Goal: Feedback & Contribution: Contribute content

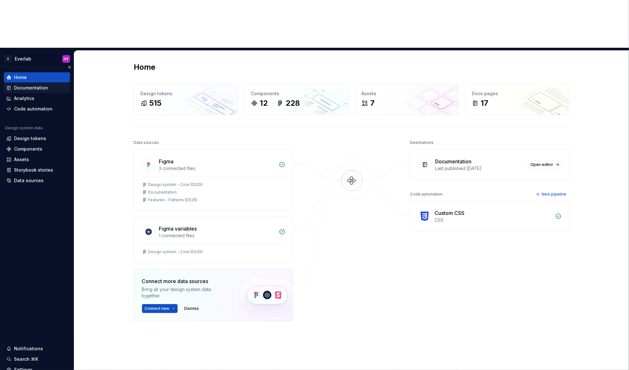
click at [42, 85] on div "Documentation" at bounding box center [31, 88] width 34 height 6
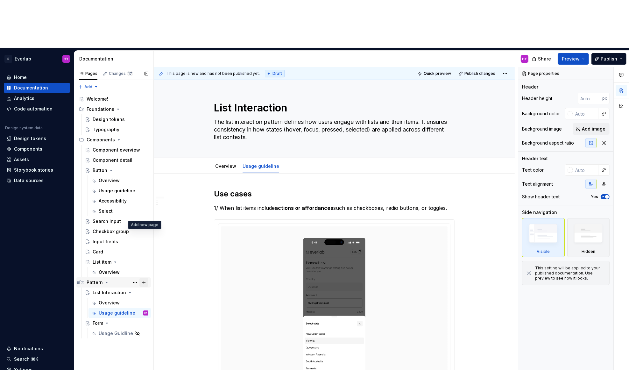
click at [142, 278] on button "Page tree" at bounding box center [144, 282] width 9 height 9
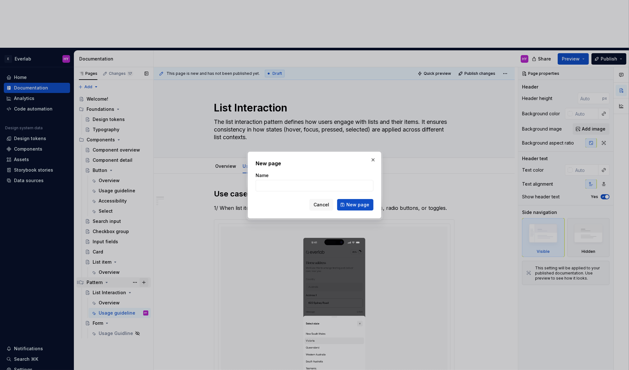
type textarea "*"
type input "Drawer"
click at [352, 204] on span "New page" at bounding box center [358, 205] width 23 height 6
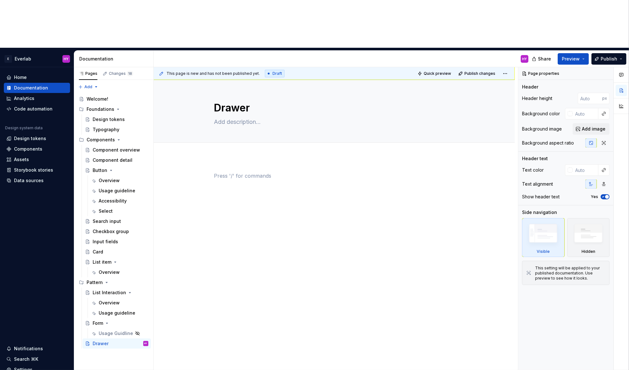
drag, startPoint x: 258, startPoint y: 138, endPoint x: 250, endPoint y: 105, distance: 33.4
click at [258, 172] on div at bounding box center [334, 184] width 241 height 24
click at [229, 147] on span "Add tab" at bounding box center [229, 149] width 15 height 5
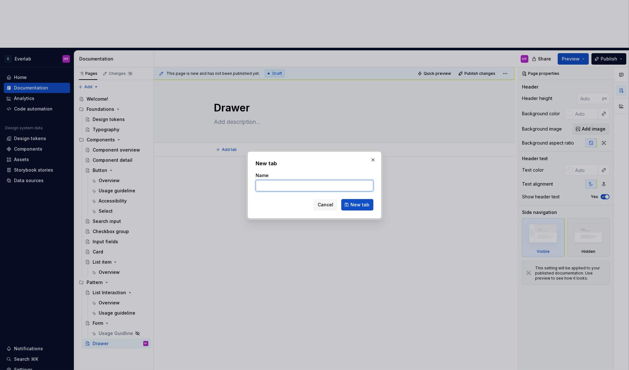
type textarea "*"
type input "Overview"
click at [371, 205] on button "New tab" at bounding box center [357, 204] width 32 height 11
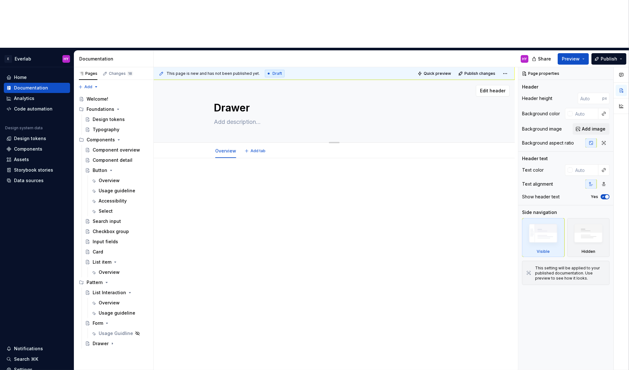
click at [250, 117] on textarea at bounding box center [333, 122] width 241 height 10
paste textarea "Drawers slide in from the edge of the screen and are used to display content."
type textarea "*"
type textarea "Drawers slide in from the edge of the screen and are used to display content."
type textarea "*"
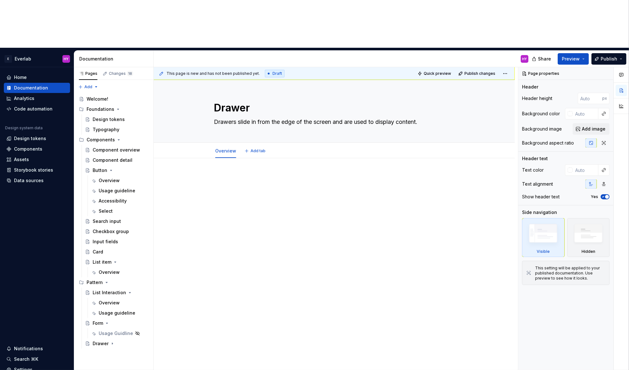
type textarea "Drawers slide in from the edge of the screen and are used to display content."
click at [300, 174] on div at bounding box center [334, 186] width 241 height 24
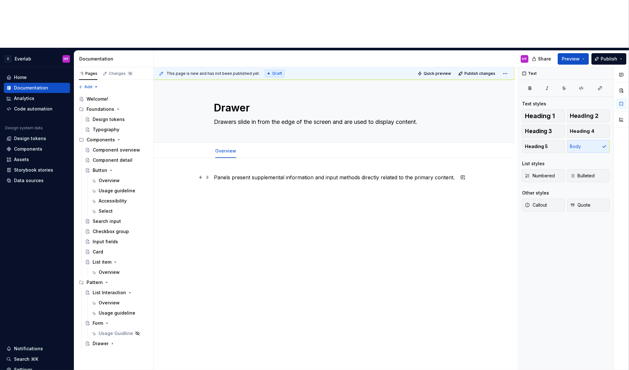
click at [244, 174] on p "Panels present supplemental information and input methods directly related to t…" at bounding box center [334, 178] width 241 height 8
drag, startPoint x: 234, startPoint y: 128, endPoint x: 476, endPoint y: 133, distance: 241.8
click at [476, 158] on div "Panels present supplemental information and input methods directly related to t…" at bounding box center [334, 237] width 361 height 158
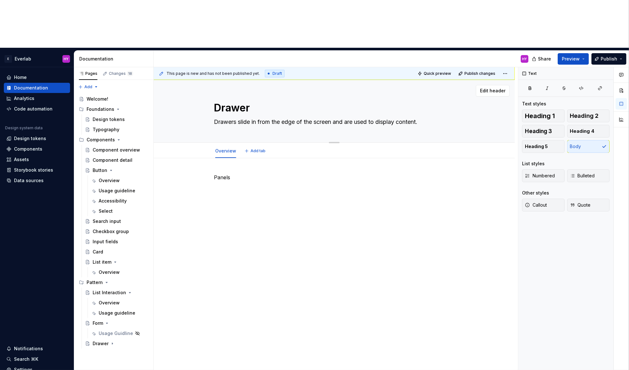
click at [302, 117] on textarea "Drawers slide in from the edge of the screen and are used to display content." at bounding box center [333, 122] width 241 height 10
click at [300, 117] on textarea "Drawers slide in from the edge of the screen and are used to display content." at bounding box center [333, 122] width 241 height 10
drag, startPoint x: 350, startPoint y: 75, endPoint x: 468, endPoint y: 81, distance: 117.4
click at [468, 81] on div "Drawer Drawers slide in from the edge of the screen and are used to display con…" at bounding box center [334, 111] width 310 height 62
paste textarea "present supplemental information and input methods directly related to the prim…"
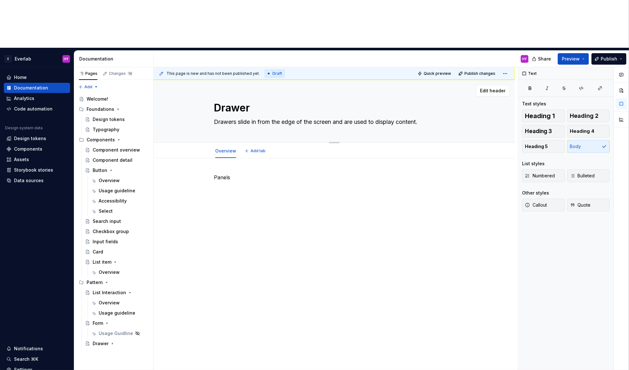
type textarea "*"
type textarea "Drawers slide in from the edge of the screen and present supplemental informati…"
type textarea "*"
type textarea "Drawers slide in from the edge of the screen and present supplemental informati…"
click at [266, 181] on div "Panels" at bounding box center [334, 193] width 241 height 24
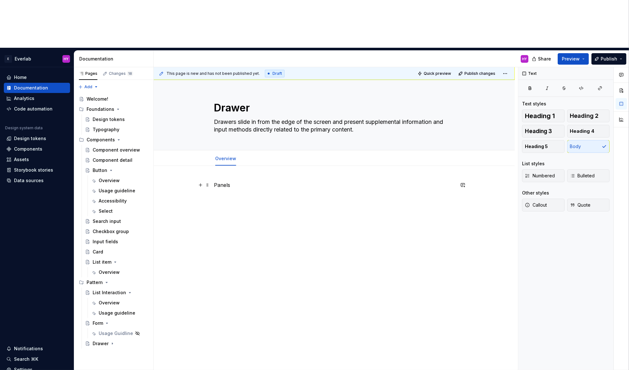
drag, startPoint x: 250, startPoint y: 138, endPoint x: 183, endPoint y: 133, distance: 67.1
click at [183, 166] on div "Panels" at bounding box center [334, 245] width 361 height 158
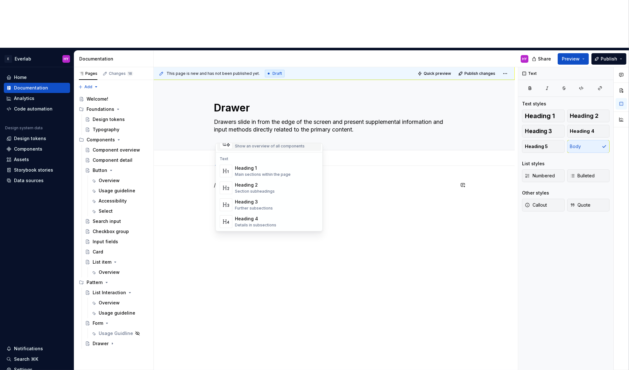
scroll to position [54, 0]
click at [267, 218] on div "Heading 4" at bounding box center [255, 218] width 41 height 6
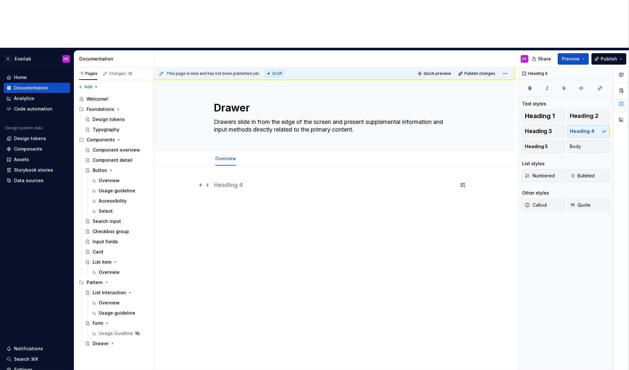
click at [238, 181] on h4 at bounding box center [334, 185] width 241 height 8
click at [292, 181] on div "Consideration" at bounding box center [334, 193] width 241 height 24
drag, startPoint x: 257, startPoint y: 136, endPoint x: 216, endPoint y: 138, distance: 41.8
click at [216, 181] on h4 "Consideration" at bounding box center [334, 185] width 241 height 8
click at [254, 126] on button "Heading 4" at bounding box center [244, 124] width 30 height 9
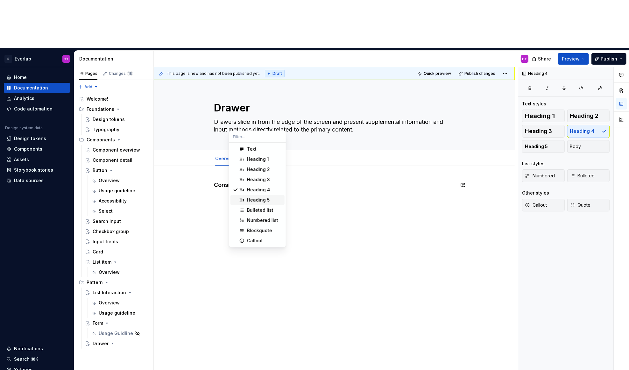
click at [270, 200] on div "Heading 5" at bounding box center [264, 200] width 35 height 6
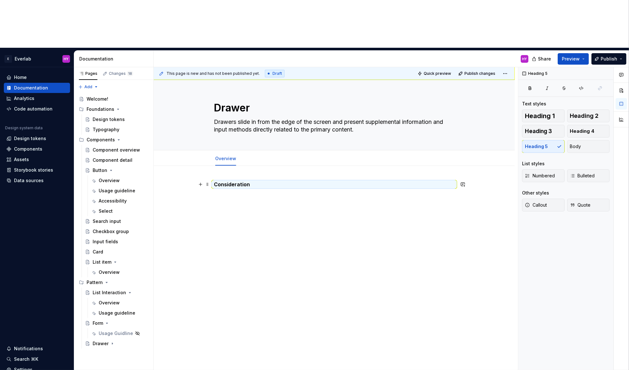
click at [239, 181] on h5 "Consideration" at bounding box center [334, 184] width 241 height 6
click at [255, 124] on button "Heading 5" at bounding box center [244, 124] width 30 height 9
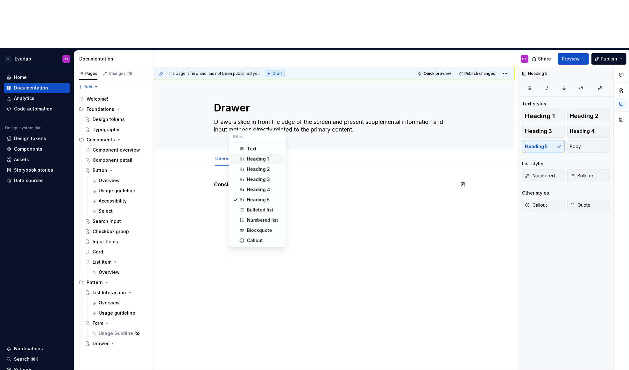
click at [263, 159] on div "Heading 1" at bounding box center [258, 159] width 22 height 6
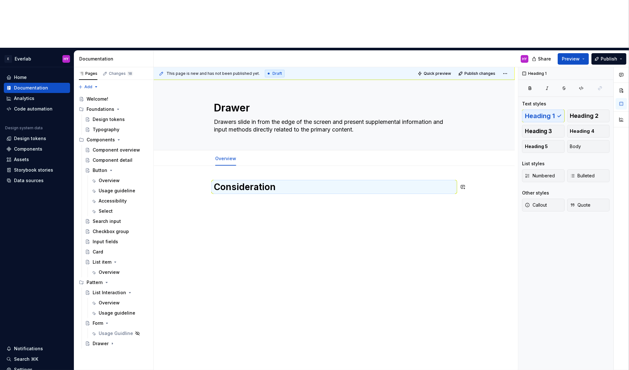
click at [262, 181] on div "Consideration" at bounding box center [334, 197] width 241 height 32
click at [273, 181] on h1 "Consideration" at bounding box center [334, 186] width 241 height 11
click at [262, 181] on div "Consideration" at bounding box center [334, 193] width 241 height 24
click at [294, 181] on h1 "Consideration" at bounding box center [334, 186] width 241 height 11
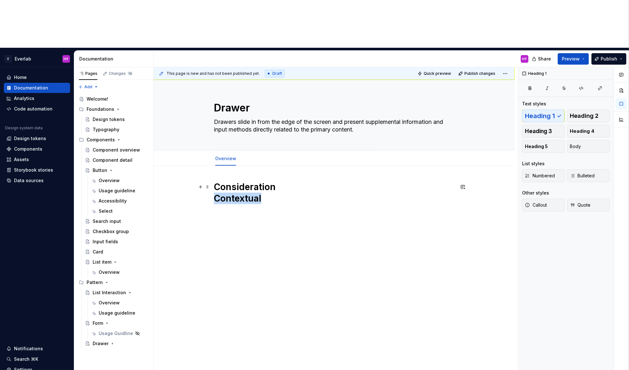
drag, startPoint x: 267, startPoint y: 151, endPoint x: 200, endPoint y: 148, distance: 67.3
click at [200, 166] on div "Consideration Contextual" at bounding box center [334, 245] width 361 height 158
click at [253, 137] on button "Heading 1" at bounding box center [243, 136] width 29 height 9
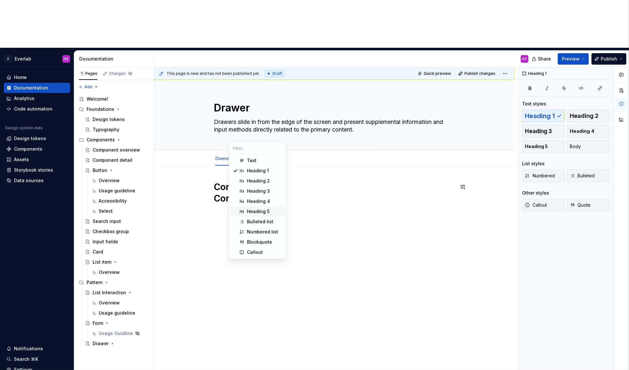
click at [280, 207] on span "Heading 5" at bounding box center [258, 211] width 54 height 10
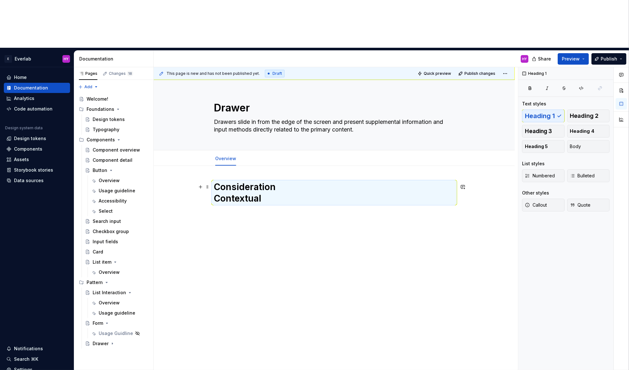
click at [260, 181] on h1 "Consideration Contextual" at bounding box center [334, 192] width 241 height 23
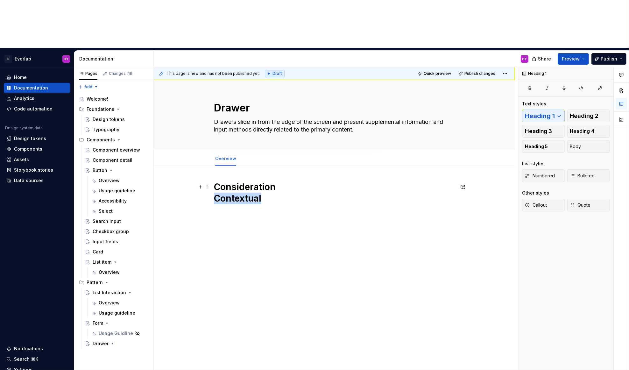
drag, startPoint x: 245, startPoint y: 148, endPoint x: 187, endPoint y: 147, distance: 58.6
click at [187, 166] on div "Consideration Contextual" at bounding box center [334, 245] width 361 height 158
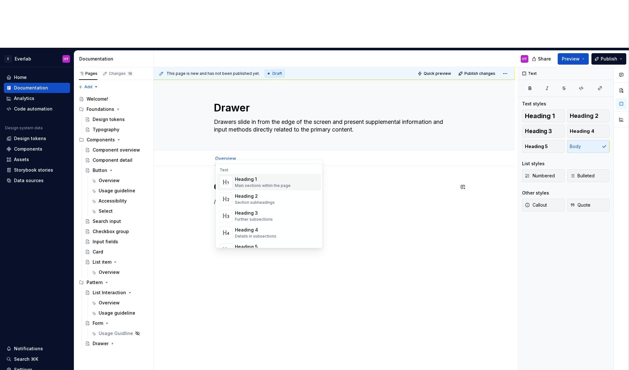
scroll to position [48, 0]
click at [268, 241] on div "Heading 5" at bounding box center [263, 240] width 57 height 6
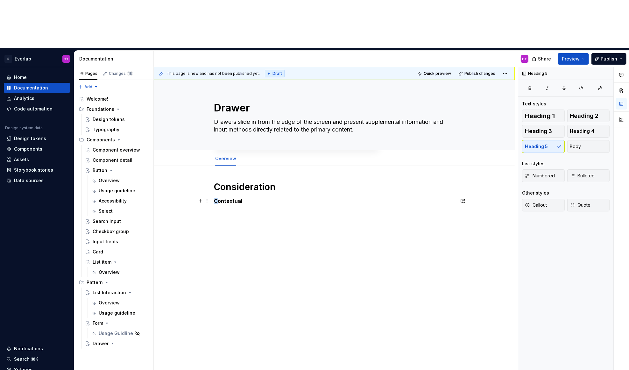
drag, startPoint x: 249, startPoint y: 151, endPoint x: 218, endPoint y: 154, distance: 31.0
click at [218, 181] on div "Consideration Contextual" at bounding box center [334, 193] width 241 height 24
drag, startPoint x: 247, startPoint y: 153, endPoint x: 223, endPoint y: 149, distance: 24.2
click at [214, 181] on div "Consideration Contextual" at bounding box center [334, 197] width 241 height 32
click at [248, 198] on h5 "Contextual" at bounding box center [334, 201] width 241 height 6
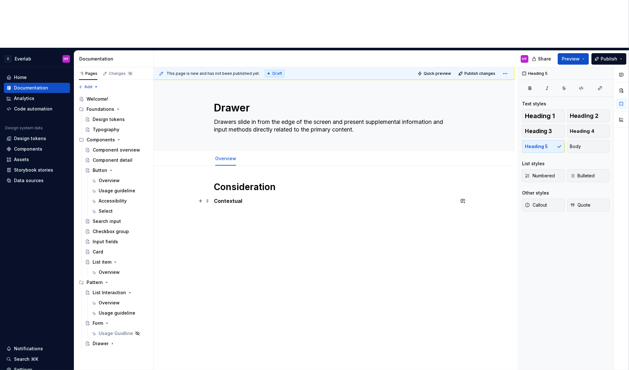
click at [248, 198] on h5 "Contextual" at bounding box center [334, 201] width 241 height 6
click at [254, 143] on button "Heading 5" at bounding box center [244, 141] width 30 height 9
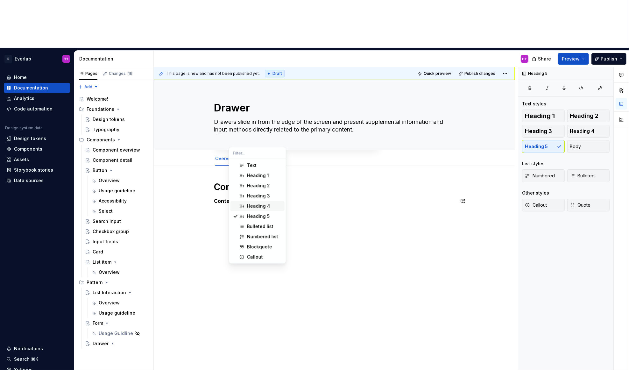
click at [252, 207] on div "Heading 4" at bounding box center [258, 206] width 23 height 6
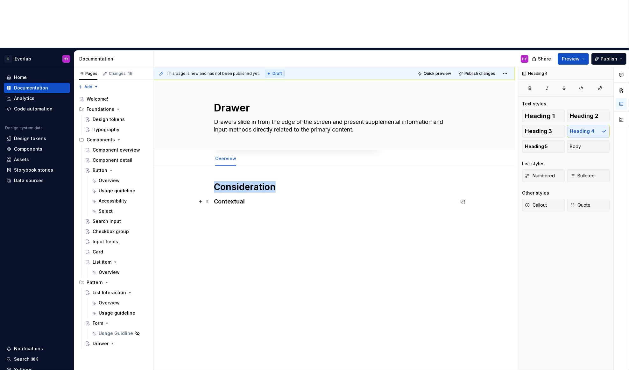
click at [249, 198] on h4 "Contextual" at bounding box center [334, 202] width 241 height 8
click at [254, 141] on button "Heading 4" at bounding box center [244, 141] width 30 height 9
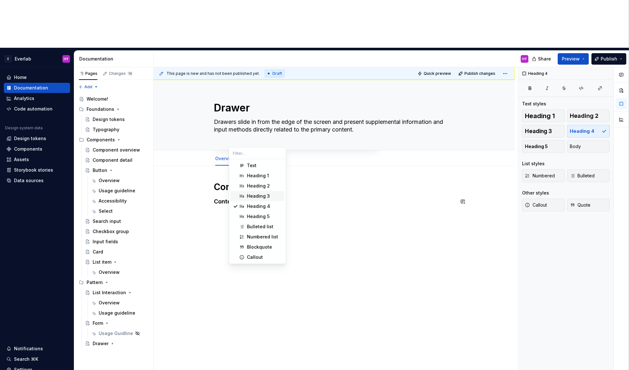
click at [257, 193] on div "Heading 3" at bounding box center [258, 196] width 23 height 6
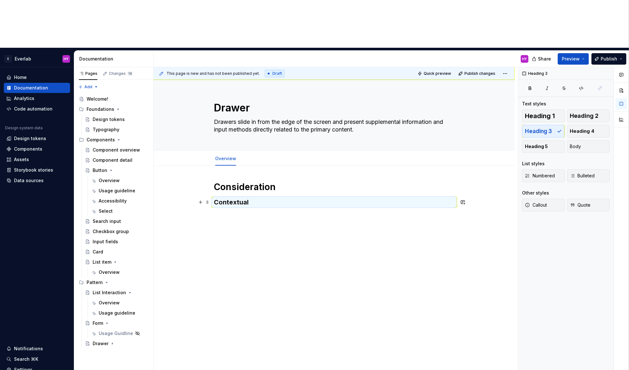
click at [264, 198] on h3 "Contextual" at bounding box center [334, 202] width 241 height 9
click at [258, 198] on h3 "Contextual" at bounding box center [334, 202] width 241 height 9
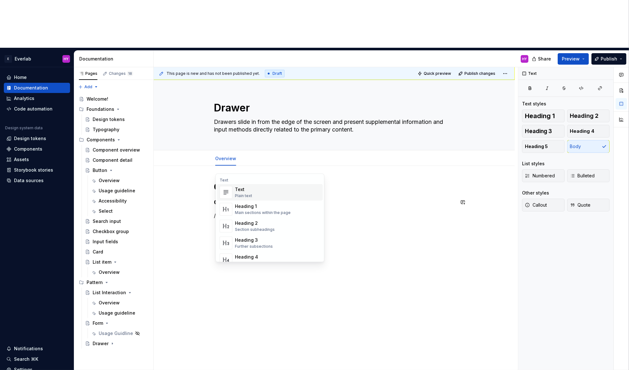
click at [244, 197] on div "Plain text" at bounding box center [243, 195] width 17 height 5
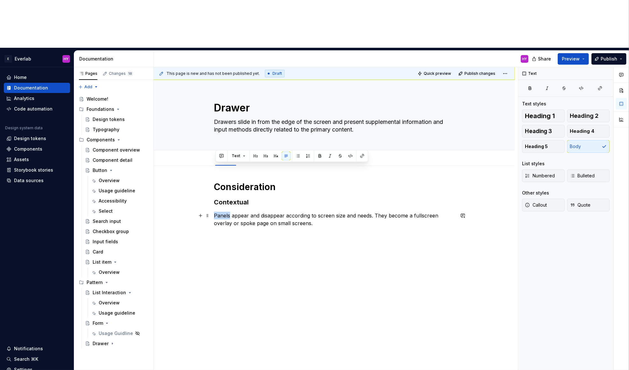
drag, startPoint x: 232, startPoint y: 168, endPoint x: 215, endPoint y: 167, distance: 17.2
click at [215, 167] on div "Consideration Contextual Panels appear and disappear according to screen size a…" at bounding box center [334, 256] width 361 height 180
drag, startPoint x: 235, startPoint y: 176, endPoint x: 271, endPoint y: 176, distance: 36.6
click at [271, 212] on p "Drawer appear and disappear according to screen size and needs. They become a f…" at bounding box center [334, 219] width 241 height 15
copy p "or spoke page"
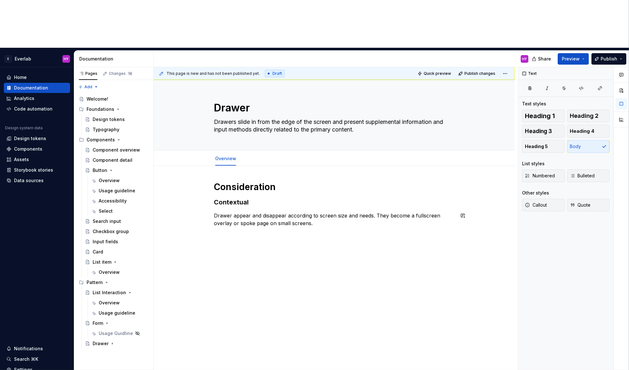
click at [337, 184] on div "Consideration Contextual Drawer appear and disappear according to screen size a…" at bounding box center [334, 208] width 241 height 54
drag, startPoint x: 322, startPoint y: 181, endPoint x: 242, endPoint y: 159, distance: 82.4
click at [212, 166] on div "Consideration Contextual Drawer appear and disappear according to screen size a…" at bounding box center [334, 256] width 361 height 180
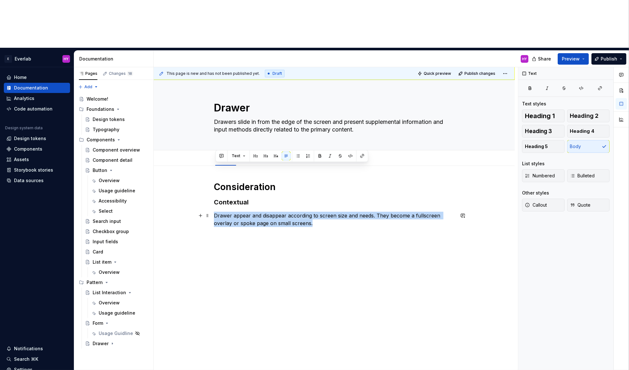
drag, startPoint x: 292, startPoint y: 174, endPoint x: 216, endPoint y: 164, distance: 77.3
click at [216, 212] on p "Drawer appear and disappear according to screen size and needs. They become a f…" at bounding box center [334, 219] width 241 height 15
copy p "Drawer appear and disappear according to screen size and needs. They become a f…"
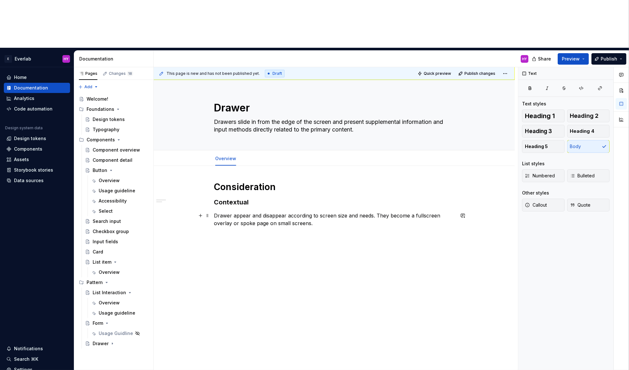
click at [273, 212] on p "Drawer appear and disappear according to screen size and needs. They become a f…" at bounding box center [334, 219] width 241 height 15
drag, startPoint x: 235, startPoint y: 175, endPoint x: 277, endPoint y: 175, distance: 42.1
click at [277, 212] on p "Drawer appear and disappear according to screen size and needs. They become a f…" at bounding box center [334, 219] width 241 height 15
click at [280, 212] on p "Drawer appear and disappear according to screen size and needs. They become a f…" at bounding box center [334, 219] width 241 height 15
drag, startPoint x: 252, startPoint y: 154, endPoint x: 215, endPoint y: 155, distance: 37.0
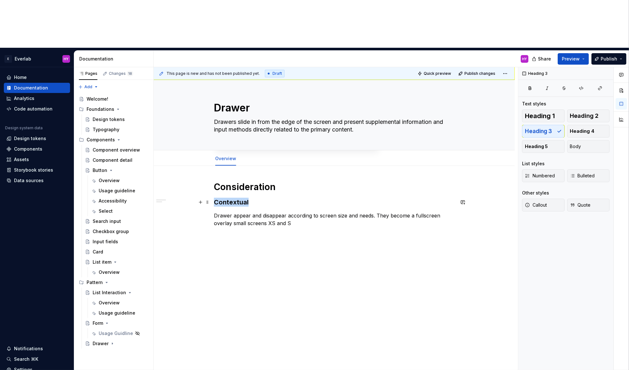
click at [215, 166] on div "Consideration Contextual Drawer appear and disappear according to screen size a…" at bounding box center [334, 256] width 361 height 180
copy h3 "Contextual"
click at [303, 212] on p "Drawer appear and disappear according to screen size and needs. They become a f…" at bounding box center [334, 219] width 241 height 15
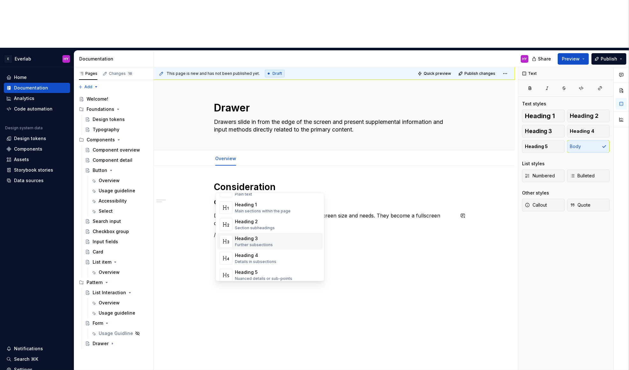
scroll to position [23, 0]
click at [269, 268] on div "Heading 5" at bounding box center [263, 270] width 57 height 6
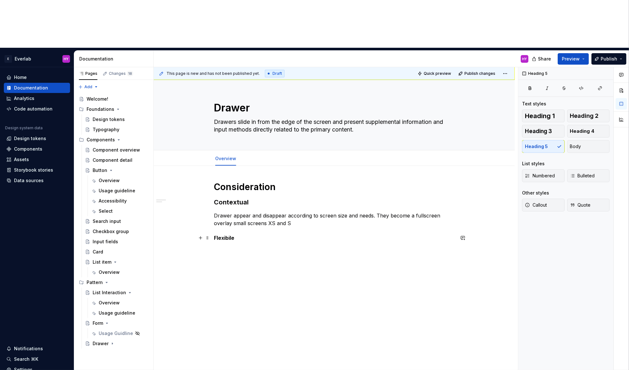
drag, startPoint x: 241, startPoint y: 193, endPoint x: 216, endPoint y: 189, distance: 25.1
click at [214, 190] on div "Consideration Contextual Drawer appear and disappear according to screen size a…" at bounding box center [334, 263] width 361 height 194
click at [226, 235] on h5 "Flexibile" at bounding box center [334, 238] width 241 height 6
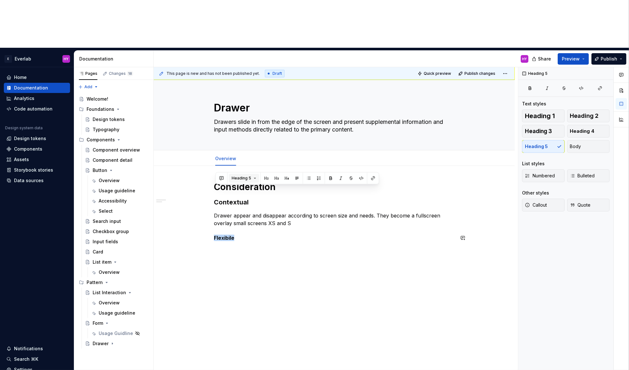
click at [253, 178] on button "Heading 5" at bounding box center [244, 178] width 30 height 9
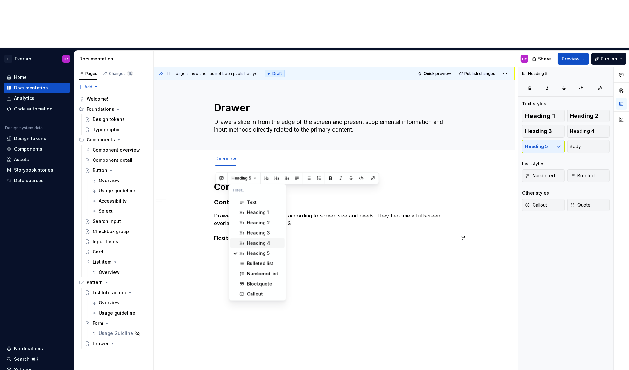
click at [248, 245] on div "Heading 4" at bounding box center [258, 243] width 23 height 6
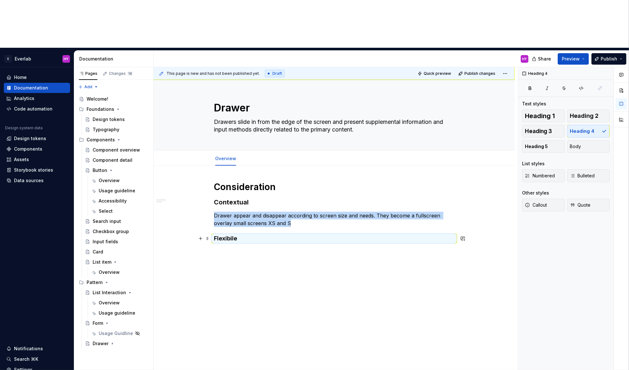
click at [243, 235] on h4 "Flexibile" at bounding box center [334, 239] width 241 height 8
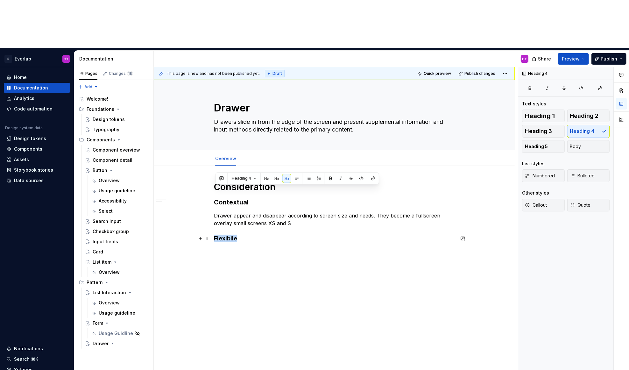
drag, startPoint x: 247, startPoint y: 190, endPoint x: 213, endPoint y: 192, distance: 33.5
click at [213, 192] on div "Consideration Contextual Drawer appear and disappear according to screen size a…" at bounding box center [334, 263] width 361 height 195
click at [253, 179] on button "Heading 4" at bounding box center [244, 178] width 30 height 9
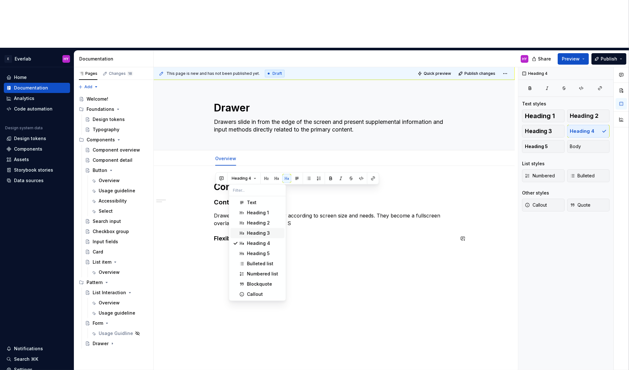
click at [261, 231] on div "Heading 3" at bounding box center [258, 233] width 23 height 6
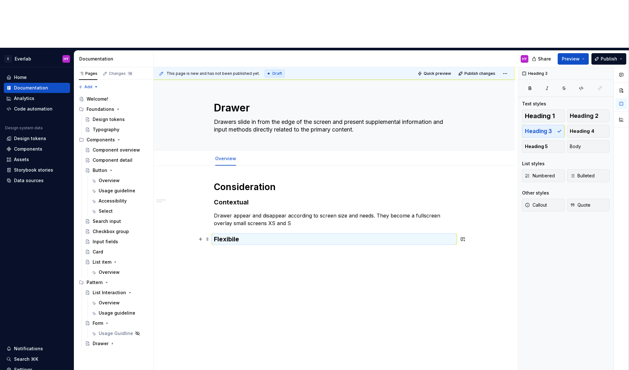
click at [255, 182] on div "Consideration Contextual Drawer appear and disappear according to screen size a…" at bounding box center [334, 212] width 241 height 62
click at [252, 235] on h3 "Flexibile" at bounding box center [334, 239] width 241 height 9
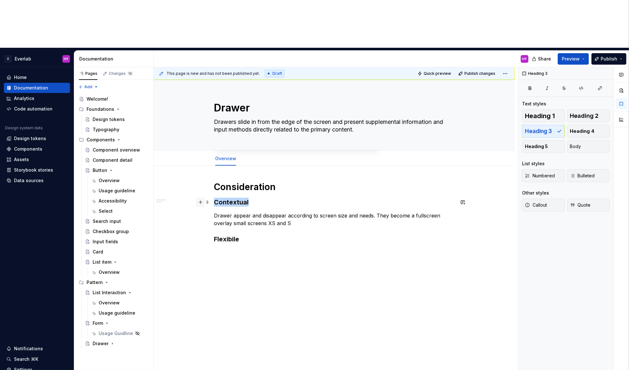
drag, startPoint x: 228, startPoint y: 150, endPoint x: 203, endPoint y: 151, distance: 24.9
click at [214, 181] on div "Consideration Contextual Drawer appear and disappear according to screen size a…" at bounding box center [334, 220] width 241 height 79
click at [255, 140] on button "Heading 3" at bounding box center [244, 141] width 30 height 9
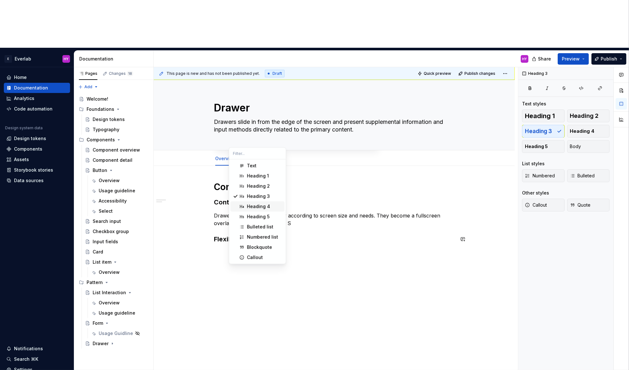
click at [255, 206] on div "Heading 4" at bounding box center [258, 207] width 23 height 6
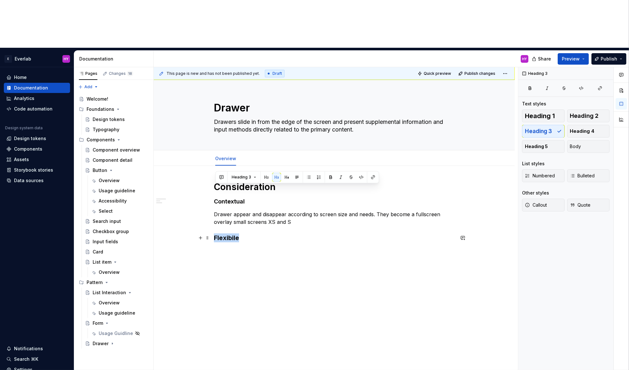
drag, startPoint x: 247, startPoint y: 190, endPoint x: 213, endPoint y: 188, distance: 33.8
click at [213, 188] on div "Consideration Contextual Drawer appear and disappear according to screen size a…" at bounding box center [334, 268] width 361 height 204
click at [255, 179] on button "Heading 3" at bounding box center [244, 177] width 30 height 9
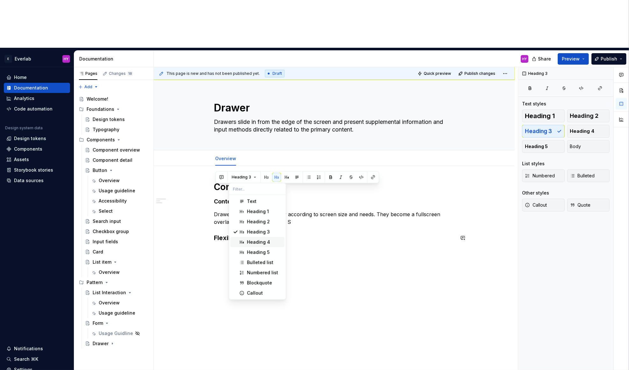
click at [253, 240] on div "Heading 4" at bounding box center [258, 242] width 23 height 6
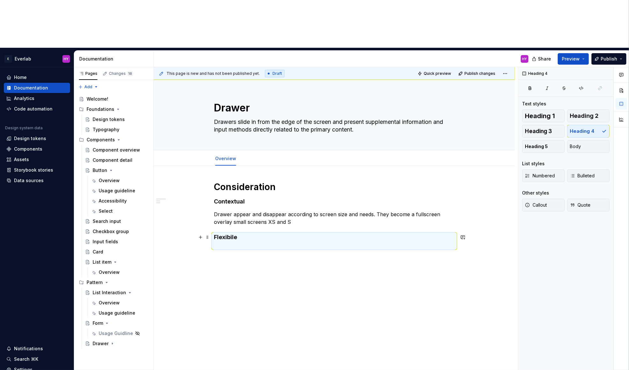
click at [255, 233] on h4 "Flexibile" at bounding box center [334, 240] width 241 height 15
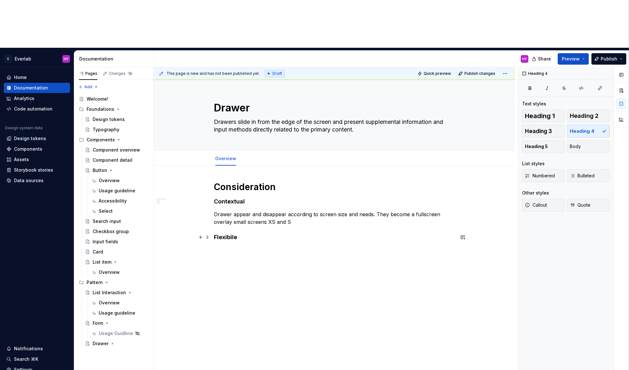
click at [249, 233] on h4 "Flexibile" at bounding box center [334, 240] width 241 height 15
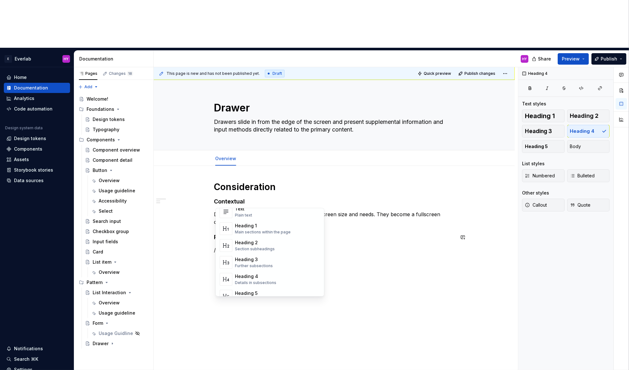
scroll to position [0, 0]
click at [254, 227] on div "Text Plain text" at bounding box center [277, 226] width 85 height 13
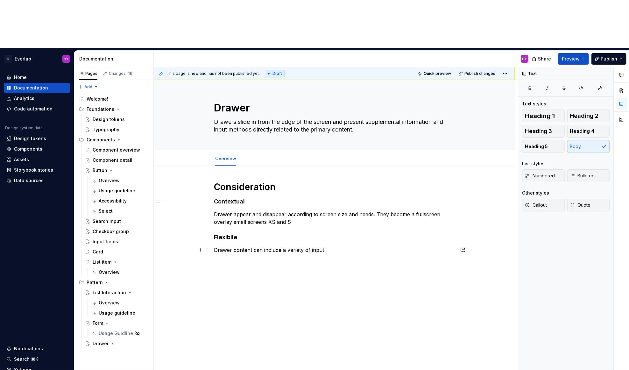
click at [334, 246] on p "Drawer content can include a variety of input" at bounding box center [334, 250] width 241 height 8
click at [305, 211] on p "Drawer appear and disappear according to screen size and needs. They become a f…" at bounding box center [334, 218] width 241 height 15
click at [270, 211] on p "Drawer appear and disappear according to screen size and needs. They become a f…" at bounding box center [334, 218] width 241 height 15
click at [292, 211] on p "Drawer appear and disappear according to screen size and needs. They become a f…" at bounding box center [334, 218] width 241 height 15
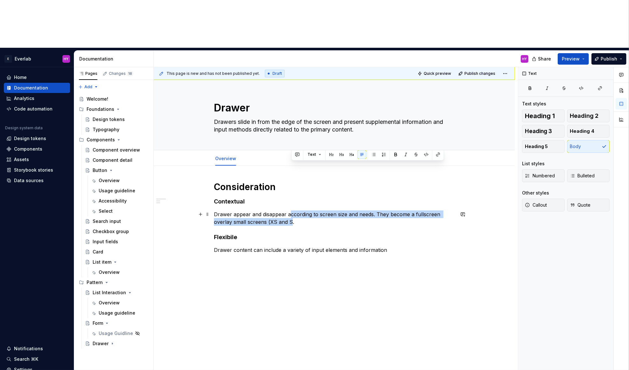
click at [293, 211] on p "Drawer appear and disappear according to screen size and needs. They become a f…" at bounding box center [334, 218] width 241 height 15
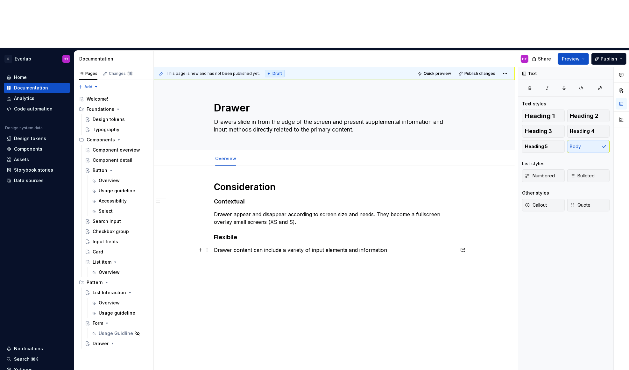
click at [406, 246] on p "Drawer content can include a variety of input elements and information" at bounding box center [334, 250] width 241 height 8
drag, startPoint x: 282, startPoint y: 141, endPoint x: 215, endPoint y: 139, distance: 66.9
click at [215, 166] on div "Consideration Contextual Drawer appear and disappear according to screen size a…" at bounding box center [334, 269] width 361 height 207
copy h1 "Consideration"
click at [415, 246] on p "Drawer content can include a variety of input elements and information." at bounding box center [334, 250] width 241 height 8
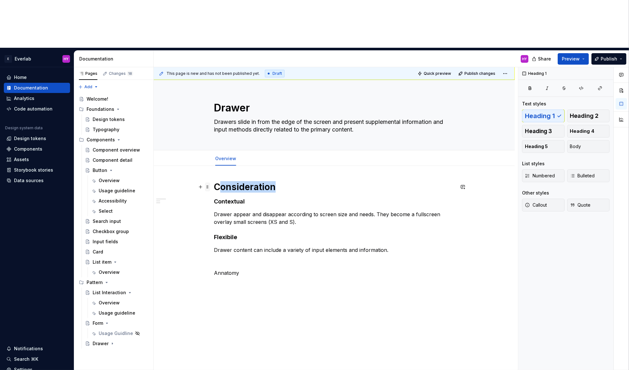
drag, startPoint x: 283, startPoint y: 141, endPoint x: 206, endPoint y: 138, distance: 76.8
click at [214, 181] on div "Consideration Contextual Drawer appear and disappear according to screen size a…" at bounding box center [334, 232] width 241 height 103
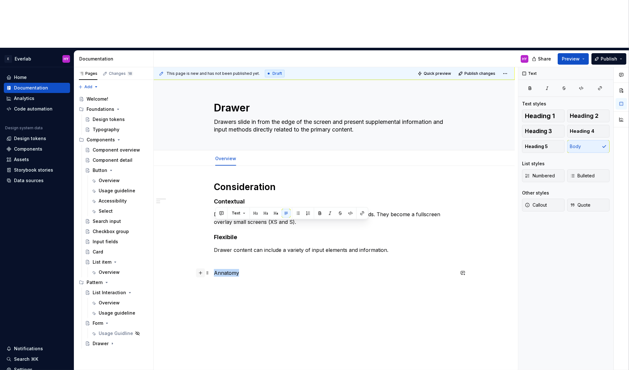
drag, startPoint x: 251, startPoint y: 226, endPoint x: 202, endPoint y: 225, distance: 48.4
click at [214, 225] on div "Consideration Contextual Drawer appear and disappear according to screen size a…" at bounding box center [334, 232] width 241 height 103
click at [245, 213] on button "Text" at bounding box center [238, 213] width 19 height 9
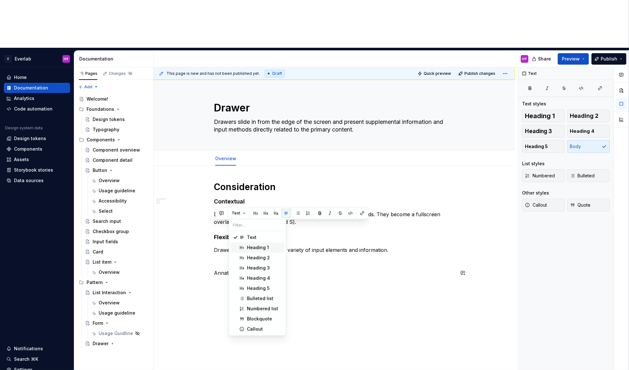
click at [248, 248] on div "Heading 1" at bounding box center [258, 248] width 22 height 6
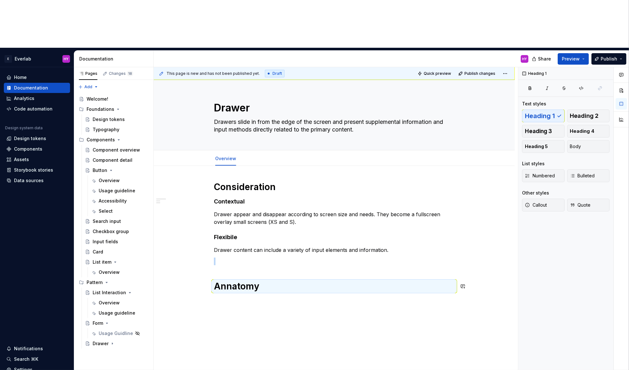
click at [268, 248] on div "Consideration Contextual Drawer appear and disappear according to screen size a…" at bounding box center [334, 240] width 241 height 119
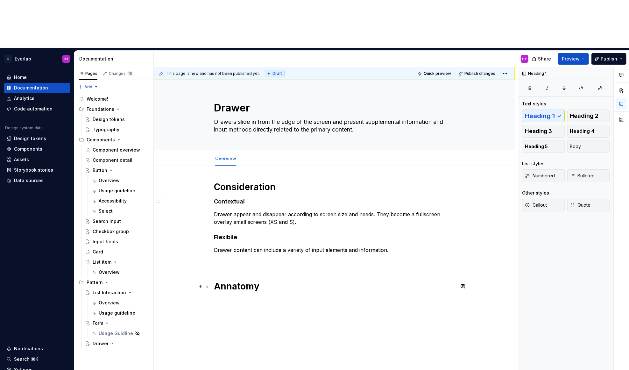
click at [232, 281] on h1 "Annatomy" at bounding box center [334, 286] width 241 height 11
click at [380, 291] on div "This page is new and has not been published yet. Draft Quick preview Publish ch…" at bounding box center [336, 242] width 364 height 351
click at [254, 224] on div "Consideration Contextual Drawer appear and disappear according to screen size a…" at bounding box center [334, 236] width 241 height 111
click at [272, 269] on h1 "Anatomy" at bounding box center [334, 274] width 241 height 11
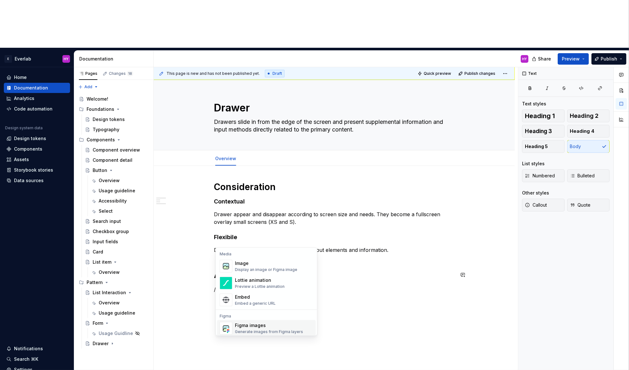
click at [273, 326] on div "Figma images" at bounding box center [269, 325] width 68 height 6
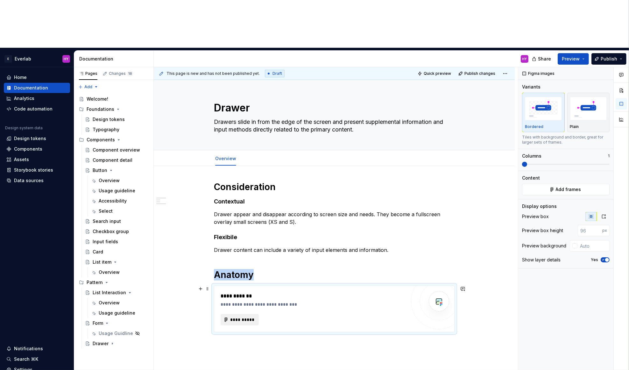
click at [247, 314] on button "**********" at bounding box center [240, 319] width 38 height 11
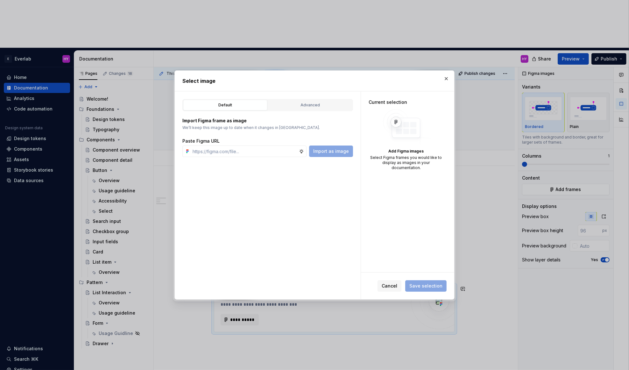
type textarea "*"
type input "[URL][DOMAIN_NAME]"
click at [327, 155] on button "Import as image" at bounding box center [331, 151] width 44 height 11
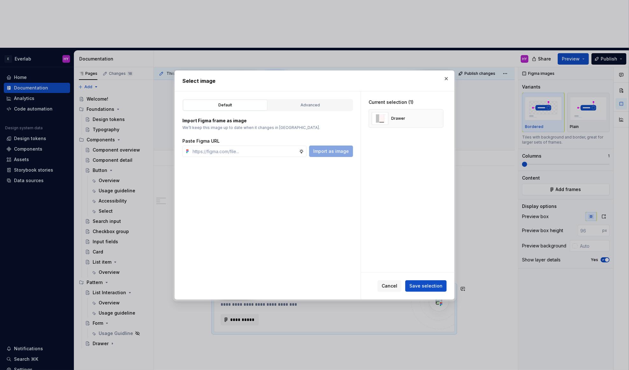
click at [435, 288] on span "Save selection" at bounding box center [426, 286] width 33 height 6
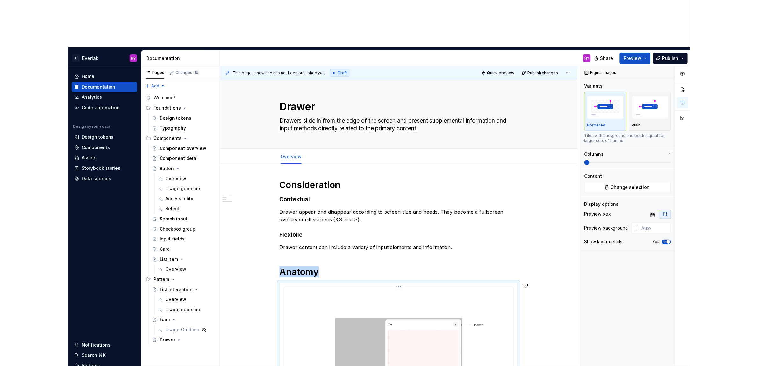
scroll to position [85, 0]
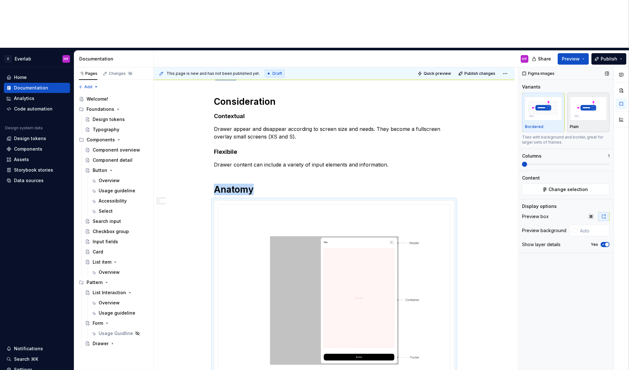
click at [584, 96] on div "button" at bounding box center [589, 109] width 37 height 26
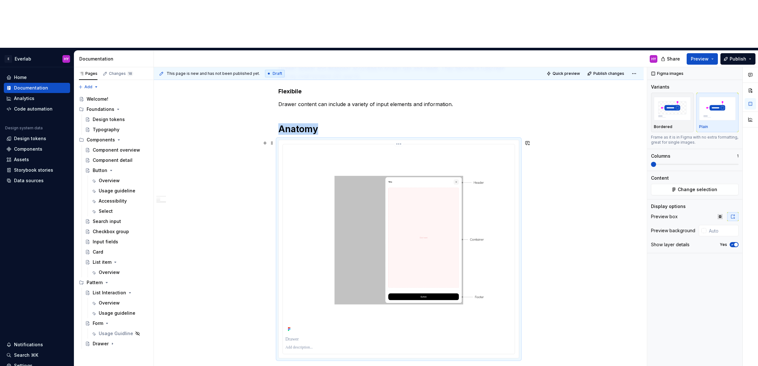
scroll to position [148, 0]
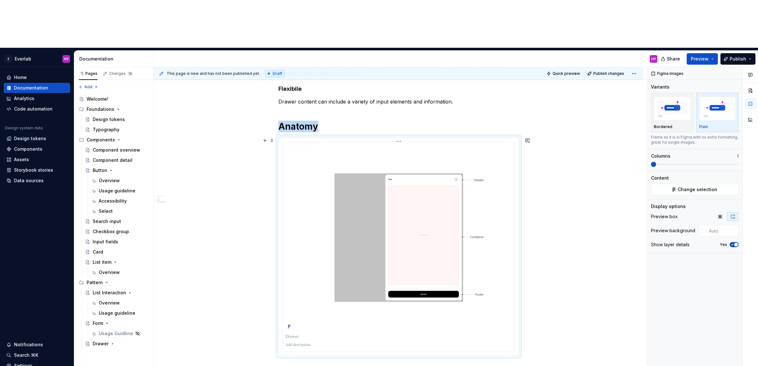
click at [402, 95] on html "E Everlab HY Home Documentation Analytics Code automation Design system data De…" at bounding box center [379, 183] width 758 height 366
click at [413, 117] on div "Update Figma image" at bounding box center [431, 116] width 47 height 6
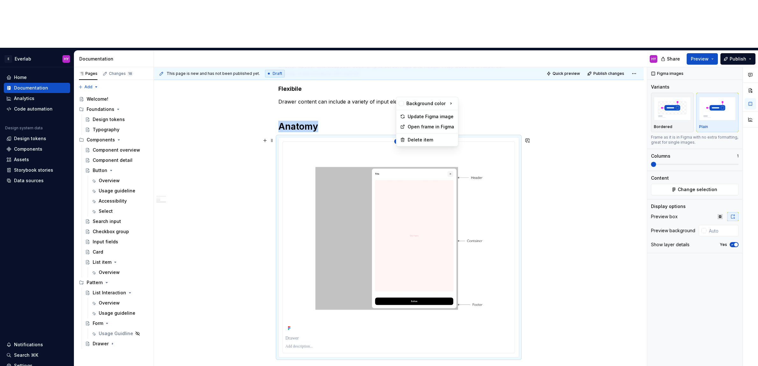
click at [402, 93] on html "E Everlab HY Home Documentation Analytics Code automation Design system data De…" at bounding box center [379, 183] width 758 height 366
click at [428, 116] on div "Update Figma image" at bounding box center [431, 116] width 47 height 6
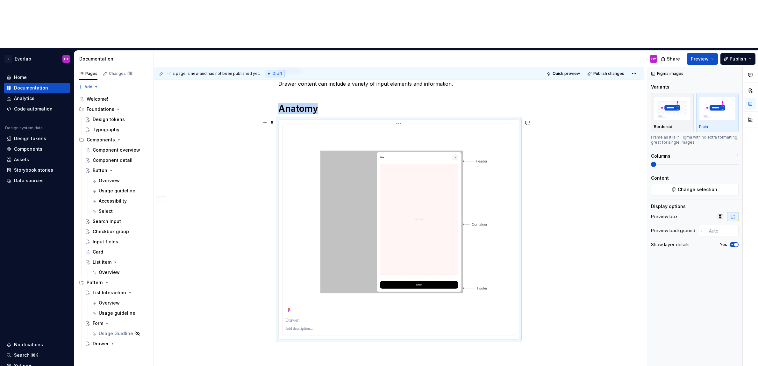
scroll to position [167, 0]
click at [404, 75] on html "E Everlab HY Home Documentation Analytics Code automation Design system data De…" at bounding box center [379, 183] width 758 height 366
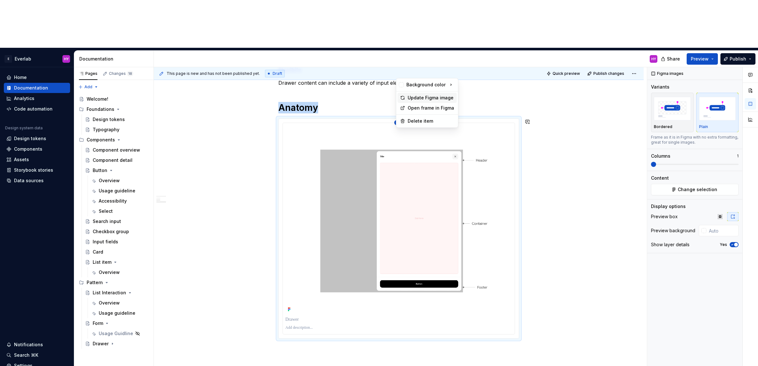
click at [421, 98] on div "Update Figma image" at bounding box center [431, 98] width 47 height 6
click at [629, 243] on span "button" at bounding box center [736, 245] width 4 height 4
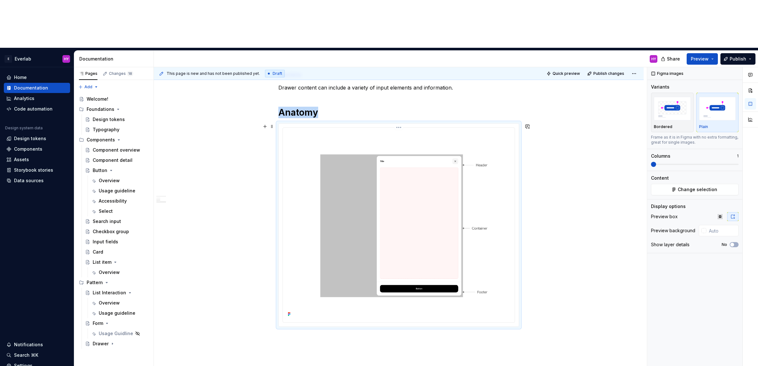
scroll to position [162, 0]
click at [309, 295] on div "Consideration Contextual Drawer appear and disappear according to screen size a…" at bounding box center [399, 224] width 490 height 441
click at [325, 280] on div at bounding box center [398, 226] width 241 height 204
click at [341, 107] on h1 "Anatomy" at bounding box center [398, 112] width 241 height 11
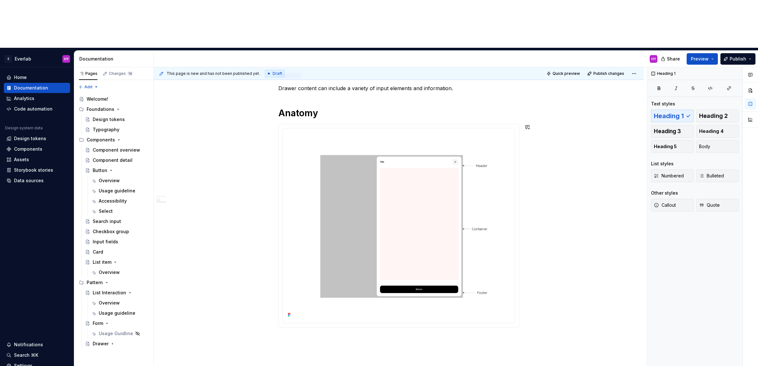
click at [327, 287] on div "Consideration Contextual Drawer appear and disappear according to screen size a…" at bounding box center [399, 224] width 490 height 441
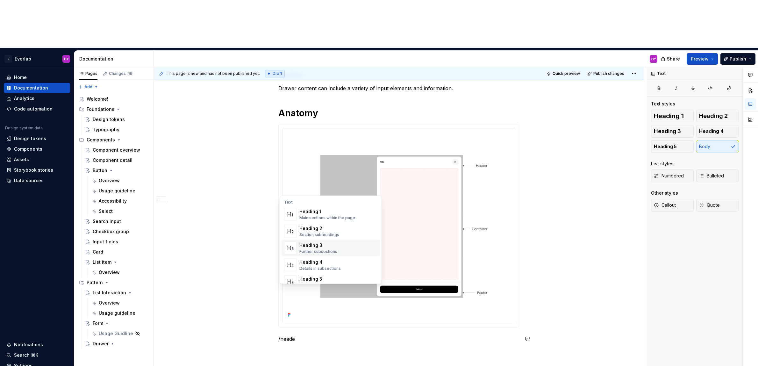
scroll to position [16, 0]
click at [320, 266] on div "Heading 5" at bounding box center [327, 263] width 57 height 6
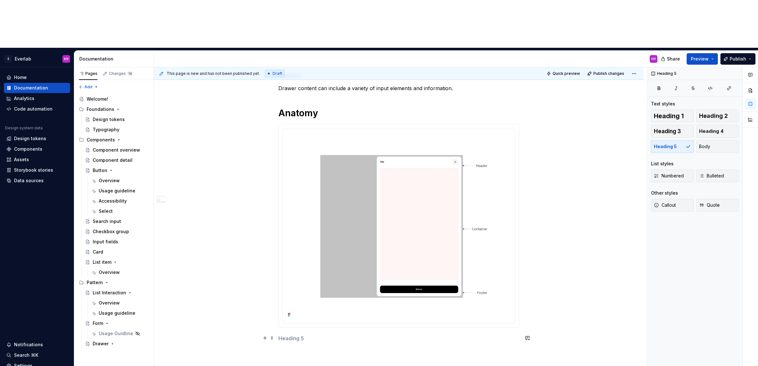
click at [297, 335] on h5 at bounding box center [398, 338] width 241 height 6
drag, startPoint x: 329, startPoint y: 309, endPoint x: 340, endPoint y: 308, distance: 11.3
click at [329, 353] on p "Header is the only fixd feature" at bounding box center [398, 357] width 241 height 8
click at [332, 353] on p "Header is the only fixd feature" at bounding box center [398, 357] width 241 height 8
click at [388, 353] on p "Header is the only fixedd feature" at bounding box center [398, 357] width 241 height 8
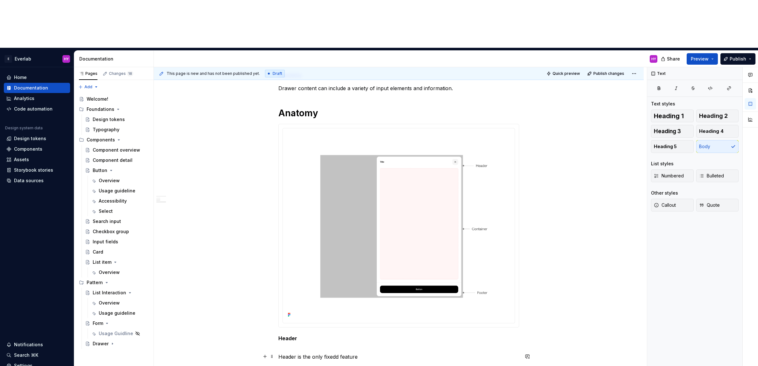
click at [337, 353] on p "Header is the only fixedd feature" at bounding box center [398, 357] width 241 height 8
click at [376, 353] on p "Header is the only fixed feature" at bounding box center [398, 357] width 241 height 8
click at [292, 303] on div "Consideration Contextual Drawer appear and disappear according to screen size a…" at bounding box center [398, 189] width 241 height 341
click at [423, 353] on p "Header is the only fixed feature in the drawer." at bounding box center [398, 357] width 241 height 8
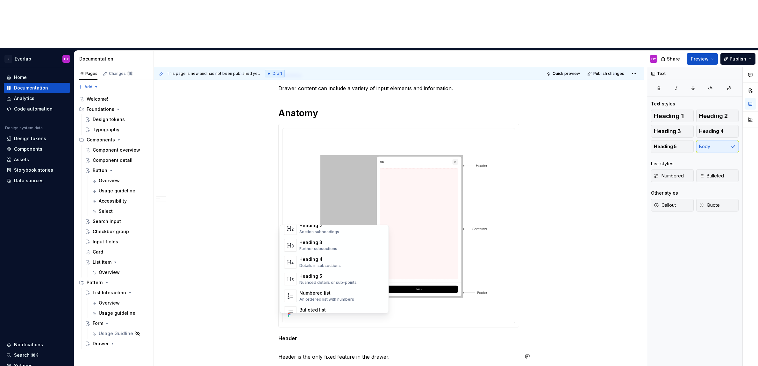
scroll to position [48, 0]
click at [307, 274] on div "Heading 5 Nuanced details or sub-points" at bounding box center [341, 280] width 85 height 13
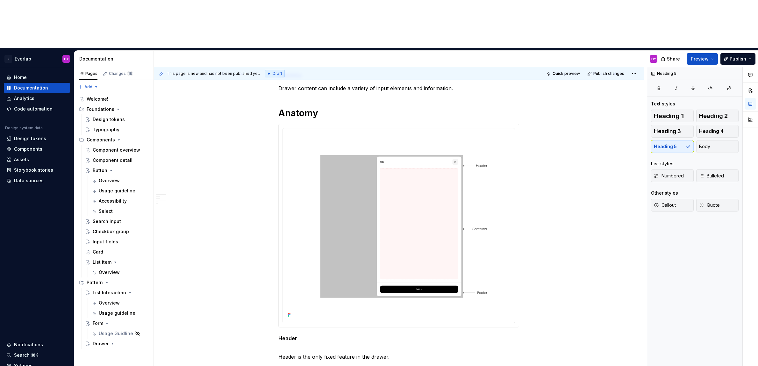
click at [299, 368] on h5 "Footer" at bounding box center [398, 371] width 241 height 6
click at [297, 330] on div "Consideration Contextual Drawer appear and disappear according to screen size a…" at bounding box center [398, 200] width 241 height 363
click at [308, 368] on h5 "Footer" at bounding box center [398, 371] width 241 height 6
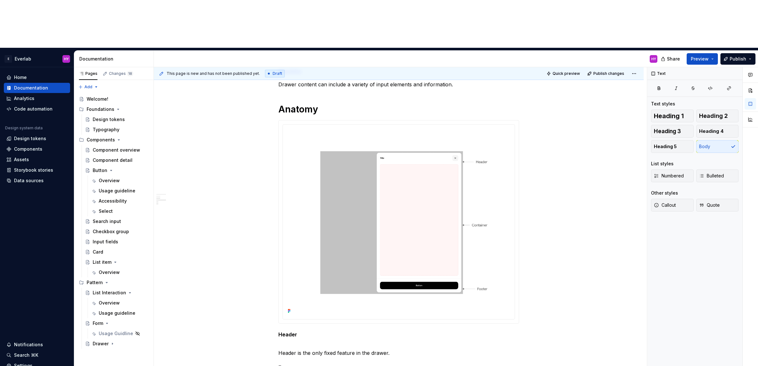
drag, startPoint x: 364, startPoint y: 331, endPoint x: 325, endPoint y: 332, distance: 39.5
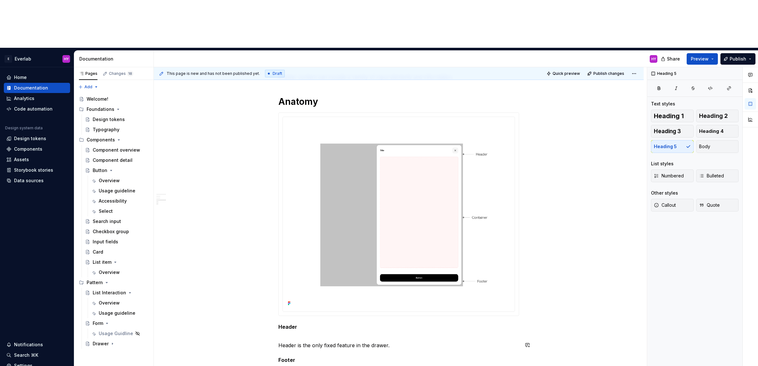
click at [401, 292] on div "Consideration Contextual Drawer appear and disappear according to screen size a…" at bounding box center [398, 192] width 241 height 368
click at [401, 341] on p "Header is the only fixed feature in the drawer." at bounding box center [398, 345] width 241 height 8
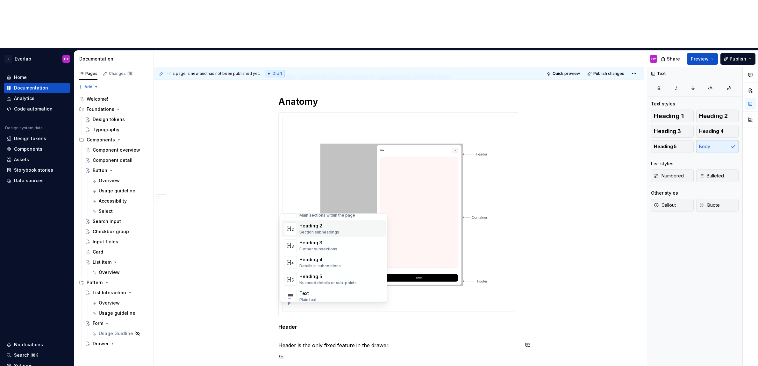
scroll to position [70, 0]
click at [327, 253] on div "Heading 4" at bounding box center [319, 255] width 41 height 6
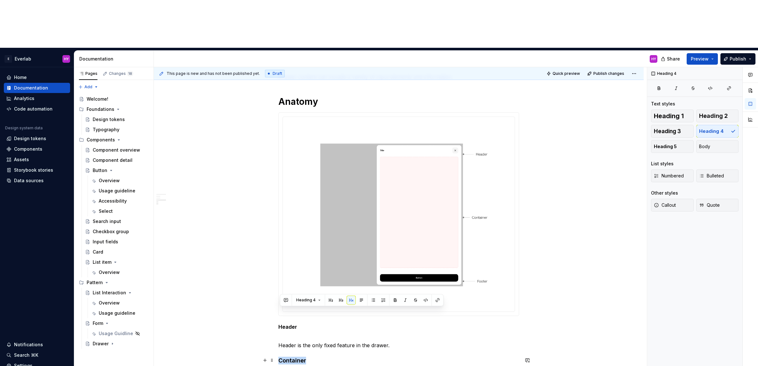
drag, startPoint x: 314, startPoint y: 313, endPoint x: 287, endPoint y: 309, distance: 27.8
click at [276, 311] on div "Consideration Contextual Drawer appear and disappear according to screen size a…" at bounding box center [399, 249] width 490 height 513
click at [320, 301] on button "Heading 4" at bounding box center [308, 300] width 30 height 9
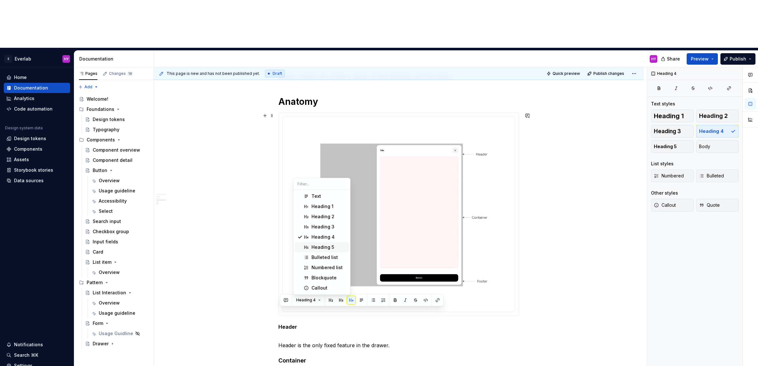
click at [324, 248] on div "Heading 5" at bounding box center [323, 247] width 23 height 6
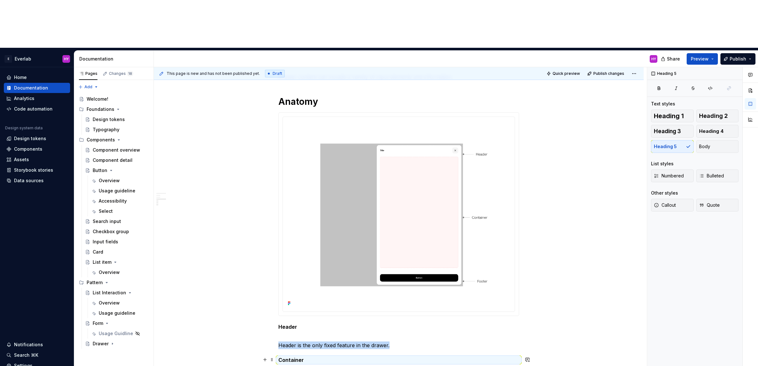
click at [314, 357] on h5 "Container" at bounding box center [398, 360] width 241 height 6
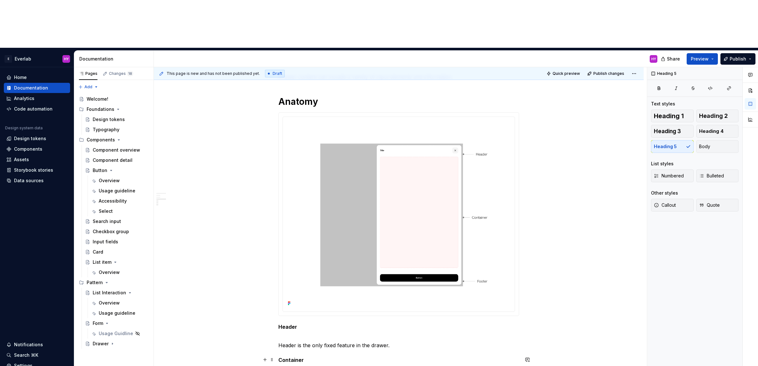
click at [309, 357] on h5 "Container" at bounding box center [398, 360] width 241 height 6
drag, startPoint x: 319, startPoint y: 325, endPoint x: 278, endPoint y: 320, distance: 41.0
click at [278, 320] on div "Consideration Contextual Drawer appear and disappear according to screen size a…" at bounding box center [399, 256] width 490 height 527
drag, startPoint x: 282, startPoint y: 323, endPoint x: 287, endPoint y: 323, distance: 4.8
click at [283, 368] on p "can contain a variety of content, so the container is the only required element." at bounding box center [398, 372] width 241 height 8
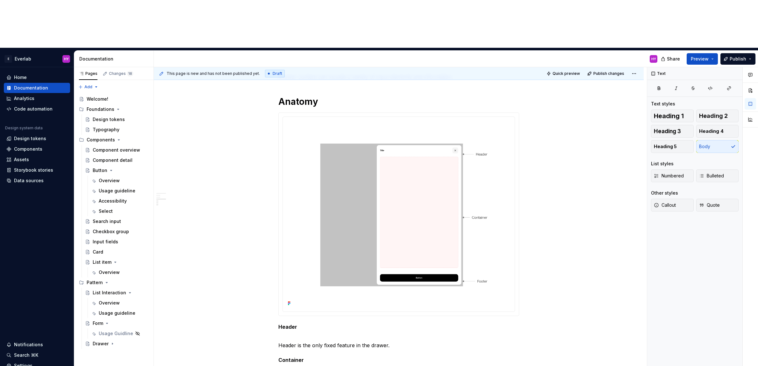
drag, startPoint x: 470, startPoint y: 324, endPoint x: 483, endPoint y: 324, distance: 12.8
click at [473, 368] on p "Can contain a variety of content, so the container is the only required element." at bounding box center [398, 372] width 241 height 8
click at [426, 368] on p "Can contain a variety of content, so the container is the only required element…" at bounding box center [398, 372] width 241 height 8
drag, startPoint x: 415, startPoint y: 323, endPoint x: 487, endPoint y: 326, distance: 71.7
click at [487, 368] on p "Can contain a variety of content, so the container is the only required element…" at bounding box center [398, 372] width 241 height 8
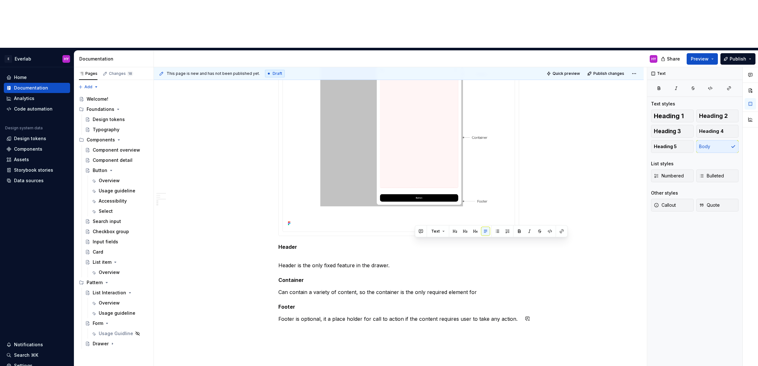
scroll to position [254, 0]
click at [336, 314] on p "Footer is optional, it a place holder for call to action if the content require…" at bounding box center [398, 318] width 241 height 8
click at [518, 314] on p "Footer is optional, it a place holder for call to action if the content require…" at bounding box center [398, 318] width 241 height 8
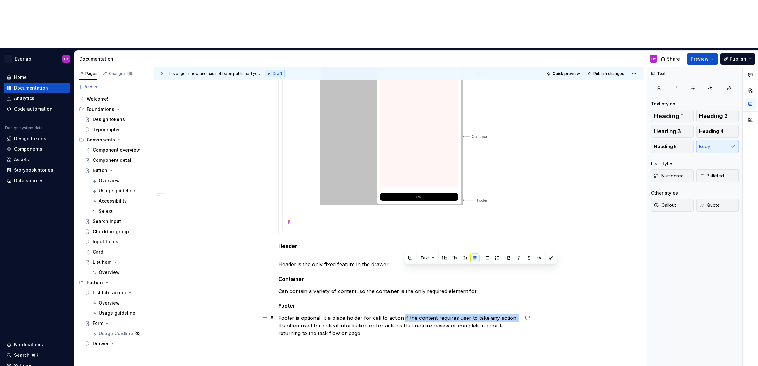
drag, startPoint x: 404, startPoint y: 267, endPoint x: 519, endPoint y: 271, distance: 114.4
click at [519, 314] on p "Footer is optional, it a place holder for call to action if the content require…" at bounding box center [398, 325] width 241 height 23
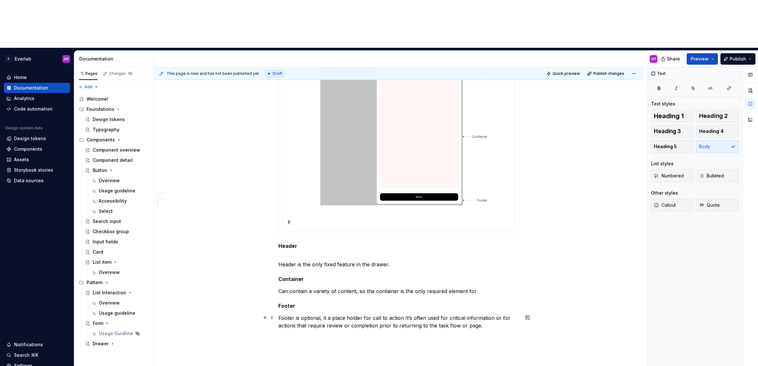
click at [325, 314] on p "Footer is optional, it a place holder for call to action It’s often used for cr…" at bounding box center [398, 321] width 241 height 15
click at [401, 314] on p "Footer is optional, it a place holder for call to action It’s often used for cr…" at bounding box center [398, 321] width 241 height 15
drag, startPoint x: 414, startPoint y: 269, endPoint x: 406, endPoint y: 269, distance: 8.3
click at [406, 314] on p "Footer is optional, it a place holder for call to actions It’s often used for c…" at bounding box center [398, 321] width 241 height 15
click at [407, 298] on div "Consideration Contextual Drawer appear and disappear according to screen size a…" at bounding box center [399, 179] width 490 height 535
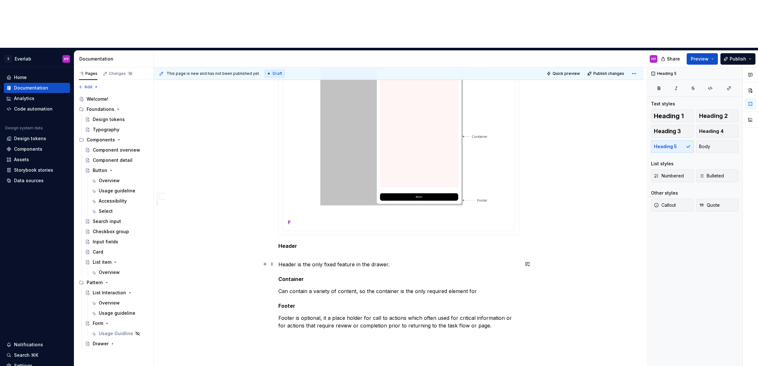
click at [373, 261] on p "Header is the only fixed feature in the drawer." at bounding box center [398, 265] width 241 height 8
click at [410, 261] on p "Header is the only fixed feature in the drawer." at bounding box center [398, 265] width 241 height 8
click at [440, 261] on p "Header is the only fixed feature in the drawer. It includes" at bounding box center [398, 265] width 241 height 8
drag, startPoint x: 493, startPoint y: 216, endPoint x: 455, endPoint y: 216, distance: 38.6
click at [455, 261] on p "Header is the only fixed feature in the drawer. It includes modal title and clo…" at bounding box center [398, 265] width 241 height 8
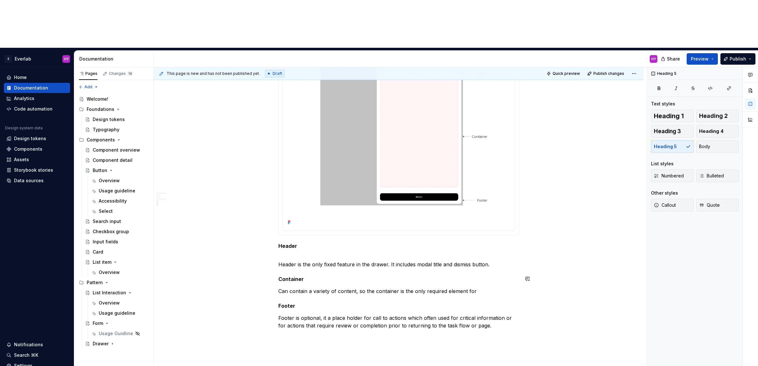
click at [379, 287] on p "Can contain a variety of content, so the container is the only required element…" at bounding box center [398, 291] width 241 height 8
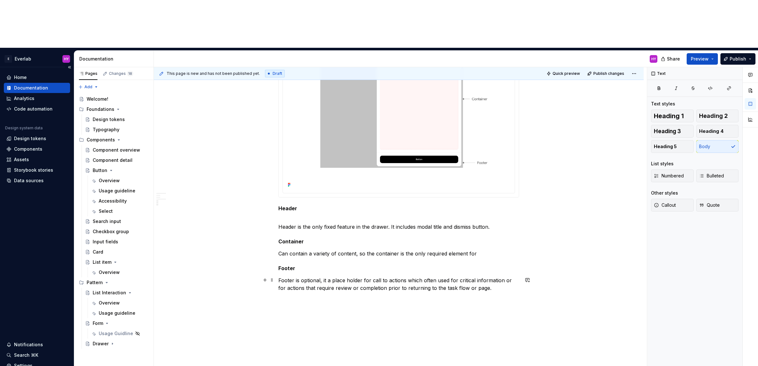
scroll to position [298, 0]
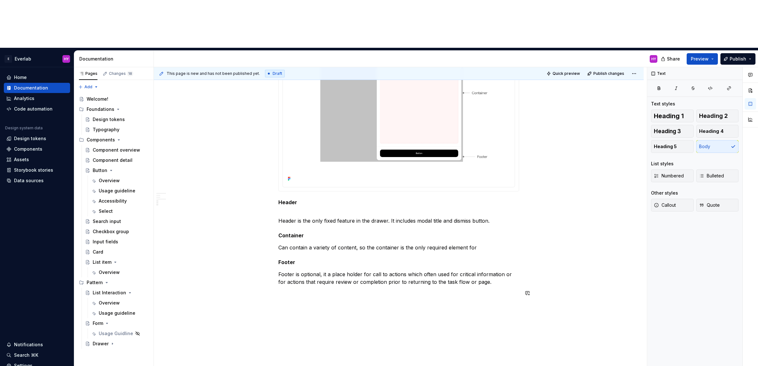
click at [272, 270] on div "This page is new and has not been published yet. Draft Quick preview Publish ch…" at bounding box center [400, 240] width 493 height 347
click at [323, 249] on div "Consideration Contextual Drawer appear and disappear according to screen size a…" at bounding box center [398, 93] width 241 height 421
drag, startPoint x: 299, startPoint y: 245, endPoint x: 254, endPoint y: 243, distance: 45.3
click at [254, 243] on div "Consideration Contextual Drawer appear and disappear according to screen size a…" at bounding box center [399, 141] width 490 height 546
drag, startPoint x: 286, startPoint y: 254, endPoint x: 282, endPoint y: 254, distance: 3.8
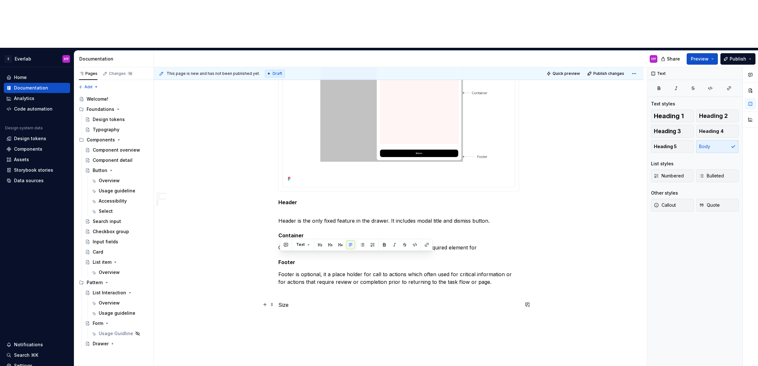
click at [282, 254] on div "Consideration Contextual Drawer appear and disappear according to screen size a…" at bounding box center [398, 95] width 241 height 425
drag, startPoint x: 290, startPoint y: 257, endPoint x: 277, endPoint y: 256, distance: 13.4
click at [277, 256] on div "Consideration Contextual Drawer appear and disappear according to screen size a…" at bounding box center [399, 147] width 490 height 558
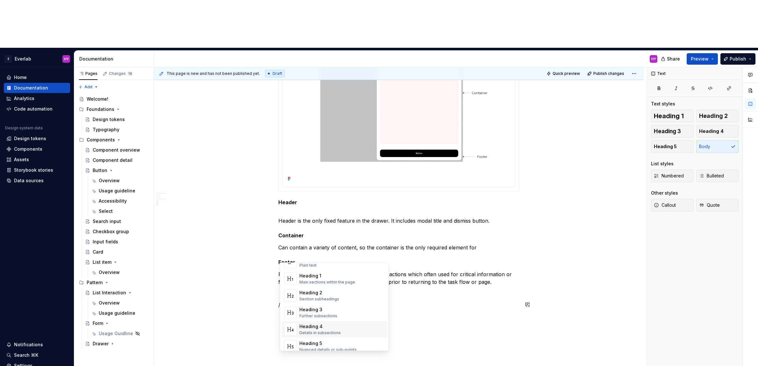
scroll to position [20, 0]
click at [331, 344] on div "Heading 5" at bounding box center [327, 343] width 57 height 6
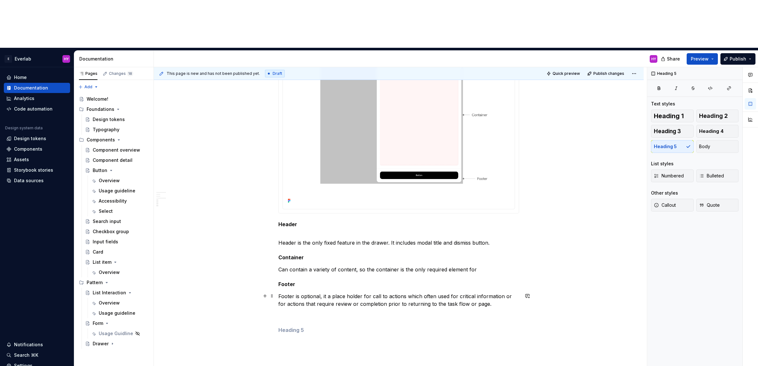
scroll to position [276, 0]
drag, startPoint x: 316, startPoint y: 233, endPoint x: 313, endPoint y: 237, distance: 5.0
click at [315, 281] on h5 "Footer" at bounding box center [398, 284] width 241 height 6
click at [308, 284] on div "Consideration Contextual Drawer appear and disappear according to screen size a…" at bounding box center [398, 122] width 241 height 435
click at [305, 327] on h5 at bounding box center [398, 330] width 241 height 6
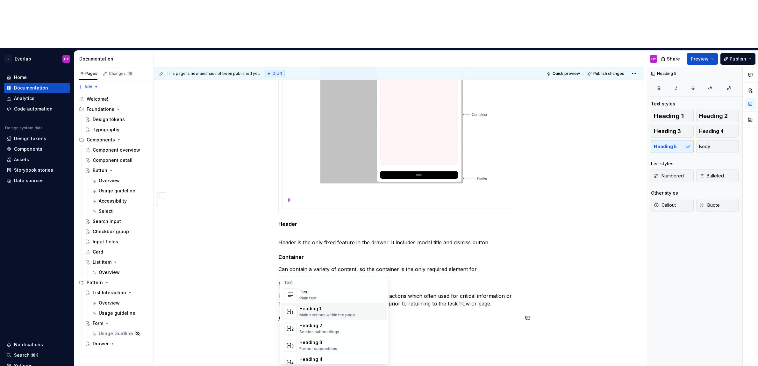
click at [336, 313] on div "Main sections within the page" at bounding box center [327, 315] width 56 height 5
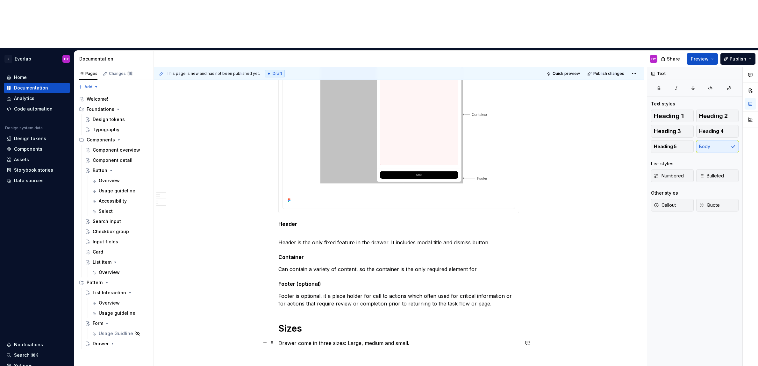
click at [281, 339] on p "Drawer come in three sizes: Large, medium and small." at bounding box center [398, 343] width 241 height 8
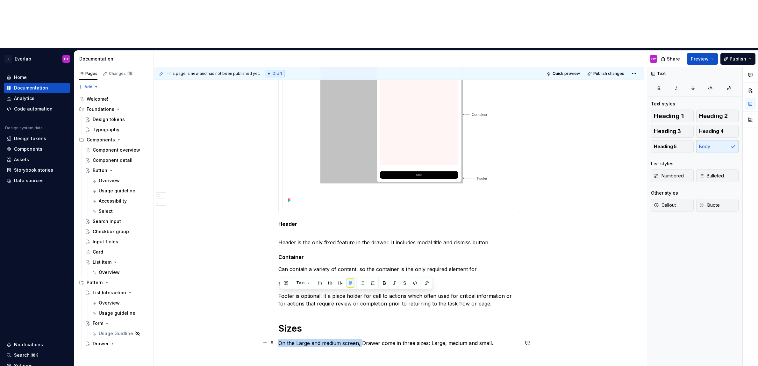
drag, startPoint x: 363, startPoint y: 295, endPoint x: 280, endPoint y: 291, distance: 83.5
click at [280, 339] on p "On the Large and medium screen, Drawer come in three sizes: Large, medium and s…" at bounding box center [398, 343] width 241 height 8
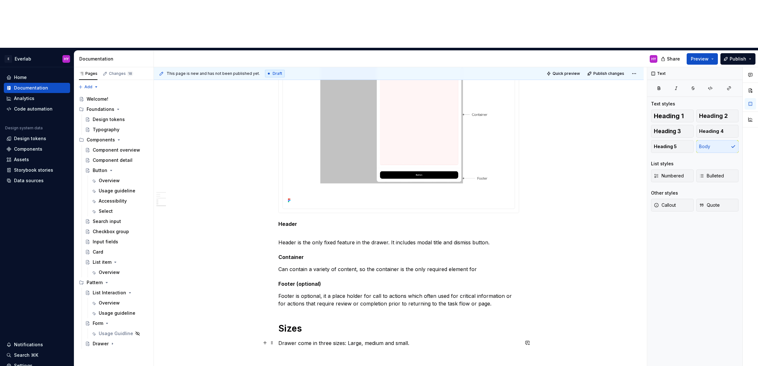
click at [346, 339] on p "Drawer come in three sizes: Large, medium and small." at bounding box center [398, 343] width 241 height 8
drag, startPoint x: 439, startPoint y: 293, endPoint x: 451, endPoint y: 292, distance: 11.5
click at [440, 339] on p "Drawer come in three sizes for large screen and medium screen: Large, medium an…" at bounding box center [398, 343] width 241 height 8
click at [497, 339] on p "Drawer come in three sizes for large screen and medium screen: large, medium an…" at bounding box center [398, 343] width 241 height 8
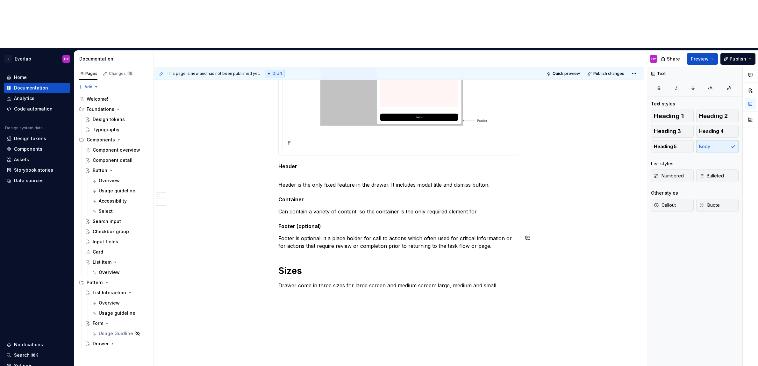
scroll to position [343, 0]
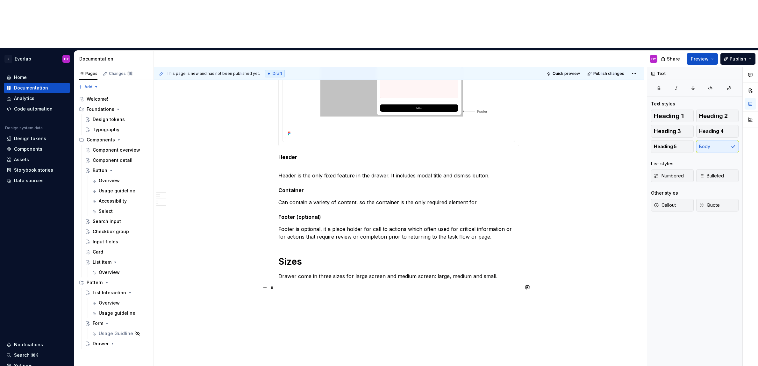
click at [309, 284] on p at bounding box center [398, 288] width 241 height 8
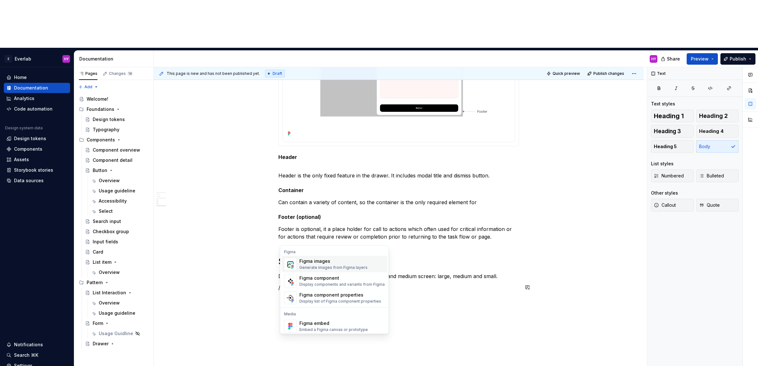
click at [342, 265] on div "Generate images from Figma layers" at bounding box center [333, 267] width 68 height 5
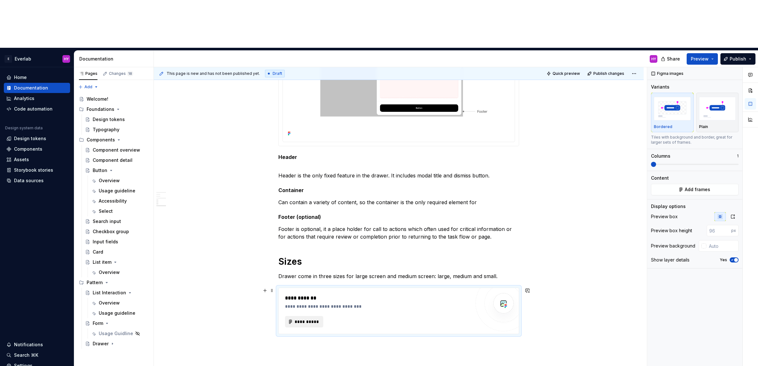
click at [310, 319] on span "**********" at bounding box center [306, 322] width 25 height 6
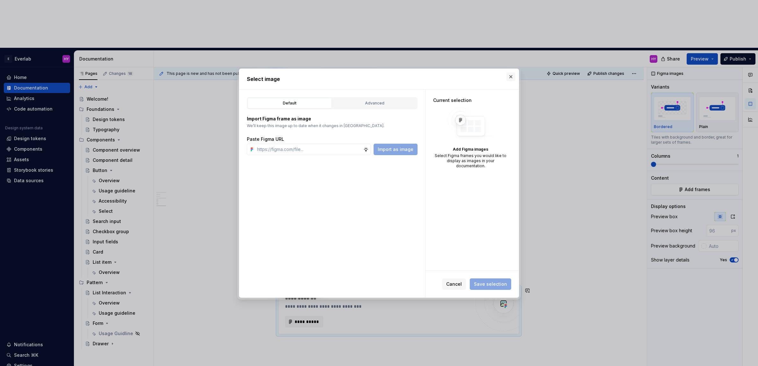
type textarea "*"
drag, startPoint x: 509, startPoint y: 76, endPoint x: 529, endPoint y: 80, distance: 20.5
click at [509, 76] on button "button" at bounding box center [510, 76] width 9 height 9
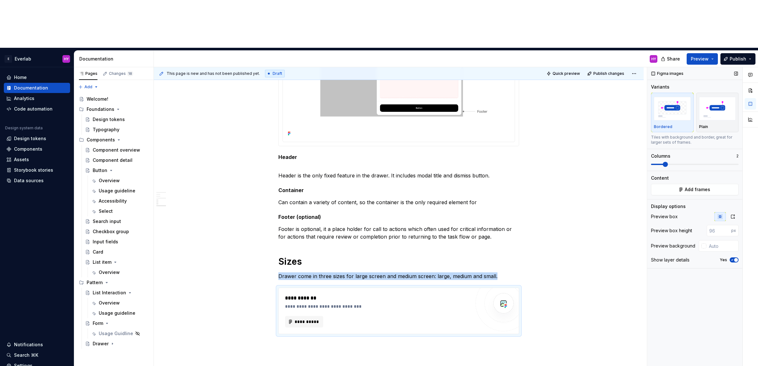
click at [629, 162] on span at bounding box center [665, 164] width 5 height 5
click at [629, 164] on span at bounding box center [663, 164] width 25 height 1
click at [290, 316] on button "**********" at bounding box center [304, 321] width 38 height 11
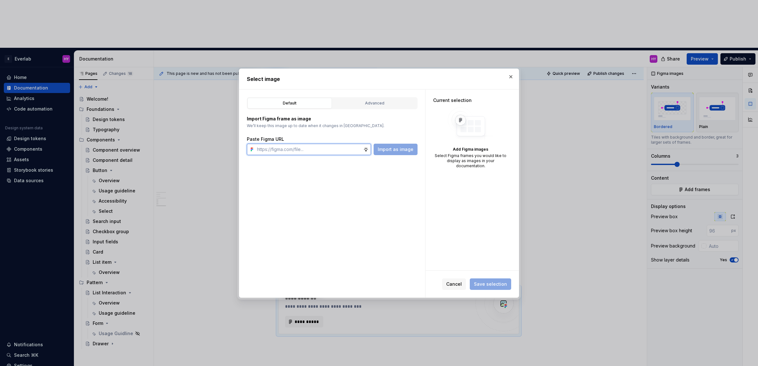
click at [311, 147] on input "text" at bounding box center [309, 149] width 109 height 11
click at [308, 147] on input "text" at bounding box center [309, 149] width 109 height 11
paste input "[URL][DOMAIN_NAME]"
type input "[URL][DOMAIN_NAME]"
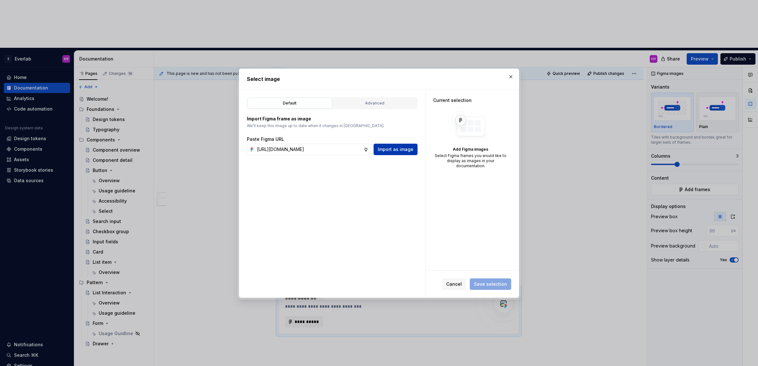
click at [393, 150] on span "Import as image" at bounding box center [396, 149] width 36 height 6
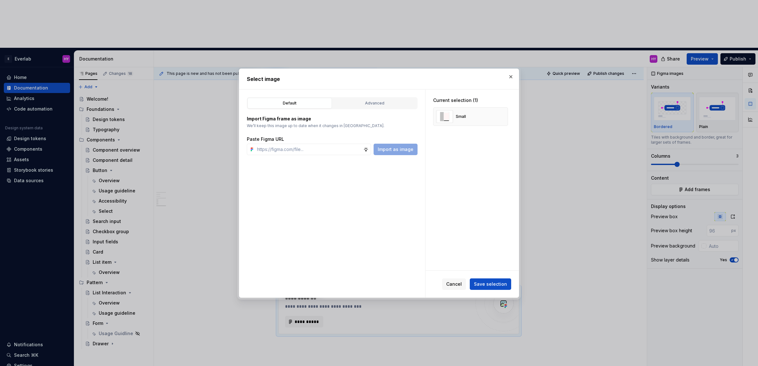
type textarea "*"
click at [330, 151] on input "text" at bounding box center [309, 149] width 109 height 11
paste input "[URL][DOMAIN_NAME]"
type input "[URL][DOMAIN_NAME]"
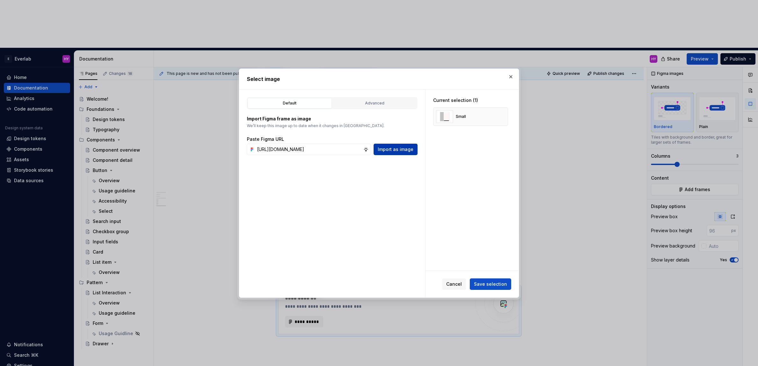
click at [402, 149] on span "Import as image" at bounding box center [396, 149] width 36 height 6
click at [286, 148] on input "text" at bounding box center [309, 149] width 109 height 11
paste input "[URL][DOMAIN_NAME]"
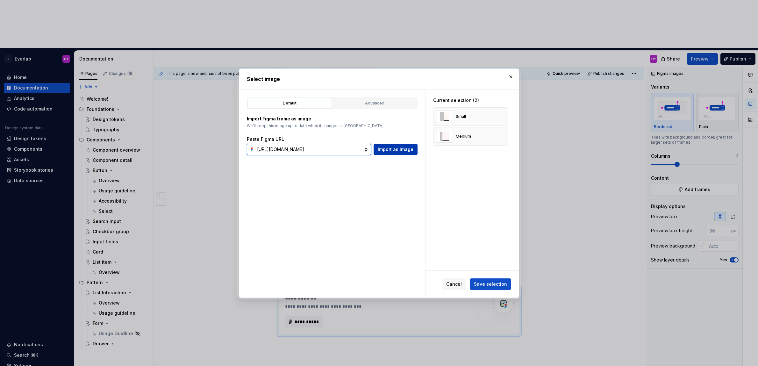
type input "[URL][DOMAIN_NAME]"
click at [405, 149] on span "Import as image" at bounding box center [396, 149] width 36 height 6
click at [500, 284] on span "Save selection" at bounding box center [490, 284] width 33 height 6
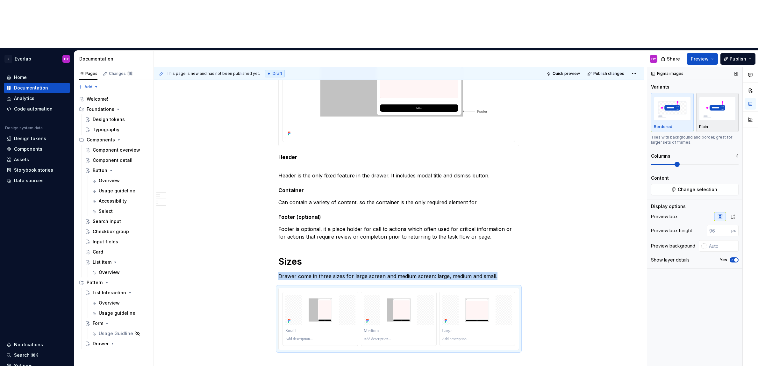
click at [629, 97] on img "button" at bounding box center [717, 108] width 37 height 23
click at [629, 214] on icon "button" at bounding box center [732, 216] width 5 height 5
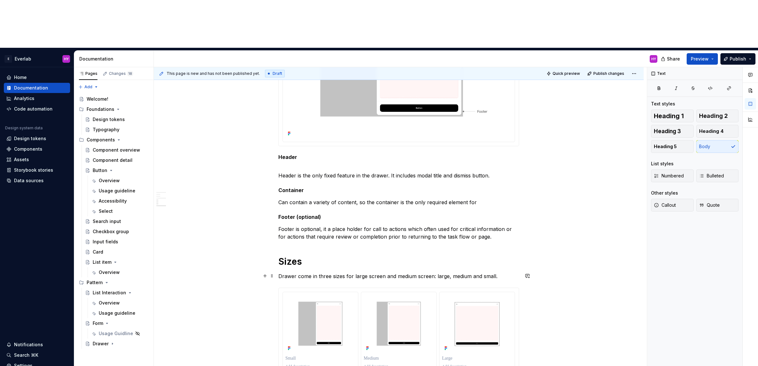
click at [365, 272] on p "Drawer come in three sizes for large screen and medium screen: large, medium an…" at bounding box center [398, 276] width 241 height 8
click at [357, 272] on p "Drawer come in three sizes for large screen and medium screen: large, medium an…" at bounding box center [398, 276] width 241 height 8
click at [434, 272] on p "Drawer come in three sizes for large screen and medium screen: large, medium an…" at bounding box center [398, 276] width 241 height 8
click at [507, 232] on div "Consideration Contextual Drawer appear and disappear according to screen size a…" at bounding box center [398, 115] width 241 height 555
click at [505, 272] on p "Drawer come in three sizes for large screen and medium screen: large, medium an…" at bounding box center [398, 276] width 241 height 8
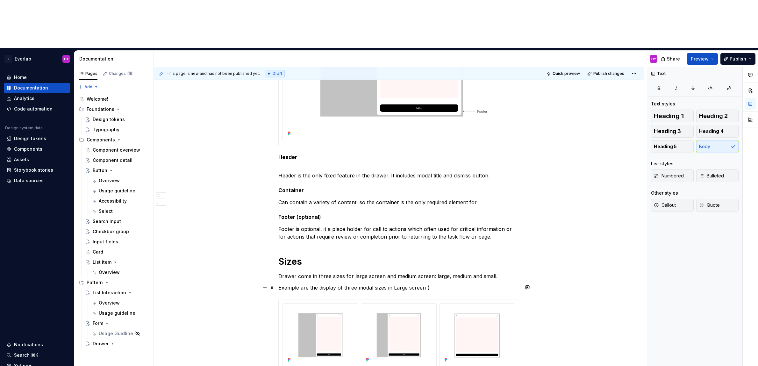
click at [432, 284] on p "Example are the display of three modal sizes in Large screen (" at bounding box center [398, 288] width 241 height 8
click at [84, 67] on div "Pages Changes 18 Add Accessibility guide for tree Page tree. Navigate the tree …" at bounding box center [114, 240] width 80 height 347
click at [170, 65] on html "E Everlab HY Home Documentation Analytics Code automation Design system data De…" at bounding box center [379, 183] width 758 height 366
click at [145, 105] on button "Page tree" at bounding box center [144, 109] width 9 height 9
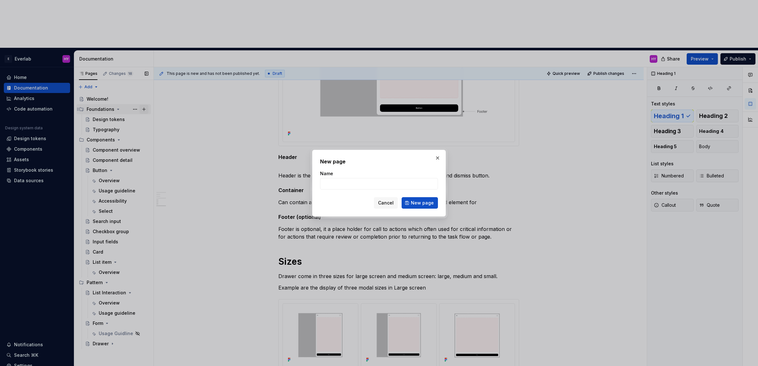
type textarea "*"
type input "B"
type textarea "*"
type input "Breakpoints"
click at [428, 204] on span "New page" at bounding box center [422, 203] width 23 height 6
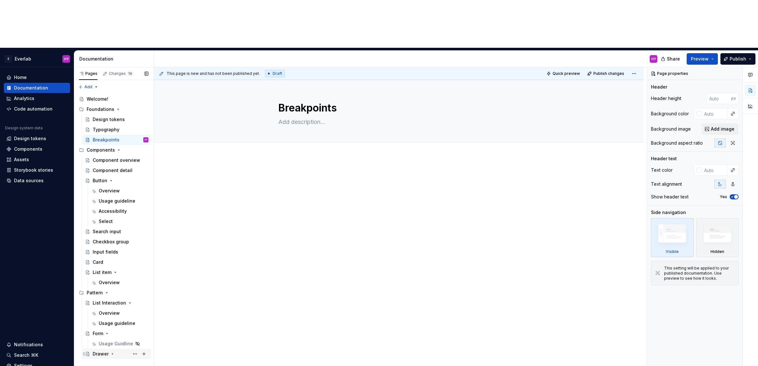
click at [104, 351] on div "Drawer" at bounding box center [101, 354] width 16 height 6
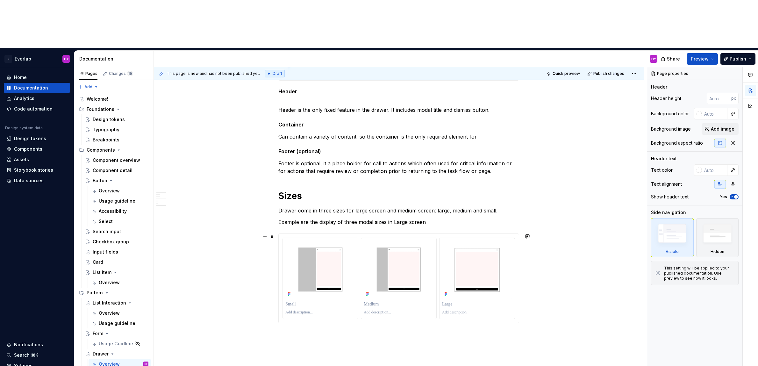
scroll to position [408, 0]
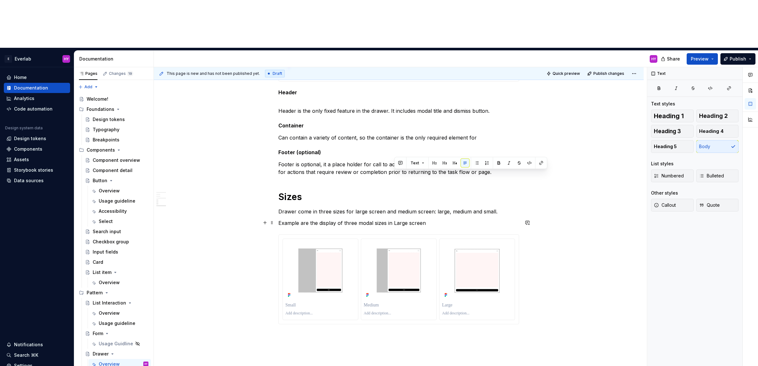
drag, startPoint x: 429, startPoint y: 177, endPoint x: 394, endPoint y: 176, distance: 34.4
click at [394, 219] on p "Example are the display of three modal sizes in Large screen" at bounding box center [398, 223] width 241 height 8
click at [545, 163] on div "Text" at bounding box center [470, 163] width 153 height 12
drag, startPoint x: 429, startPoint y: 174, endPoint x: 395, endPoint y: 174, distance: 34.1
click at [395, 219] on p "Example are the display of three modal sizes in Large screen" at bounding box center [398, 223] width 241 height 8
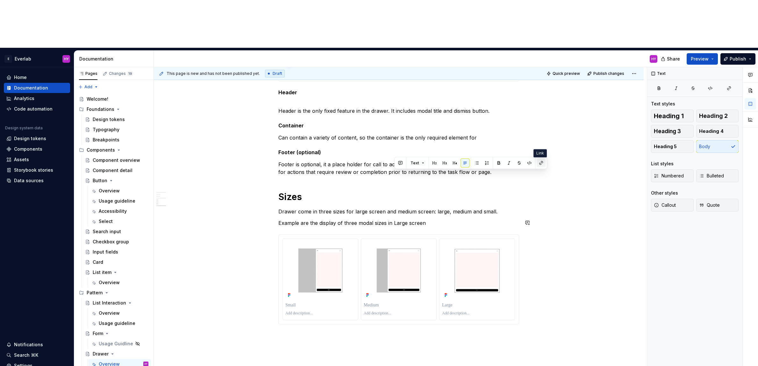
click at [540, 162] on button "button" at bounding box center [541, 163] width 9 height 9
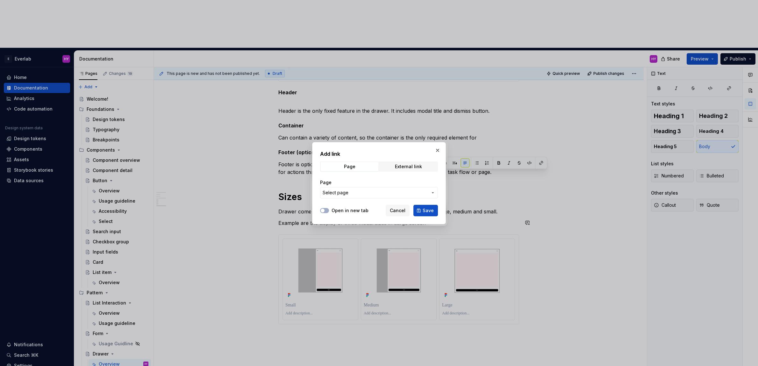
click at [366, 195] on span "Select page" at bounding box center [375, 193] width 105 height 6
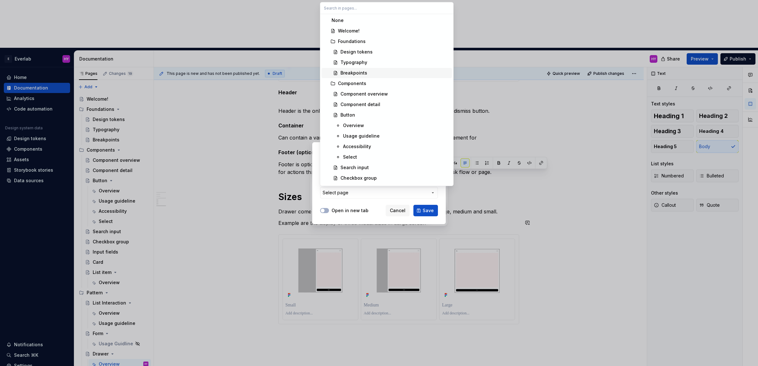
click at [371, 73] on div "Breakpoints" at bounding box center [395, 73] width 109 height 6
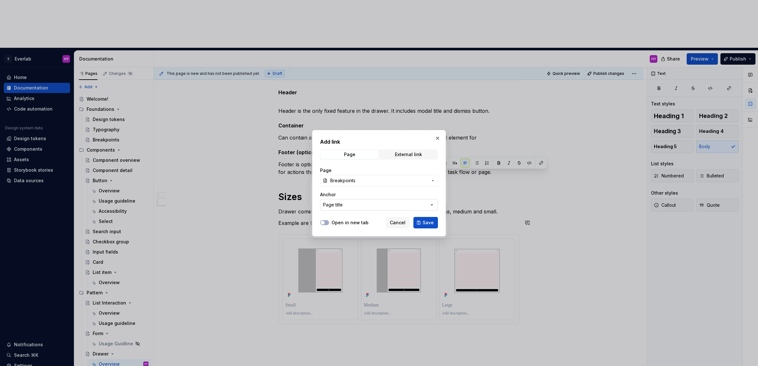
click at [428, 201] on button "Page title" at bounding box center [379, 204] width 118 height 11
click at [409, 196] on div "Add link Page External link Page Breakpoints Anchor Page title Open in new tab …" at bounding box center [379, 183] width 758 height 366
click at [432, 222] on span "Save" at bounding box center [428, 222] width 11 height 6
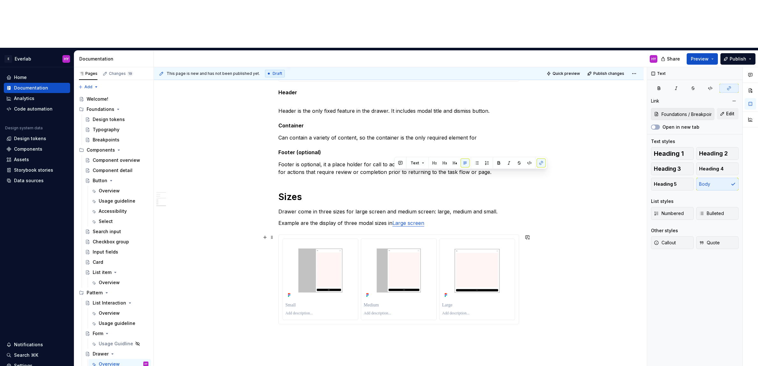
click at [562, 217] on div "Consideration Contextual Drawer appear and disappear according to screen size a…" at bounding box center [399, 107] width 490 height 699
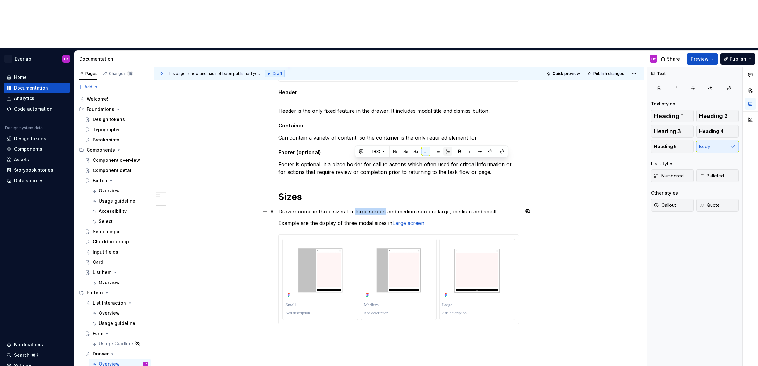
drag, startPoint x: 384, startPoint y: 161, endPoint x: 447, endPoint y: 154, distance: 63.5
click at [355, 208] on p "Drawer come in three sizes for large screen and medium screen: large, medium an…" at bounding box center [398, 212] width 241 height 8
click at [502, 153] on button "button" at bounding box center [502, 151] width 9 height 9
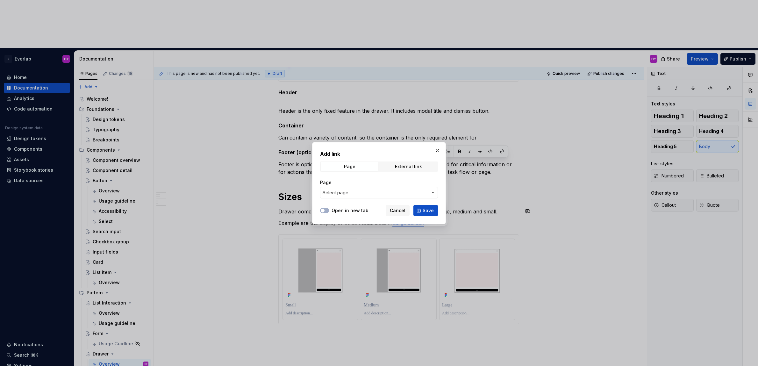
click at [357, 191] on span "Select page" at bounding box center [375, 193] width 105 height 6
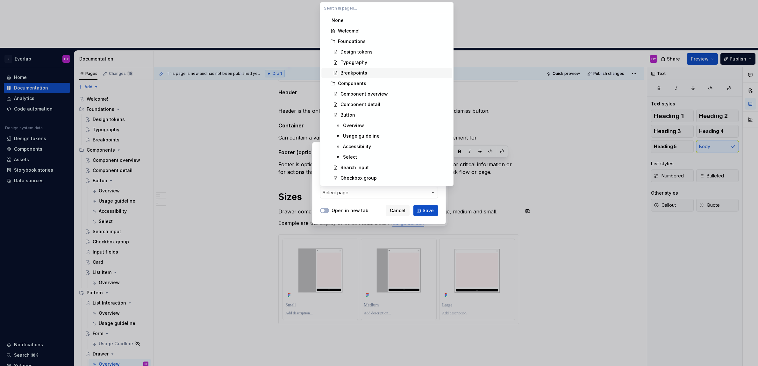
click at [377, 72] on div "Breakpoints" at bounding box center [395, 73] width 109 height 6
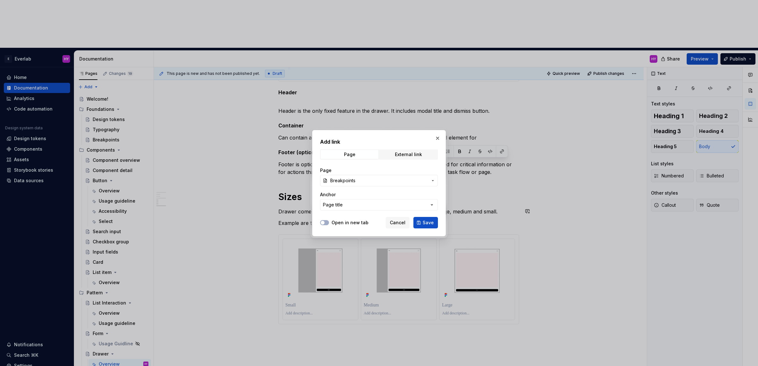
click at [427, 209] on button "Page title" at bounding box center [379, 204] width 118 height 11
click at [388, 191] on div "Add link Page External link Page Breakpoints Anchor Page title Open in new tab …" at bounding box center [379, 183] width 758 height 366
click at [431, 223] on span "Save" at bounding box center [428, 222] width 11 height 6
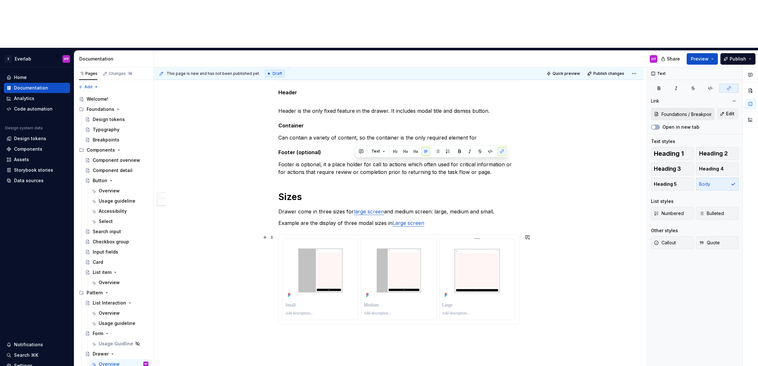
type textarea "*"
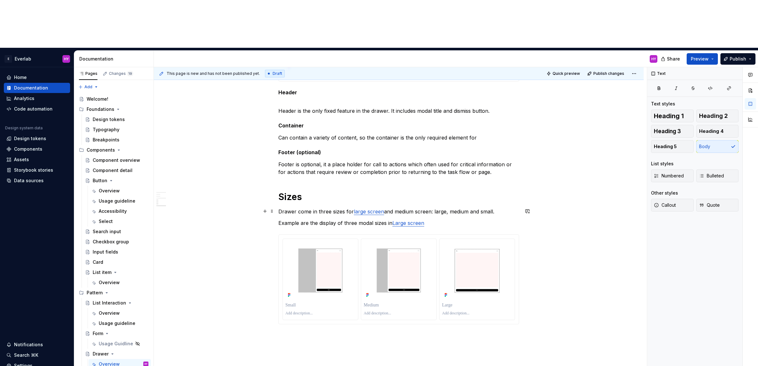
click at [427, 208] on p "Drawer come in three sizes for large screen and medium screen: large, medium an…" at bounding box center [398, 212] width 241 height 8
drag, startPoint x: 397, startPoint y: 162, endPoint x: 434, endPoint y: 162, distance: 37.3
click at [434, 208] on p "Drawer come in three sizes for large screen and medium screen: large, medium an…" at bounding box center [398, 212] width 241 height 8
click at [542, 150] on button "button" at bounding box center [543, 151] width 9 height 9
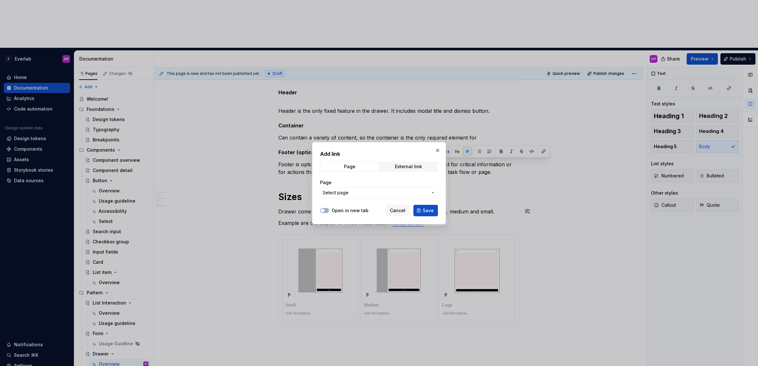
click at [383, 192] on span "Select page" at bounding box center [375, 193] width 105 height 6
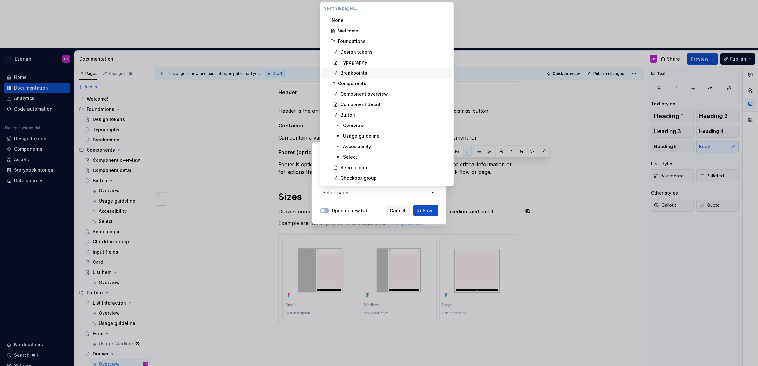
click at [376, 68] on span "Breakpoints" at bounding box center [386, 73] width 131 height 10
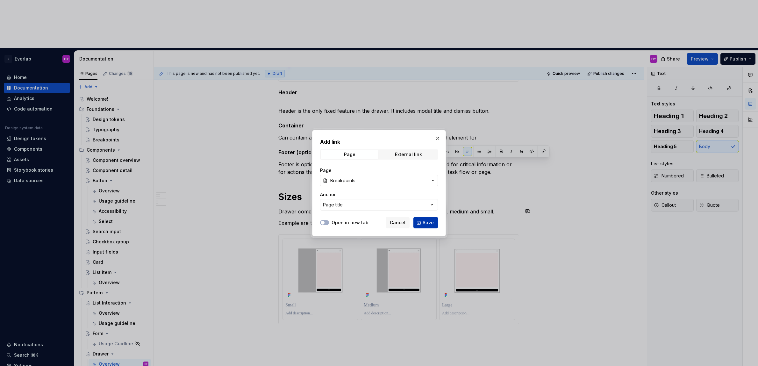
click at [423, 225] on button "Save" at bounding box center [425, 222] width 25 height 11
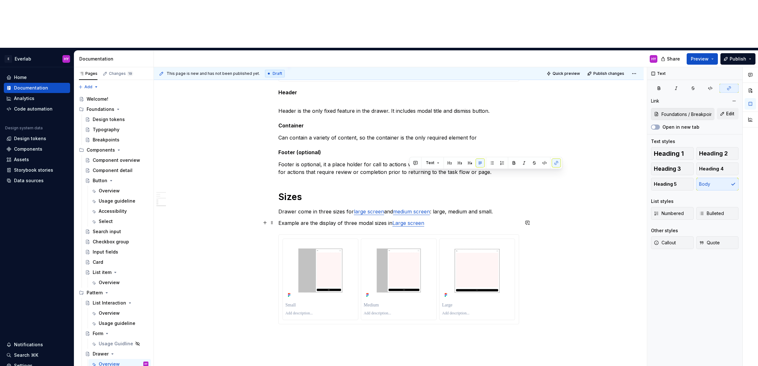
click at [439, 219] on p "Example are the display of three modal sizes in Large screen" at bounding box center [398, 223] width 241 height 8
drag, startPoint x: 428, startPoint y: 177, endPoint x: 395, endPoint y: 176, distance: 33.5
click at [395, 219] on p "Example are the display of three modal sizes in Large screen" at bounding box center [398, 223] width 241 height 8
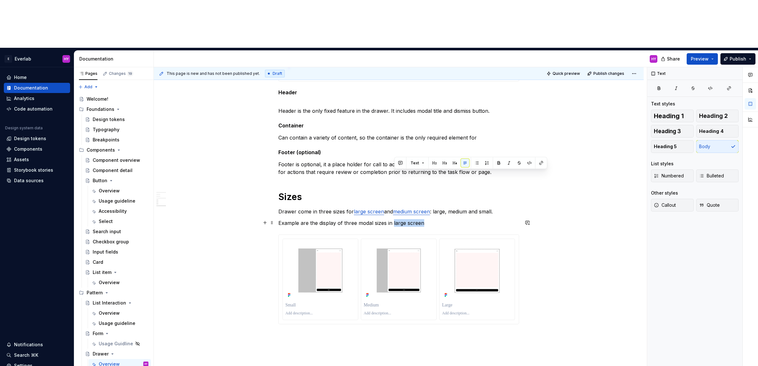
drag, startPoint x: 423, startPoint y: 174, endPoint x: 418, endPoint y: 169, distance: 7.7
click at [394, 219] on p "Example are the display of three modal sizes in large screen" at bounding box center [398, 223] width 241 height 8
click at [539, 162] on button "button" at bounding box center [541, 163] width 9 height 9
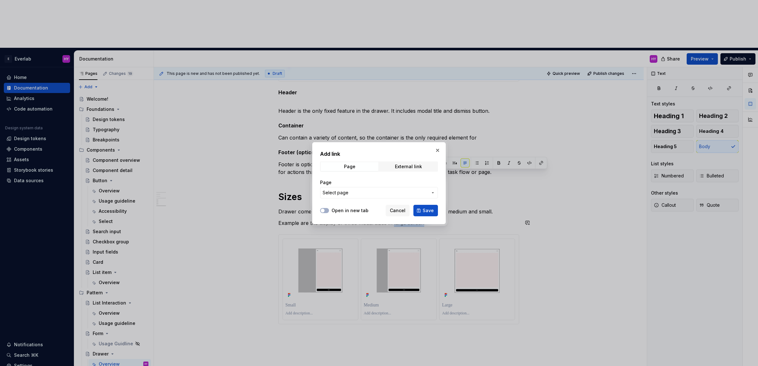
click at [350, 195] on span "Select page" at bounding box center [375, 193] width 105 height 6
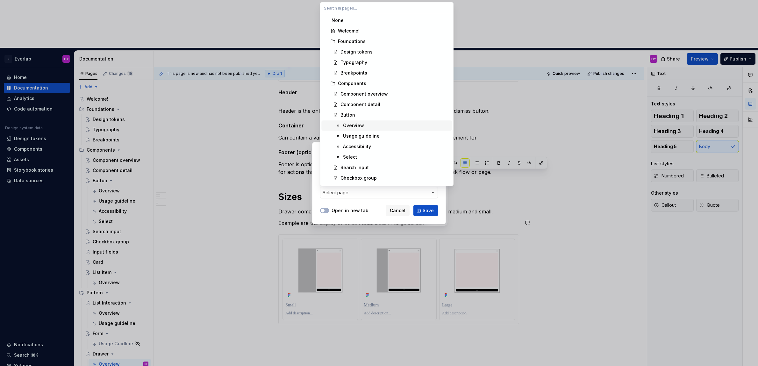
scroll to position [3, 0]
click at [362, 65] on span "Breakpoints" at bounding box center [386, 70] width 131 height 10
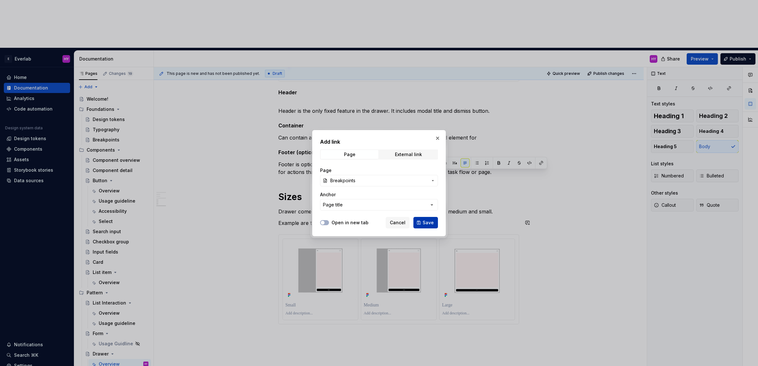
click at [425, 222] on span "Save" at bounding box center [428, 222] width 11 height 6
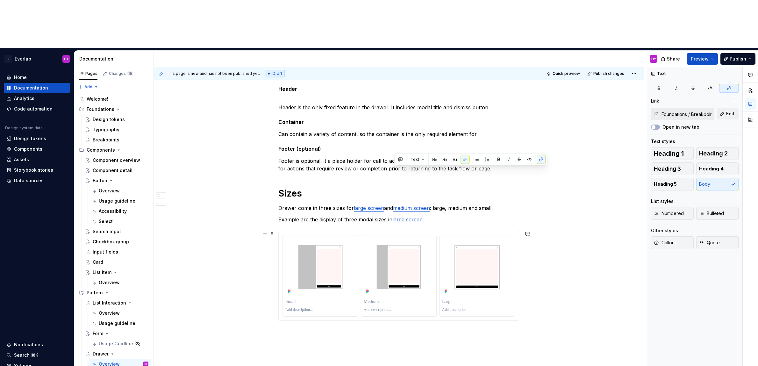
click at [570, 202] on div "Consideration Contextual Drawer appear and disappear according to screen size a…" at bounding box center [399, 104] width 490 height 699
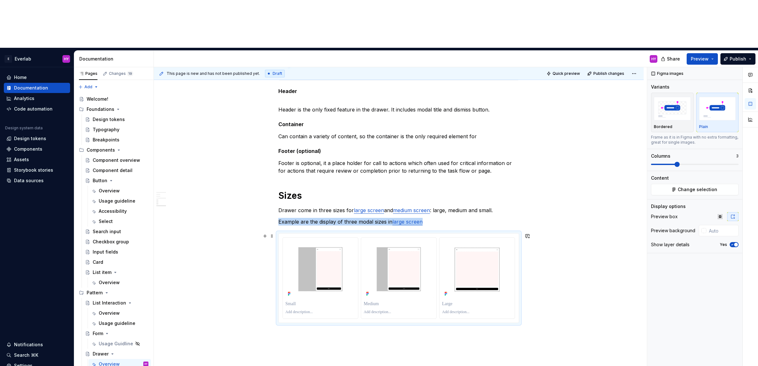
scroll to position [450, 0]
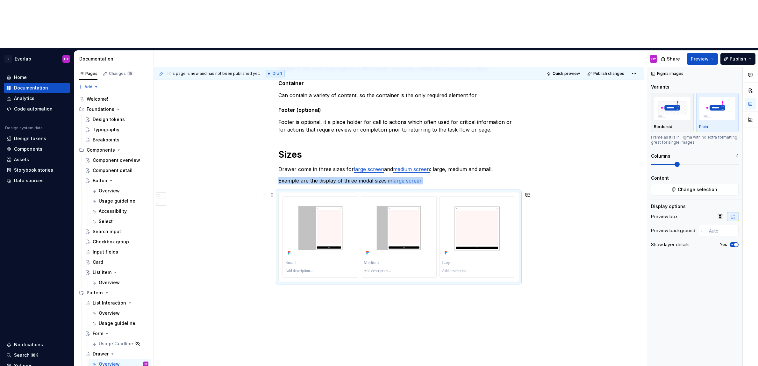
click at [570, 202] on div "Consideration Contextual Drawer appear and disappear according to screen size a…" at bounding box center [399, 65] width 490 height 699
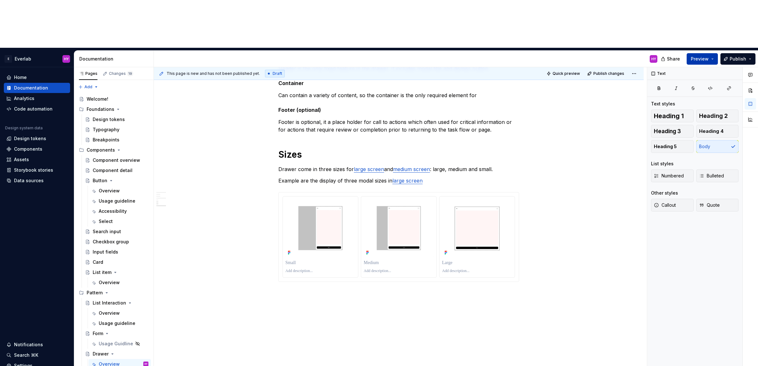
click at [629, 56] on span "Preview" at bounding box center [700, 59] width 18 height 6
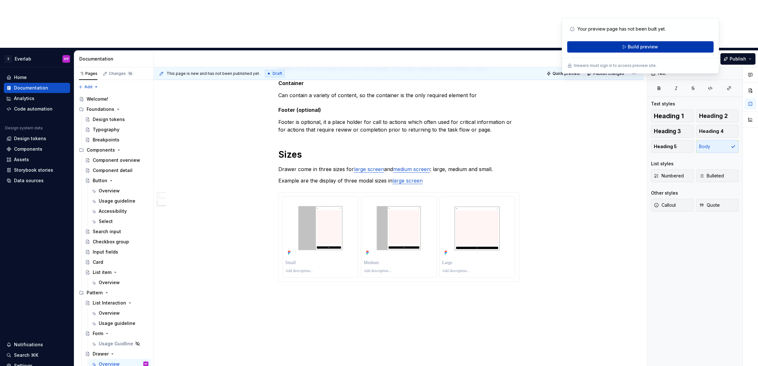
click at [629, 46] on button "Build preview" at bounding box center [640, 46] width 147 height 11
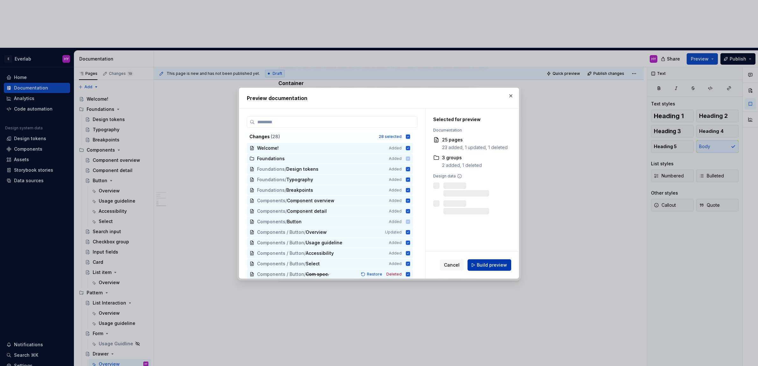
click at [498, 265] on span "Build preview" at bounding box center [492, 265] width 30 height 6
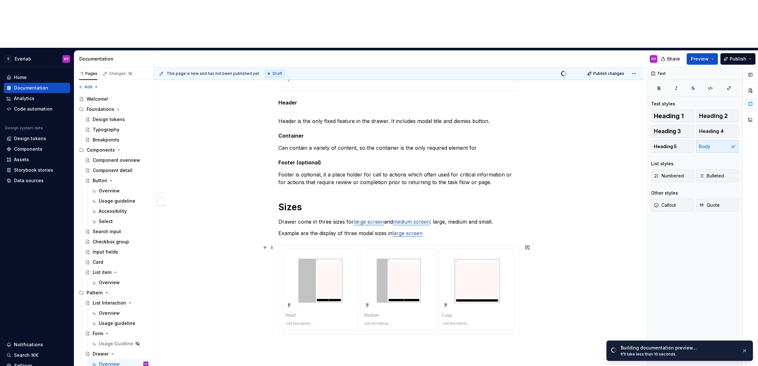
scroll to position [398, 0]
click at [629, 352] on span "Open page" at bounding box center [724, 352] width 21 height 5
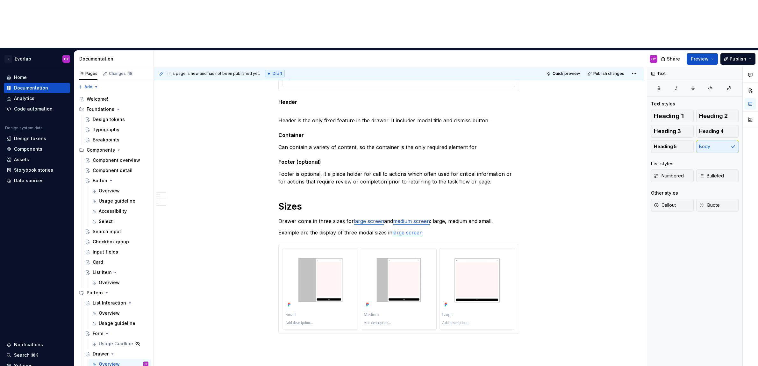
type textarea "*"
click at [589, 205] on div "Consideration Contextual Drawer appear and disappear according to screen size a…" at bounding box center [399, 117] width 490 height 699
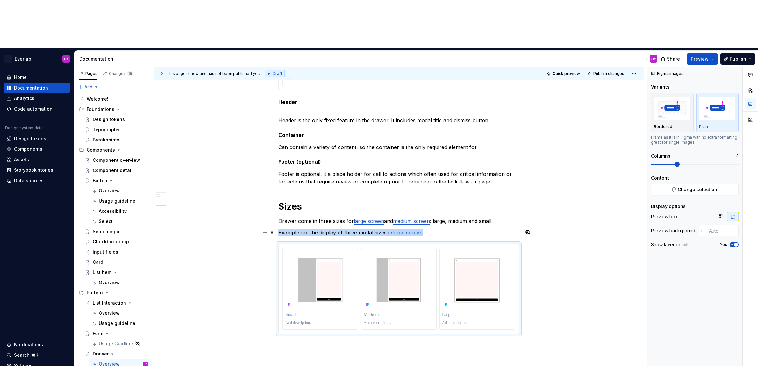
click at [453, 229] on p "Example are the display of three modal sizes in large screen" at bounding box center [398, 233] width 241 height 8
click at [506, 251] on img at bounding box center [477, 280] width 70 height 58
click at [629, 225] on input "text" at bounding box center [723, 230] width 32 height 11
type input "#FBFBFBFB"
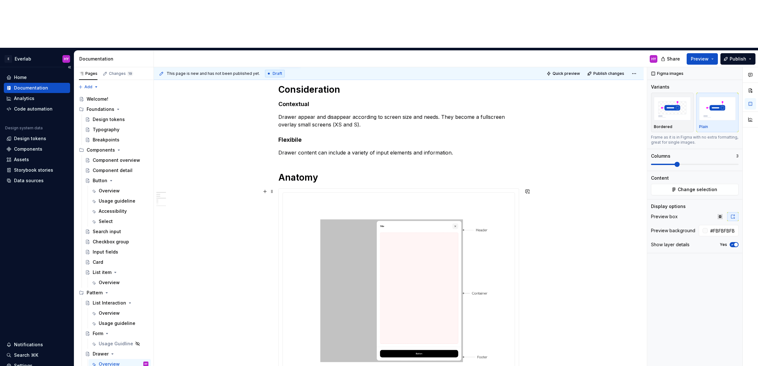
scroll to position [120, 0]
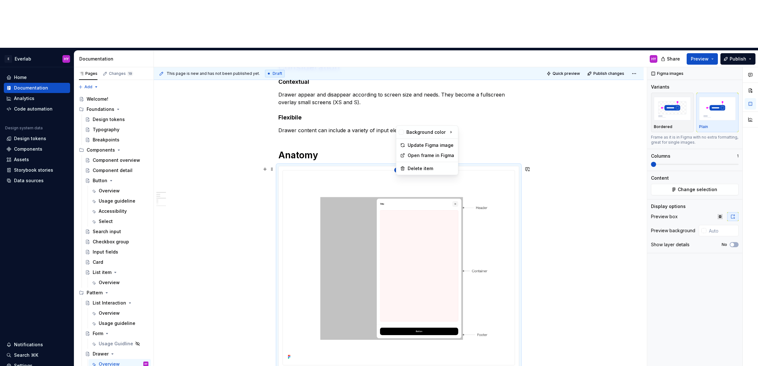
click at [400, 122] on html "E Everlab HY Home Documentation Analytics Code automation Design system data De…" at bounding box center [379, 183] width 758 height 366
click at [428, 146] on div "Update Figma image" at bounding box center [431, 145] width 47 height 6
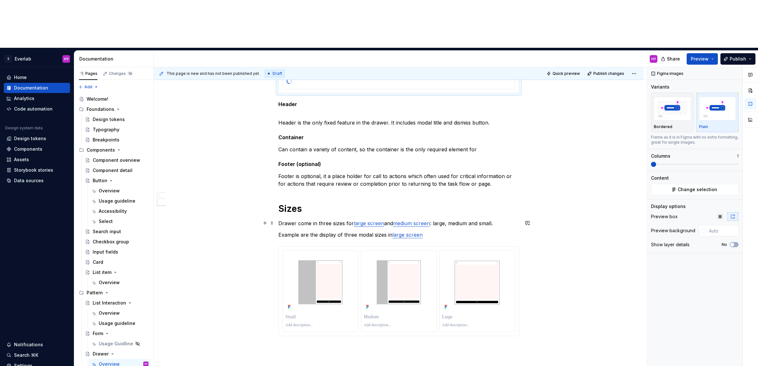
scroll to position [401, 0]
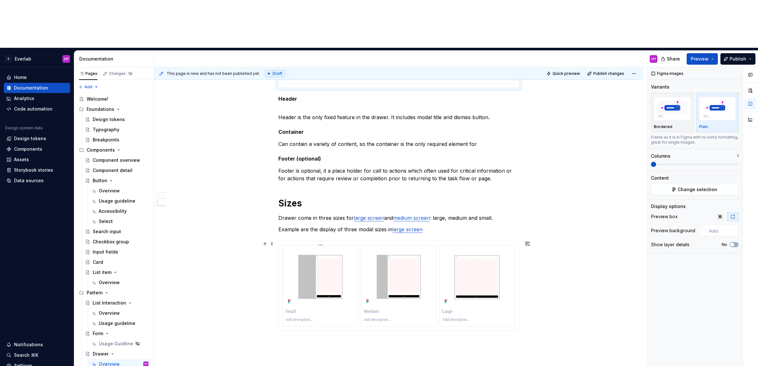
type input "#FBFBFBFB"
click at [325, 197] on html "E Everlab HY Home Documentation Analytics Code automation Design system data De…" at bounding box center [379, 183] width 758 height 366
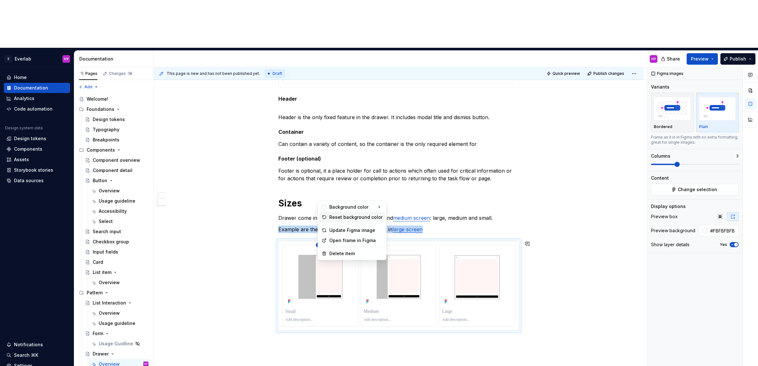
click at [340, 218] on div "Reset background color" at bounding box center [355, 217] width 53 height 6
click at [399, 197] on html "E Everlab HY Home Documentation Analytics Code automation Design system data De…" at bounding box center [379, 183] width 758 height 366
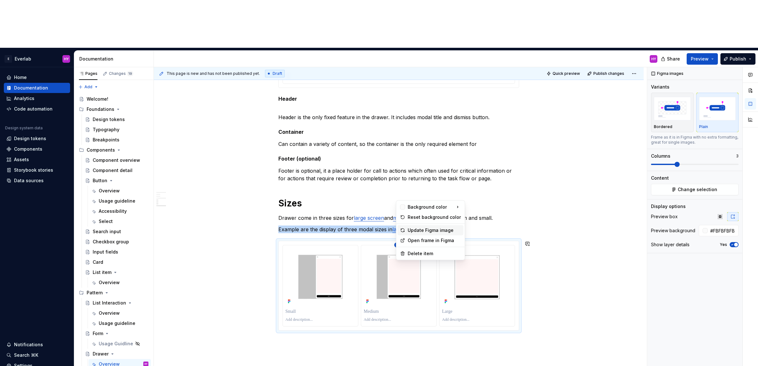
click at [436, 231] on div "Update Figma image" at bounding box center [434, 230] width 53 height 6
click at [482, 197] on html "E Everlab HY Home Documentation Analytics Code automation Design system data De…" at bounding box center [379, 183] width 758 height 366
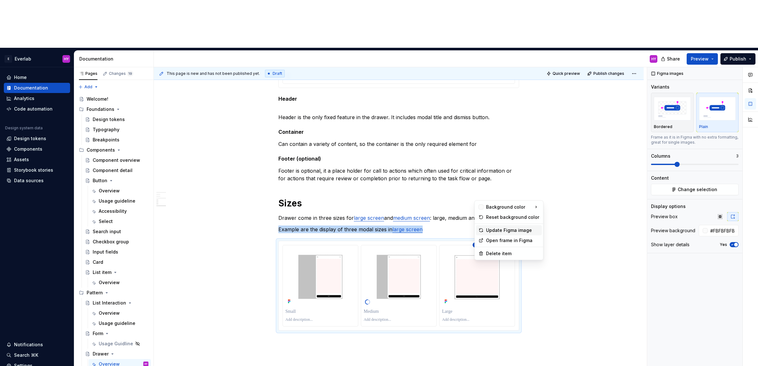
click at [526, 233] on div "Update Figma image" at bounding box center [512, 230] width 53 height 6
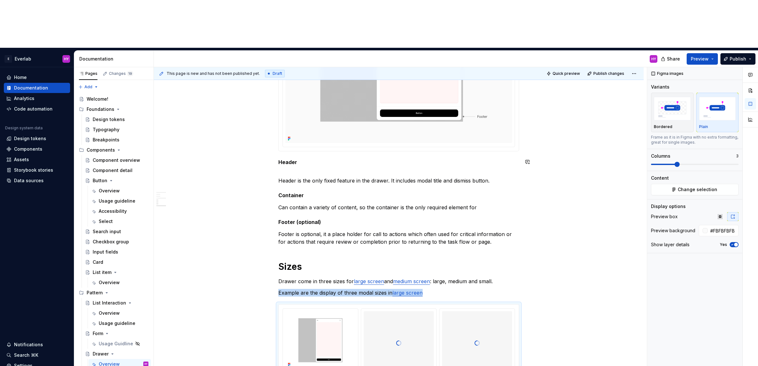
scroll to position [372, 0]
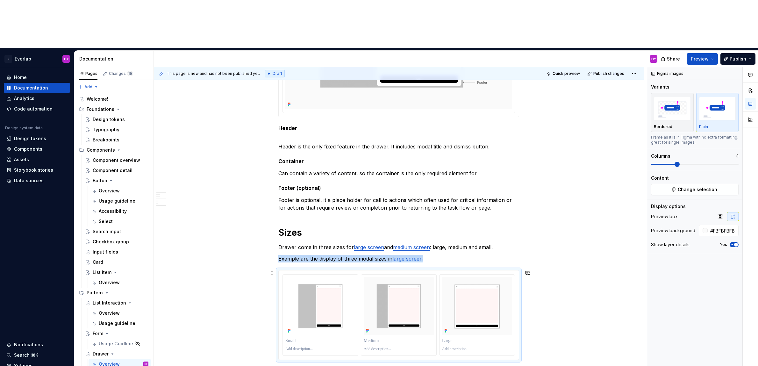
click at [322, 270] on div at bounding box center [399, 315] width 240 height 90
click at [320, 226] on html "E Everlab HY Home Documentation Analytics Code automation Design system data De…" at bounding box center [379, 183] width 758 height 366
click at [339, 258] on div "Update Figma image" at bounding box center [355, 259] width 53 height 6
click at [600, 118] on div "Consideration Contextual Drawer appear and disappear according to screen size a…" at bounding box center [399, 143] width 490 height 699
click at [629, 56] on span "Preview" at bounding box center [700, 59] width 18 height 6
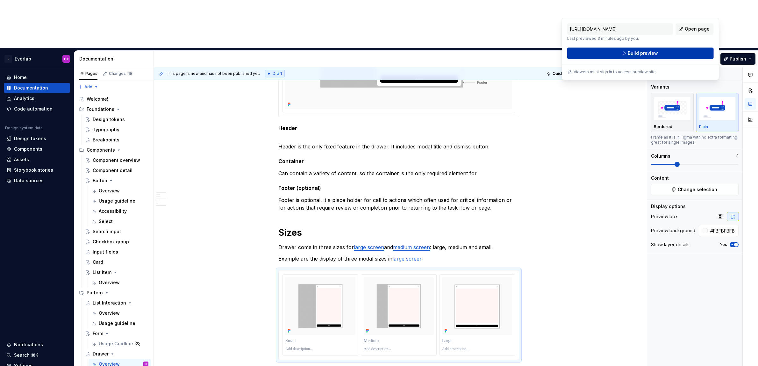
click at [629, 54] on button "Build preview" at bounding box center [640, 52] width 147 height 11
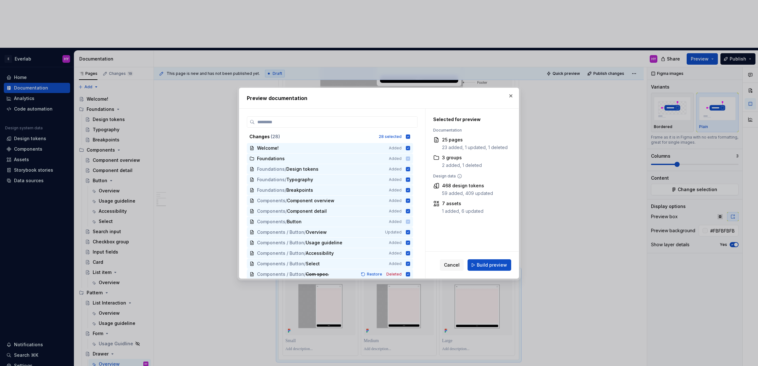
click at [482, 266] on span "Build preview" at bounding box center [492, 265] width 30 height 6
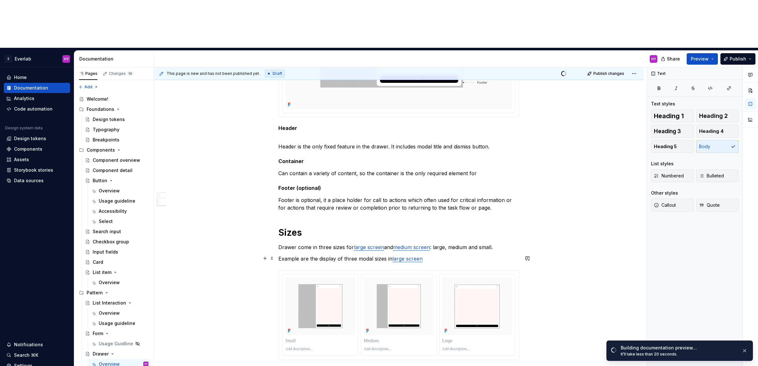
click at [441, 255] on p "Example are the display of three modal sizes in large screen" at bounding box center [398, 259] width 241 height 8
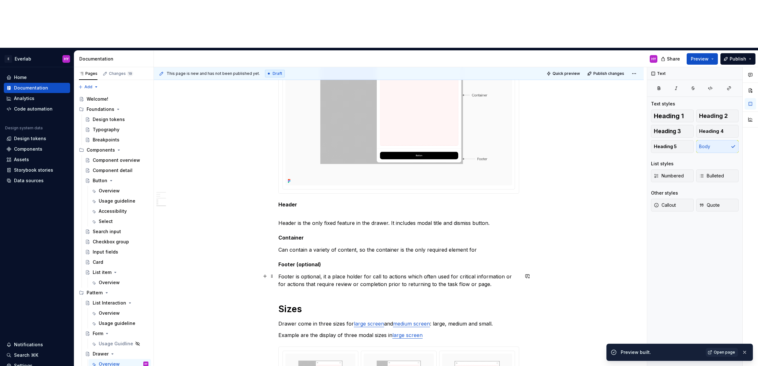
scroll to position [418, 0]
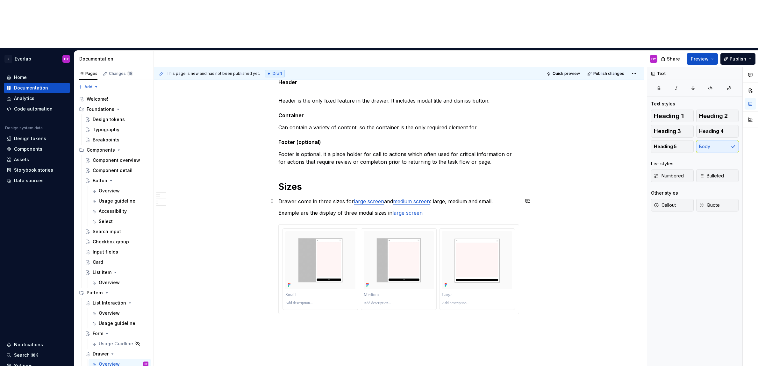
click at [280, 198] on p "Drawer come in three sizes for large screen and medium screen : large, medium a…" at bounding box center [398, 202] width 241 height 8
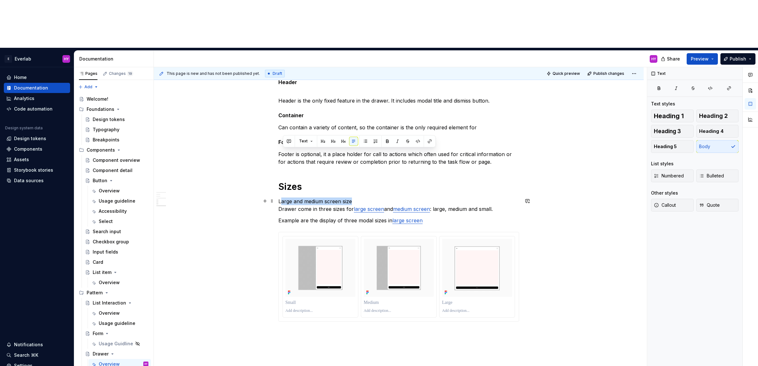
drag, startPoint x: 364, startPoint y: 153, endPoint x: 330, endPoint y: 152, distance: 34.1
click at [278, 151] on div "Consideration Contextual Drawer appear and disappear according to screen size a…" at bounding box center [398, 53] width 241 height 581
click at [359, 198] on p "Large and medium screen size Drawer come in three sizes for large screen and me…" at bounding box center [398, 205] width 241 height 15
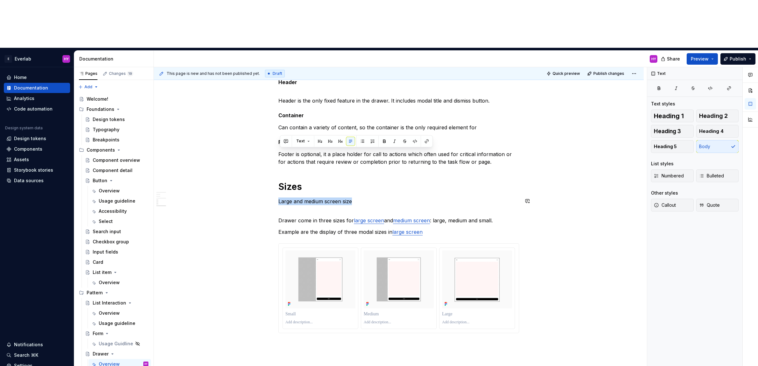
drag, startPoint x: 359, startPoint y: 152, endPoint x: 274, endPoint y: 147, distance: 85.2
click at [274, 147] on div "Consideration Contextual Drawer appear and disappear according to screen size a…" at bounding box center [399, 107] width 490 height 718
click at [340, 142] on button "button" at bounding box center [340, 141] width 9 height 9
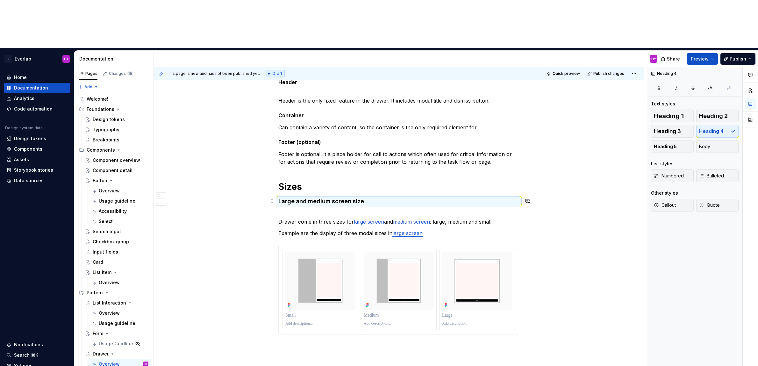
click at [339, 198] on h4 "Large and medium screen size" at bounding box center [398, 202] width 241 height 8
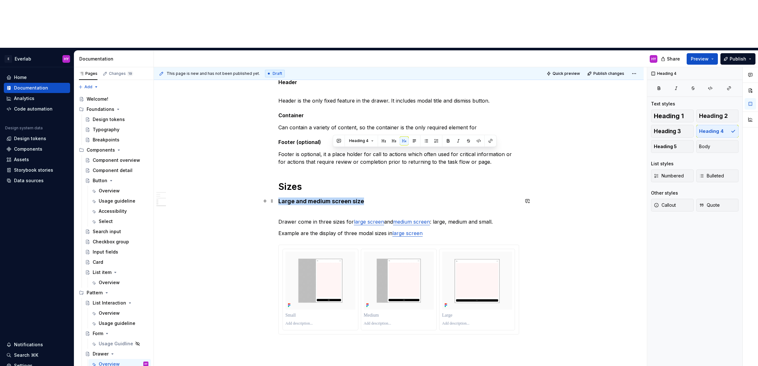
click at [339, 198] on h4 "Large and medium screen size" at bounding box center [398, 202] width 241 height 8
click at [319, 141] on button "Heading 4" at bounding box center [308, 140] width 30 height 9
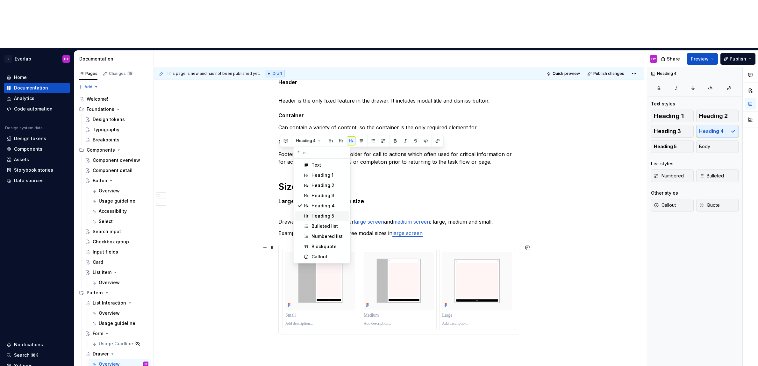
click at [320, 213] on div "Heading 5" at bounding box center [323, 216] width 23 height 6
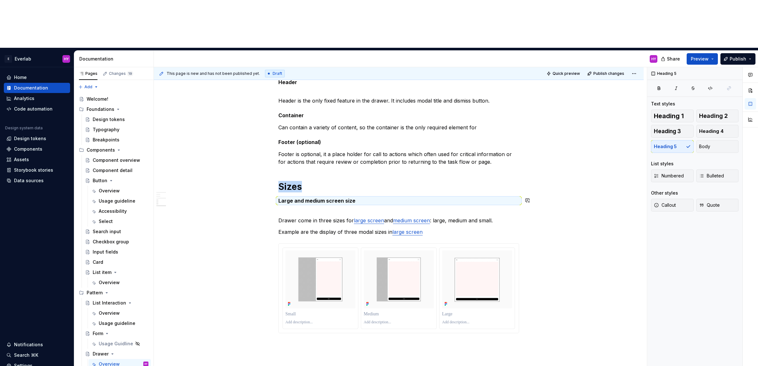
click at [314, 209] on p "Drawer come in three sizes for large screen and medium screen : large, medium a…" at bounding box center [398, 216] width 241 height 15
drag, startPoint x: 361, startPoint y: 154, endPoint x: 279, endPoint y: 152, distance: 81.6
click at [279, 152] on div "Consideration Contextual Drawer appear and disappear according to screen size a…" at bounding box center [399, 107] width 490 height 718
copy h5 "Large and medium screen size"
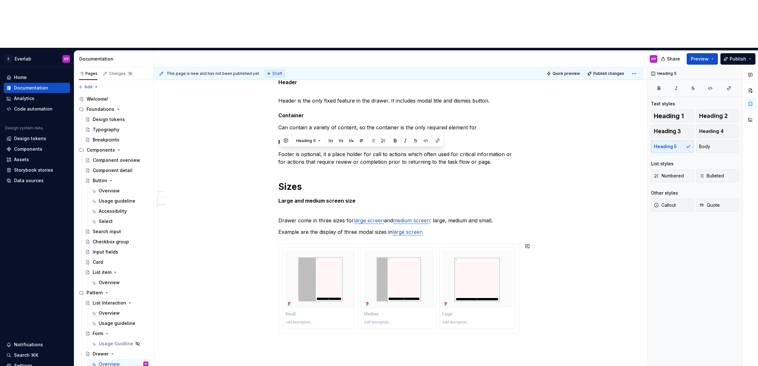
click at [328, 291] on div "Consideration Contextual Drawer appear and disappear according to screen size a…" at bounding box center [398, 55] width 241 height 585
drag, startPoint x: 291, startPoint y: 154, endPoint x: 277, endPoint y: 150, distance: 14.2
click at [291, 198] on h5 "Large and medium screen size" at bounding box center [398, 201] width 241 height 6
click at [279, 151] on div "Consideration Contextual Drawer appear and disappear according to screen size a…" at bounding box center [399, 107] width 490 height 718
click at [291, 198] on h5 "On Large and medium screen size" at bounding box center [398, 201] width 241 height 6
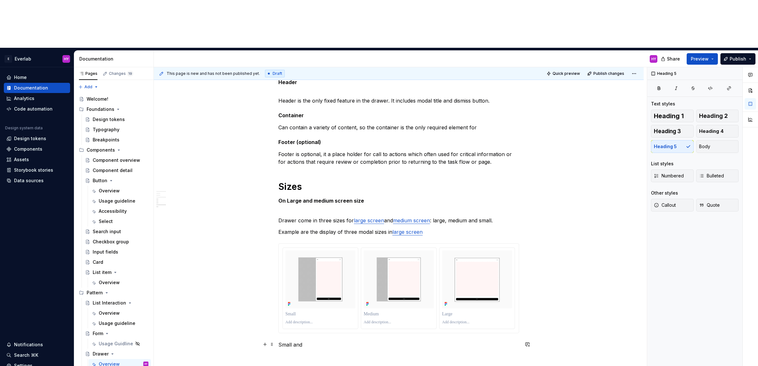
drag, startPoint x: 297, startPoint y: 296, endPoint x: 285, endPoint y: 295, distance: 11.9
click at [297, 341] on p "Small and" at bounding box center [398, 345] width 241 height 8
click at [281, 341] on p "Small and" at bounding box center [398, 345] width 241 height 8
click at [320, 341] on p "On Small and" at bounding box center [398, 345] width 241 height 8
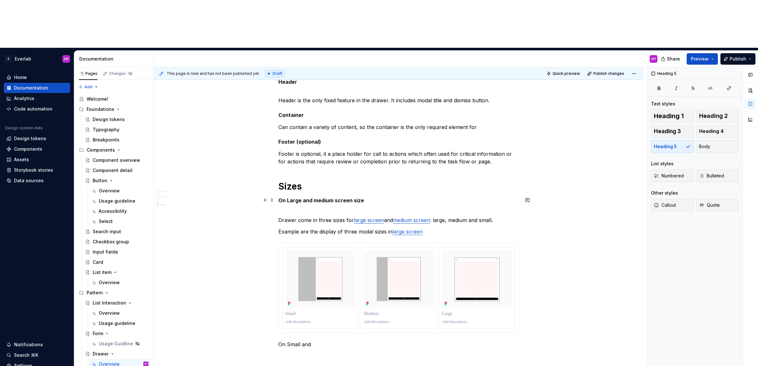
click at [290, 197] on h5 "On Large and medium screen size" at bounding box center [398, 200] width 241 height 6
click at [291, 341] on p "On Small and" at bounding box center [398, 345] width 241 height 8
click at [319, 341] on p "On small and" at bounding box center [398, 345] width 241 height 8
drag, startPoint x: 374, startPoint y: 296, endPoint x: 292, endPoint y: 292, distance: 82.6
click at [279, 294] on div "Consideration Contextual Drawer appear and disappear according to screen size a…" at bounding box center [399, 107] width 490 height 718
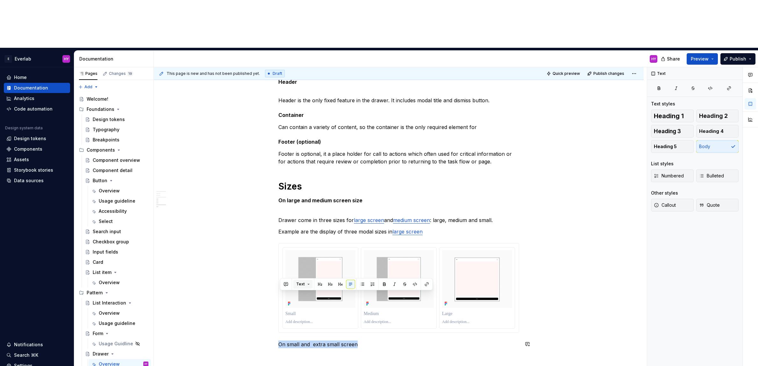
click at [307, 283] on button "Text" at bounding box center [302, 284] width 19 height 9
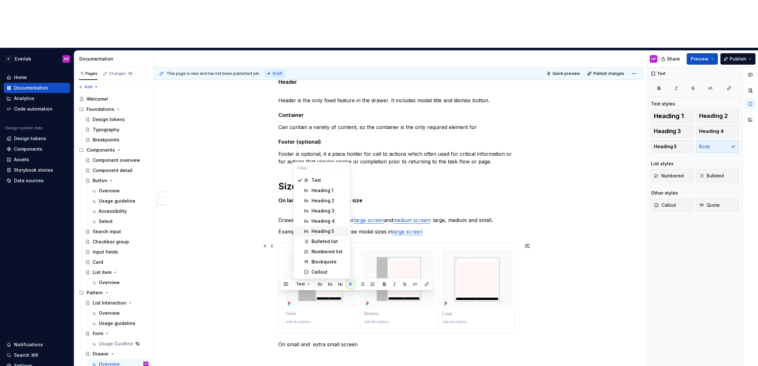
click at [327, 227] on span "Heading 5" at bounding box center [322, 231] width 54 height 10
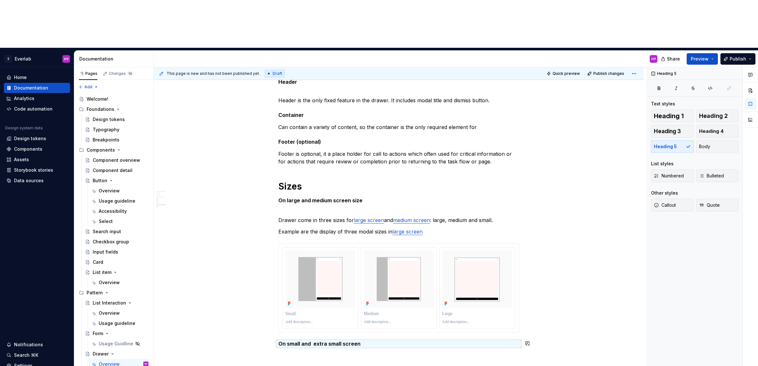
click at [357, 310] on div "Consideration Contextual Drawer appear and disappear according to screen size a…" at bounding box center [399, 106] width 490 height 717
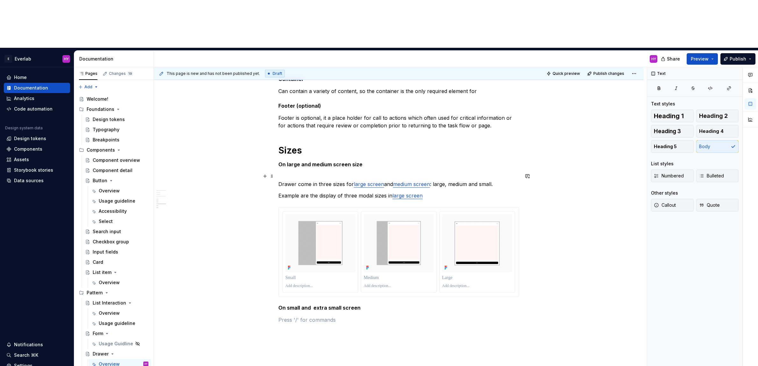
scroll to position [453, 0]
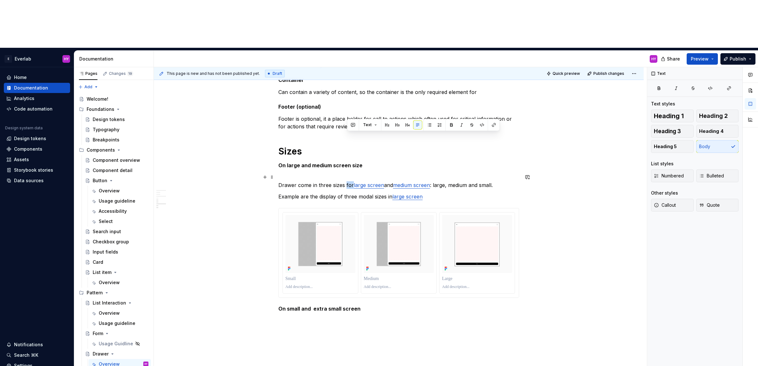
drag, startPoint x: 353, startPoint y: 135, endPoint x: 346, endPoint y: 136, distance: 7.2
click at [346, 174] on p "Drawer come in three sizes for large screen and medium screen : large, medium a…" at bounding box center [398, 181] width 241 height 15
click at [347, 317] on p at bounding box center [398, 321] width 241 height 8
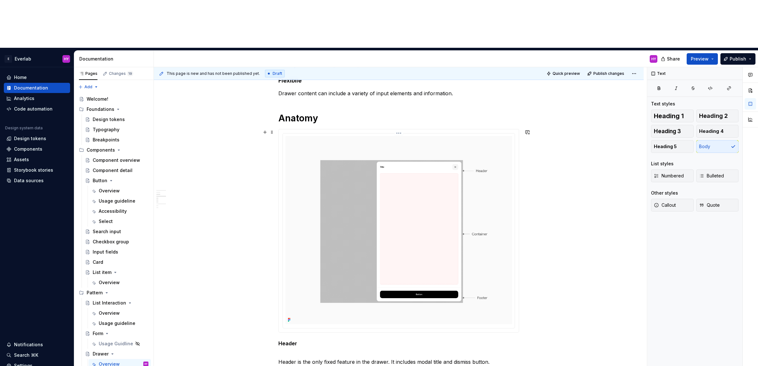
scroll to position [0, 0]
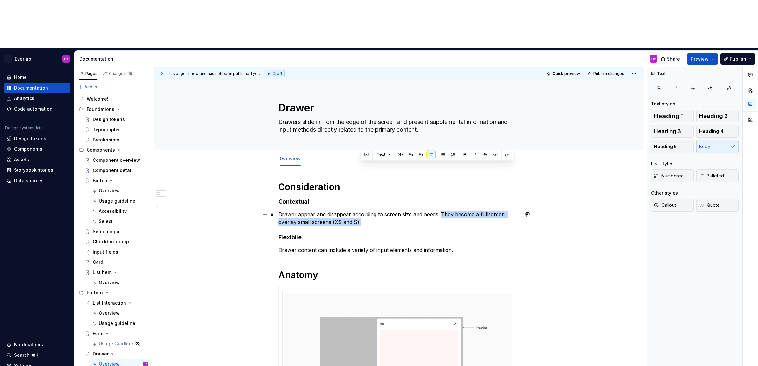
drag, startPoint x: 443, startPoint y: 164, endPoint x: 460, endPoint y: 176, distance: 20.8
click at [460, 211] on p "Drawer appear and disappear according to screen size and needs. They become a f…" at bounding box center [398, 218] width 241 height 15
copy p "They become a fullscreen overlay small screens (XS and S)."
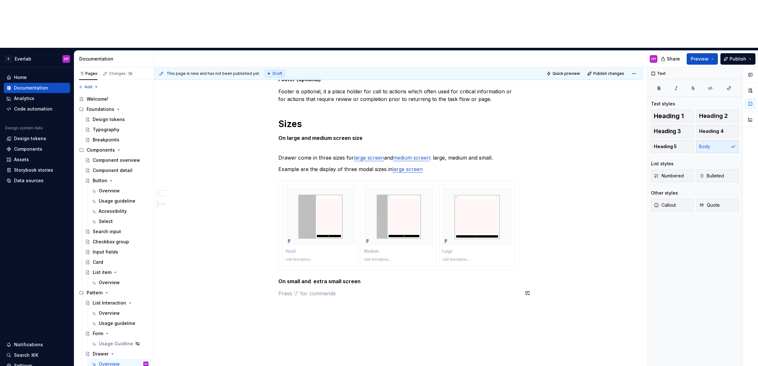
drag, startPoint x: 324, startPoint y: 255, endPoint x: 321, endPoint y: 249, distance: 6.3
click at [324, 255] on div "Consideration Contextual Drawer appear and disappear according to screen size a…" at bounding box center [398, 3] width 241 height 604
drag, startPoint x: 281, startPoint y: 243, endPoint x: 316, endPoint y: 243, distance: 35.4
click at [316, 290] on p "They become a fullscreen overlay small screens (XS and S)." at bounding box center [398, 294] width 241 height 8
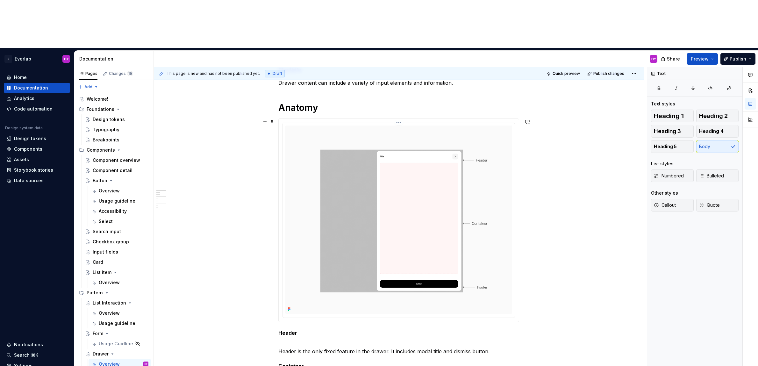
scroll to position [0, 0]
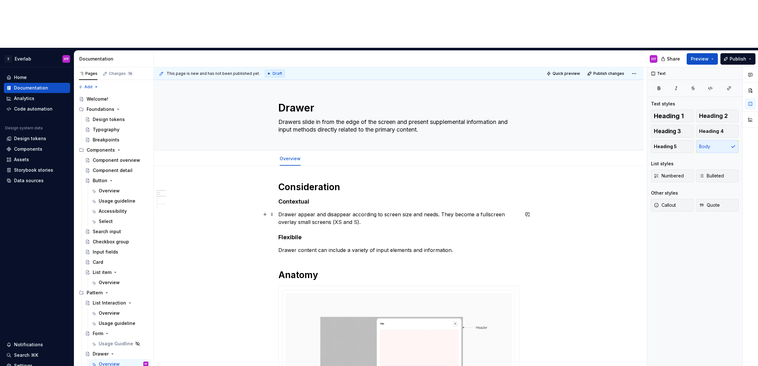
click at [332, 211] on p "Drawer appear and disappear according to screen size and needs. They become a f…" at bounding box center [398, 218] width 241 height 15
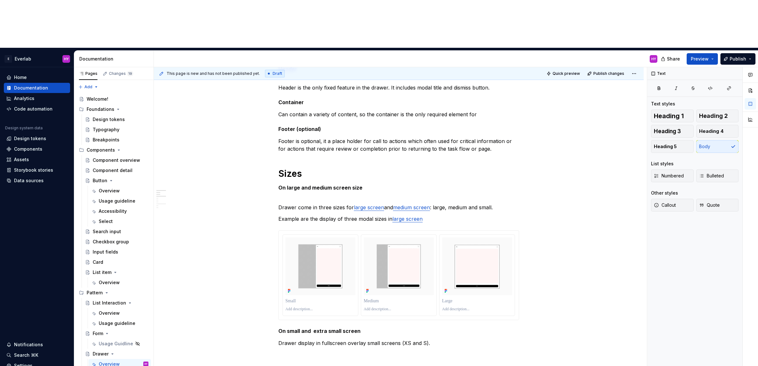
scroll to position [481, 0]
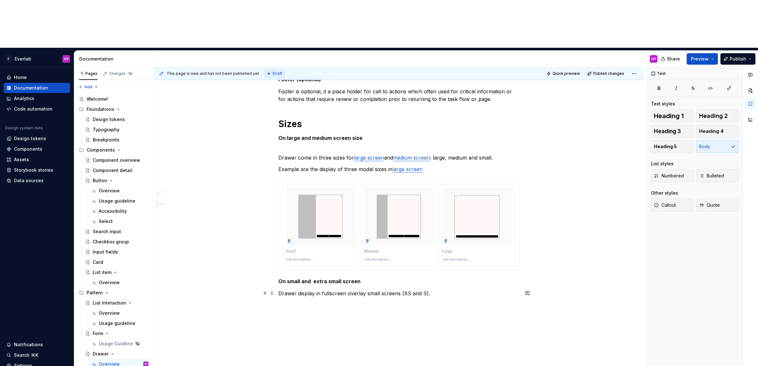
click at [448, 290] on p "Drawer display in fullscreen overlay small screens (XS and S)." at bounding box center [398, 294] width 241 height 8
drag, startPoint x: 447, startPoint y: 247, endPoint x: 400, endPoint y: 245, distance: 46.5
click at [400, 290] on p "Drawer display in fullscreen overlay small screens (XS and S)." at bounding box center [398, 294] width 241 height 8
click at [314, 278] on h5 "On small and extra small screen" at bounding box center [398, 281] width 241 height 6
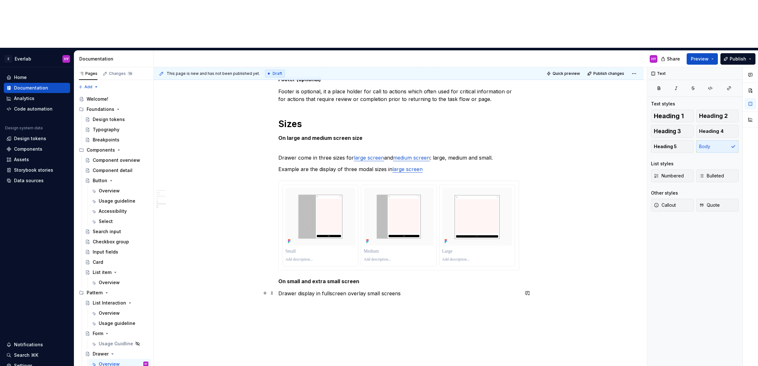
click at [407, 290] on p "Drawer display in fullscreen overlay small screens" at bounding box center [398, 294] width 241 height 8
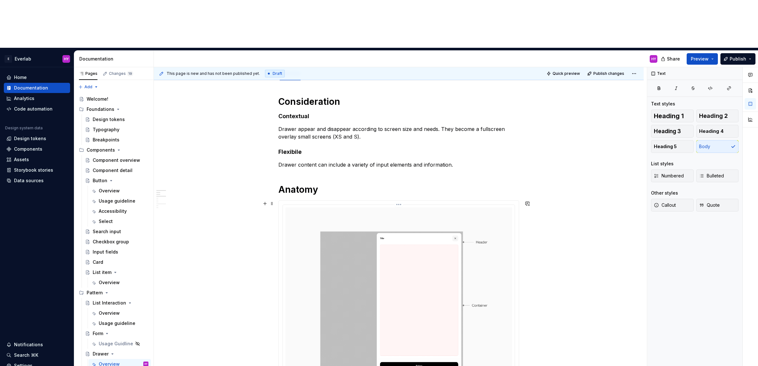
scroll to position [0, 0]
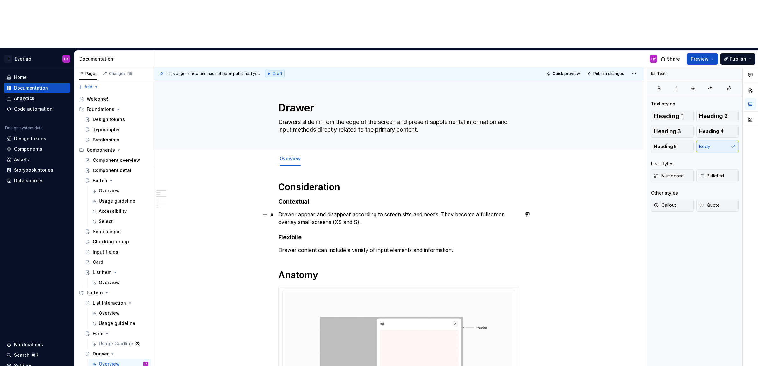
drag, startPoint x: 408, startPoint y: 173, endPoint x: 376, endPoint y: 173, distance: 31.5
click at [406, 211] on p "Drawer appear and disappear according to screen size and needs. They become a f…" at bounding box center [398, 218] width 241 height 15
drag, startPoint x: 300, startPoint y: 174, endPoint x: 320, endPoint y: 172, distance: 20.7
click at [300, 211] on p "Drawer appear and disappear according to screen size and needs. They become a f…" at bounding box center [398, 218] width 241 height 15
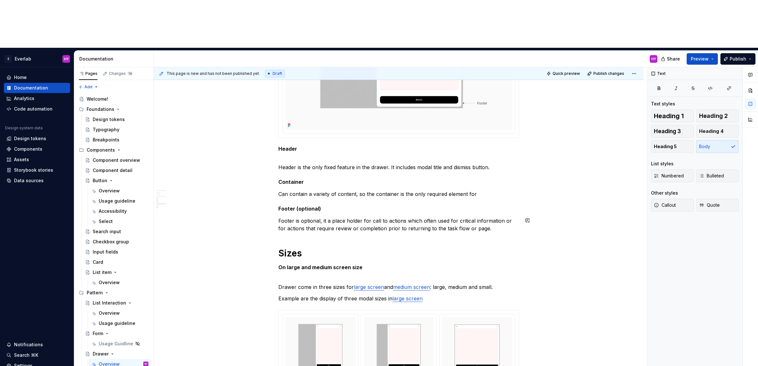
scroll to position [481, 0]
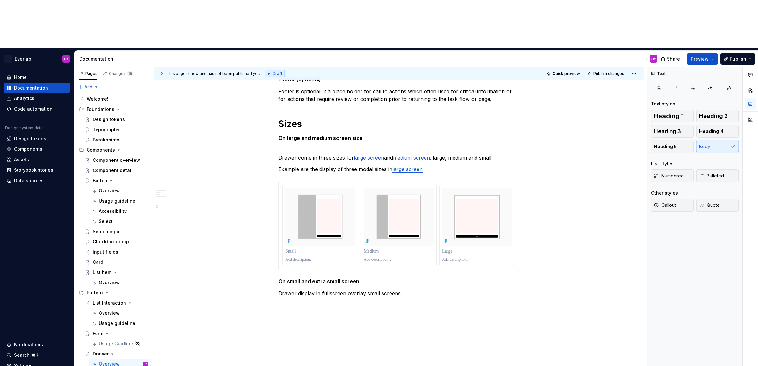
click at [322, 260] on div "Consideration Contextual Drawer appear and disappear according to screen size a…" at bounding box center [399, 49] width 490 height 729
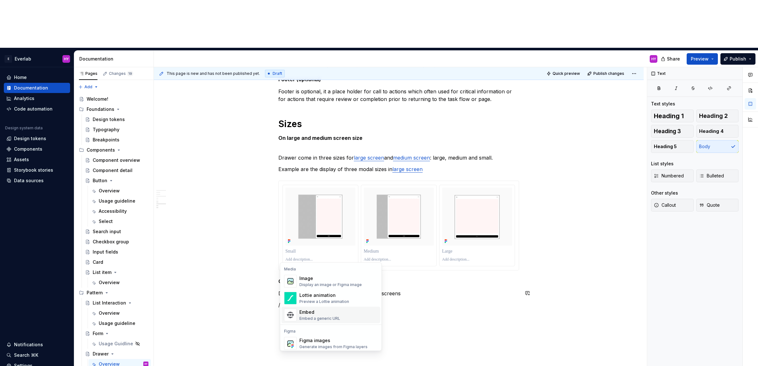
scroll to position [2, 0]
click at [318, 340] on div "Figma images" at bounding box center [333, 338] width 68 height 6
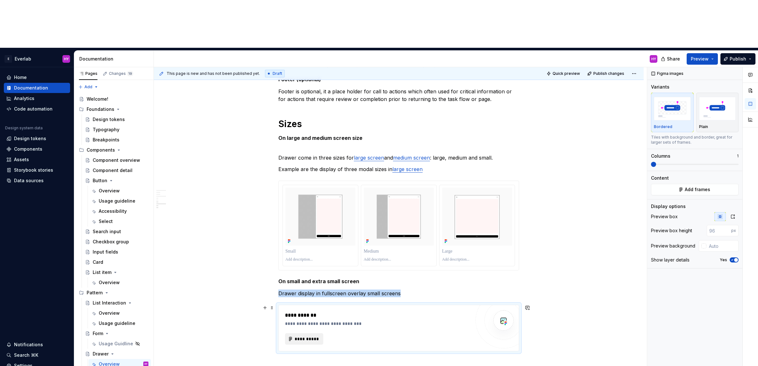
click at [310, 333] on button "**********" at bounding box center [304, 338] width 38 height 11
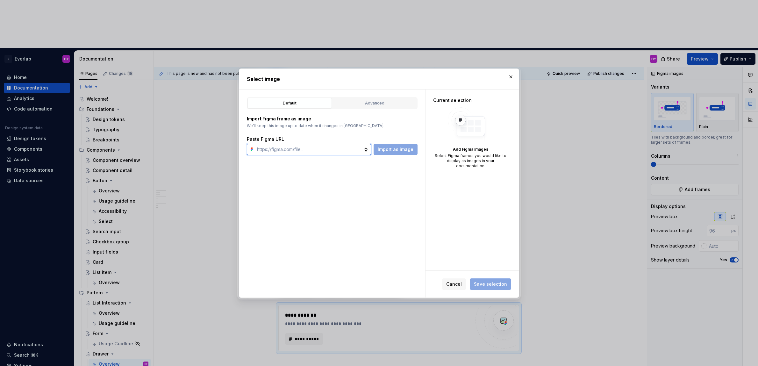
click at [293, 151] on input "text" at bounding box center [309, 149] width 109 height 11
paste input "[URL][DOMAIN_NAME]"
type textarea "*"
type input "[URL][DOMAIN_NAME]"
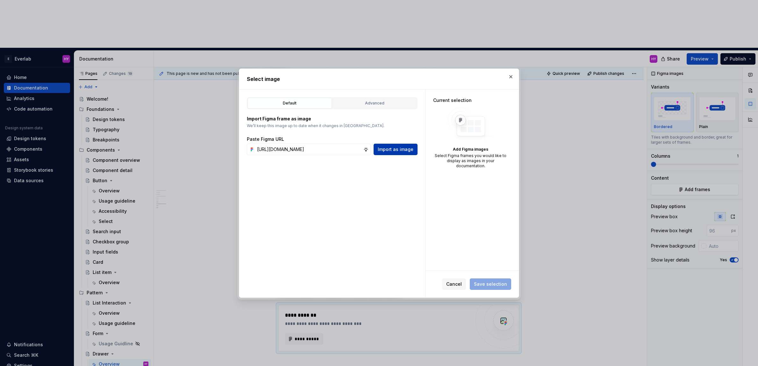
scroll to position [0, 0]
click at [398, 150] on span "Import as image" at bounding box center [396, 149] width 36 height 6
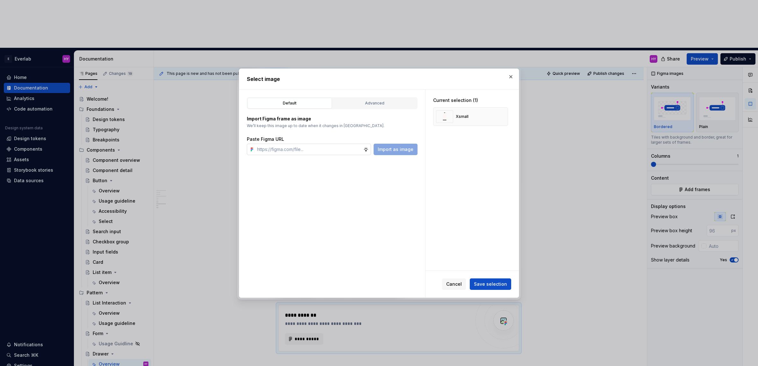
drag, startPoint x: 318, startPoint y: 140, endPoint x: 318, endPoint y: 147, distance: 6.7
click at [318, 140] on div "Paste Figma URL" at bounding box center [332, 139] width 171 height 6
click at [318, 151] on input "text" at bounding box center [309, 149] width 109 height 11
paste input "[URL][DOMAIN_NAME]"
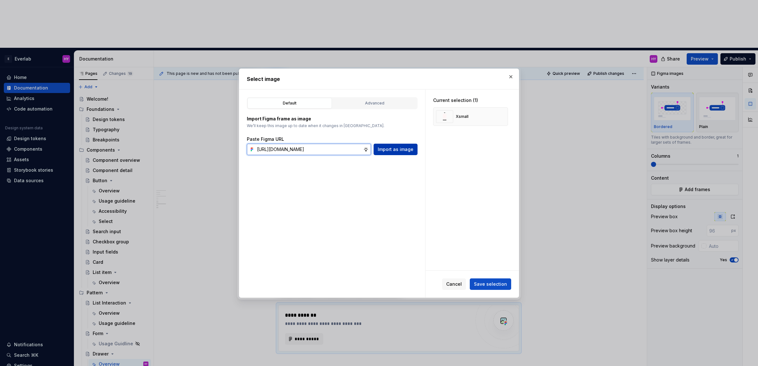
type input "[URL][DOMAIN_NAME]"
click at [397, 149] on span "Import as image" at bounding box center [396, 149] width 36 height 6
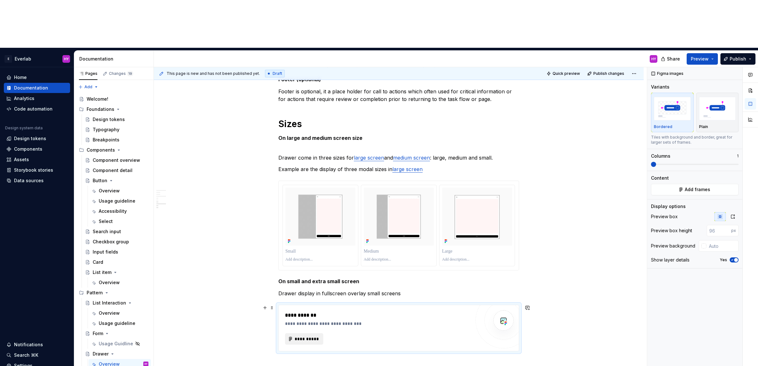
click at [300, 336] on span "**********" at bounding box center [306, 339] width 25 height 6
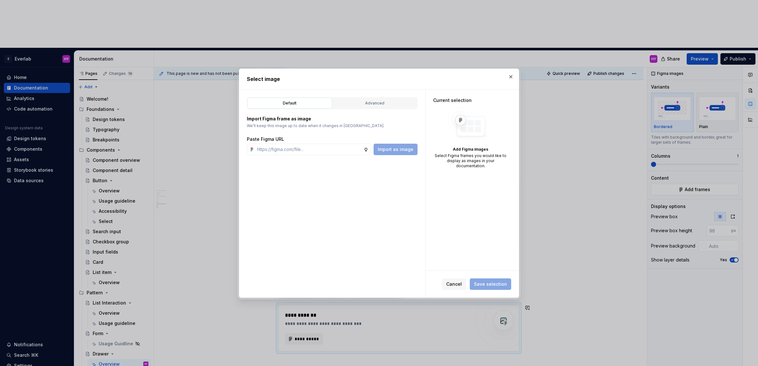
type textarea "*"
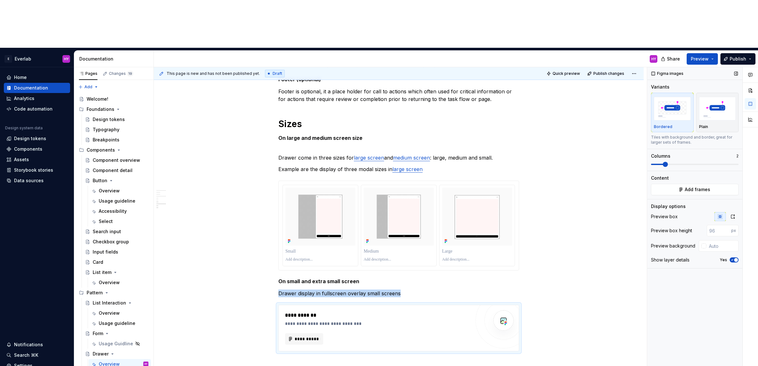
click at [629, 162] on span at bounding box center [665, 164] width 5 height 5
click at [304, 333] on button "**********" at bounding box center [304, 338] width 38 height 11
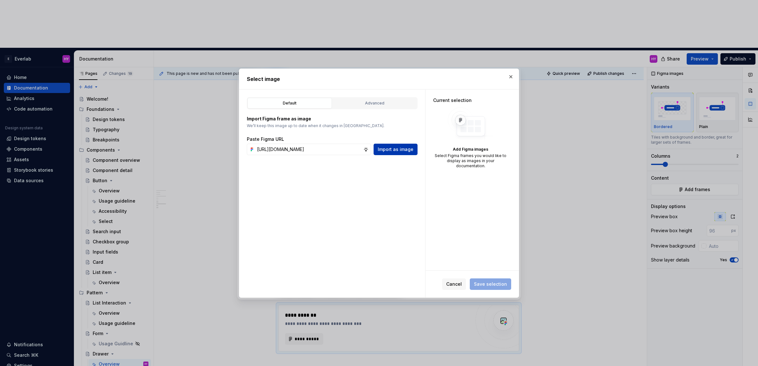
scroll to position [0, 157]
type input "[URL][DOMAIN_NAME]"
click at [397, 145] on button "Import as image" at bounding box center [396, 149] width 44 height 11
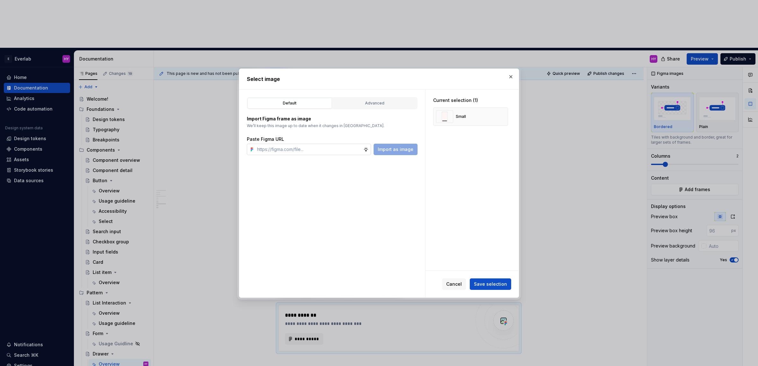
click at [299, 144] on input "text" at bounding box center [309, 149] width 109 height 11
paste input "[URL][DOMAIN_NAME]"
type input "[URL][DOMAIN_NAME]"
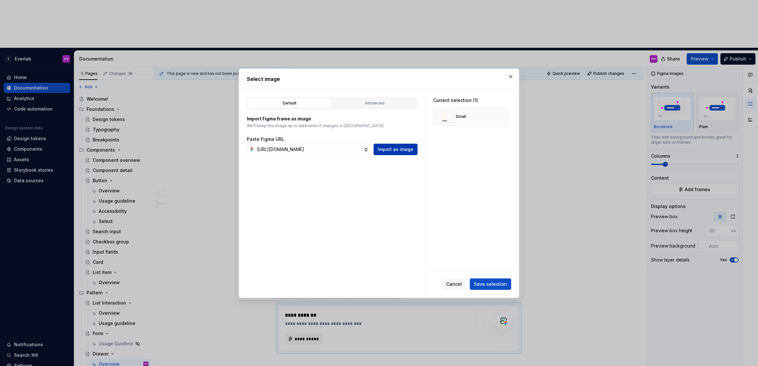
click at [402, 152] on button "Import as image" at bounding box center [396, 149] width 44 height 11
click at [491, 198] on div "Current selection (2) Small Xsmall" at bounding box center [472, 180] width 93 height 181
click at [485, 286] on span "Save selection" at bounding box center [490, 284] width 33 height 6
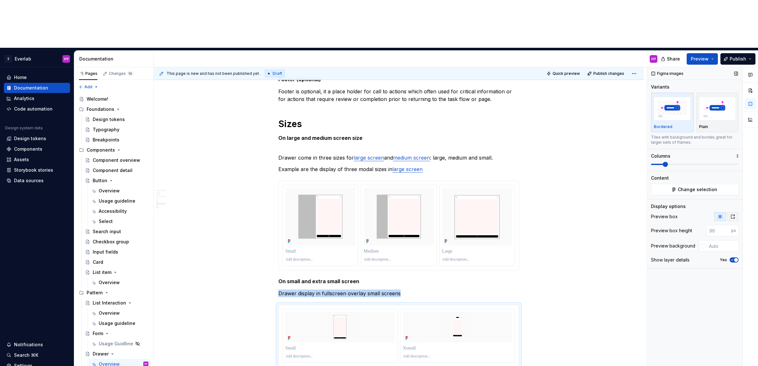
click at [629, 215] on icon "button" at bounding box center [733, 217] width 4 height 4
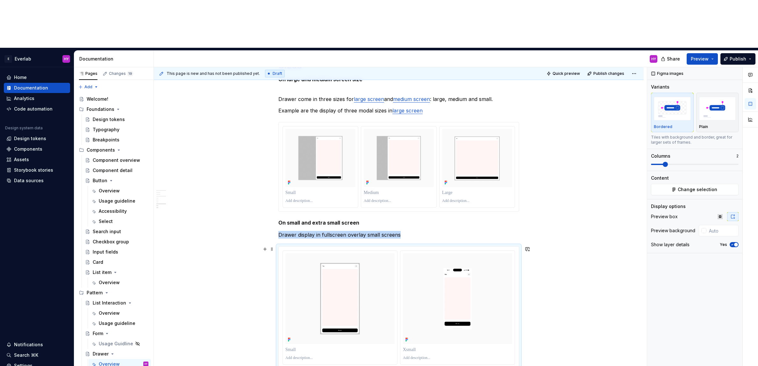
click at [542, 250] on div "Consideration Contextual Drawer appear and disappear according to screen size a…" at bounding box center [399, 57] width 490 height 860
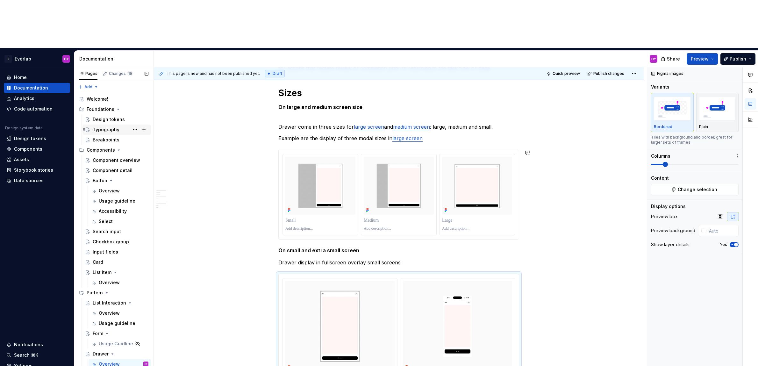
scroll to position [538, 0]
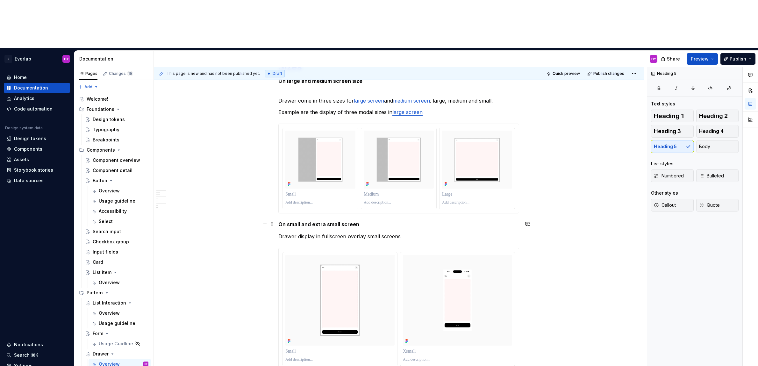
click at [342, 221] on h5 "On small and extra small screen" at bounding box center [398, 224] width 241 height 6
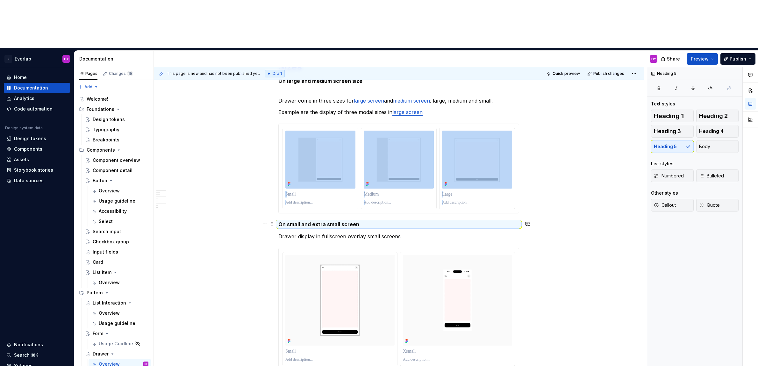
click at [344, 221] on h5 "On small and extra small screen" at bounding box center [398, 224] width 241 height 6
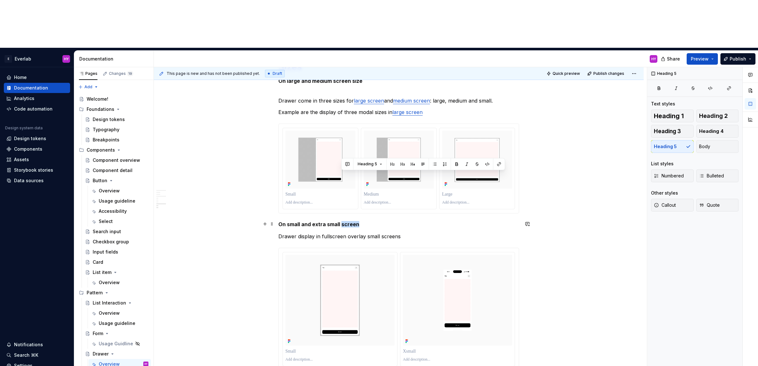
click at [344, 221] on h5 "On small and extra small screen" at bounding box center [398, 224] width 241 height 6
click at [358, 221] on h5 "On small and extra small screen" at bounding box center [398, 224] width 241 height 6
click at [585, 221] on div "Consideration Contextual Drawer appear and disappear according to screen size a…" at bounding box center [399, 58] width 490 height 860
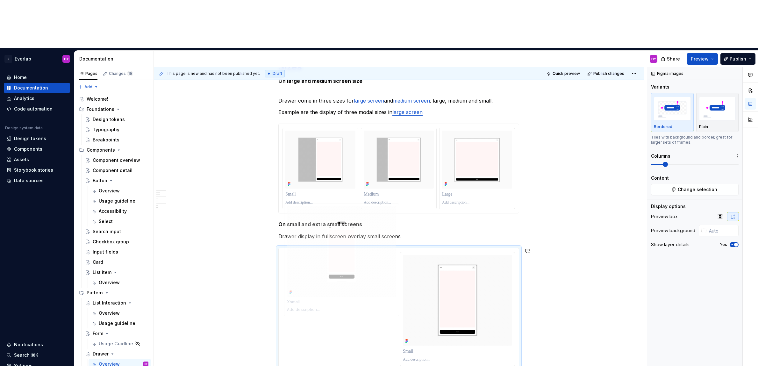
drag, startPoint x: 444, startPoint y: 238, endPoint x: 336, endPoint y: 238, distance: 108.0
click at [336, 238] on body "E Everlab HY Home Documentation Analytics Code automation Design system data De…" at bounding box center [379, 183] width 758 height 366
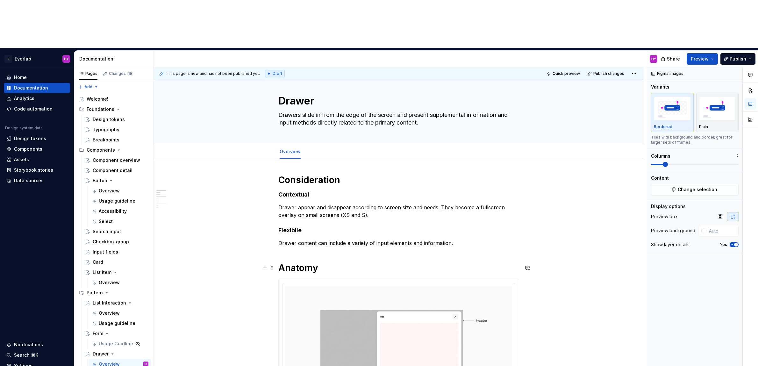
scroll to position [0, 0]
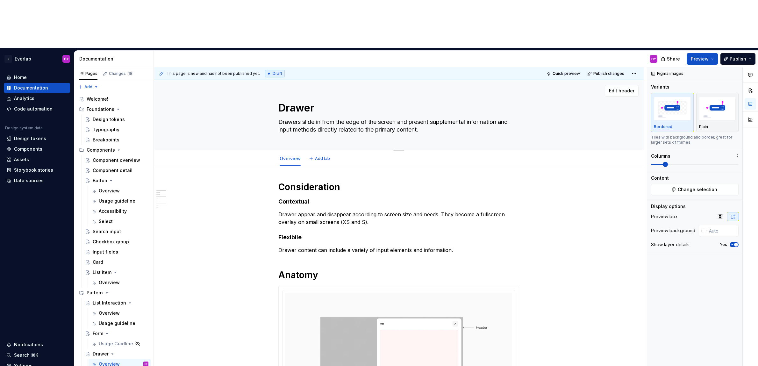
drag, startPoint x: 396, startPoint y: 83, endPoint x: 399, endPoint y: 83, distance: 3.3
click at [396, 117] on textarea "Drawers slide in from the edge of the screen and present supplemental informati…" at bounding box center [397, 126] width 241 height 18
click at [434, 117] on textarea "Drawers slide in from the edge of the screen and present supplemental informati…" at bounding box center [397, 126] width 241 height 18
drag, startPoint x: 436, startPoint y: 83, endPoint x: 276, endPoint y: 69, distance: 160.5
click at [276, 80] on div "Drawer Drawers slide in from the edge of the screen and present supplemental in…" at bounding box center [398, 115] width 439 height 70
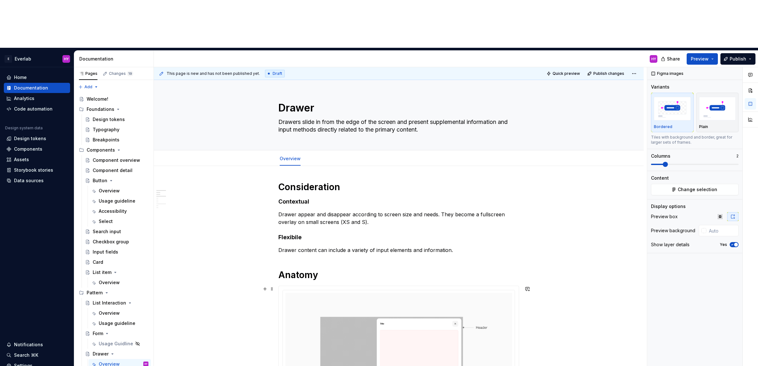
scroll to position [0, 0]
type textarea "*"
type textarea "Drawers slide in from the edge of the screen and present supplemental informati…"
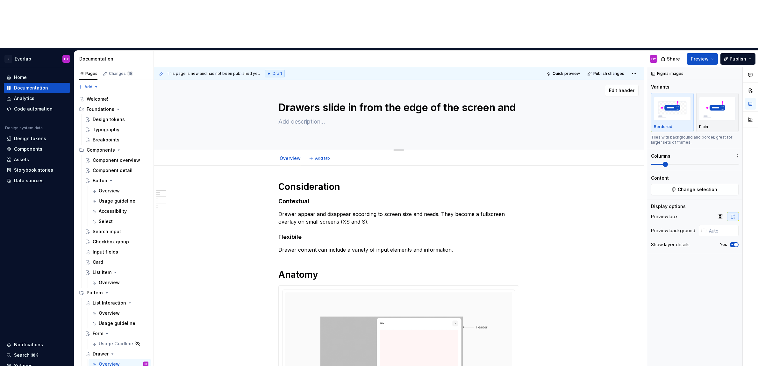
scroll to position [4, 0]
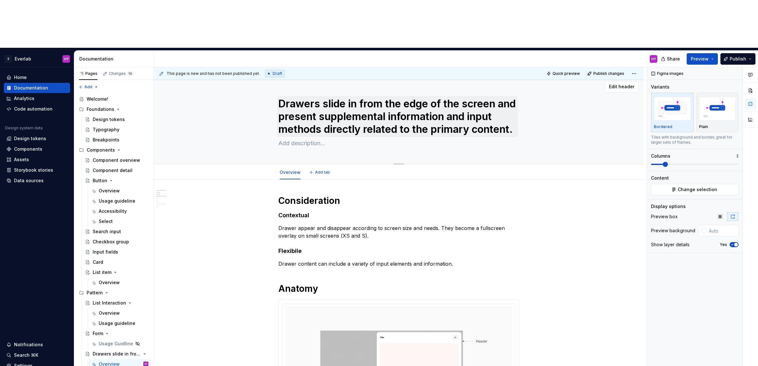
type textarea "*"
type textarea "Drawers slide in from the edge of the screen and present supplemental informati…"
type textarea "*"
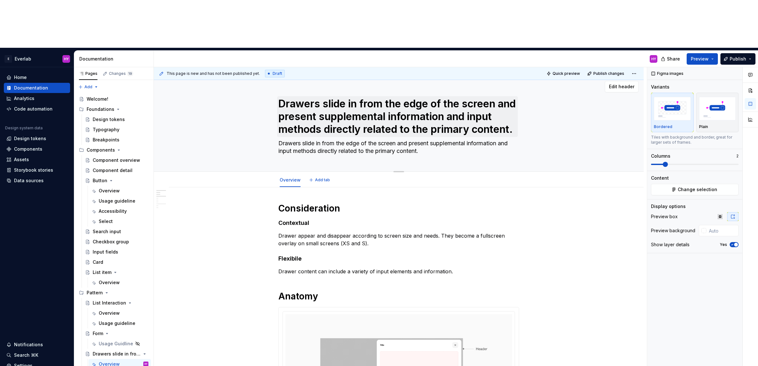
type textarea "Drawers slide in from the edge of the screen and present supplemental informati…"
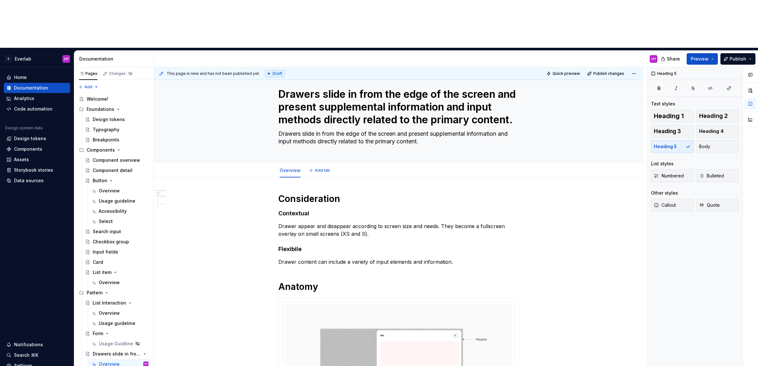
scroll to position [0, 0]
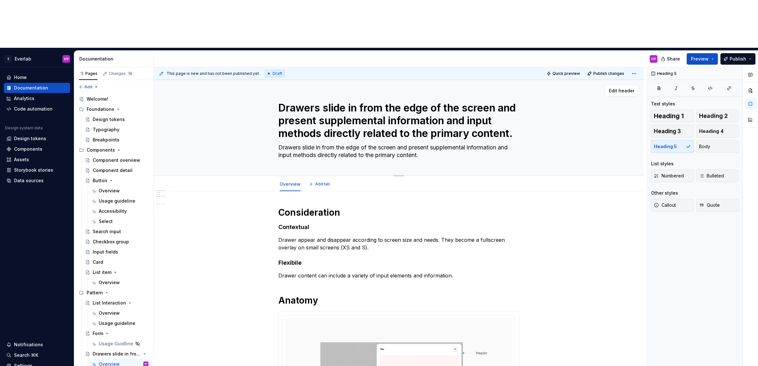
click at [333, 100] on textarea "Drawers slide in from the edge of the screen and present supplemental informati…" at bounding box center [397, 120] width 241 height 41
click at [330, 100] on textarea "Drawers slide in from the edge of the screen and present supplemental informati…" at bounding box center [397, 120] width 241 height 41
drag, startPoint x: 367, startPoint y: 62, endPoint x: 524, endPoint y: 83, distance: 158.0
click at [524, 83] on div "Drawers slide in from the edge of the screen and present supplemental informati…" at bounding box center [398, 128] width 439 height 96
type textarea "*"
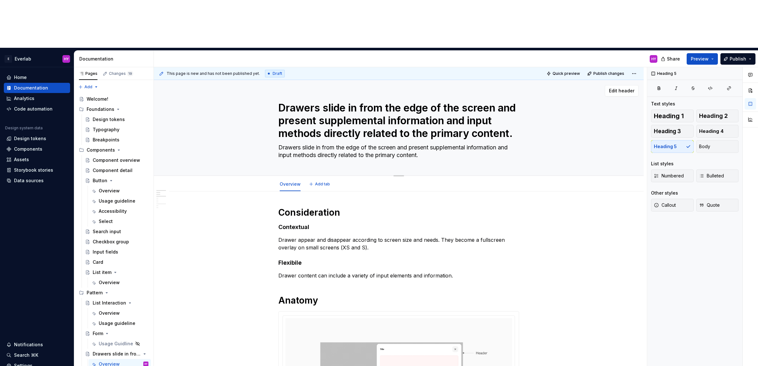
type textarea "Drawers"
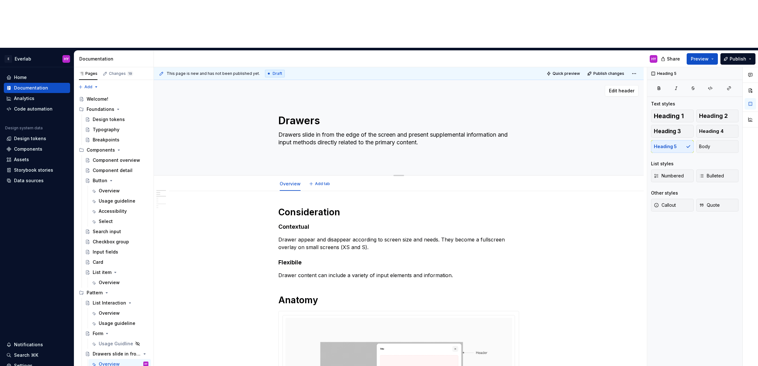
type textarea "*"
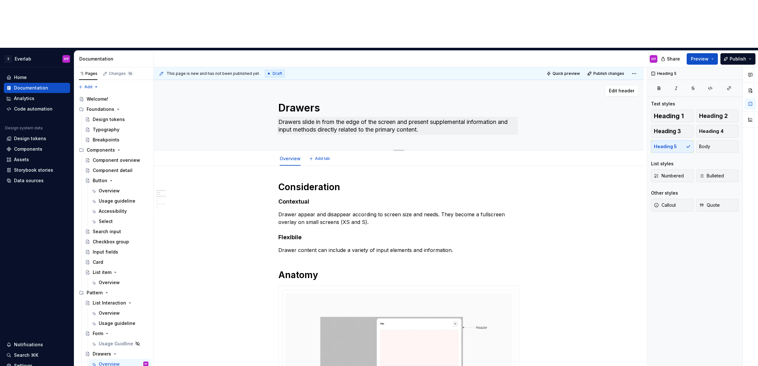
type textarea "Drawers"
click at [404, 117] on textarea "Drawers slide in from the edge of the screen and present supplemental informati…" at bounding box center [397, 126] width 241 height 18
click at [432, 117] on textarea "Drawers slide in from the edge of the screen and present supplemental informati…" at bounding box center [397, 126] width 241 height 18
drag, startPoint x: 344, startPoint y: 75, endPoint x: 279, endPoint y: 71, distance: 65.1
click at [279, 117] on textarea "Drawers slide in from the edge of the screen and present supplemental informati…" at bounding box center [397, 126] width 241 height 18
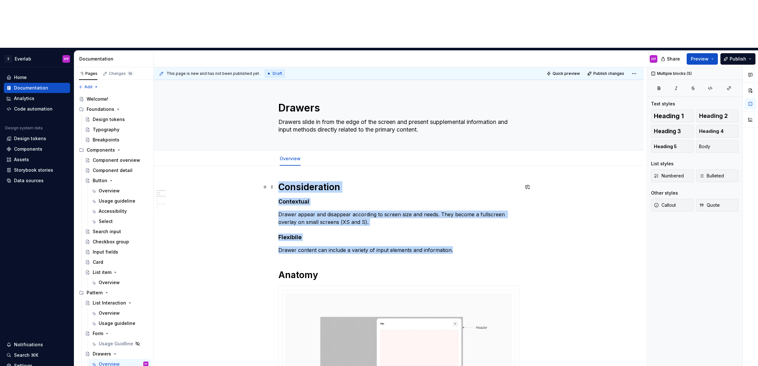
drag, startPoint x: 455, startPoint y: 204, endPoint x: 278, endPoint y: 139, distance: 188.1
copy div "Consideration Contextual Drawer appear and disappear according to screen size a…"
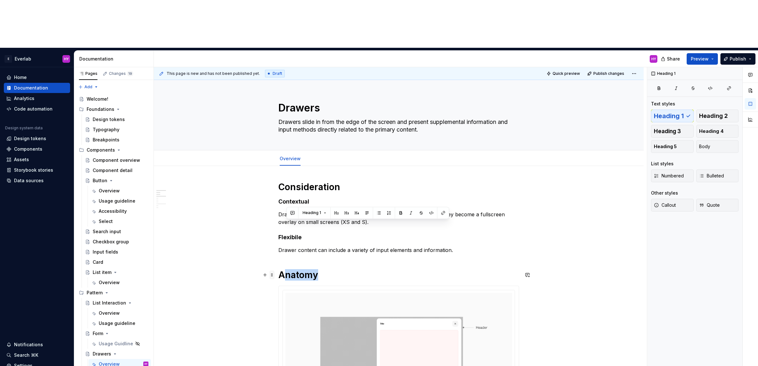
drag, startPoint x: 320, startPoint y: 230, endPoint x: 275, endPoint y: 226, distance: 45.7
click at [316, 269] on h1 "Anatomy" at bounding box center [398, 274] width 241 height 11
drag, startPoint x: 298, startPoint y: 228, endPoint x: 282, endPoint y: 224, distance: 16.5
click at [282, 269] on h1 "Anatomy" at bounding box center [398, 274] width 241 height 11
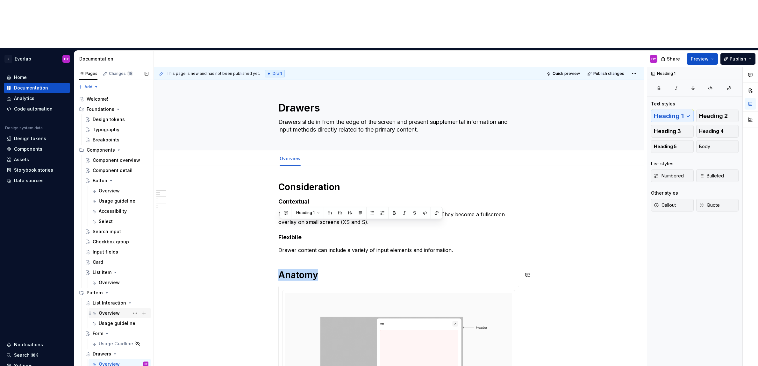
copy h1 "Anatomy"
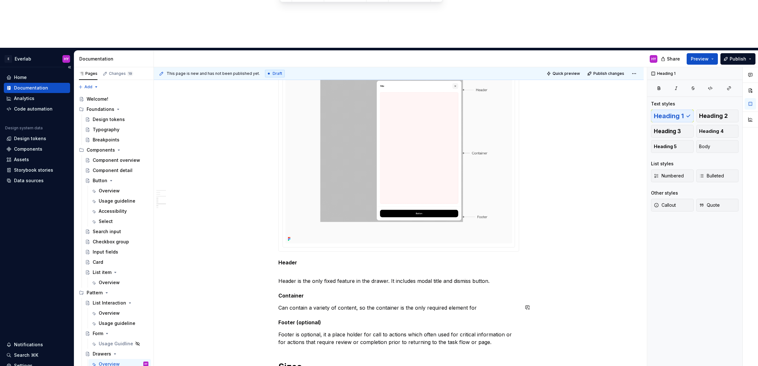
scroll to position [244, 0]
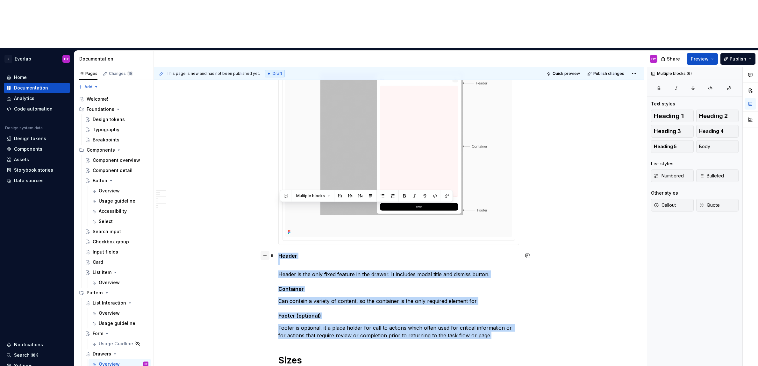
drag, startPoint x: 482, startPoint y: 290, endPoint x: 266, endPoint y: 205, distance: 231.8
click at [278, 205] on div "Consideration Contextual Drawer appear and disappear according to screen size a…" at bounding box center [398, 304] width 241 height 735
copy div "Header Header is the only fixed feature in the drawer. It includes modal title …"
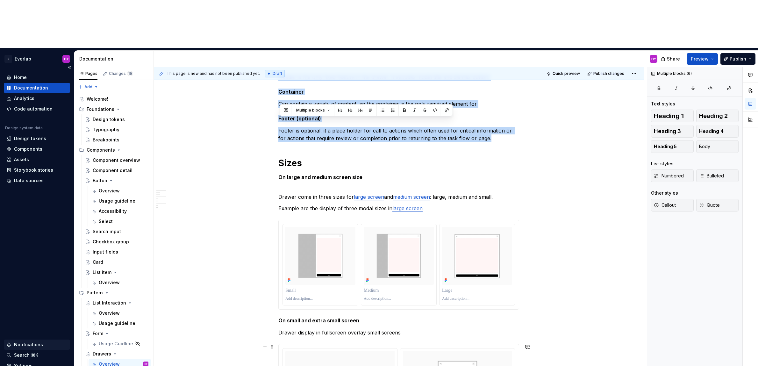
scroll to position [445, 0]
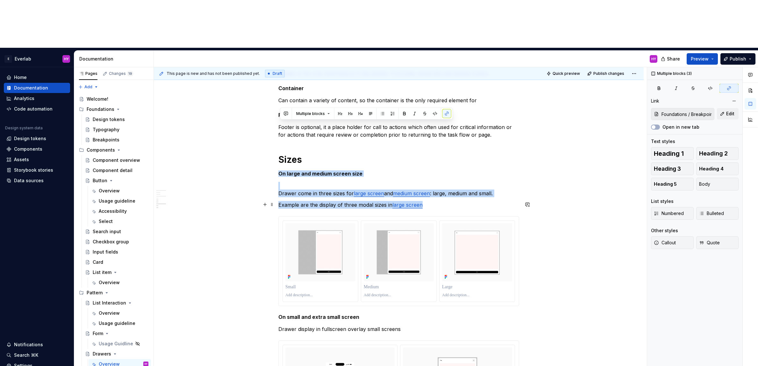
drag, startPoint x: 281, startPoint y: 123, endPoint x: 436, endPoint y: 157, distance: 158.8
click at [436, 157] on div "Consideration Contextual Drawer appear and disappear according to screen size a…" at bounding box center [398, 99] width 241 height 727
copy div "On large and medium screen size Drawer come in three sizes for large screen and…"
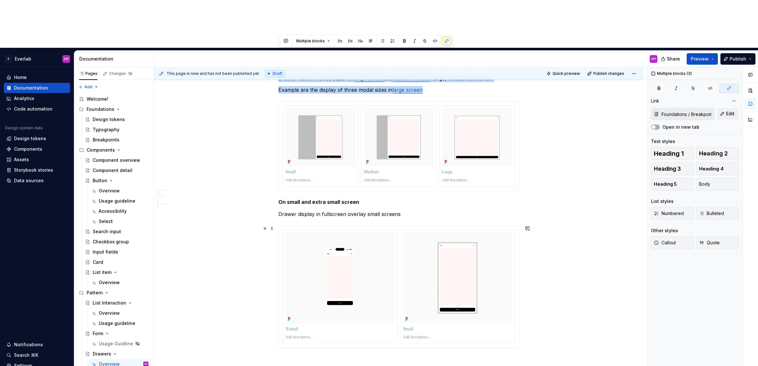
scroll to position [586, 0]
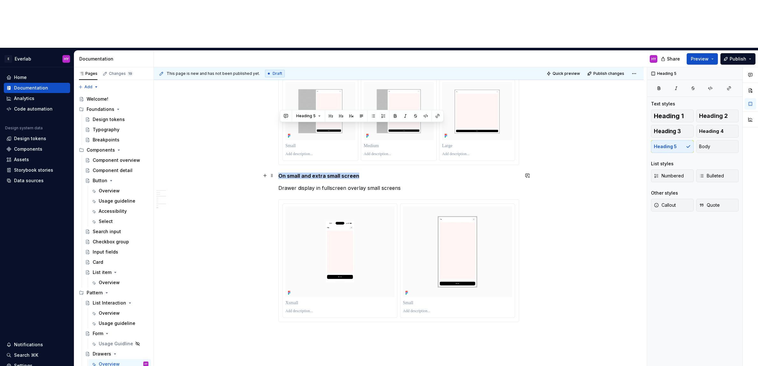
drag, startPoint x: 368, startPoint y: 129, endPoint x: 277, endPoint y: 124, distance: 91.2
click at [277, 124] on div "Consideration Contextual Drawer appear and disappear according to screen size a…" at bounding box center [399, 10] width 490 height 860
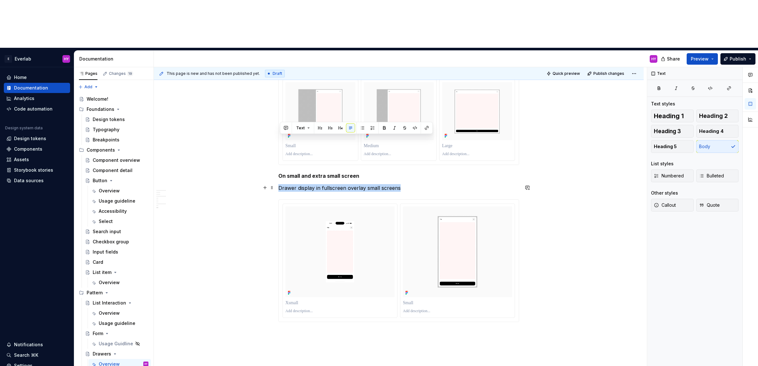
drag, startPoint x: 408, startPoint y: 143, endPoint x: 279, endPoint y: 140, distance: 128.7
click at [279, 140] on div "Consideration Contextual Drawer appear and disappear according to screen size a…" at bounding box center [399, 10] width 490 height 860
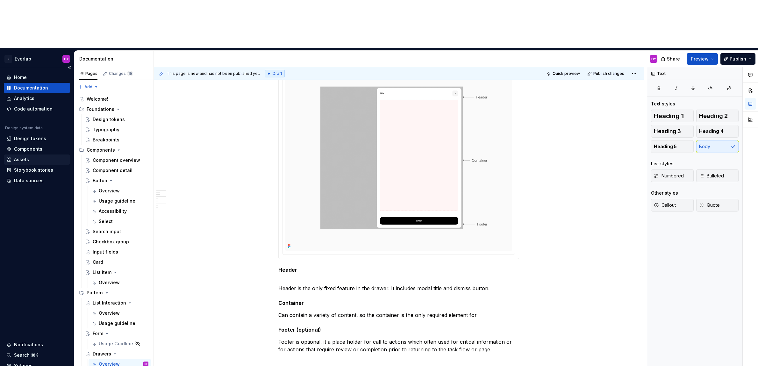
scroll to position [0, 0]
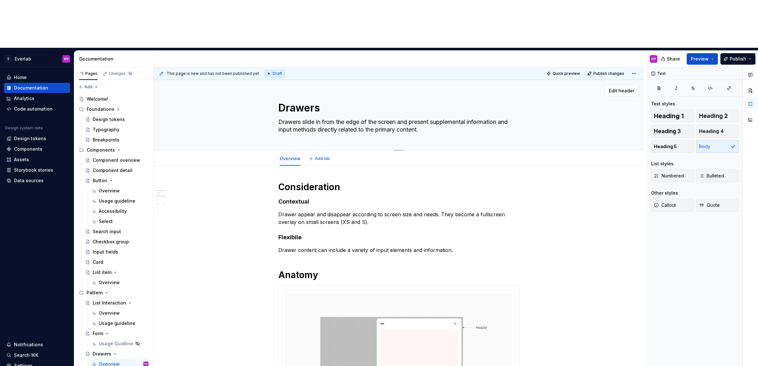
click at [398, 117] on textarea "Drawers slide in from the edge of the screen and present supplemental informati…" at bounding box center [397, 126] width 241 height 18
click at [425, 117] on textarea "Drawers slide in from the edge of the screen and present supplemental informati…" at bounding box center [397, 126] width 241 height 18
drag, startPoint x: 422, startPoint y: 83, endPoint x: 279, endPoint y: 75, distance: 143.6
click at [279, 117] on textarea "Drawers slide in from the edge of the screen and present supplemental informati…" at bounding box center [397, 126] width 241 height 18
paste textarea "."
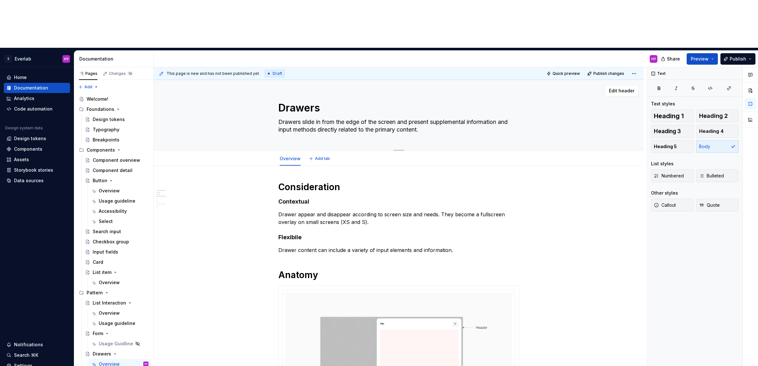
type textarea "*"
type textarea "Drawers slide in from the edge of the screen and present supplemental informati…"
type textarea "*"
type textarea "Drawers slide in from the edge of the screen and present supplemental informati…"
click at [372, 211] on p "Drawer appear and disappear according to screen size and needs. They become a f…" at bounding box center [398, 218] width 241 height 15
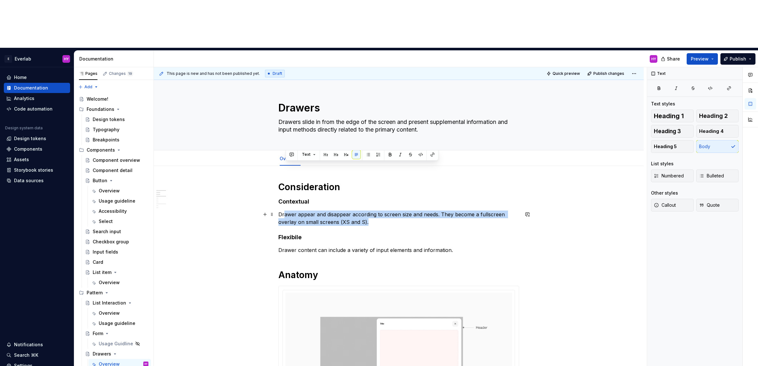
drag, startPoint x: 356, startPoint y: 172, endPoint x: 272, endPoint y: 162, distance: 84.0
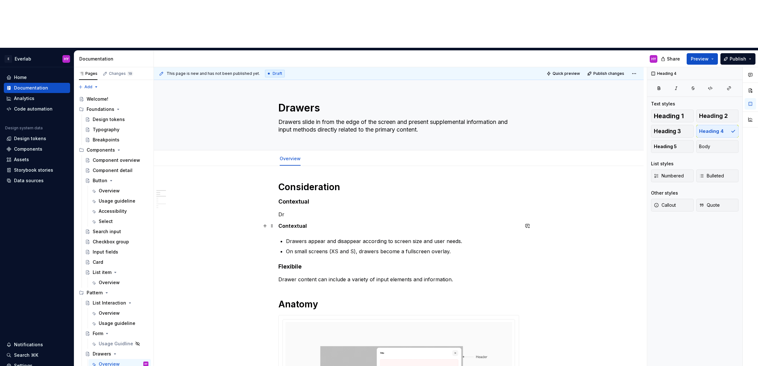
click at [283, 223] on strong "Contextual" at bounding box center [292, 226] width 28 height 6
click at [281, 223] on strong "Contextual" at bounding box center [292, 226] width 28 height 6
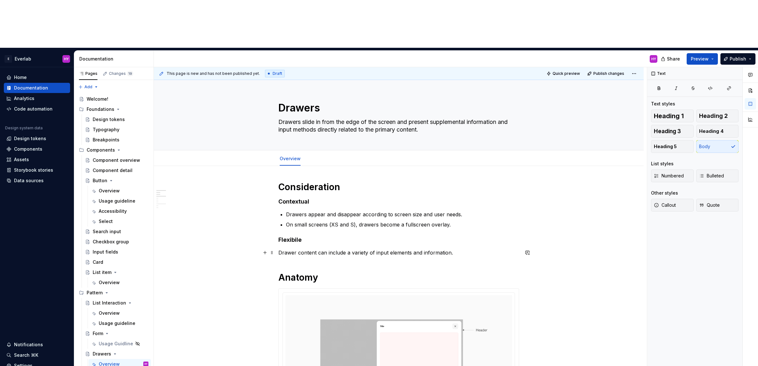
drag, startPoint x: 367, startPoint y: 203, endPoint x: 359, endPoint y: 204, distance: 8.7
click at [367, 249] on p "Drawer content can include a variety of input elements and information." at bounding box center [398, 253] width 241 height 8
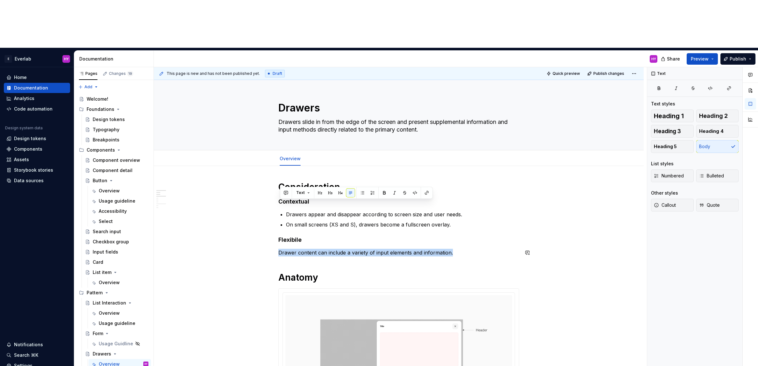
drag, startPoint x: 452, startPoint y: 205, endPoint x: 278, endPoint y: 200, distance: 174.0
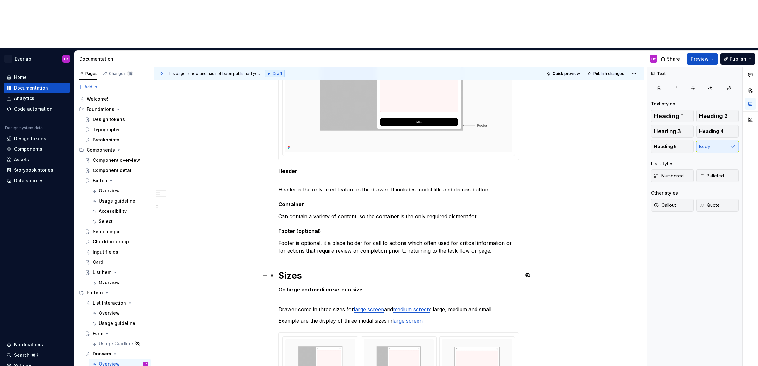
scroll to position [330, 0]
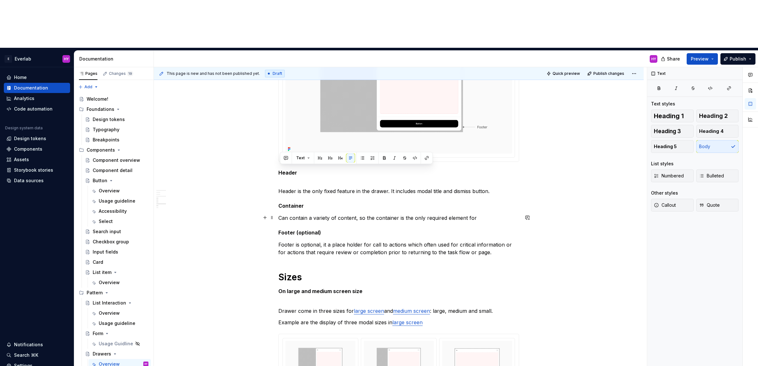
drag, startPoint x: 281, startPoint y: 170, endPoint x: 492, endPoint y: 169, distance: 210.9
click at [492, 214] on p "Can contain a variety of content, so the container is the only required element…" at bounding box center [398, 218] width 241 height 8
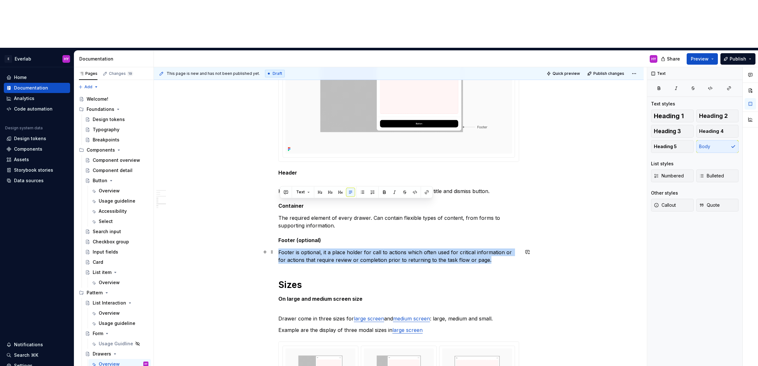
drag, startPoint x: 296, startPoint y: 202, endPoint x: 506, endPoint y: 211, distance: 210.4
click at [506, 248] on p "Footer is optional, it a place holder for call to actions which often used for …" at bounding box center [398, 255] width 241 height 15
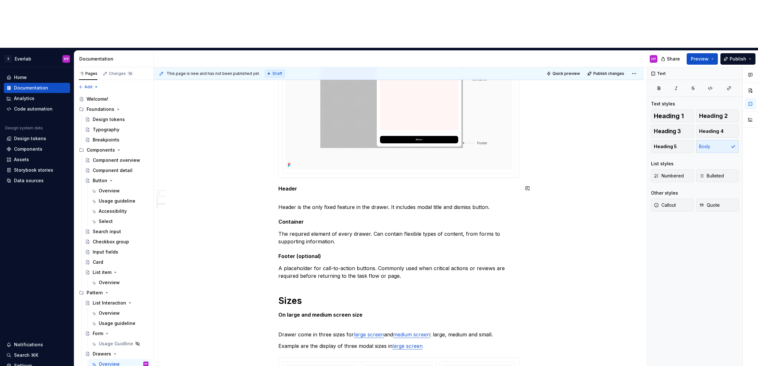
scroll to position [349, 0]
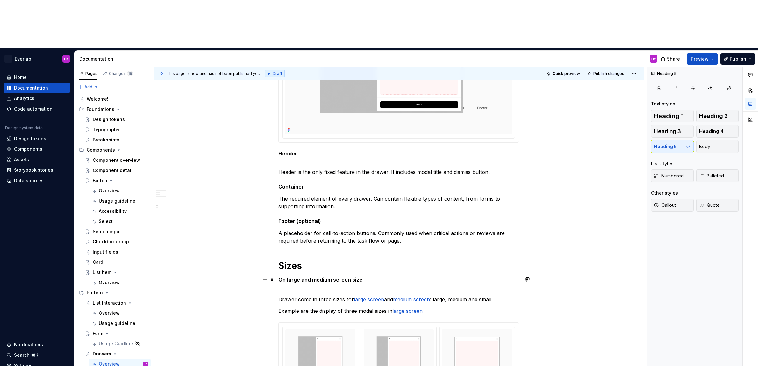
click at [366, 277] on h5 "On large and medium screen size" at bounding box center [398, 280] width 241 height 6
drag, startPoint x: 366, startPoint y: 232, endPoint x: 280, endPoint y: 232, distance: 85.4
click at [280, 277] on h5 "On large and medium screen size" at bounding box center [398, 280] width 241 height 6
click at [519, 288] on p "Drawer come in three sizes for large screen and medium screen : large, medium a…" at bounding box center [398, 295] width 241 height 15
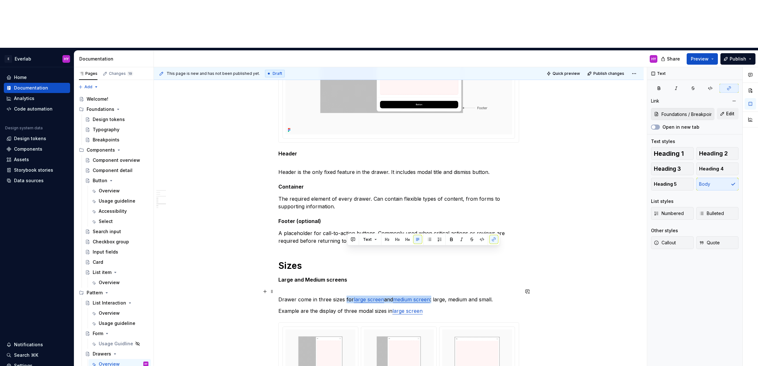
drag, startPoint x: 347, startPoint y: 250, endPoint x: 435, endPoint y: 251, distance: 87.9
click at [435, 288] on p "Drawer come in three sizes for large screen and medium screen : large, medium a…" at bounding box center [398, 295] width 241 height 15
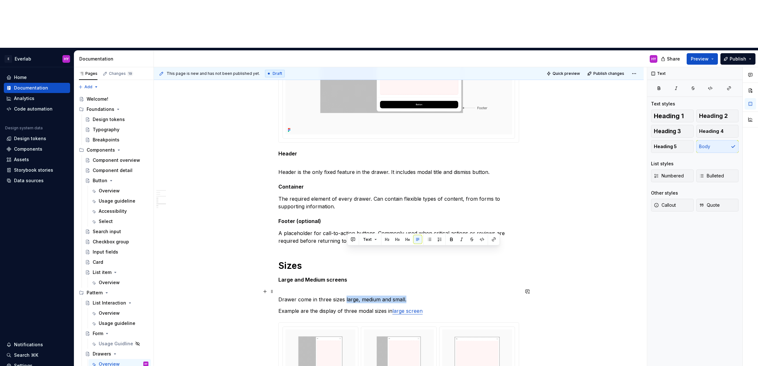
drag, startPoint x: 402, startPoint y: 252, endPoint x: 347, endPoint y: 250, distance: 55.1
click at [347, 288] on p "Drawer come in three sizes large, medium and small." at bounding box center [398, 295] width 241 height 15
click at [350, 288] on p "Drawer come in three sizes Small, medium and large" at bounding box center [398, 295] width 241 height 15
drag, startPoint x: 297, startPoint y: 262, endPoint x: 303, endPoint y: 262, distance: 6.1
click at [297, 307] on p "Example are the display of three modal sizes in large screen" at bounding box center [398, 311] width 241 height 8
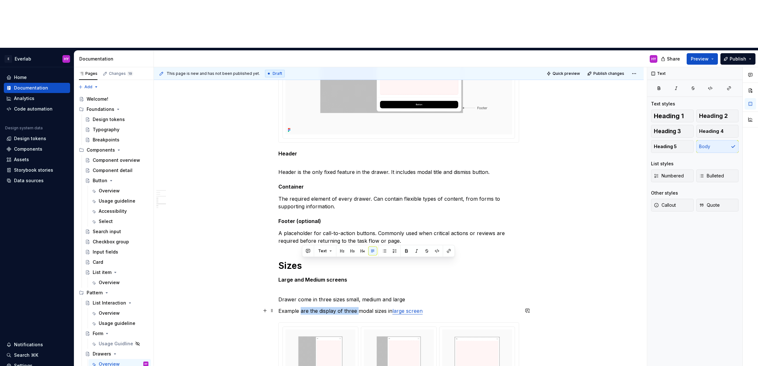
drag, startPoint x: 303, startPoint y: 262, endPoint x: 358, endPoint y: 263, distance: 55.8
click at [358, 307] on p "Example are the display of three modal sizes in large screen" at bounding box center [398, 311] width 241 height 8
drag, startPoint x: 313, startPoint y: 262, endPoint x: 302, endPoint y: 263, distance: 10.9
click at [302, 307] on p "Example modal sizes in large screen" at bounding box center [398, 311] width 241 height 8
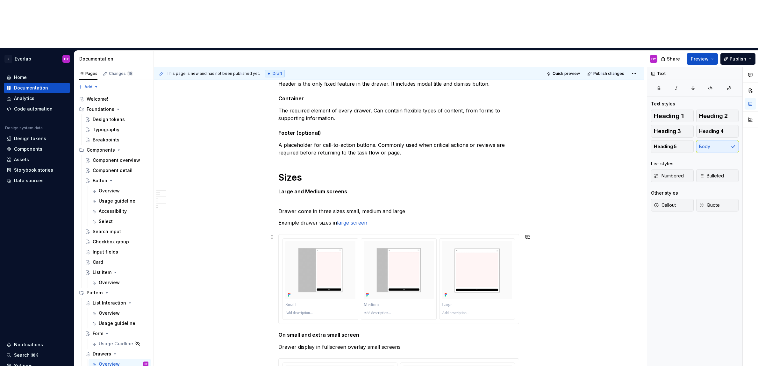
scroll to position [438, 0]
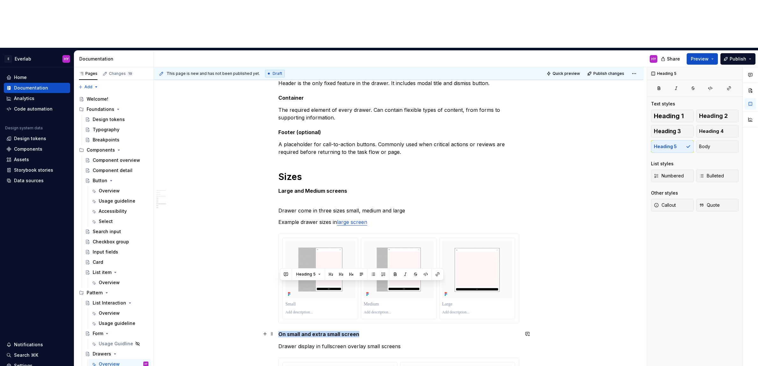
drag, startPoint x: 340, startPoint y: 286, endPoint x: 280, endPoint y: 284, distance: 60.3
click at [280, 331] on h5 "On small and extra small screen" at bounding box center [398, 334] width 241 height 6
click at [351, 188] on h5 "Large and Medium screens" at bounding box center [398, 191] width 241 height 6
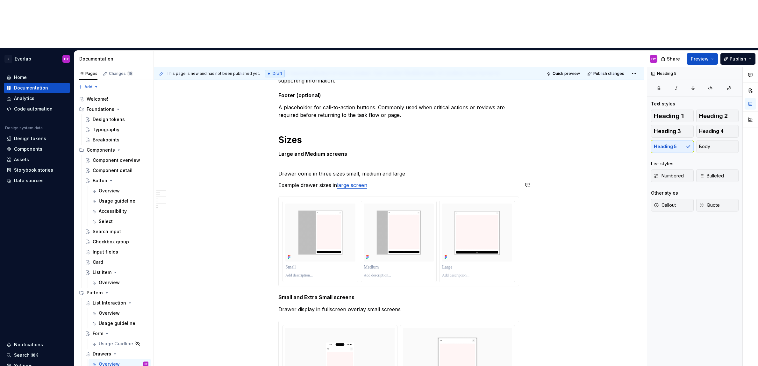
scroll to position [475, 0]
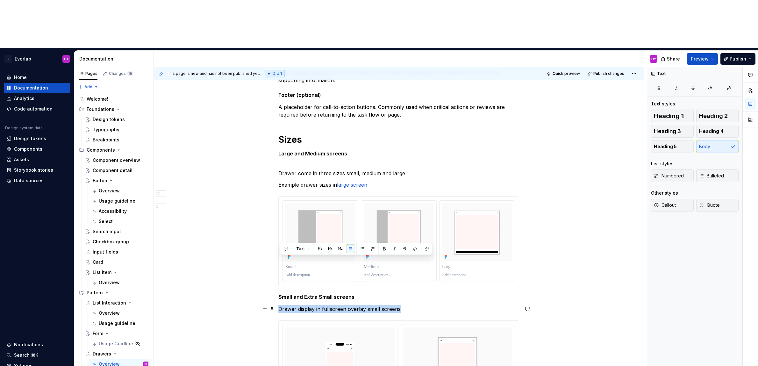
drag, startPoint x: 368, startPoint y: 261, endPoint x: 280, endPoint y: 260, distance: 87.6
click at [280, 305] on p "Drawer display in fullscreen overlay small screens" at bounding box center [398, 309] width 241 height 8
drag, startPoint x: 358, startPoint y: 262, endPoint x: 335, endPoint y: 260, distance: 23.0
click at [332, 305] on p "Drawers display as a fullscreen overlay for XS and S devices." at bounding box center [398, 309] width 241 height 8
click at [432, 248] on button "button" at bounding box center [435, 248] width 9 height 9
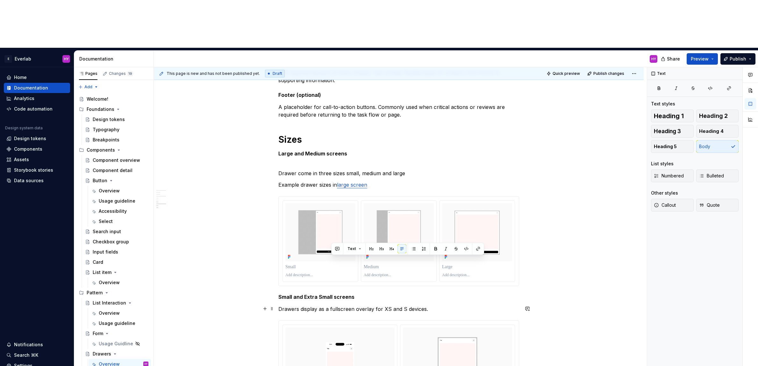
click at [437, 305] on p "Drawers display as a fullscreen overlay for XS and S devices." at bounding box center [398, 309] width 241 height 8
drag, startPoint x: 425, startPoint y: 260, endPoint x: 408, endPoint y: 261, distance: 17.5
click at [408, 305] on p "Drawers display as a fullscreen overlay for XS and S devices." at bounding box center [398, 309] width 241 height 8
click at [423, 305] on p "Drawers display as a fullscreen overlay for XS and S screensizes ." at bounding box center [398, 309] width 241 height 8
click at [453, 305] on p "Drawers display as a fullscreen overlay for XS and S screen sizes ." at bounding box center [398, 309] width 241 height 8
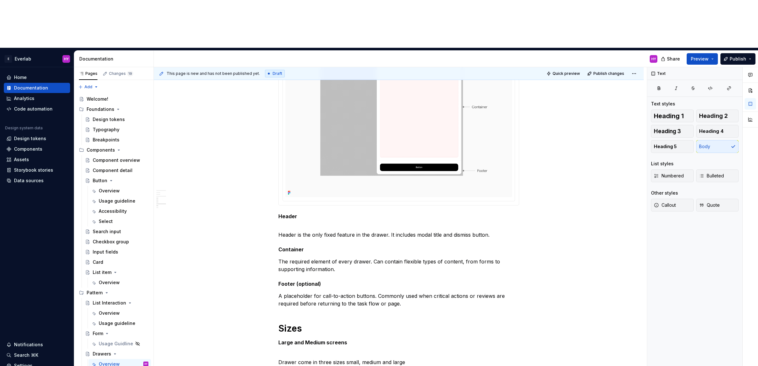
scroll to position [231, 0]
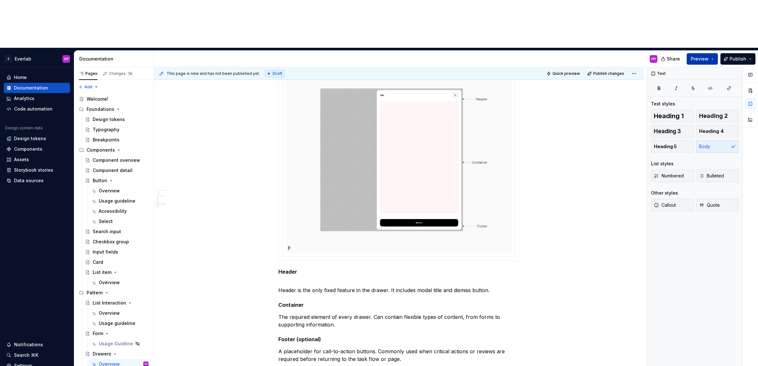
click at [629, 53] on button "Preview" at bounding box center [702, 58] width 31 height 11
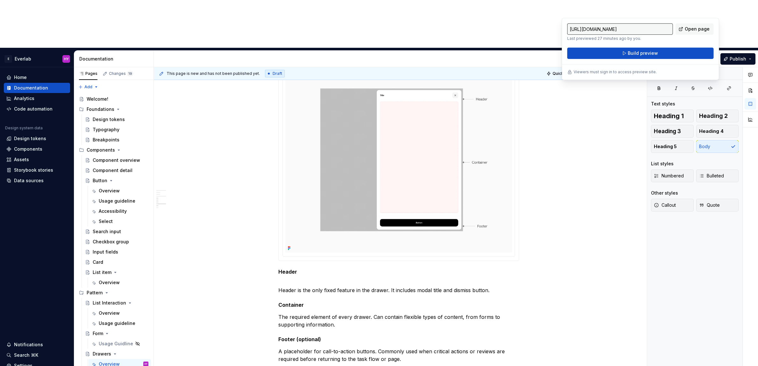
click at [629, 60] on div "[URL][DOMAIN_NAME] Last previewed 27 minutes ago by you. Open page Build previe…" at bounding box center [640, 49] width 157 height 62
click at [629, 50] on span "Build preview" at bounding box center [643, 53] width 30 height 6
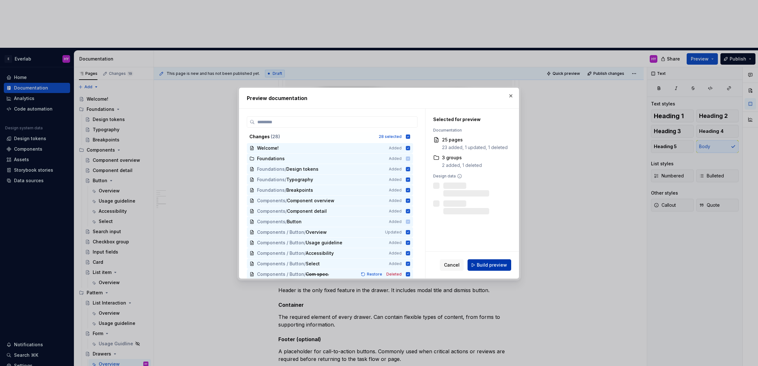
click at [482, 268] on span "Build preview" at bounding box center [492, 265] width 30 height 6
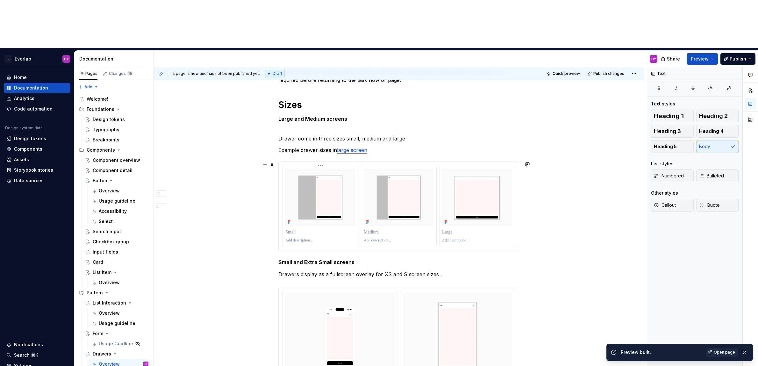
scroll to position [483, 0]
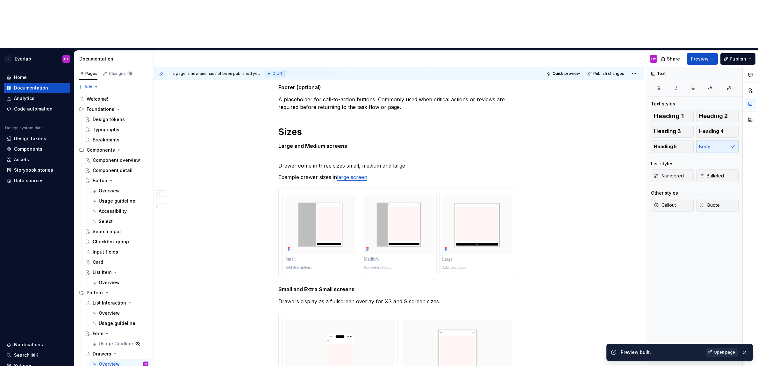
click at [629, 351] on span "Open page" at bounding box center [724, 352] width 21 height 5
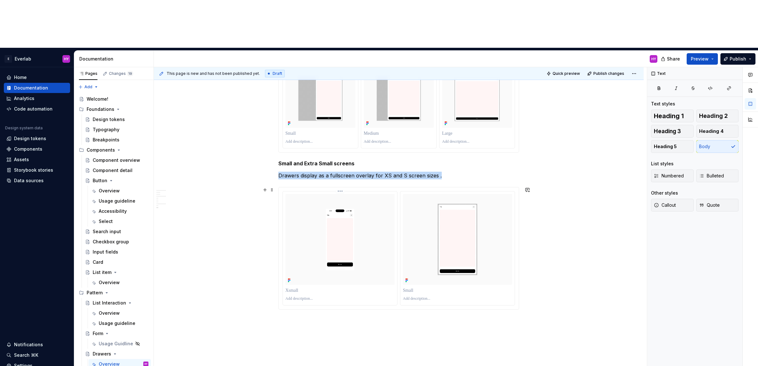
click at [357, 194] on img at bounding box center [339, 239] width 109 height 91
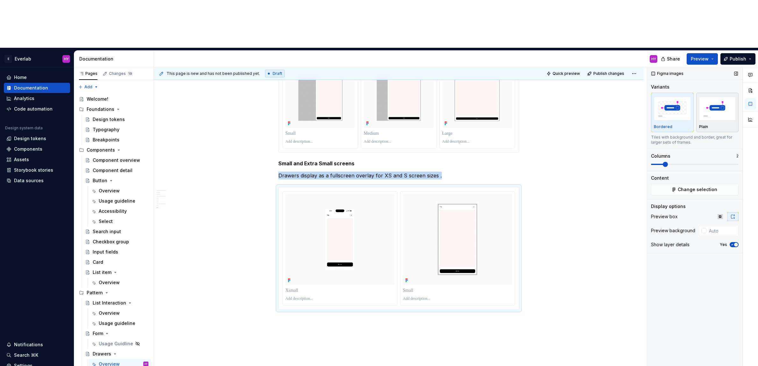
click at [629, 97] on img "button" at bounding box center [717, 108] width 37 height 23
drag, startPoint x: 472, startPoint y: 206, endPoint x: 576, endPoint y: 164, distance: 111.7
click at [472, 206] on img at bounding box center [457, 239] width 109 height 91
click at [629, 97] on img "button" at bounding box center [717, 108] width 37 height 23
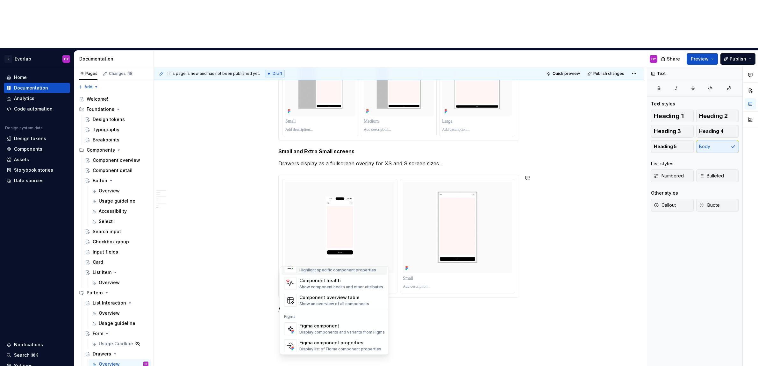
scroll to position [19, 0]
click at [341, 344] on div "Figma component properties" at bounding box center [340, 342] width 82 height 6
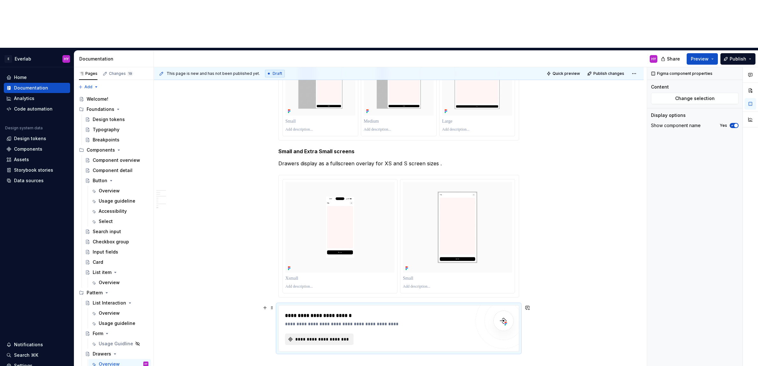
click at [321, 334] on button "**********" at bounding box center [319, 339] width 68 height 11
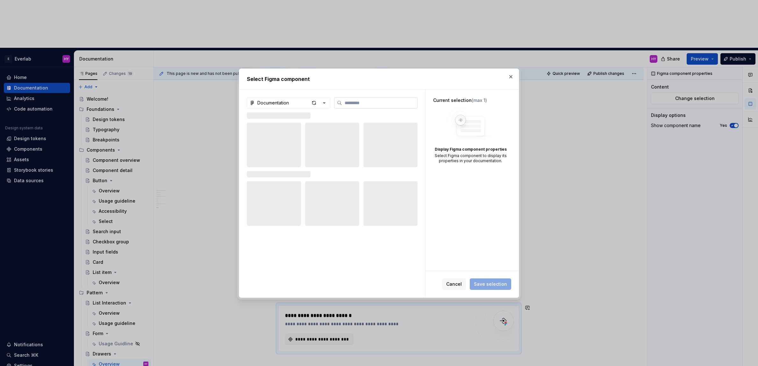
type textarea "*"
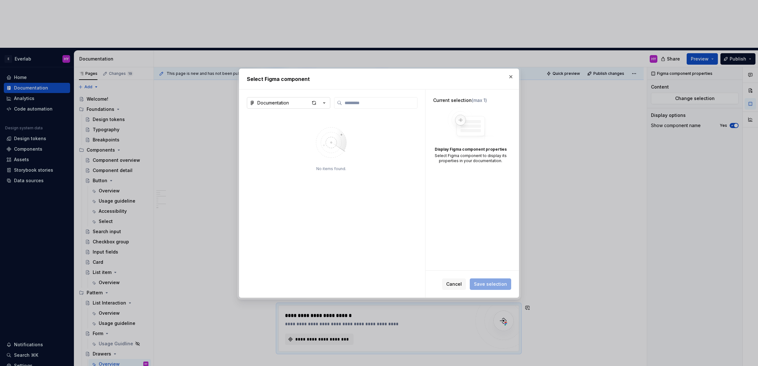
click at [287, 104] on div "Documentation" at bounding box center [273, 103] width 32 height 6
click at [287, 113] on div "Features - Patterns (DS25)" at bounding box center [294, 116] width 59 height 6
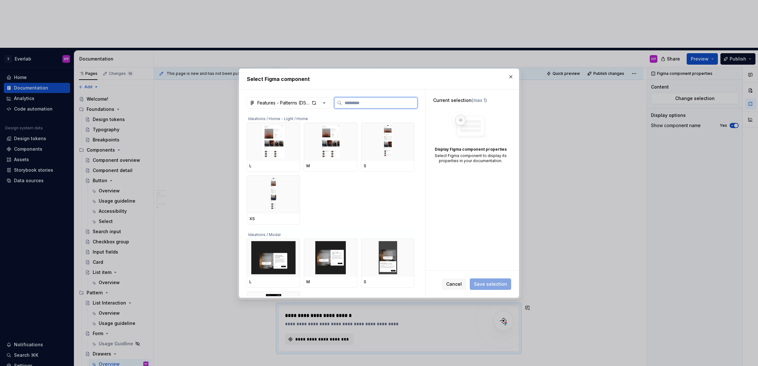
click at [367, 104] on input "search" at bounding box center [379, 103] width 75 height 6
type input "*"
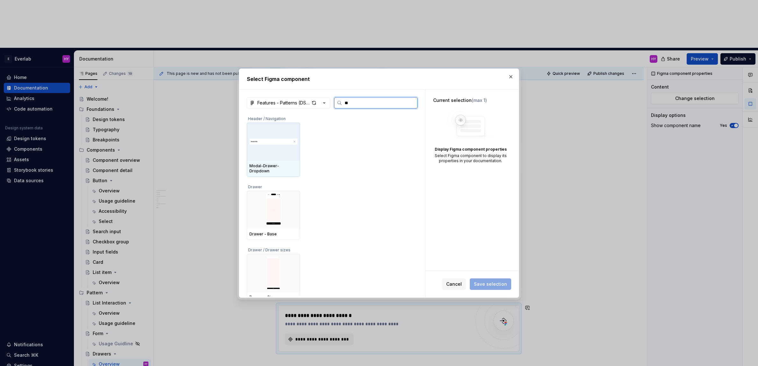
type input "***"
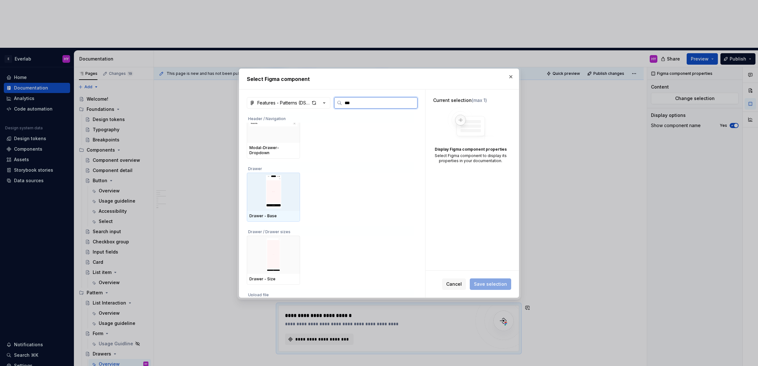
click at [292, 192] on img at bounding box center [273, 191] width 48 height 33
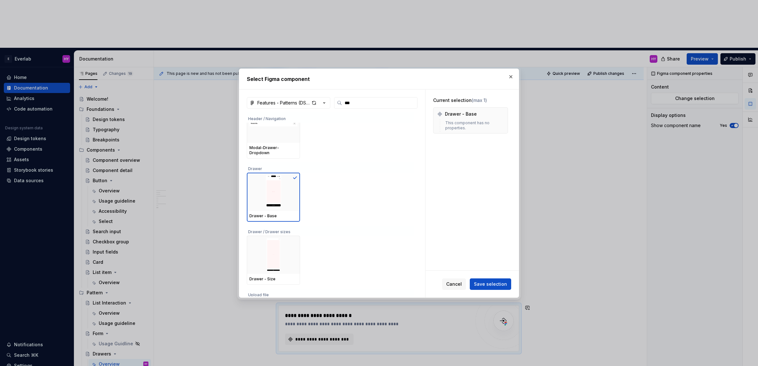
click at [494, 290] on div "Cancel Save selection" at bounding box center [472, 284] width 93 height 27
click at [493, 286] on span "Save selection" at bounding box center [490, 284] width 33 height 6
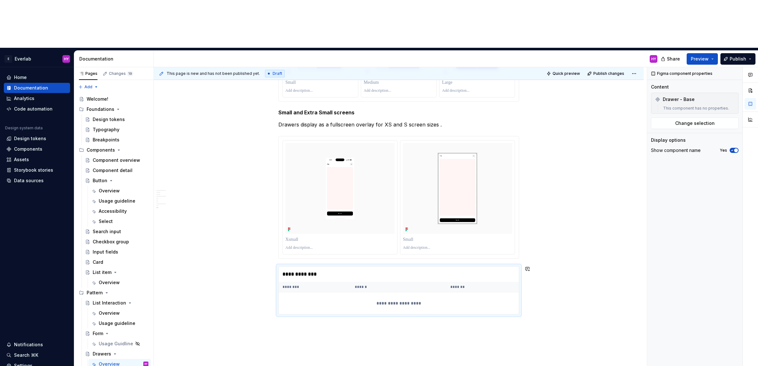
scroll to position [676, 0]
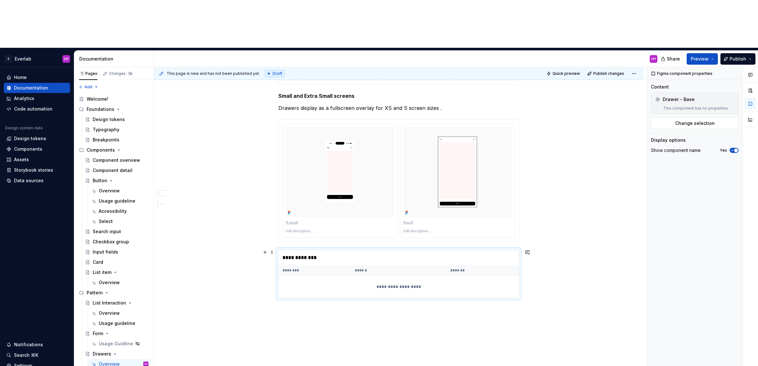
click at [384, 276] on div "**********" at bounding box center [399, 287] width 241 height 22
click at [391, 265] on th "******" at bounding box center [399, 270] width 96 height 11
click at [378, 265] on th "******" at bounding box center [399, 270] width 96 height 11
drag, startPoint x: 536, startPoint y: 240, endPoint x: 530, endPoint y: 242, distance: 6.5
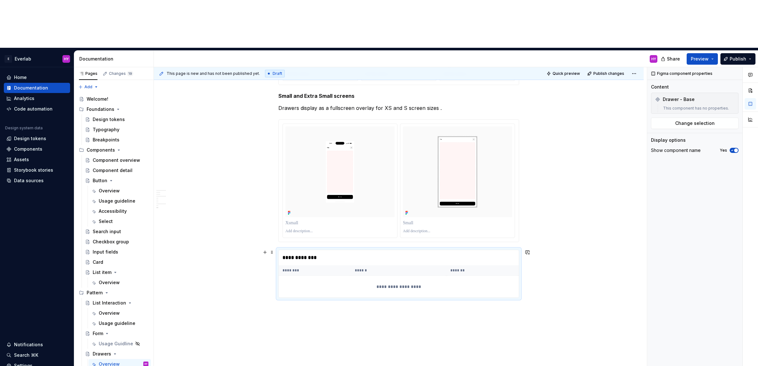
click at [536, 240] on div "**********" at bounding box center [400, 240] width 493 height 347
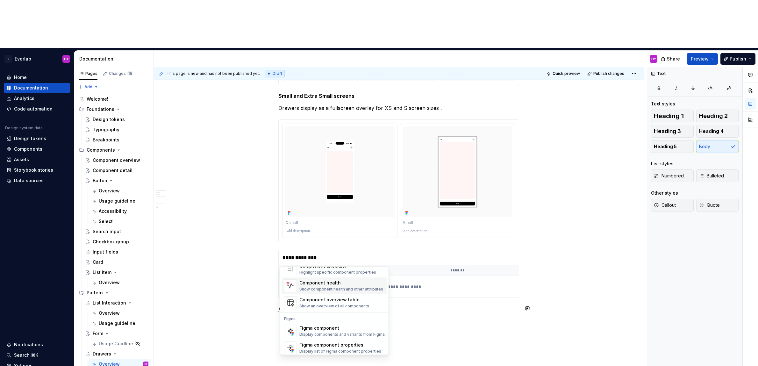
scroll to position [19, 0]
click at [351, 345] on div "Figma component properties Display list of Figma component properties" at bounding box center [340, 345] width 82 height 12
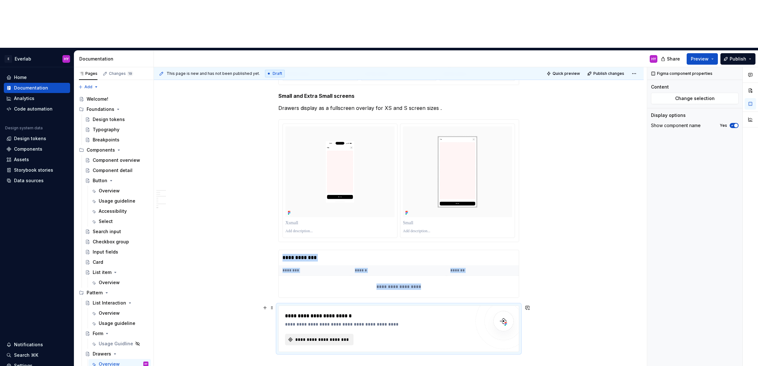
click at [331, 334] on button "**********" at bounding box center [319, 339] width 68 height 11
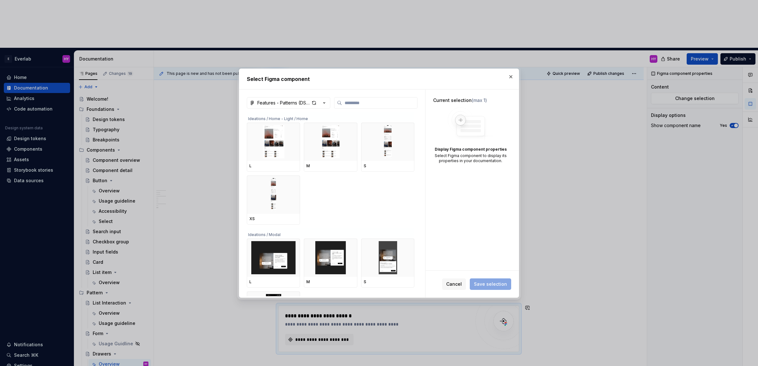
type textarea "*"
click at [360, 101] on input "search" at bounding box center [379, 103] width 75 height 6
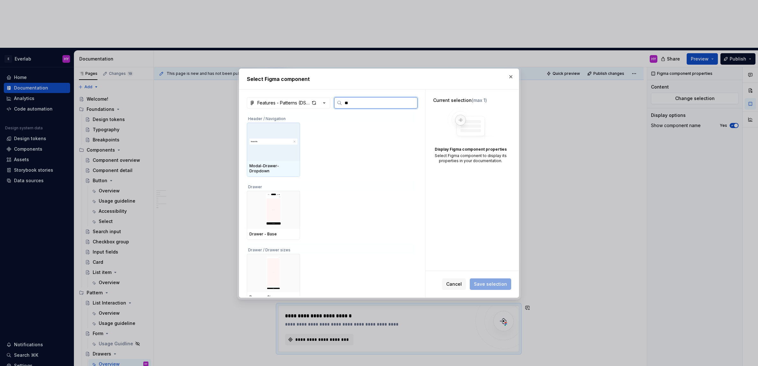
type input "***"
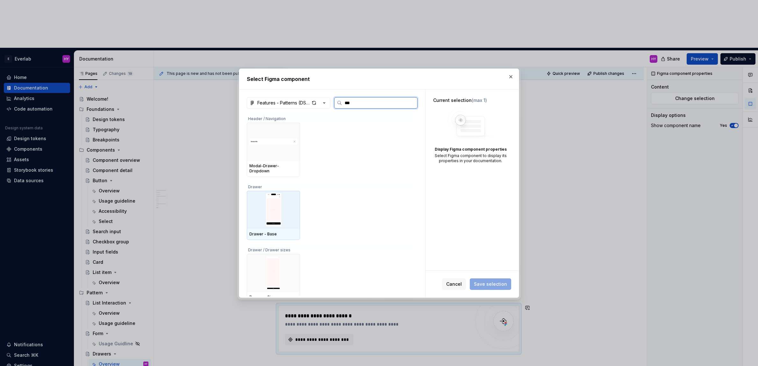
click at [285, 218] on img at bounding box center [273, 209] width 48 height 33
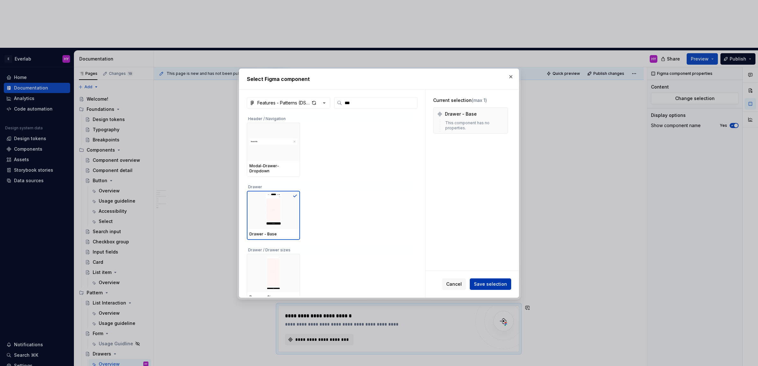
click at [505, 284] on span "Save selection" at bounding box center [490, 284] width 33 height 6
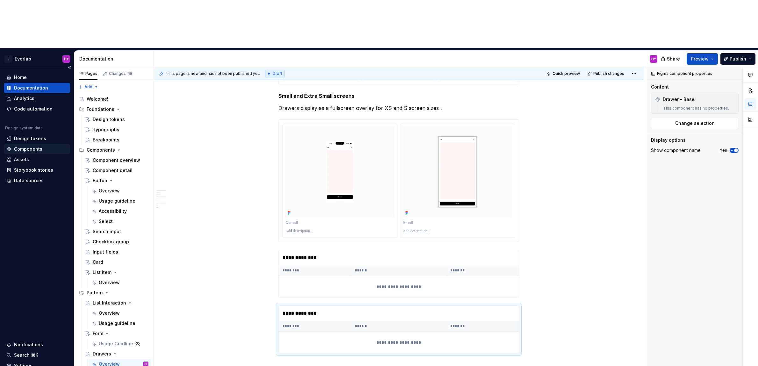
click at [36, 146] on div "Components" at bounding box center [28, 149] width 28 height 6
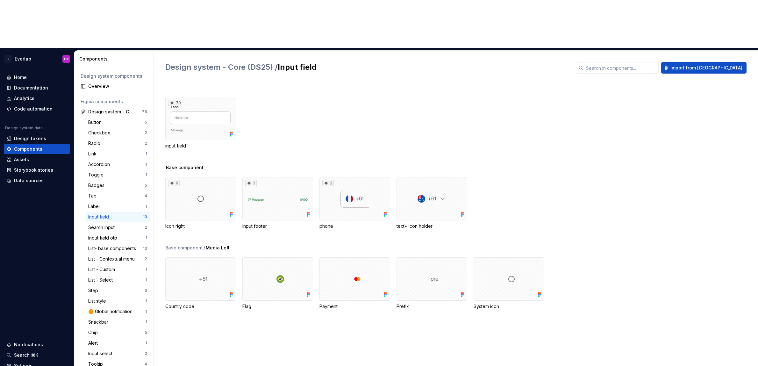
click at [127, 73] on div "Design system components" at bounding box center [114, 76] width 67 height 6
click at [232, 62] on div "Design system - Core (DS25) / Input field" at bounding box center [366, 67] width 403 height 11
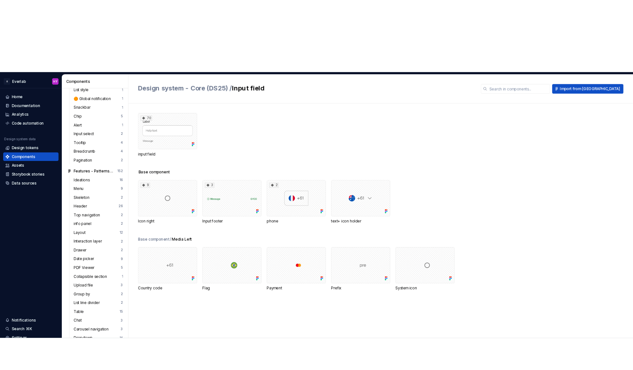
scroll to position [237, 0]
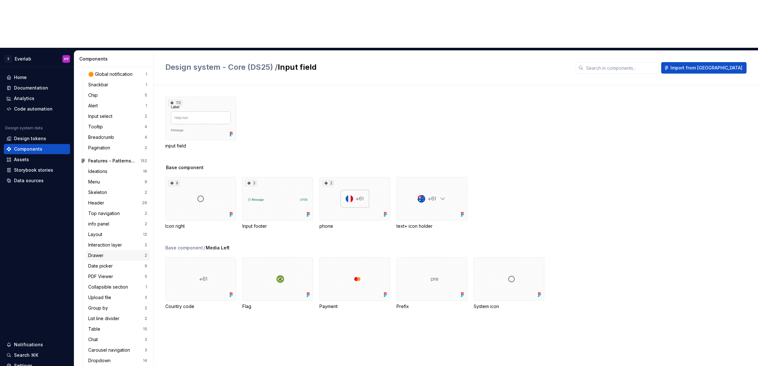
click at [119, 252] on div "Drawer" at bounding box center [116, 255] width 56 height 6
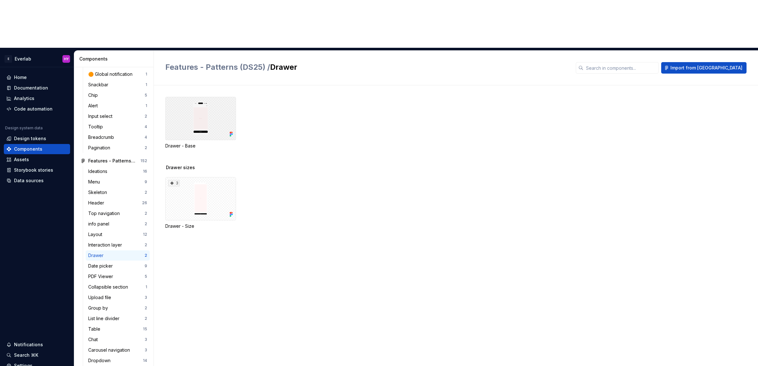
click at [215, 97] on div at bounding box center [200, 118] width 71 height 43
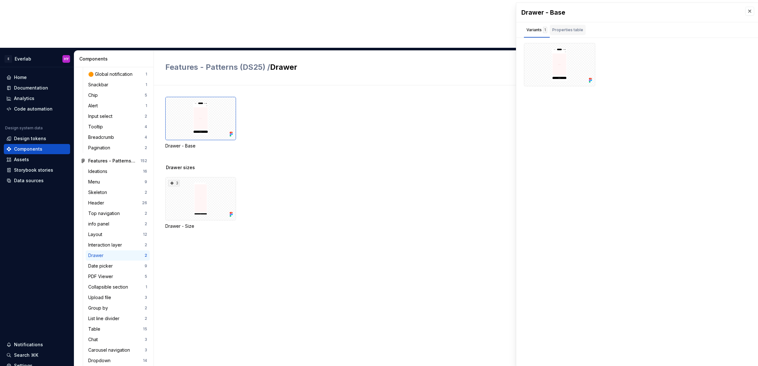
click at [574, 31] on div "Properties table" at bounding box center [567, 30] width 31 height 6
click at [569, 67] on div "FigmaComponentPropertiesTable.noPropertiesMessage" at bounding box center [637, 64] width 226 height 20
click at [604, 63] on div "FigmaComponentPropertiesTable.noPropertiesMessage" at bounding box center [637, 64] width 226 height 20
click at [607, 49] on th "Values" at bounding box center [637, 48] width 90 height 11
click at [545, 46] on th "Property" at bounding box center [558, 48] width 68 height 11
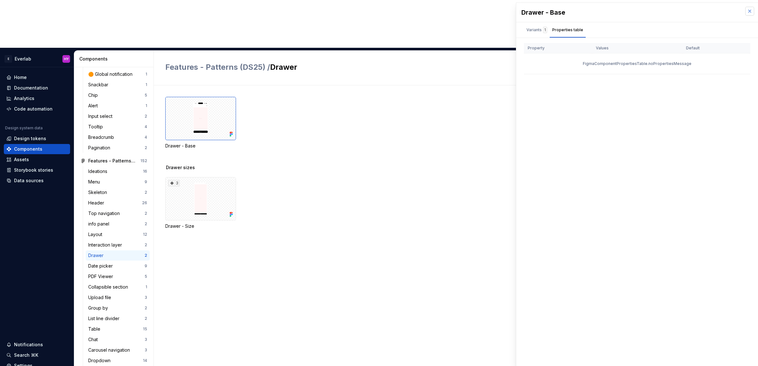
click at [629, 14] on button "button" at bounding box center [749, 11] width 9 height 9
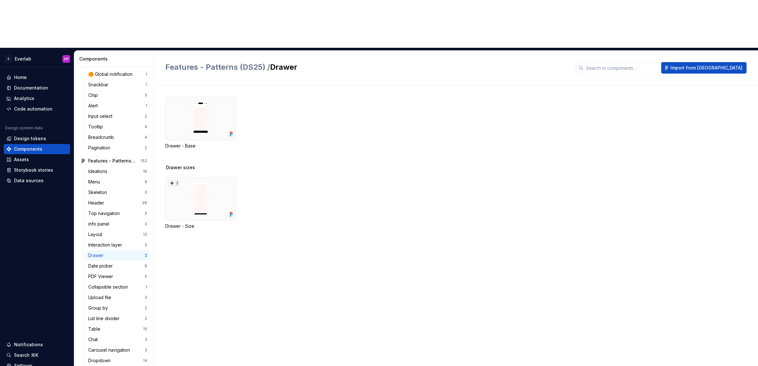
click at [296, 97] on div "Drawer - Base" at bounding box center [461, 123] width 593 height 52
click at [207, 97] on div at bounding box center [200, 118] width 71 height 43
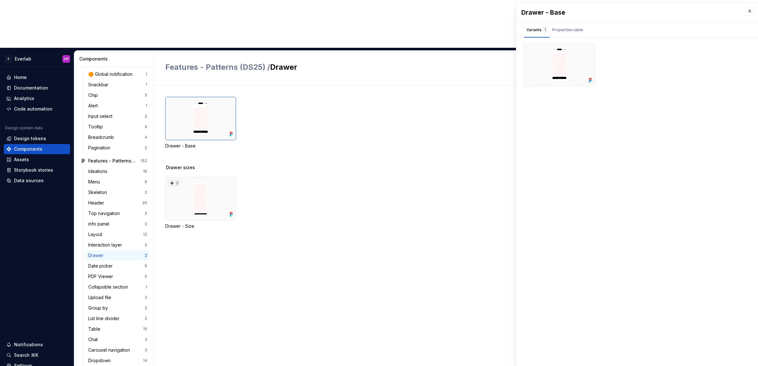
click at [244, 106] on div "Drawer - Base" at bounding box center [461, 131] width 593 height 68
click at [581, 32] on div "Properties table" at bounding box center [568, 30] width 36 height 10
click at [610, 54] on div "FigmaComponentPropertiesTable.noPropertiesMessage" at bounding box center [637, 64] width 226 height 20
click at [604, 66] on div "FigmaComponentPropertiesTable.noPropertiesMessage" at bounding box center [637, 64] width 226 height 20
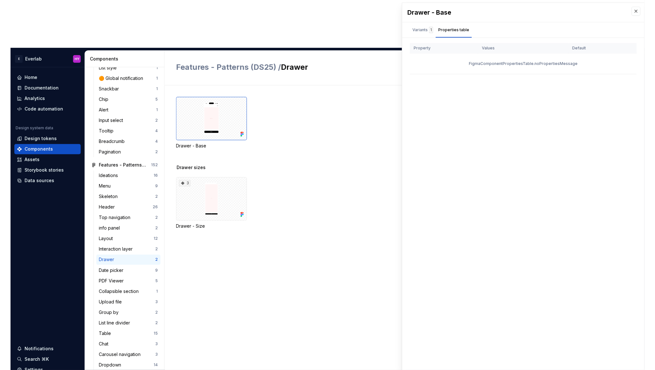
scroll to position [233, 0]
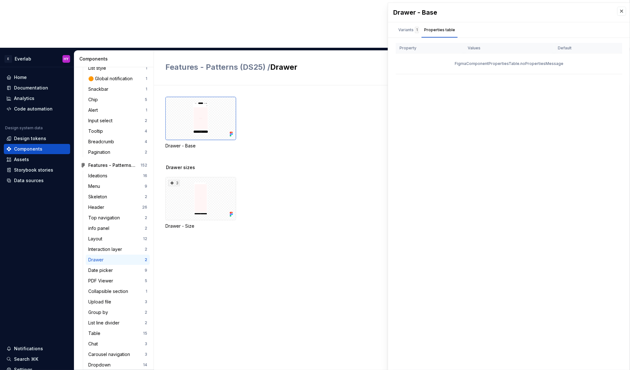
click at [290, 97] on div "Drawer - Base" at bounding box center [397, 123] width 464 height 52
click at [622, 11] on button "button" at bounding box center [621, 11] width 9 height 9
click at [619, 11] on button "button" at bounding box center [621, 11] width 9 height 9
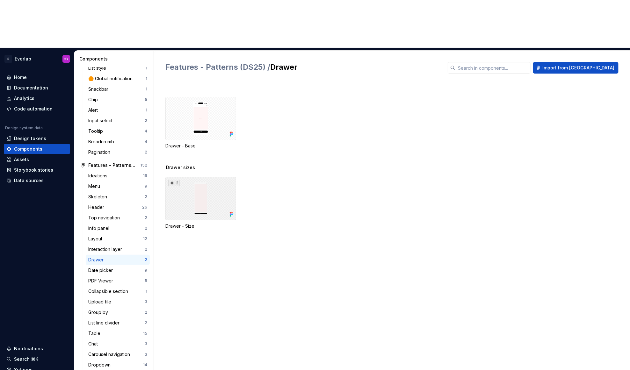
click at [234, 177] on div "3" at bounding box center [200, 198] width 71 height 43
click at [218, 97] on div at bounding box center [200, 118] width 71 height 43
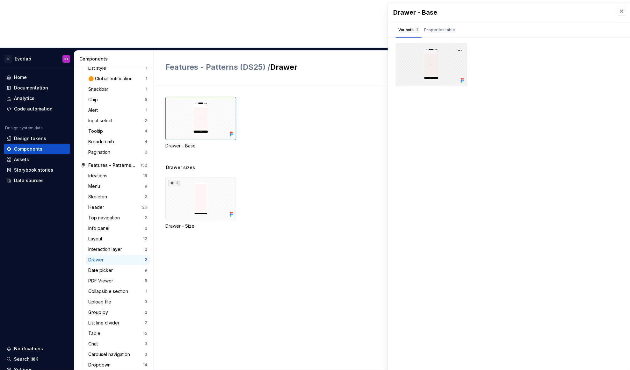
click at [454, 60] on div at bounding box center [431, 64] width 71 height 43
click at [464, 47] on div at bounding box center [431, 64] width 71 height 43
click at [463, 48] on button "button" at bounding box center [459, 50] width 9 height 9
click at [621, 13] on button "button" at bounding box center [621, 11] width 9 height 9
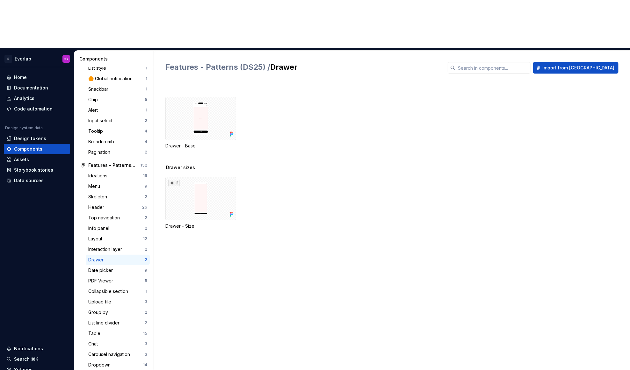
drag, startPoint x: 330, startPoint y: 83, endPoint x: 241, endPoint y: 99, distance: 90.8
click at [330, 97] on div "Drawer - Base" at bounding box center [397, 123] width 464 height 52
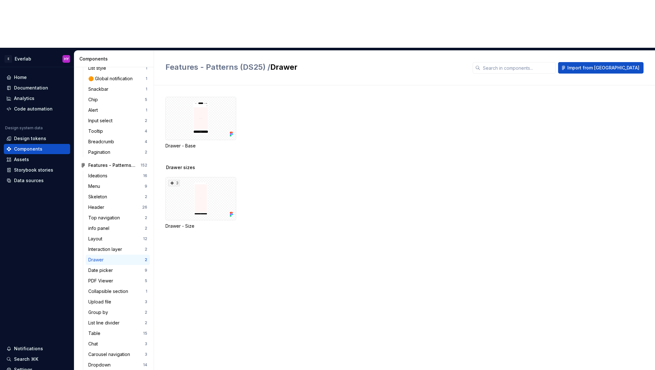
click at [298, 164] on div "Drawer sizes" at bounding box center [409, 167] width 489 height 6
click at [208, 97] on div at bounding box center [200, 118] width 71 height 43
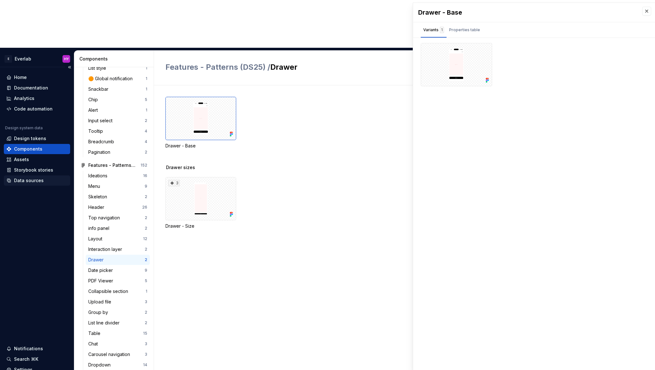
click at [40, 177] on div "Data sources" at bounding box center [29, 180] width 30 height 6
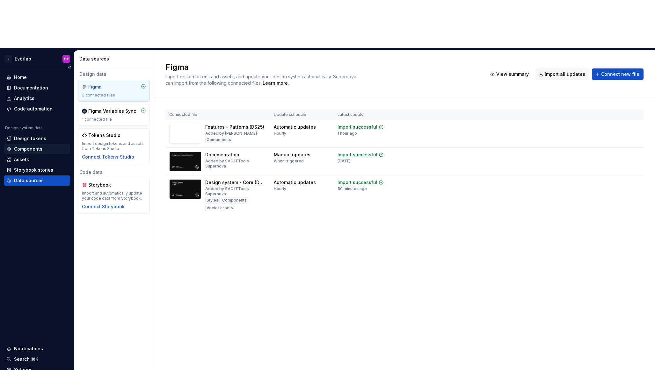
click at [47, 146] on div "Components" at bounding box center [36, 149] width 61 height 6
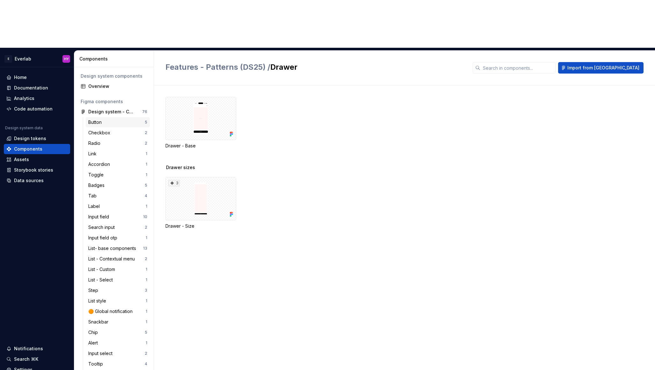
click at [108, 119] on div "Button" at bounding box center [116, 122] width 56 height 6
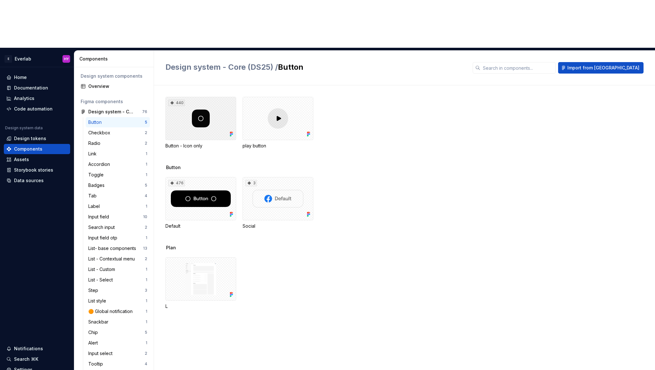
click at [217, 97] on div "440" at bounding box center [200, 118] width 71 height 43
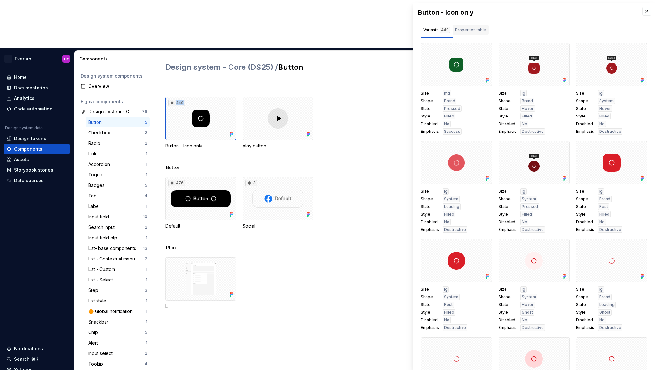
click at [474, 32] on div "Properties table" at bounding box center [470, 30] width 31 height 6
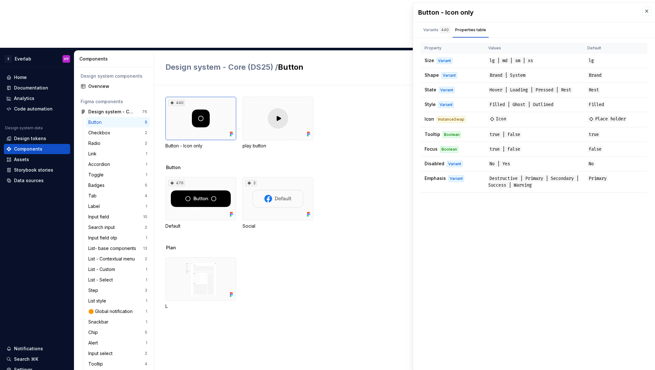
click at [355, 97] on div "440 Button - Icon only play button" at bounding box center [409, 123] width 489 height 52
click at [31, 95] on div "Analytics" at bounding box center [24, 98] width 20 height 6
click at [36, 85] on div "Documentation" at bounding box center [31, 88] width 34 height 6
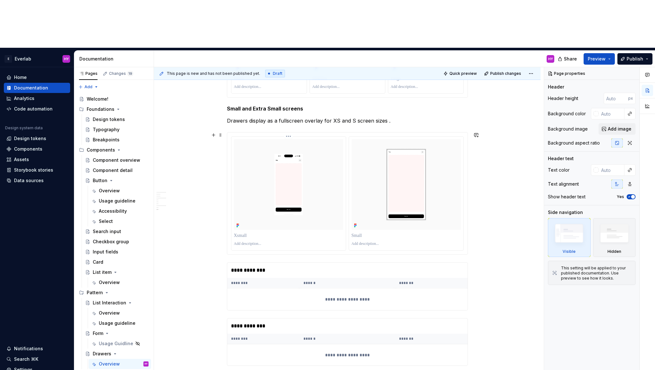
scroll to position [729, 0]
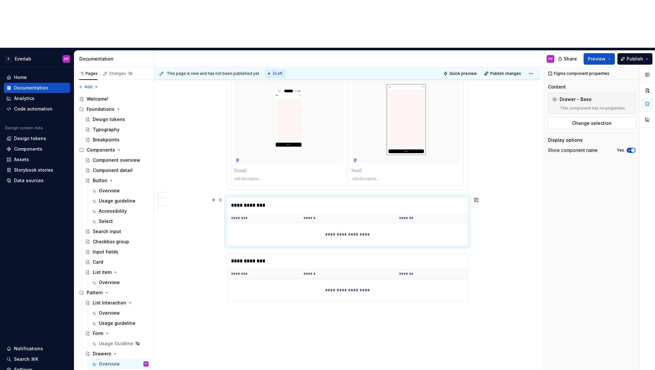
click at [335, 224] on div "**********" at bounding box center [347, 235] width 241 height 22
click at [350, 224] on div "**********" at bounding box center [347, 235] width 241 height 22
click at [595, 137] on div "Display options" at bounding box center [592, 140] width 88 height 6
click at [592, 120] on span "Change selection" at bounding box center [592, 123] width 40 height 6
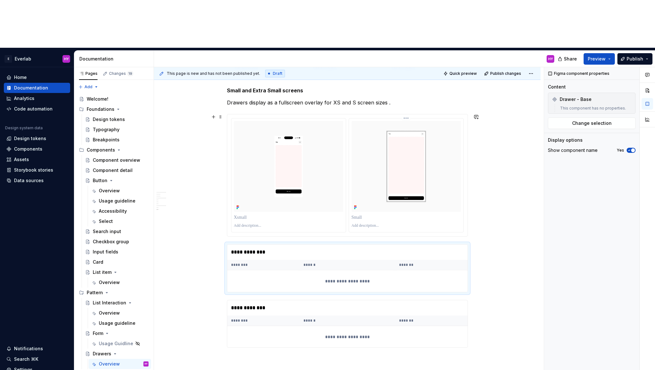
scroll to position [692, 0]
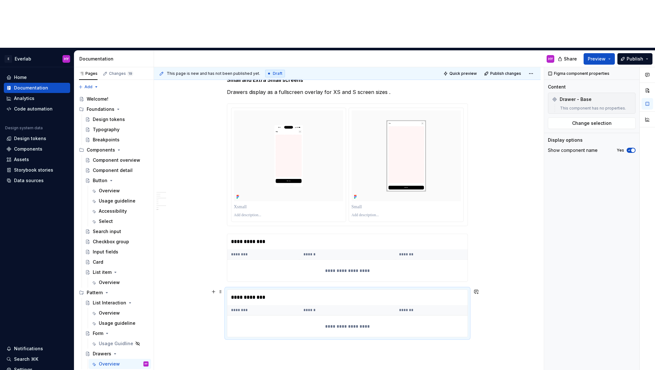
drag, startPoint x: 272, startPoint y: 250, endPoint x: 268, endPoint y: 249, distance: 4.2
click at [272, 290] on div "**********" at bounding box center [347, 297] width 241 height 15
click at [223, 287] on span at bounding box center [220, 291] width 5 height 9
click at [233, 297] on div "Delete" at bounding box center [251, 300] width 41 height 6
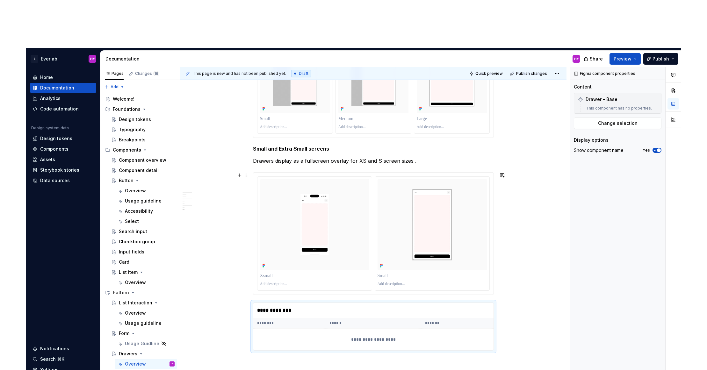
scroll to position [673, 0]
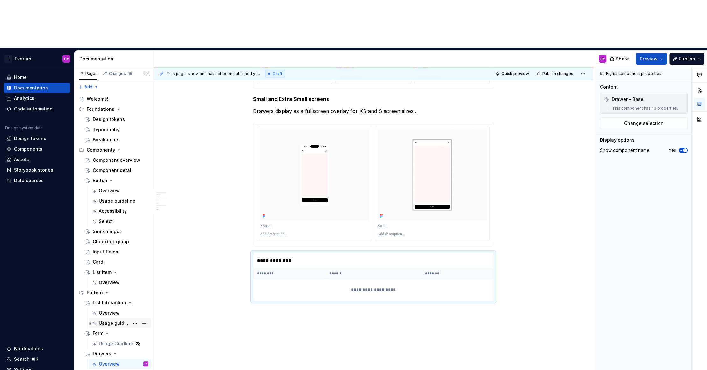
click at [119, 320] on div "Usage guideline" at bounding box center [114, 323] width 31 height 6
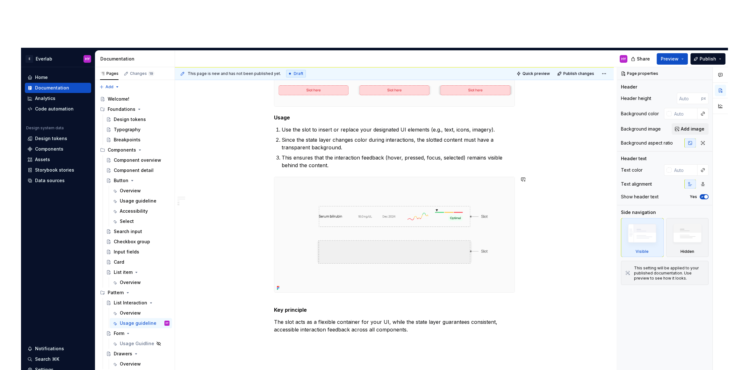
scroll to position [873, 0]
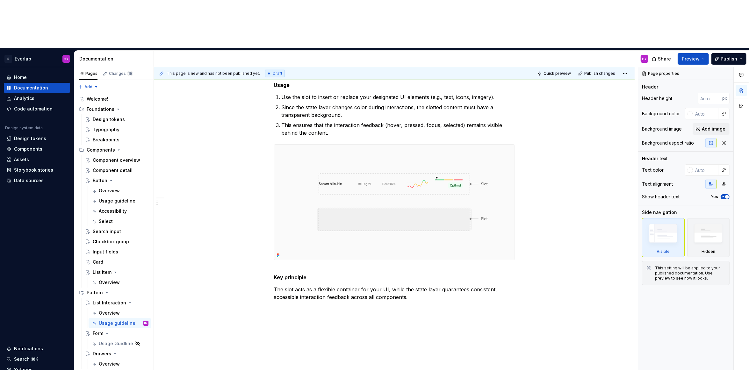
type textarea "*"
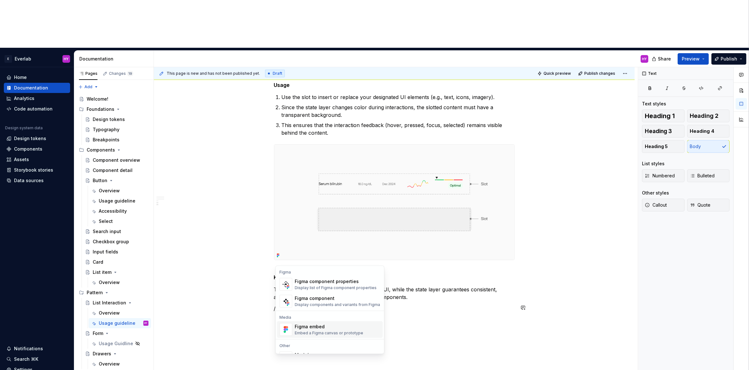
click at [348, 334] on div "Embed a Figma canvas or prototype" at bounding box center [329, 333] width 68 height 5
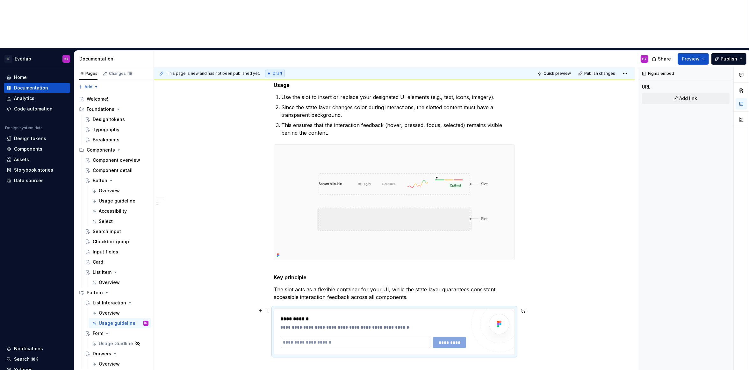
type textarea "*"
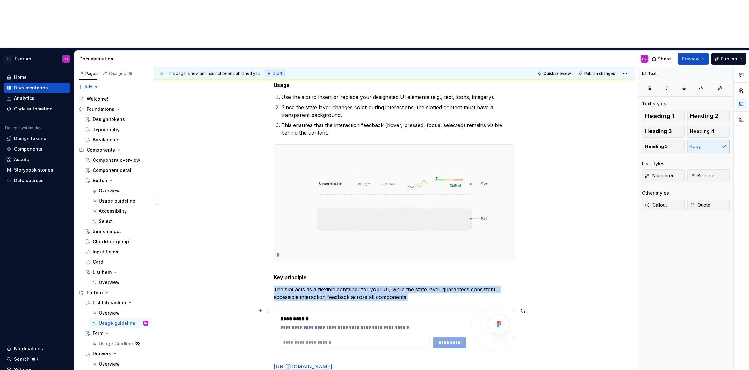
click at [356, 337] on input "text" at bounding box center [356, 342] width 150 height 11
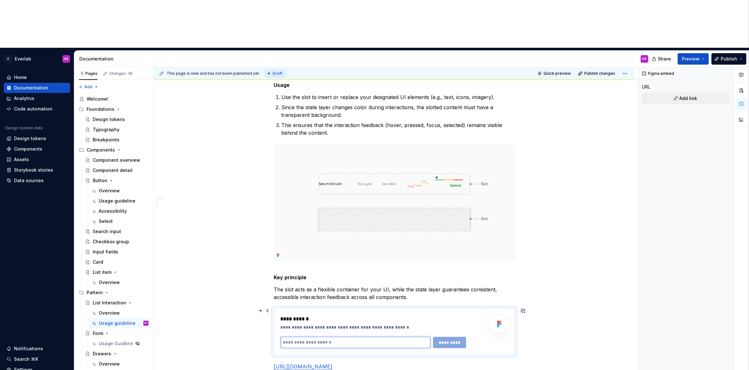
paste input "**********"
type input "**********"
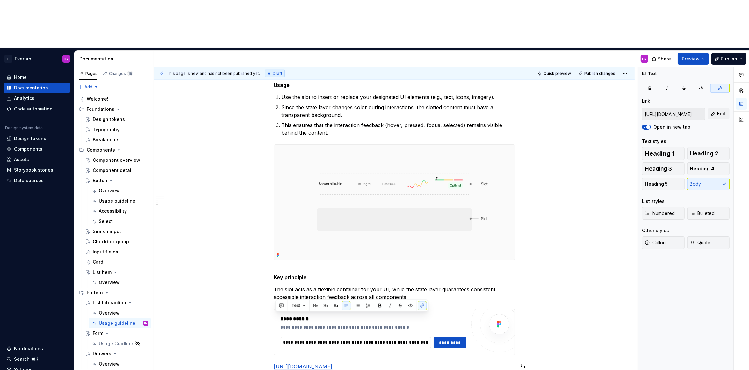
drag, startPoint x: 484, startPoint y: 338, endPoint x: 256, endPoint y: 312, distance: 228.6
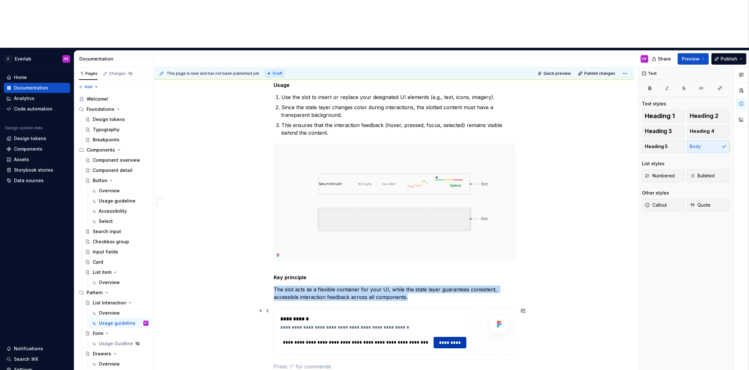
click at [460, 340] on span "*********" at bounding box center [450, 343] width 25 height 6
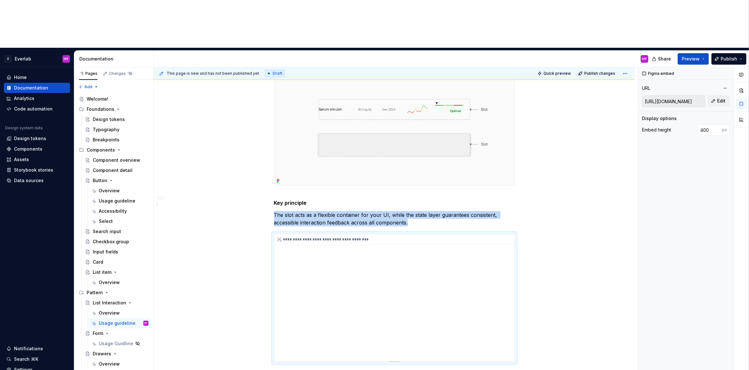
scroll to position [1004, 0]
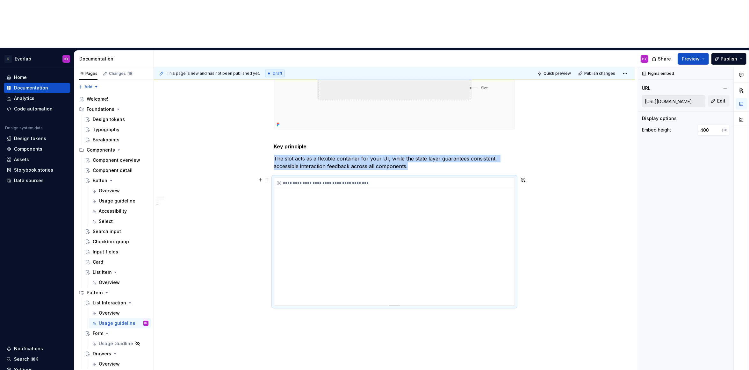
drag, startPoint x: 398, startPoint y: 205, endPoint x: 402, endPoint y: 205, distance: 4.1
click at [398, 205] on div "**********" at bounding box center [394, 241] width 240 height 127
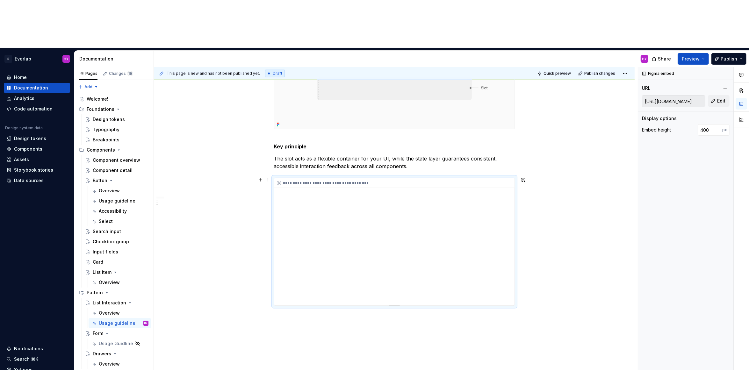
click at [407, 203] on div "**********" at bounding box center [394, 241] width 240 height 127
click at [404, 209] on div "**********" at bounding box center [394, 241] width 240 height 127
click at [378, 215] on div "**********" at bounding box center [394, 241] width 240 height 127
click at [368, 219] on div "**********" at bounding box center [394, 241] width 240 height 127
click at [369, 205] on div "**********" at bounding box center [394, 241] width 240 height 127
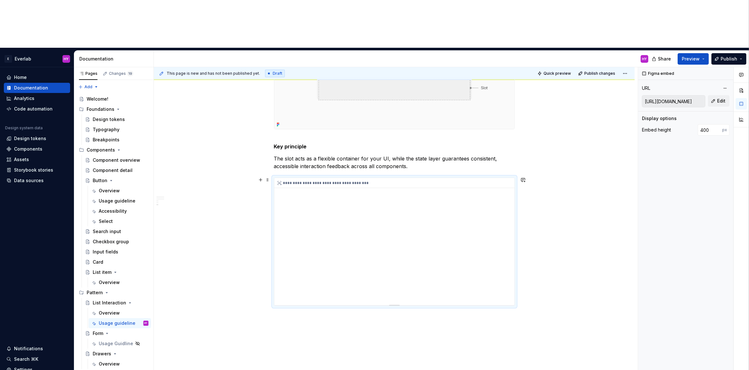
click at [372, 180] on div "**********" at bounding box center [394, 241] width 240 height 127
click at [384, 190] on div "**********" at bounding box center [394, 241] width 240 height 127
click at [400, 205] on div "**********" at bounding box center [394, 241] width 240 height 127
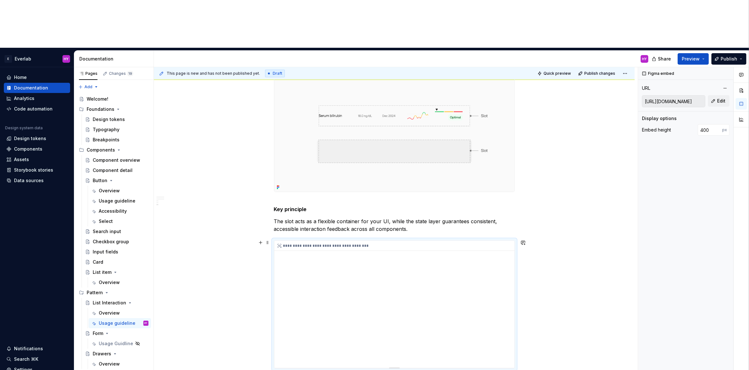
scroll to position [941, 0]
click at [451, 296] on div "**********" at bounding box center [394, 304] width 240 height 127
click at [455, 269] on div "**********" at bounding box center [394, 304] width 240 height 127
drag, startPoint x: 425, startPoint y: 274, endPoint x: 421, endPoint y: 266, distance: 9.0
click at [366, 263] on div "**********" at bounding box center [394, 304] width 240 height 127
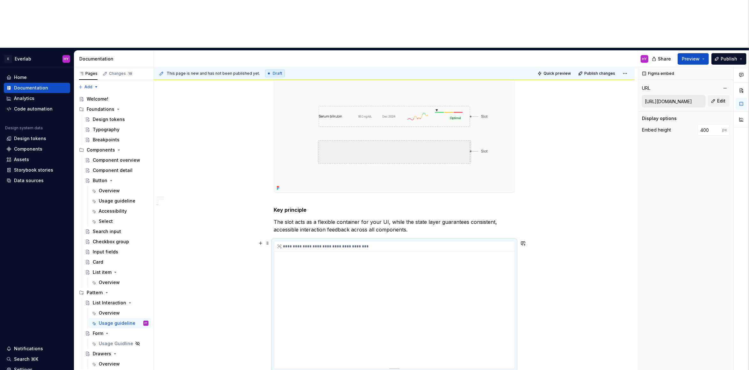
click at [427, 268] on div "**********" at bounding box center [394, 304] width 240 height 127
drag, startPoint x: 416, startPoint y: 272, endPoint x: 402, endPoint y: 277, distance: 15.5
click at [414, 273] on div "**********" at bounding box center [394, 304] width 240 height 127
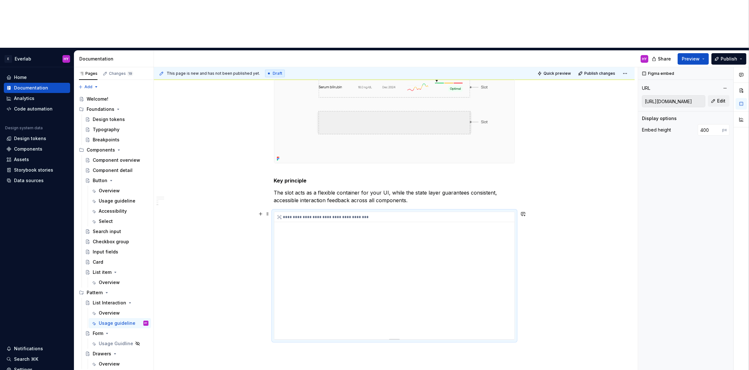
scroll to position [971, 0]
click at [394, 264] on div "**********" at bounding box center [394, 274] width 240 height 127
drag, startPoint x: 395, startPoint y: 265, endPoint x: 399, endPoint y: 265, distance: 4.2
click at [396, 265] on div "**********" at bounding box center [394, 274] width 240 height 127
click at [407, 265] on div "**********" at bounding box center [394, 274] width 240 height 127
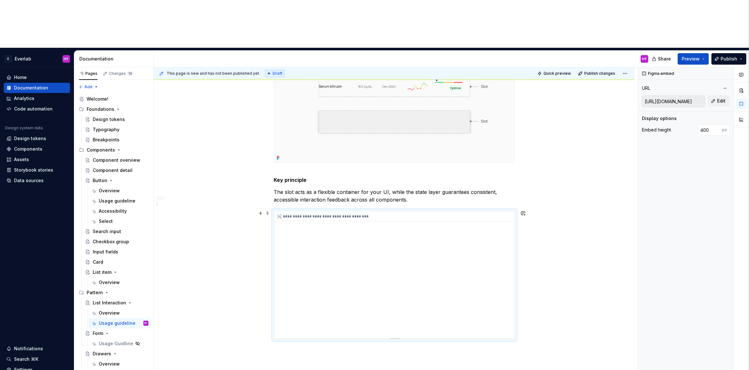
click at [402, 264] on div "**********" at bounding box center [394, 275] width 240 height 127
click at [422, 219] on div "**********" at bounding box center [394, 275] width 240 height 127
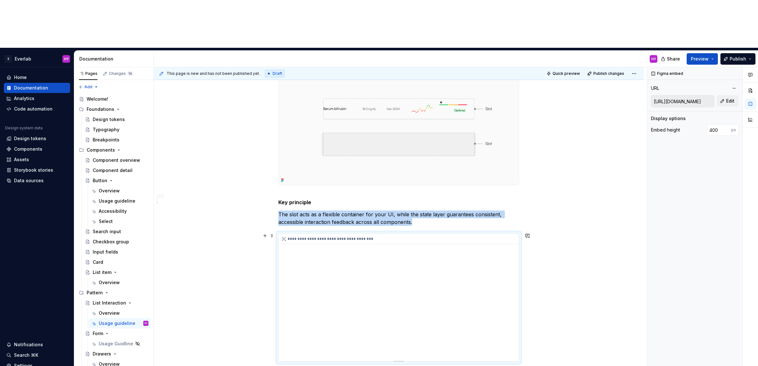
scroll to position [968, 0]
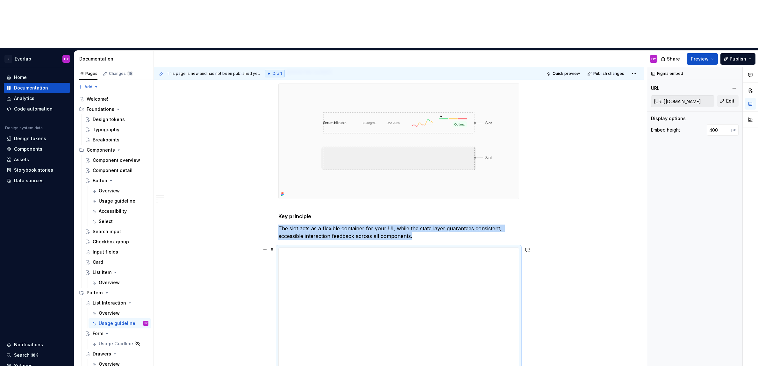
scroll to position [1027, 0]
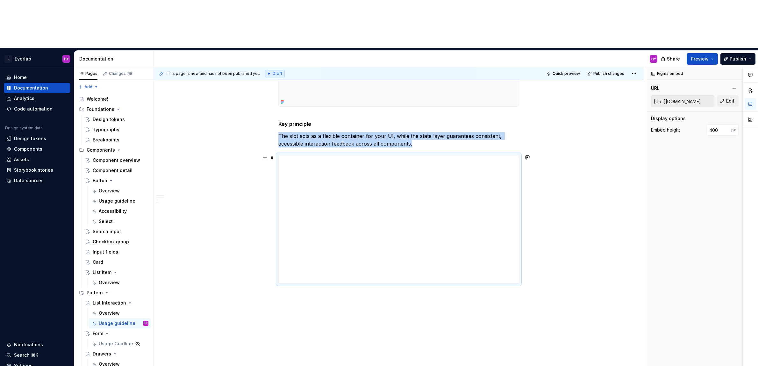
click at [629, 56] on span "Preview" at bounding box center [700, 59] width 18 height 6
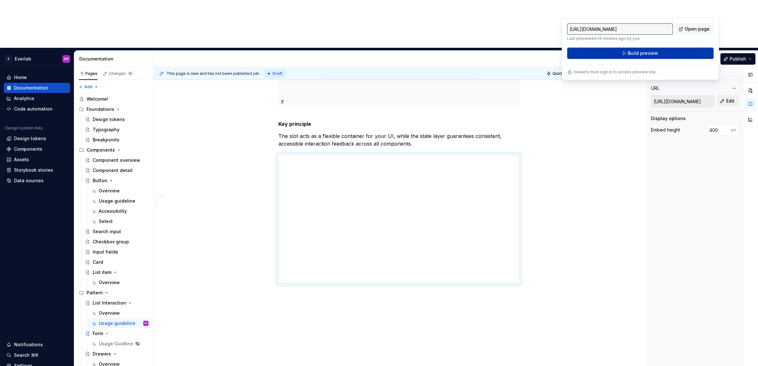
click at [629, 52] on span "Build preview" at bounding box center [643, 53] width 30 height 6
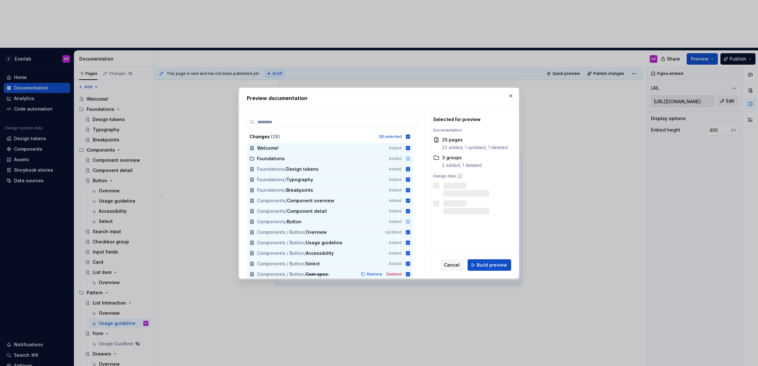
click at [495, 266] on span "Build preview" at bounding box center [492, 265] width 30 height 6
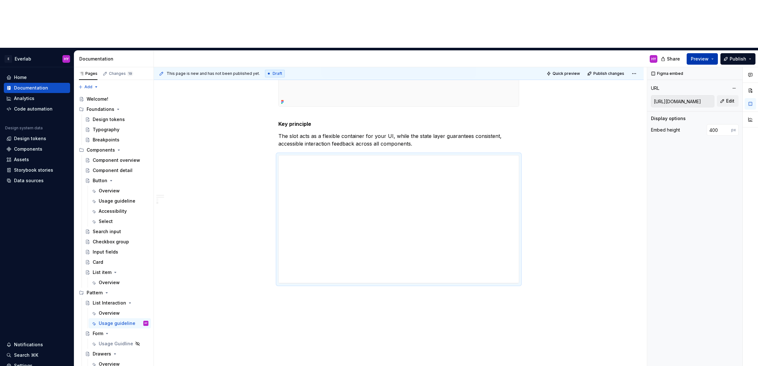
click at [629, 53] on button "Preview" at bounding box center [702, 58] width 31 height 11
drag, startPoint x: 597, startPoint y: 103, endPoint x: 673, endPoint y: 42, distance: 97.7
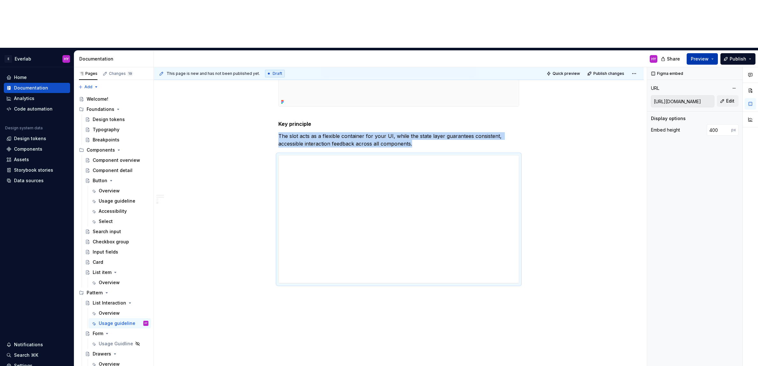
click at [629, 56] on span "Preview" at bounding box center [700, 59] width 18 height 6
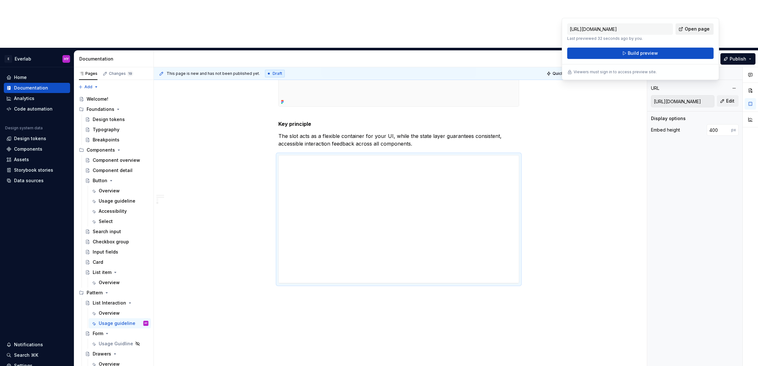
click at [629, 28] on span "Open page" at bounding box center [697, 29] width 25 height 6
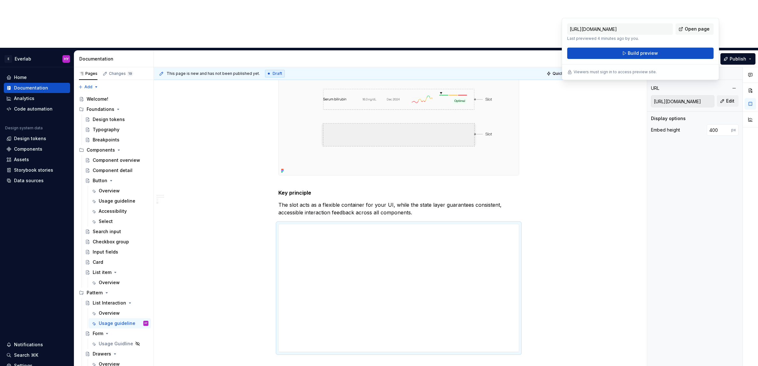
scroll to position [947, 0]
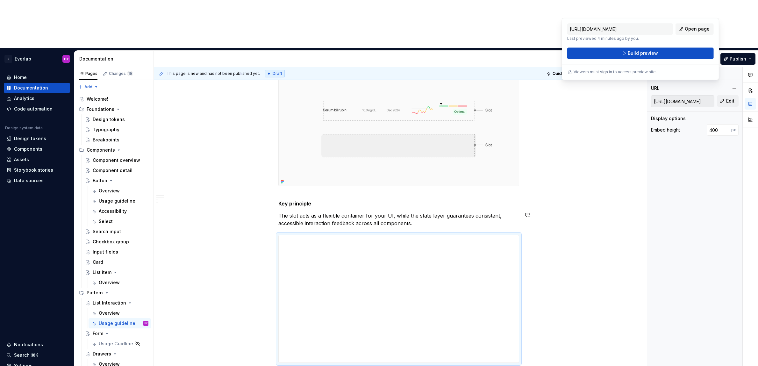
click at [347, 212] on p "The slot acts as a flexible container for your UI, while the state layer guaran…" at bounding box center [398, 219] width 241 height 15
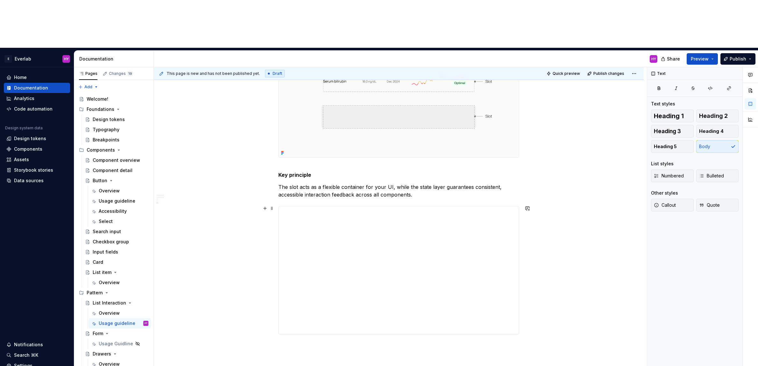
scroll to position [977, 0]
drag, startPoint x: 308, startPoint y: 324, endPoint x: 310, endPoint y: 317, distance: 7.1
click at [308, 324] on div "**********" at bounding box center [400, 240] width 493 height 347
click at [444, 182] on p "The slot acts as a flexible container for your UI, while the state layer guaran…" at bounding box center [398, 189] width 241 height 15
click at [273, 203] on span at bounding box center [271, 207] width 5 height 9
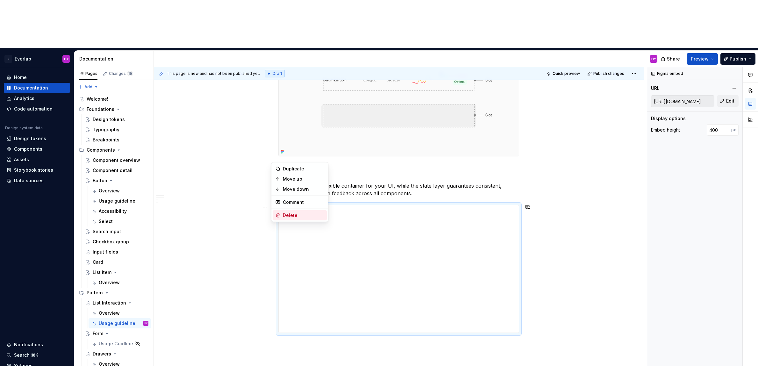
click at [290, 212] on div "Delete" at bounding box center [303, 215] width 41 height 6
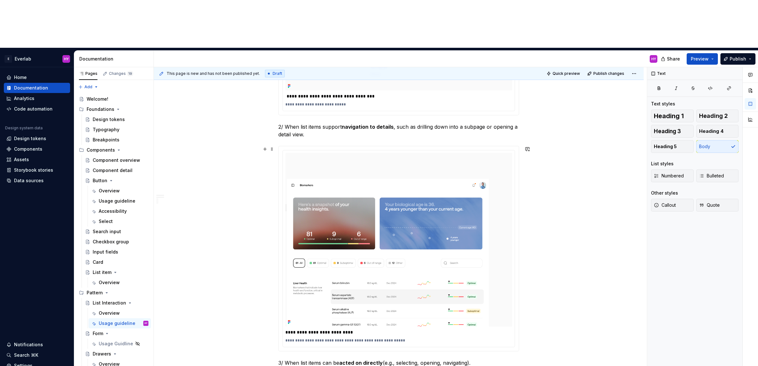
scroll to position [293, 0]
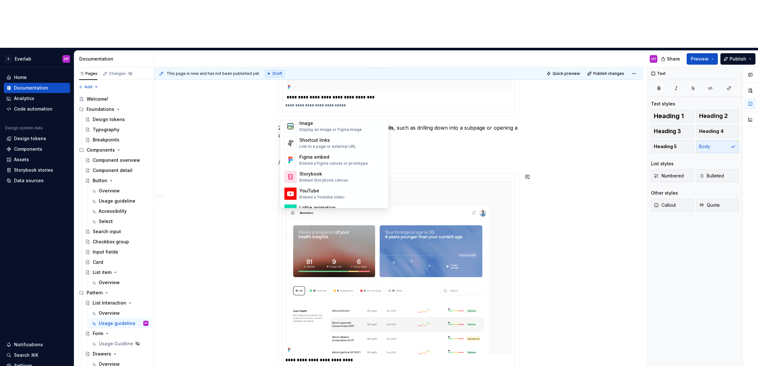
scroll to position [261, 0]
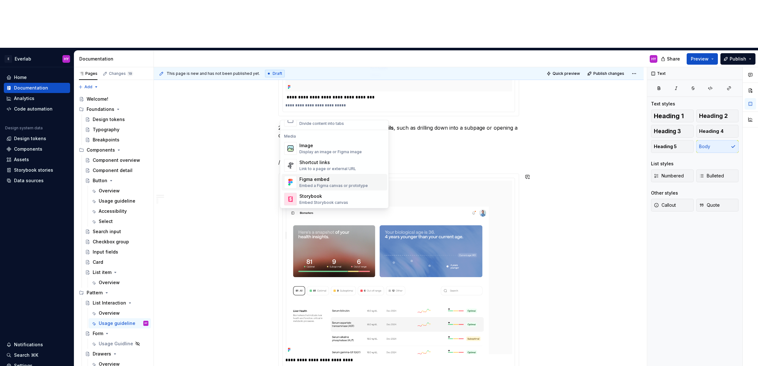
click at [327, 184] on div "Embed a Figma canvas or prototype" at bounding box center [333, 185] width 68 height 5
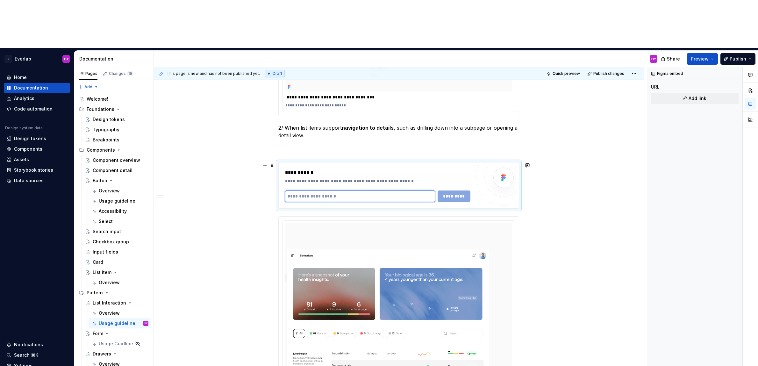
click at [345, 190] on input "text" at bounding box center [360, 195] width 150 height 11
type textarea "*"
click at [345, 190] on input "text" at bounding box center [360, 195] width 150 height 11
paste input "**********"
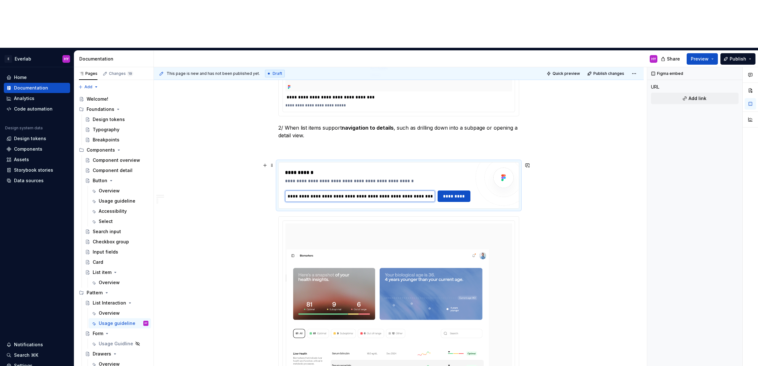
scroll to position [0, 422]
type input "**********"
click at [466, 190] on button "*********" at bounding box center [454, 195] width 33 height 11
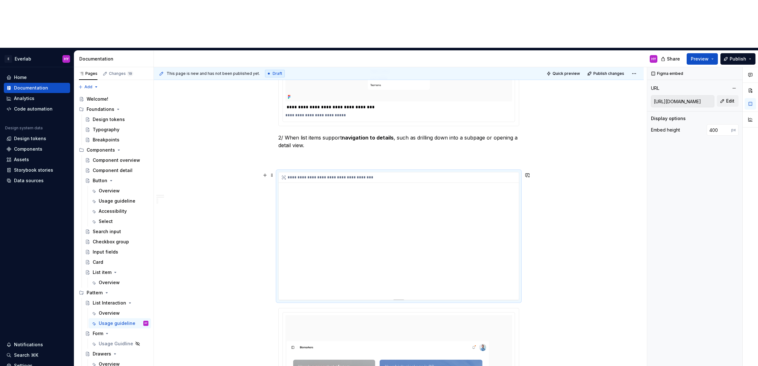
scroll to position [278, 0]
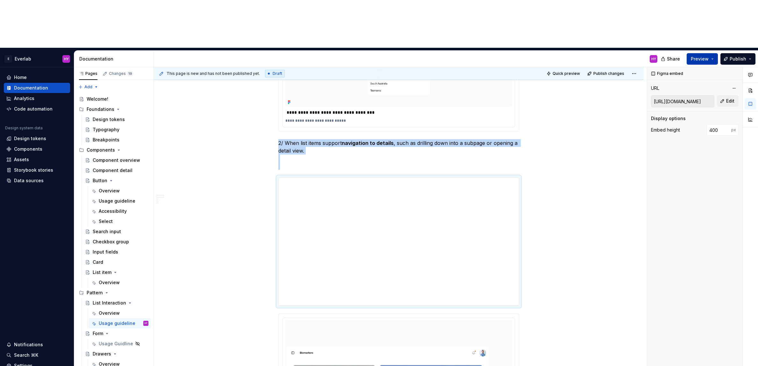
click at [629, 56] on span "Preview" at bounding box center [700, 59] width 18 height 6
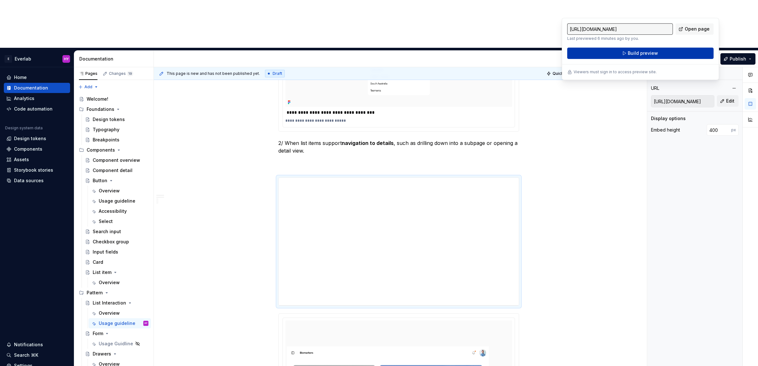
click at [629, 52] on span "Build preview" at bounding box center [643, 53] width 30 height 6
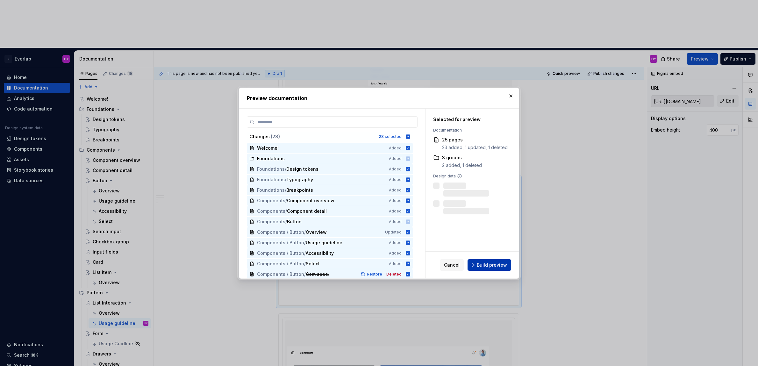
click at [498, 265] on span "Build preview" at bounding box center [492, 265] width 30 height 6
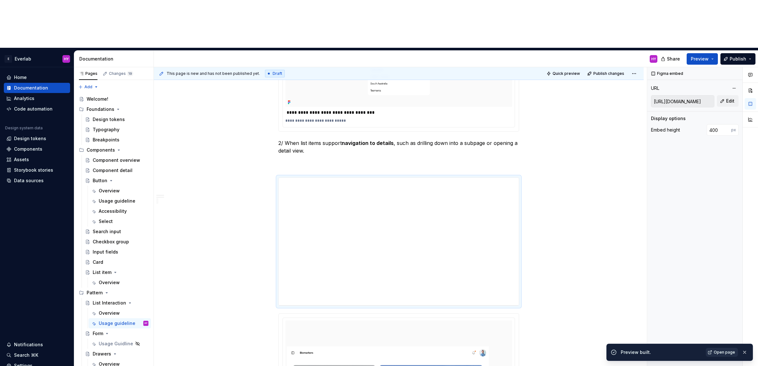
click at [629, 351] on span "Open page" at bounding box center [724, 352] width 21 height 5
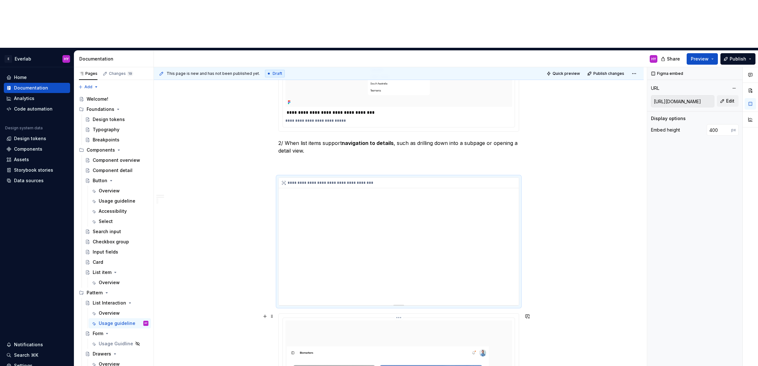
scroll to position [453, 0]
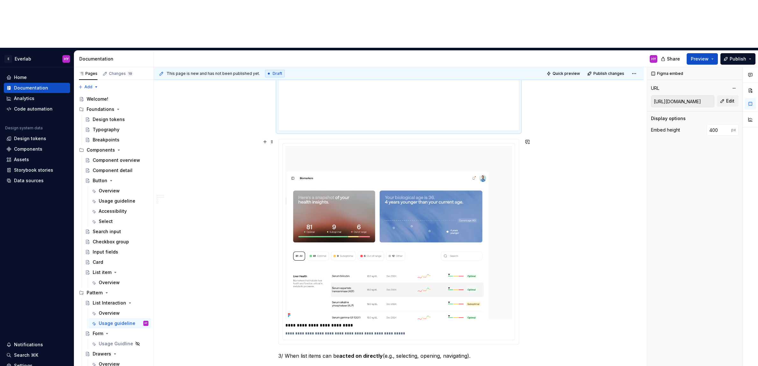
click at [548, 231] on div "**********" at bounding box center [399, 361] width 490 height 1281
click at [273, 137] on span at bounding box center [271, 141] width 5 height 9
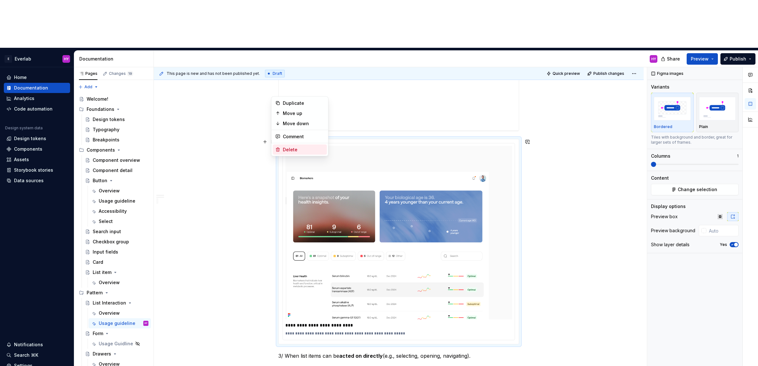
click at [297, 149] on div "Delete" at bounding box center [303, 150] width 41 height 6
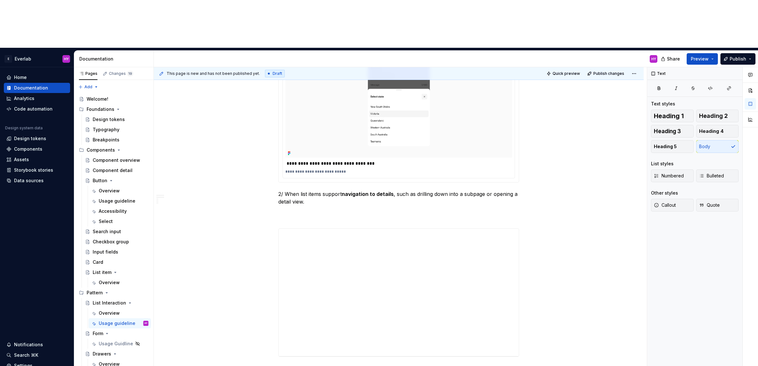
scroll to position [226, 0]
click at [315, 191] on p "2/ When list items support navigation to details , such as drilling down into a…" at bounding box center [398, 206] width 241 height 31
click at [303, 191] on p "2/ When list items support navigation to details , such as drilling down into a…" at bounding box center [398, 206] width 241 height 31
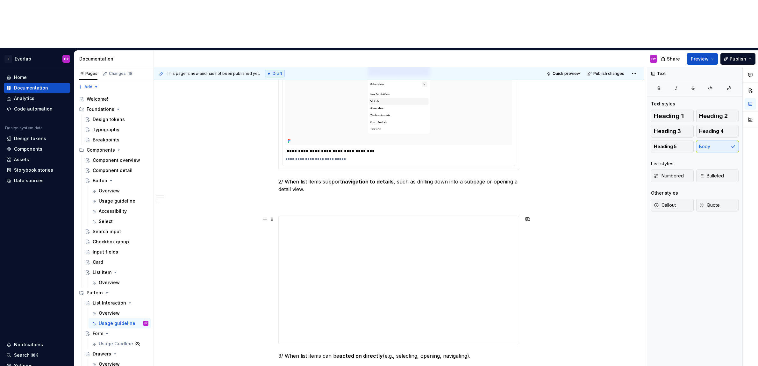
scroll to position [240, 0]
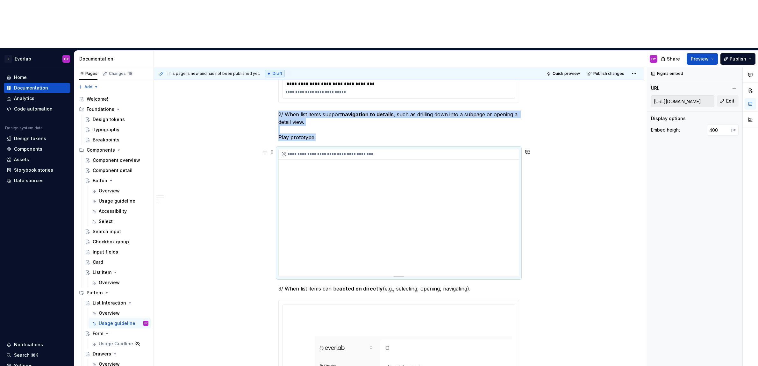
scroll to position [307, 0]
click at [629, 53] on button "Preview" at bounding box center [702, 58] width 31 height 11
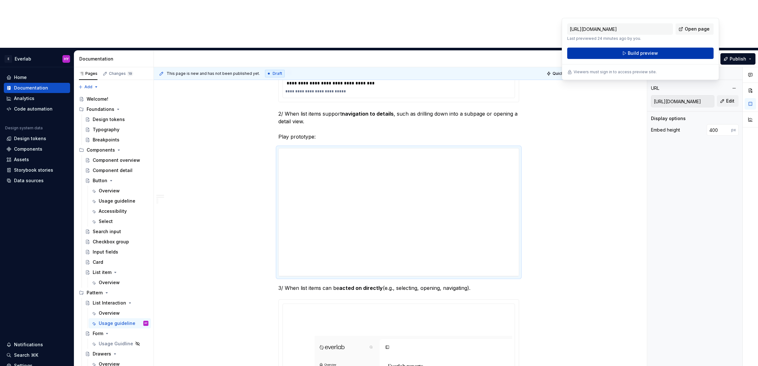
click at [629, 47] on div "[URL][DOMAIN_NAME] Last previewed 24 minutes ago by you. Open page Build preview" at bounding box center [640, 41] width 147 height 36
click at [629, 54] on span "Build preview" at bounding box center [643, 53] width 30 height 6
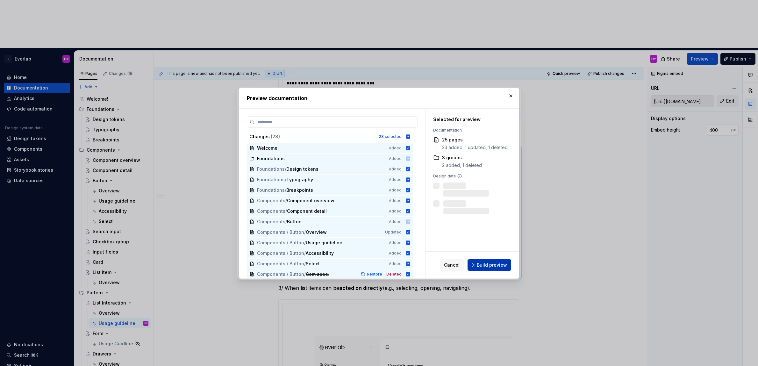
drag, startPoint x: 493, startPoint y: 264, endPoint x: 490, endPoint y: 263, distance: 3.4
click at [491, 263] on span "Build preview" at bounding box center [492, 265] width 30 height 6
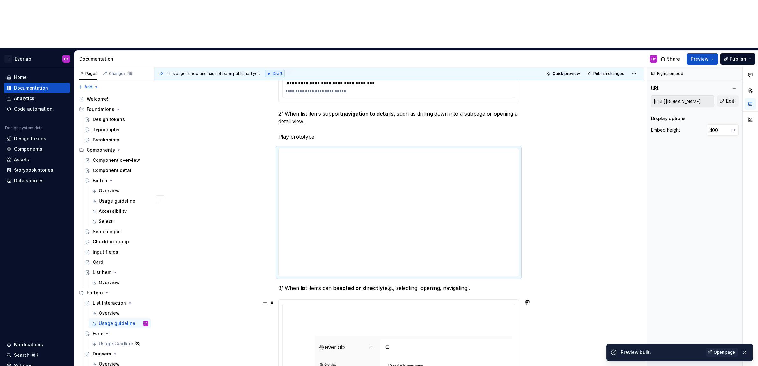
scroll to position [306, 0]
click at [629, 351] on span "Open page" at bounding box center [724, 352] width 21 height 5
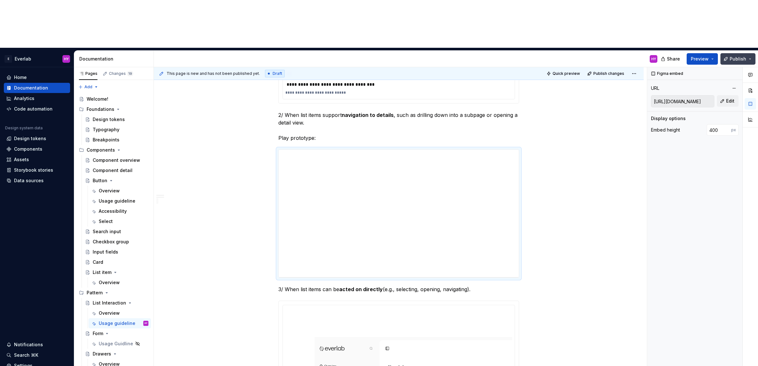
click at [629, 56] on span "Publish" at bounding box center [738, 59] width 17 height 6
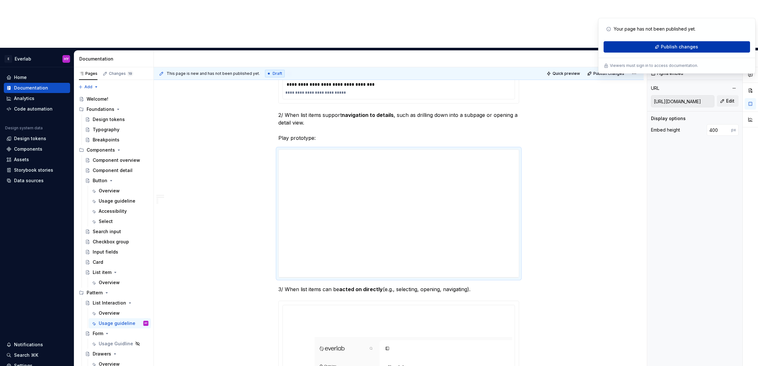
click at [629, 49] on span "Publish changes" at bounding box center [679, 47] width 37 height 6
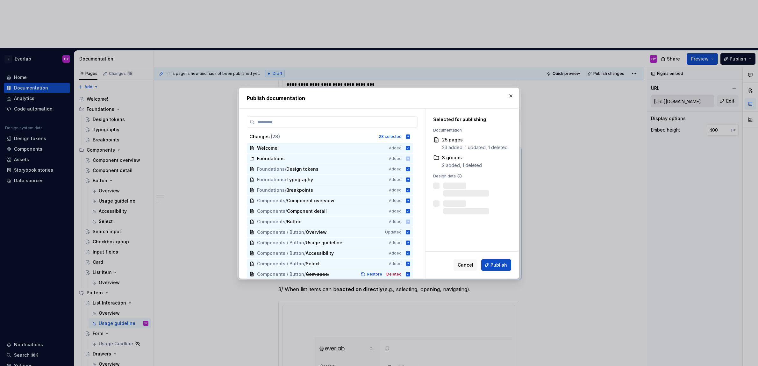
click at [511, 262] on button "Publish" at bounding box center [496, 264] width 30 height 11
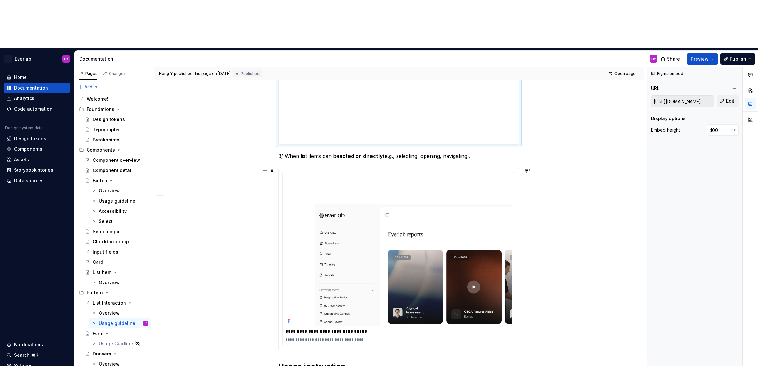
scroll to position [447, 0]
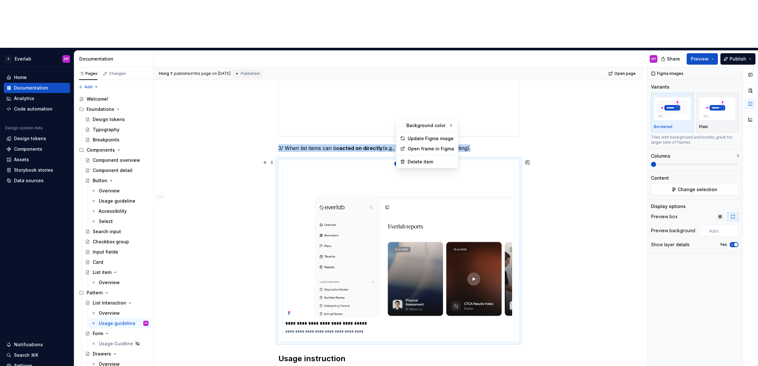
click at [402, 113] on html "E Everlab HY Home Documentation Analytics Code automation Design system data De…" at bounding box center [379, 183] width 758 height 366
click at [436, 140] on div "Update Figma image" at bounding box center [431, 138] width 47 height 6
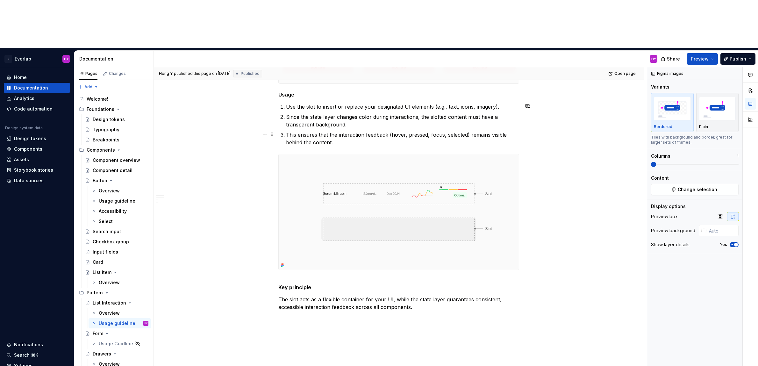
scroll to position [826, 0]
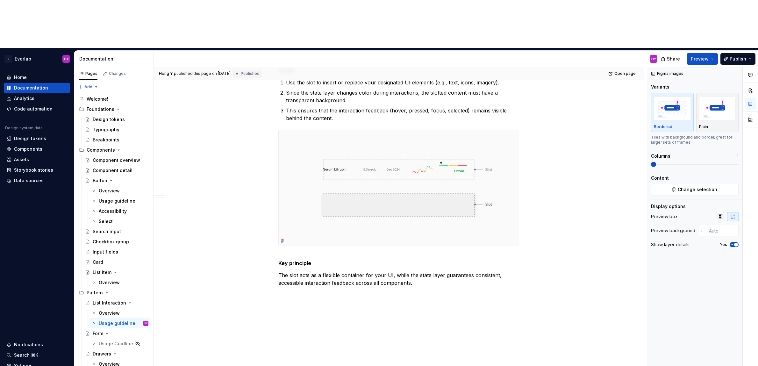
click at [108, 361] on div "Overview" at bounding box center [109, 364] width 21 height 6
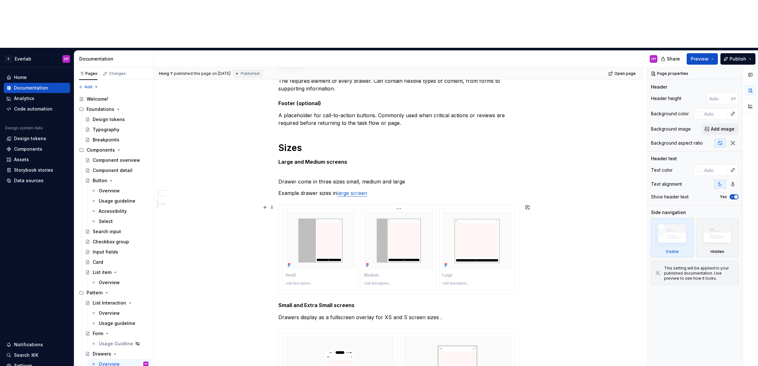
scroll to position [574, 0]
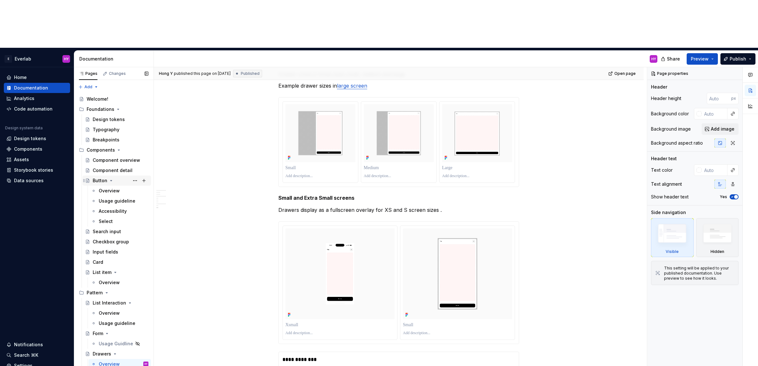
click at [97, 177] on div "Button" at bounding box center [100, 180] width 15 height 6
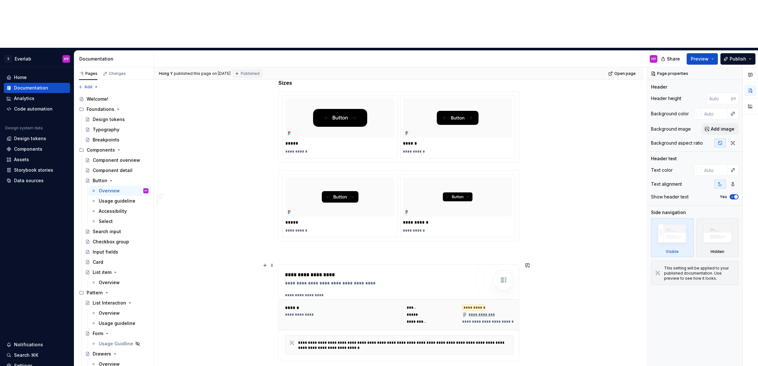
scroll to position [588, 0]
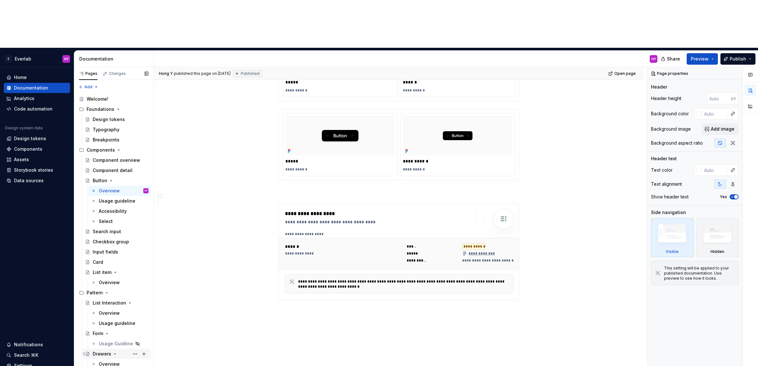
click at [108, 351] on div "Drawers" at bounding box center [102, 354] width 18 height 6
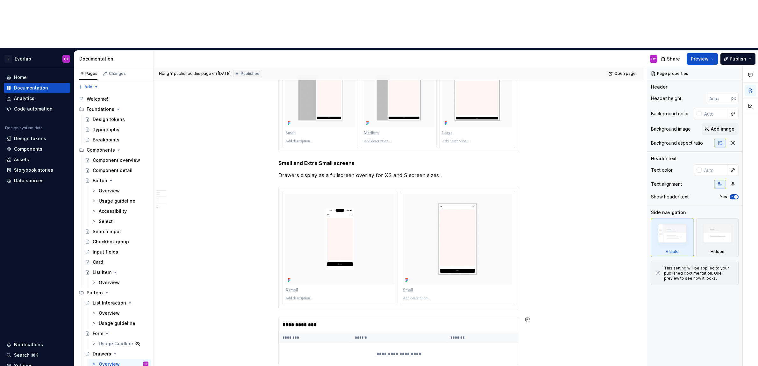
scroll to position [676, 0]
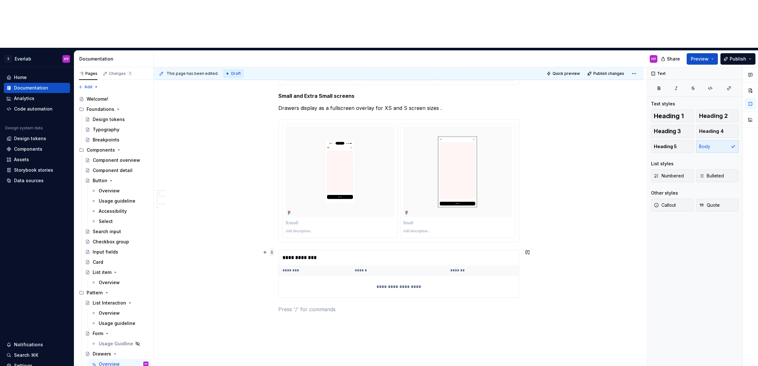
type textarea "*"
click at [272, 248] on span at bounding box center [271, 252] width 5 height 9
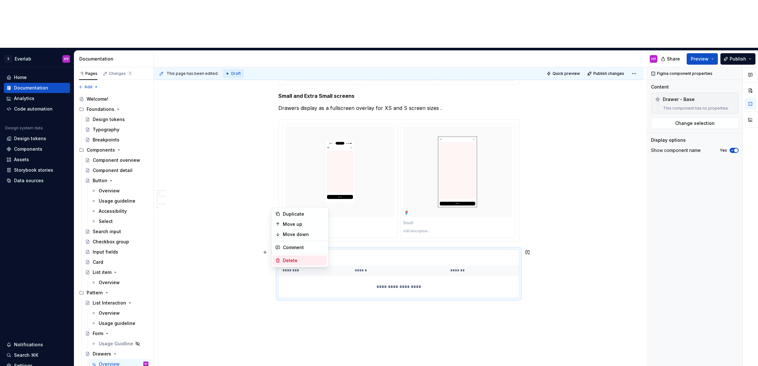
click at [297, 259] on div "Delete" at bounding box center [303, 260] width 41 height 6
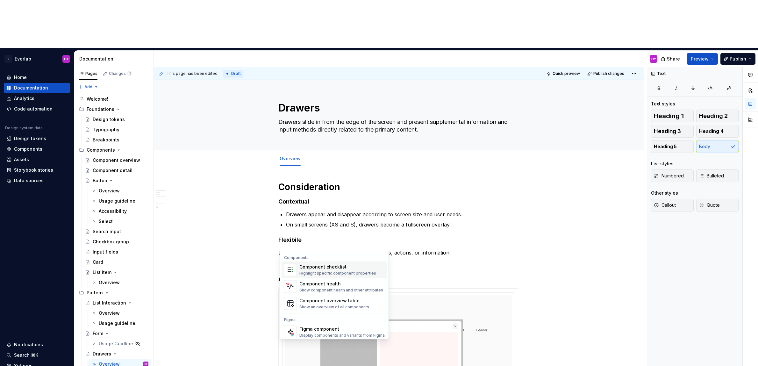
scroll to position [636, 0]
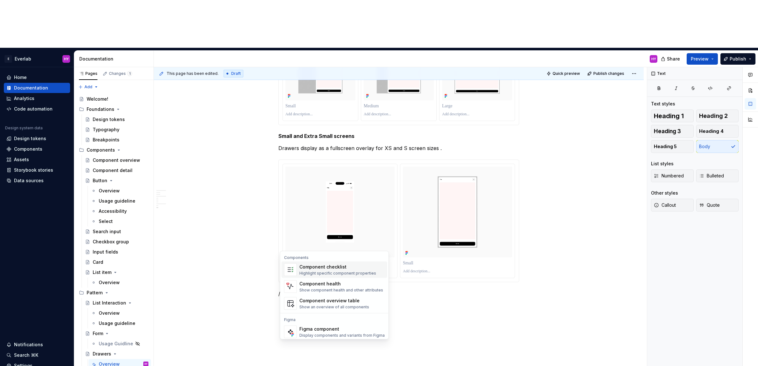
click at [329, 275] on div "Highlight specific component properties" at bounding box center [337, 273] width 77 height 5
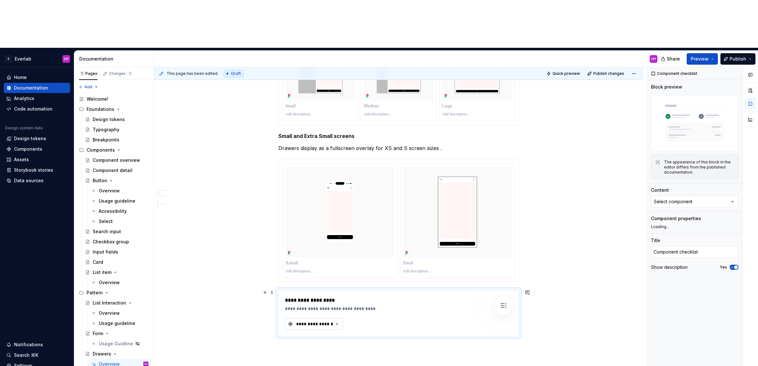
click at [329, 321] on div "**********" at bounding box center [315, 324] width 38 height 6
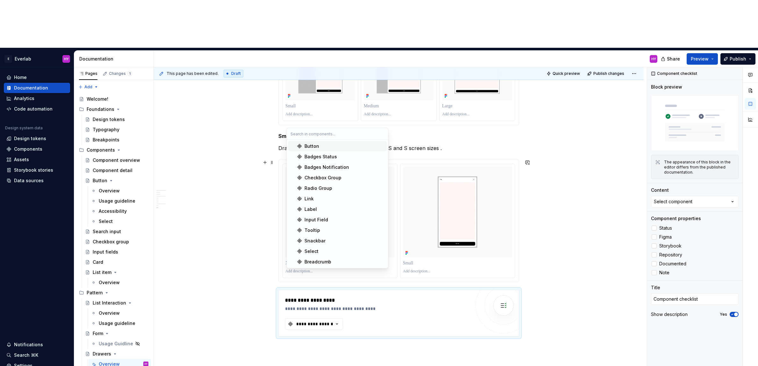
click at [318, 144] on div "Button" at bounding box center [312, 146] width 15 height 6
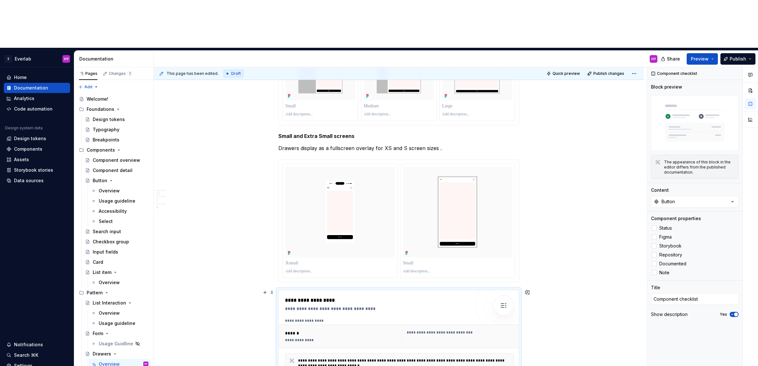
click at [317, 330] on div "******" at bounding box center [341, 333] width 112 height 6
click at [361, 305] on div "**********" at bounding box center [378, 308] width 186 height 6
click at [309, 330] on div "******" at bounding box center [341, 333] width 112 height 6
click at [308, 330] on div "**********" at bounding box center [341, 336] width 112 height 13
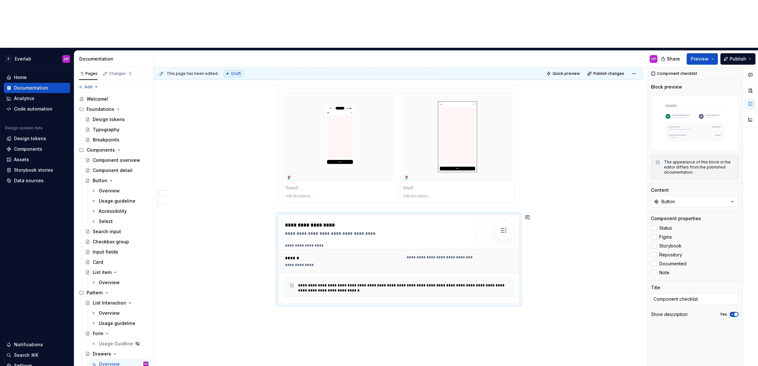
scroll to position [712, 0]
click at [655, 234] on div at bounding box center [654, 236] width 5 height 5
click at [656, 226] on div at bounding box center [654, 228] width 5 height 5
click at [653, 261] on div at bounding box center [654, 263] width 5 height 5
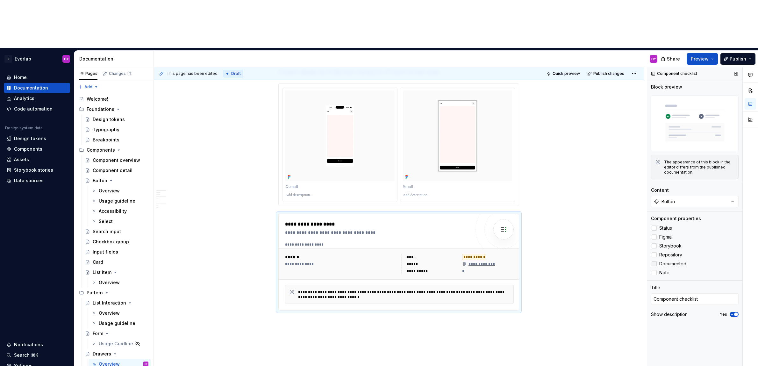
click at [654, 264] on icon at bounding box center [654, 264] width 0 height 0
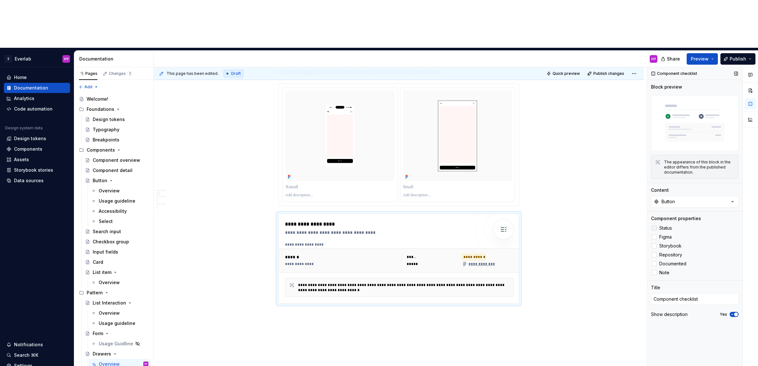
click at [654, 228] on icon at bounding box center [654, 228] width 0 height 0
click at [274, 212] on span at bounding box center [271, 216] width 5 height 9
click at [296, 223] on div "Delete" at bounding box center [303, 224] width 41 height 6
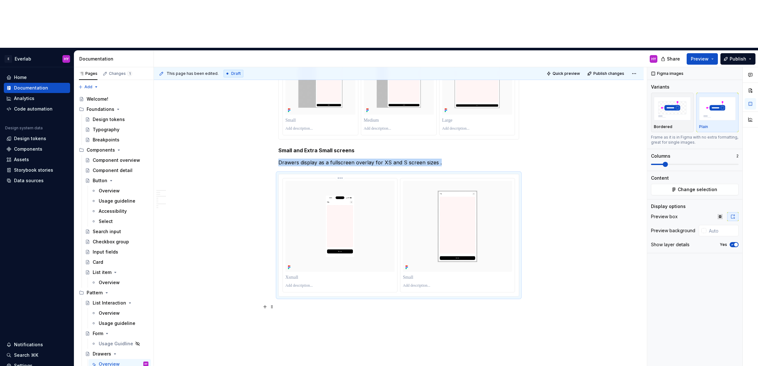
scroll to position [621, 0]
click at [45, 146] on div "Components" at bounding box center [36, 149] width 61 height 6
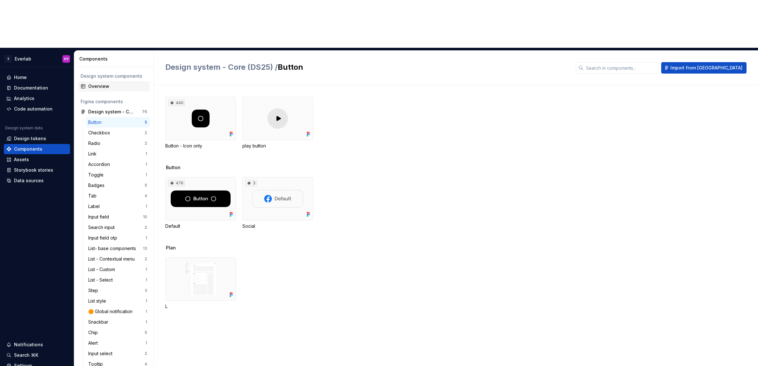
click at [102, 83] on div "Overview" at bounding box center [117, 86] width 59 height 6
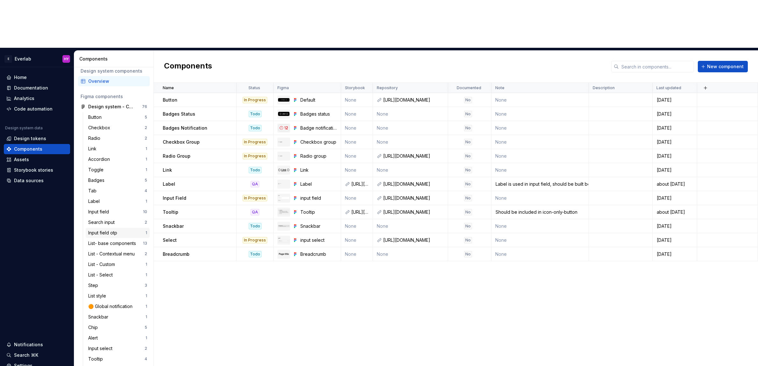
scroll to position [4, 0]
click at [723, 61] on button "New component" at bounding box center [723, 66] width 50 height 11
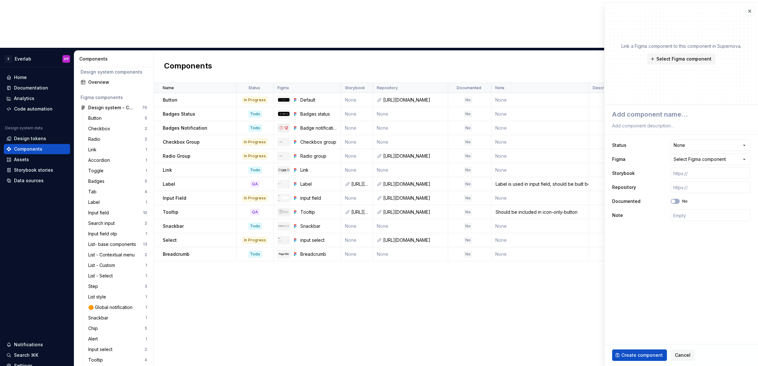
type textarea "*"
type textarea "P"
type textarea "*"
type textarea "D"
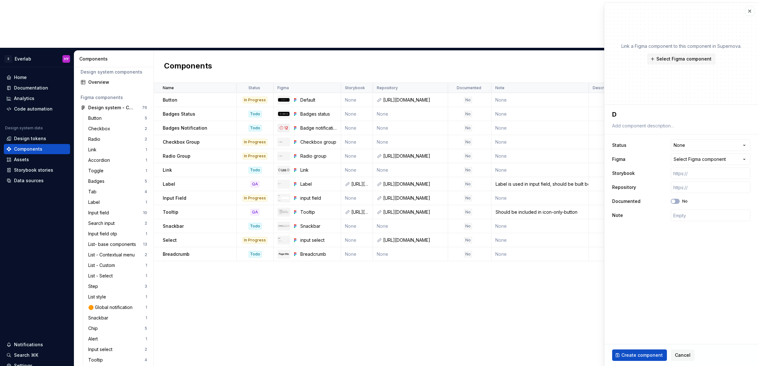
type textarea "*"
type textarea "Dr"
type textarea "*"
type textarea "Dra"
type textarea "*"
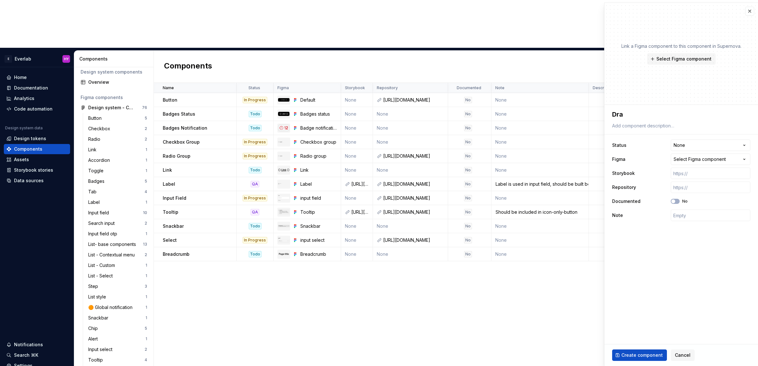
type textarea "Draw"
type textarea "*"
type textarea "[PERSON_NAME]"
type textarea "*"
type textarea "Drawer"
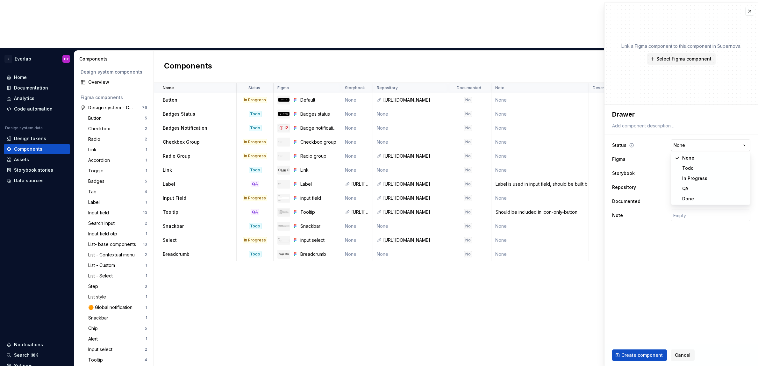
click at [701, 145] on html "E Everlab HY Home Documentation Analytics Code automation Design system data De…" at bounding box center [379, 183] width 758 height 366
select select "**********"
type textarea "*"
click at [719, 157] on div "Select Figma component" at bounding box center [700, 159] width 52 height 6
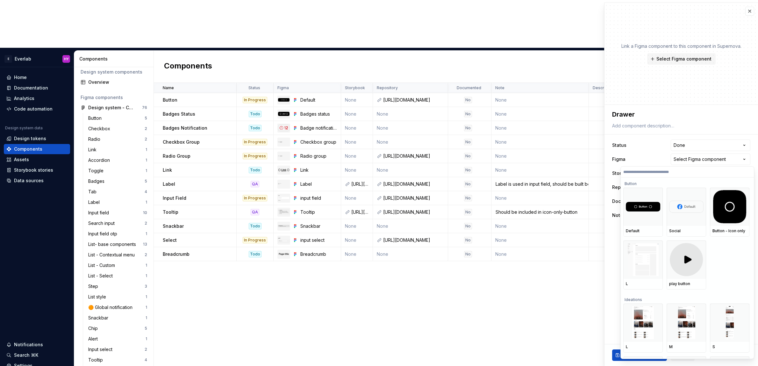
click at [634, 152] on html "E Everlab HY Home Documentation Analytics Code automation Design system data De…" at bounding box center [379, 183] width 758 height 366
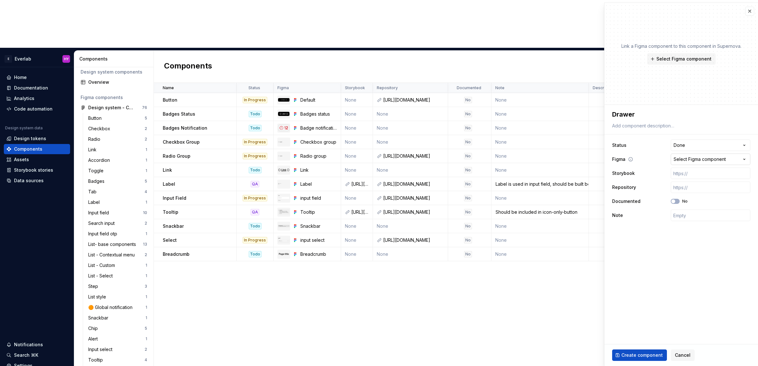
click at [744, 159] on icon "button" at bounding box center [744, 159] width 6 height 6
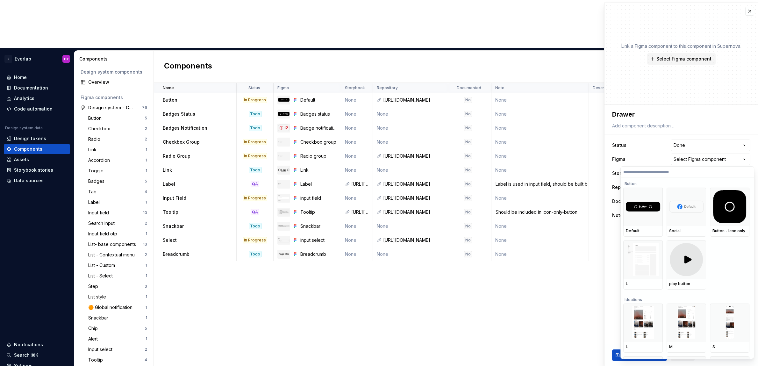
click at [729, 158] on html "E Everlab HY Home Documentation Analytics Code automation Design system data De…" at bounding box center [379, 183] width 758 height 366
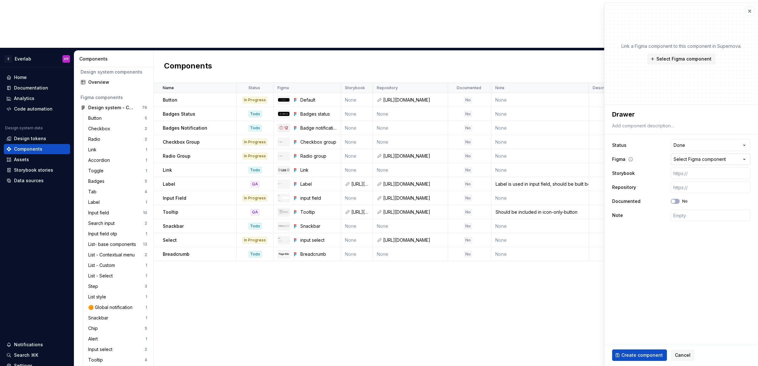
click at [737, 157] on button "Select Figma component" at bounding box center [711, 159] width 80 height 11
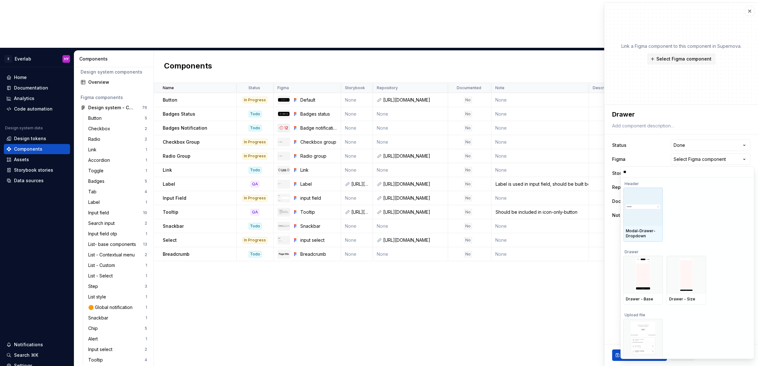
type input "***"
click at [640, 276] on img at bounding box center [643, 274] width 15 height 33
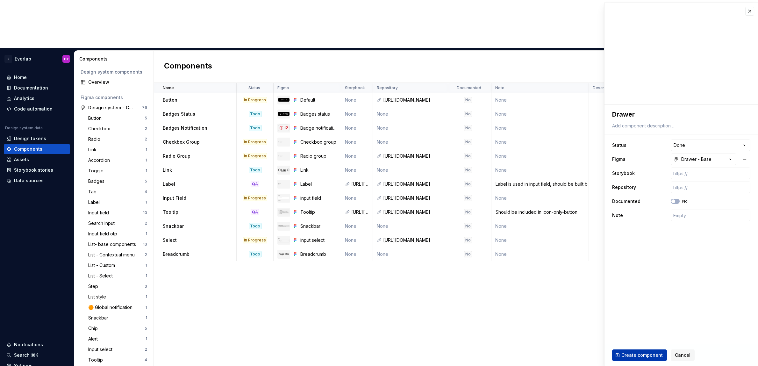
click at [644, 357] on span "Create component" at bounding box center [641, 355] width 41 height 6
type textarea "*"
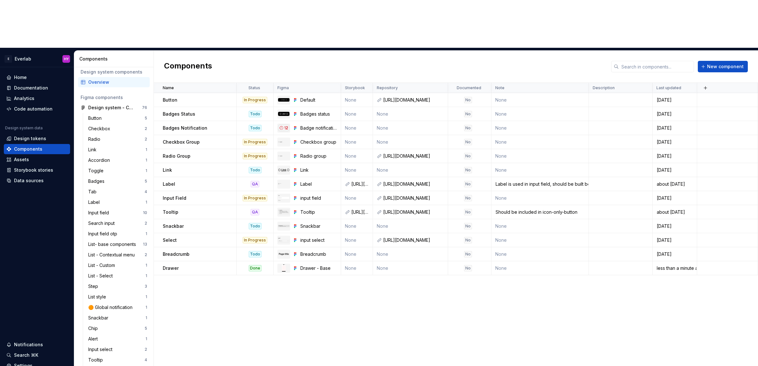
click at [192, 244] on div "Name Status Figma Storybook Repository Documented Note Description Last updated…" at bounding box center [456, 248] width 604 height 331
click at [733, 63] on span "New component" at bounding box center [725, 66] width 37 height 6
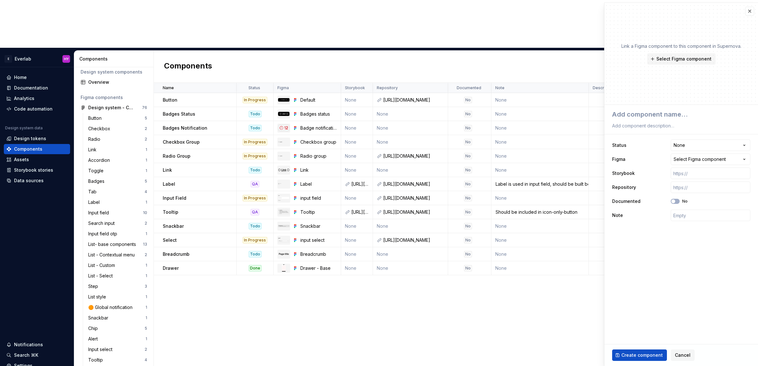
click at [402, 280] on div "Name Status Figma Storybook Repository Documented Note Description Last updated…" at bounding box center [456, 248] width 604 height 331
click at [750, 11] on button "button" at bounding box center [749, 11] width 9 height 9
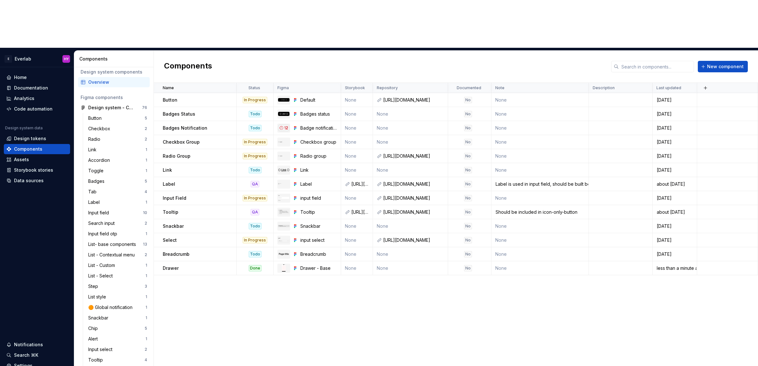
click at [750, 51] on div "Components New component" at bounding box center [456, 67] width 604 height 32
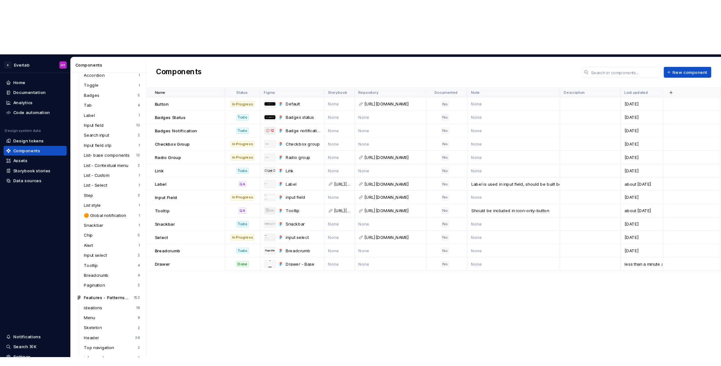
scroll to position [237, 0]
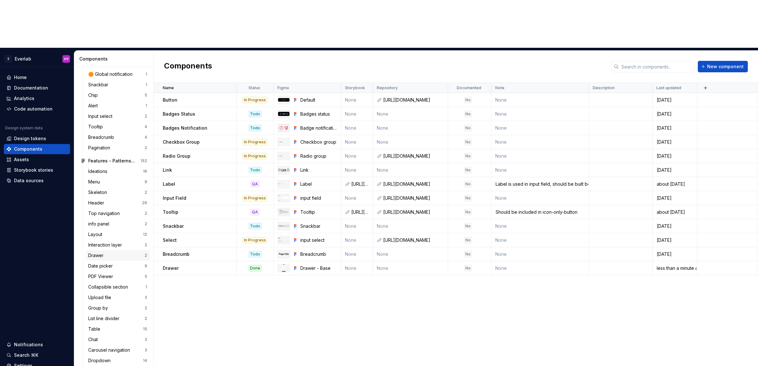
click at [109, 252] on div "Drawer" at bounding box center [116, 255] width 56 height 6
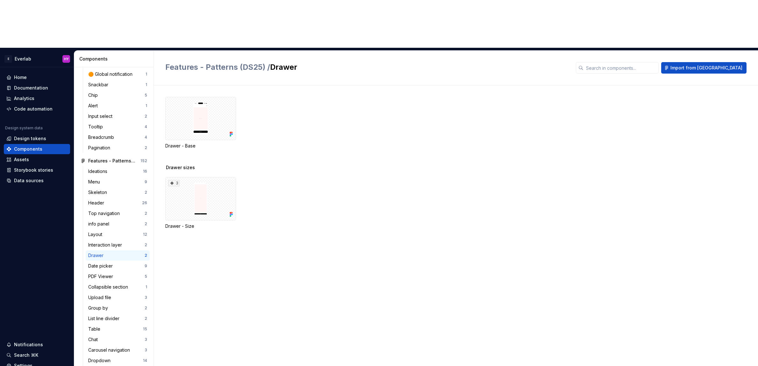
click at [306, 207] on div "Drawer - Base Drawer sizes 3 Drawer - Size" at bounding box center [461, 249] width 593 height 328
click at [204, 97] on div at bounding box center [200, 118] width 71 height 43
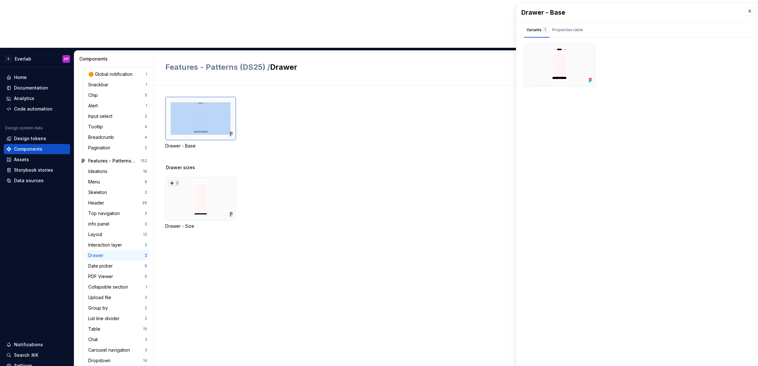
drag, startPoint x: 360, startPoint y: 74, endPoint x: 276, endPoint y: 75, distance: 83.5
click at [359, 97] on div "Drawer - Base" at bounding box center [461, 123] width 593 height 52
click at [570, 32] on div "Properties table" at bounding box center [567, 30] width 31 height 6
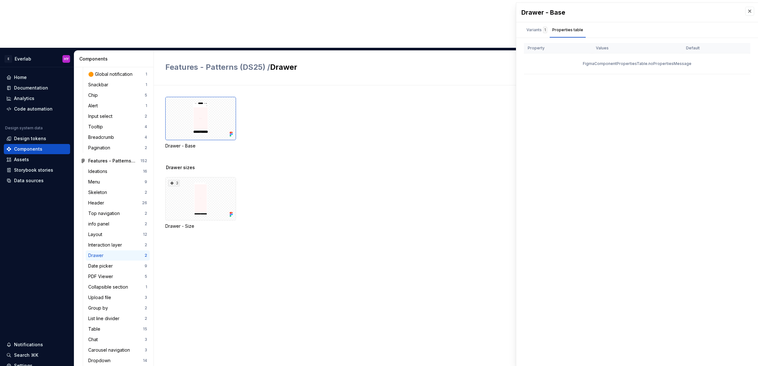
click at [657, 64] on div "FigmaComponentPropertiesTable.noPropertiesMessage" at bounding box center [637, 64] width 226 height 20
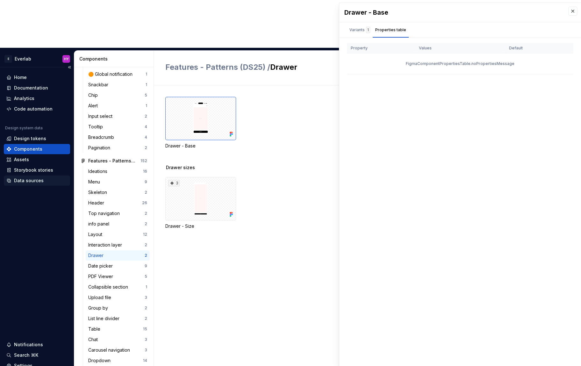
click at [32, 177] on div "Data sources" at bounding box center [29, 180] width 30 height 6
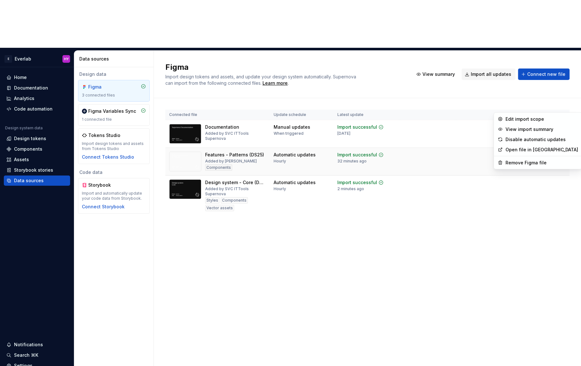
click at [563, 104] on html "E Everlab HY Home Documentation Analytics Code automation Design system data De…" at bounding box center [290, 183] width 581 height 366
click at [545, 119] on div "Edit import scope" at bounding box center [541, 119] width 73 height 6
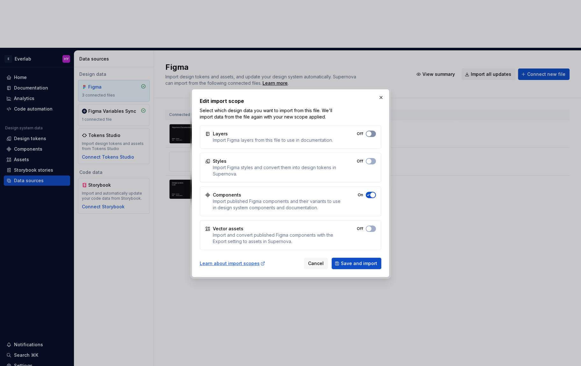
click at [371, 133] on span "button" at bounding box center [368, 133] width 5 height 5
click at [382, 97] on button "button" at bounding box center [381, 97] width 9 height 9
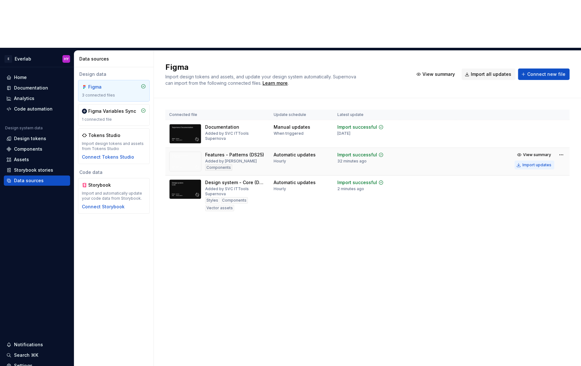
click at [537, 162] on div "Import updates" at bounding box center [536, 164] width 29 height 5
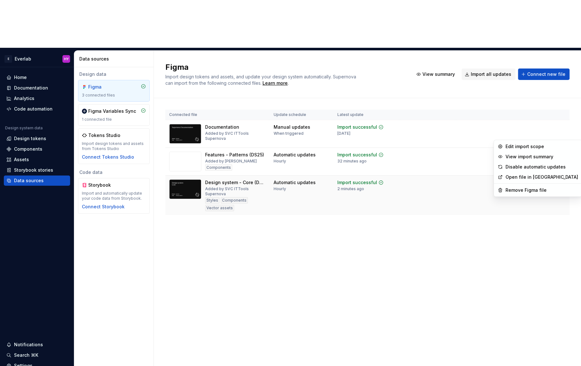
click at [563, 133] on html "E Everlab HY Home Documentation Analytics Code automation Design system data De…" at bounding box center [290, 183] width 581 height 366
click at [548, 144] on div "Edit import scope" at bounding box center [541, 146] width 73 height 6
click at [561, 133] on html "E Everlab HY Home Documentation Analytics Code automation Design system data De…" at bounding box center [290, 183] width 581 height 366
click at [536, 148] on div "Edit import scope" at bounding box center [541, 146] width 73 height 6
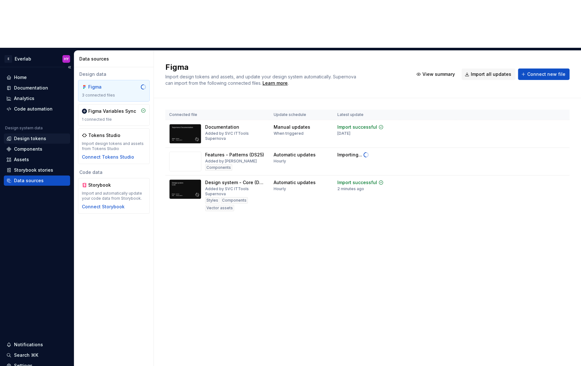
click at [46, 135] on div "Design tokens" at bounding box center [36, 138] width 61 height 6
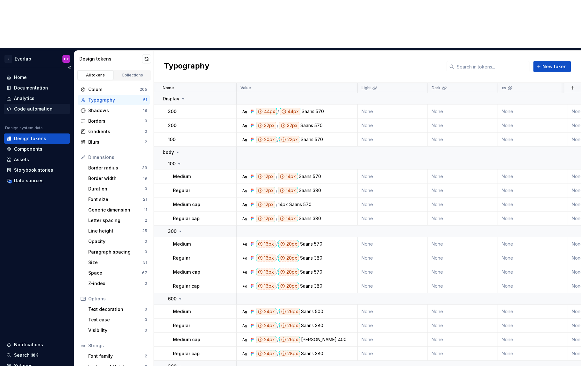
click at [41, 106] on div "Code automation" at bounding box center [33, 109] width 39 height 6
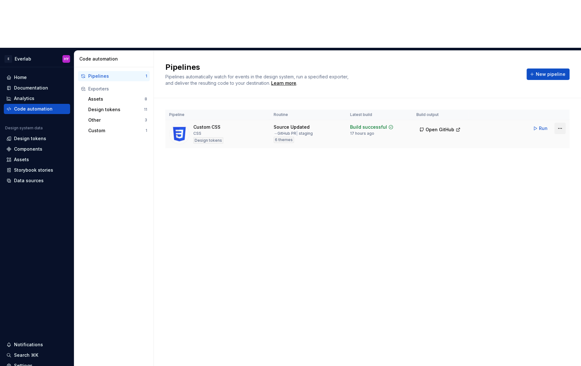
click at [564, 81] on html "E Everlab HY Home Documentation Analytics Code automation Design system data De…" at bounding box center [290, 183] width 581 height 366
click at [380, 111] on html "E Everlab HY Home Documentation Analytics Code automation Design system data De…" at bounding box center [290, 183] width 581 height 366
click at [37, 135] on div "Design tokens" at bounding box center [30, 138] width 32 height 6
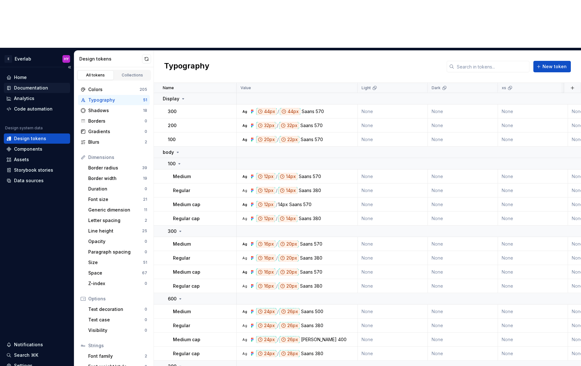
click at [42, 85] on div "Documentation" at bounding box center [31, 88] width 34 height 6
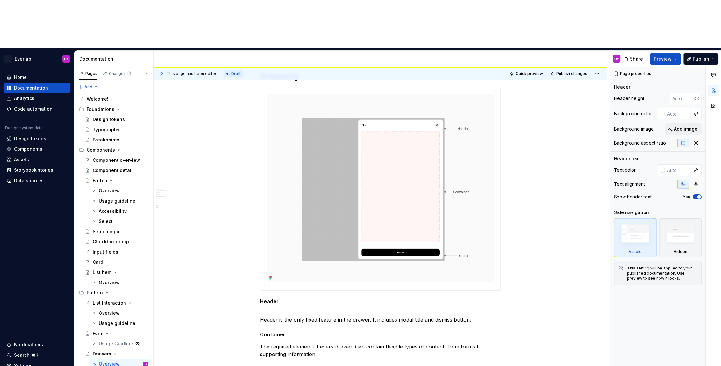
scroll to position [621, 0]
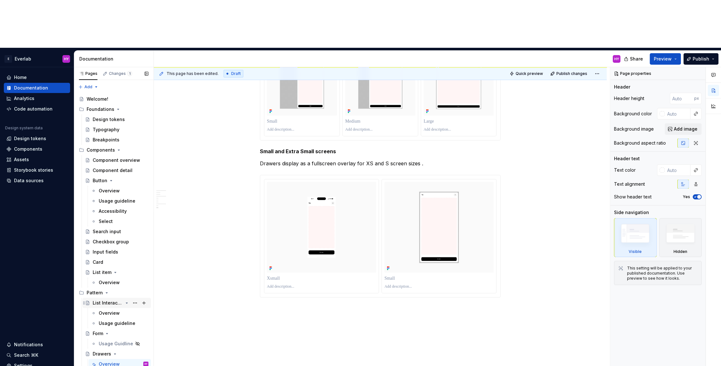
click at [113, 300] on div "List Interaction" at bounding box center [108, 303] width 30 height 6
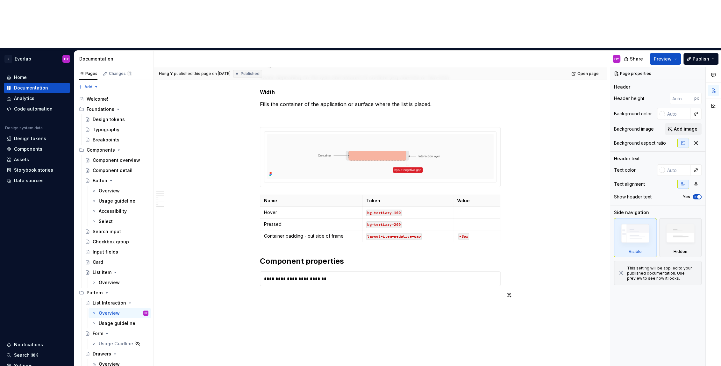
scroll to position [967, 0]
type textarea "*"
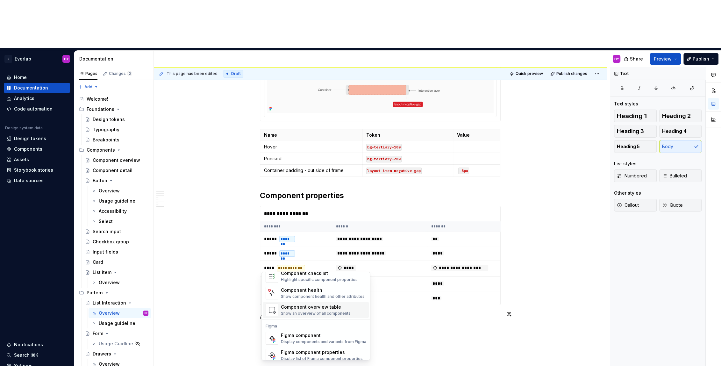
scroll to position [19, 0]
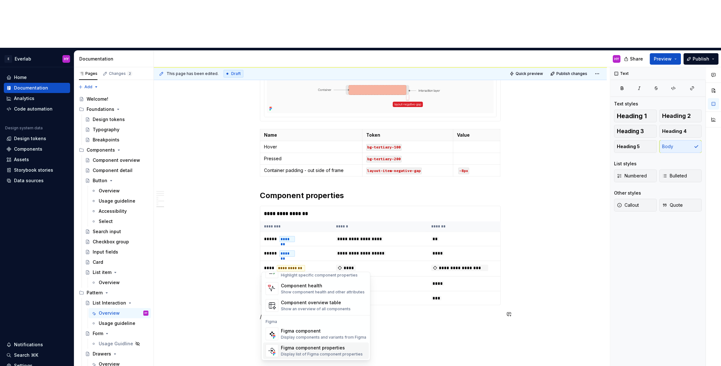
click at [320, 352] on div "Display list of Figma component properties" at bounding box center [322, 354] width 82 height 5
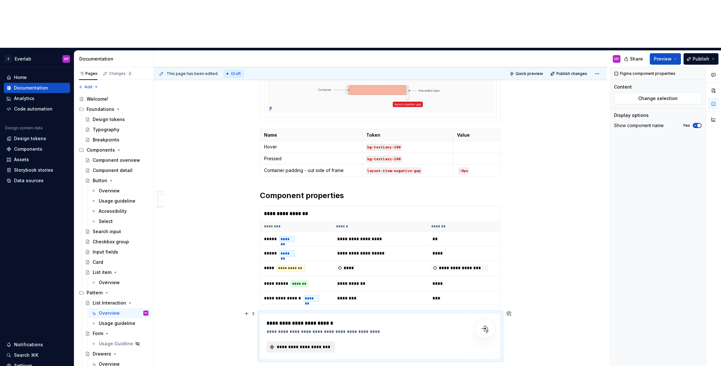
click at [315, 344] on span "**********" at bounding box center [303, 347] width 55 height 6
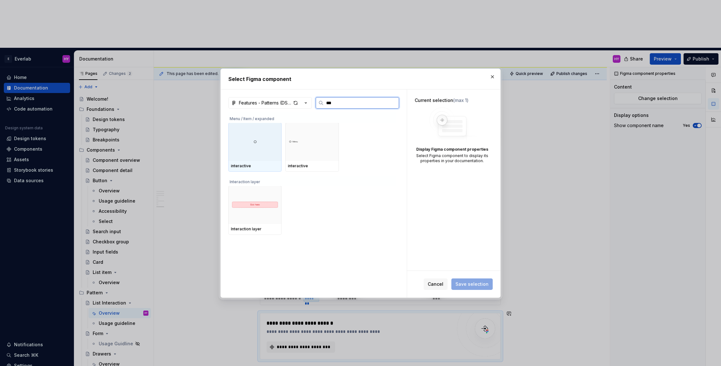
scroll to position [0, 0]
type input "*****"
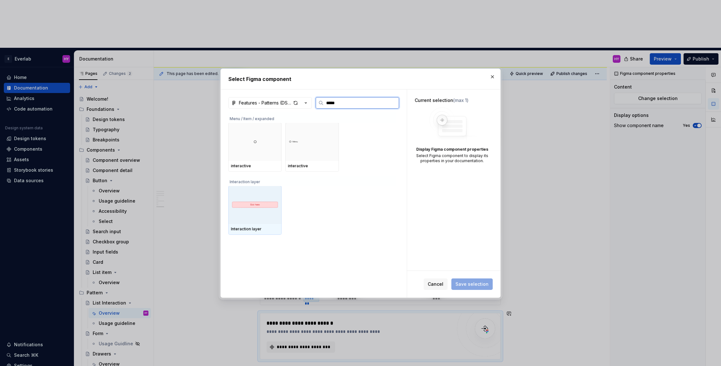
click at [251, 223] on div at bounding box center [254, 205] width 53 height 38
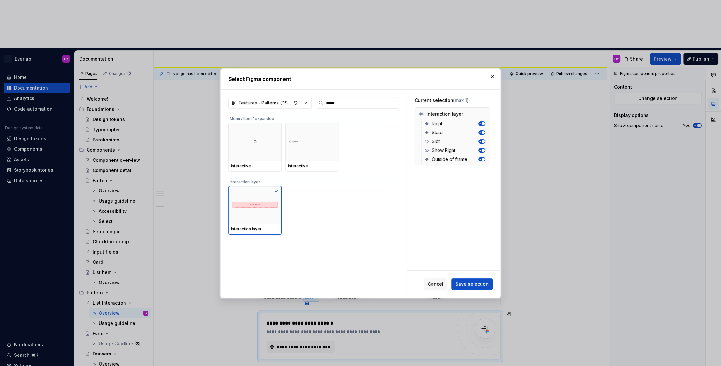
click at [493, 75] on button "button" at bounding box center [492, 76] width 9 height 9
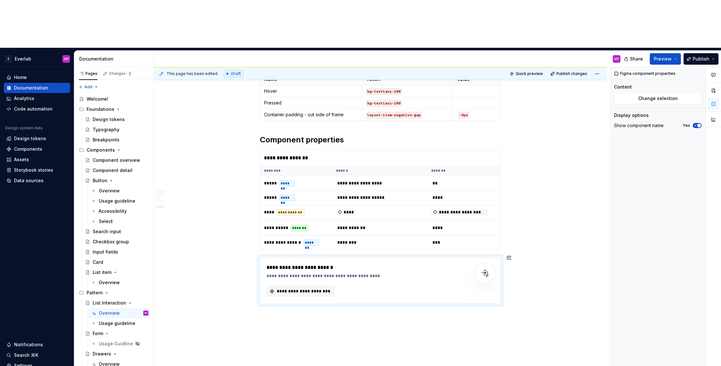
scroll to position [1091, 0]
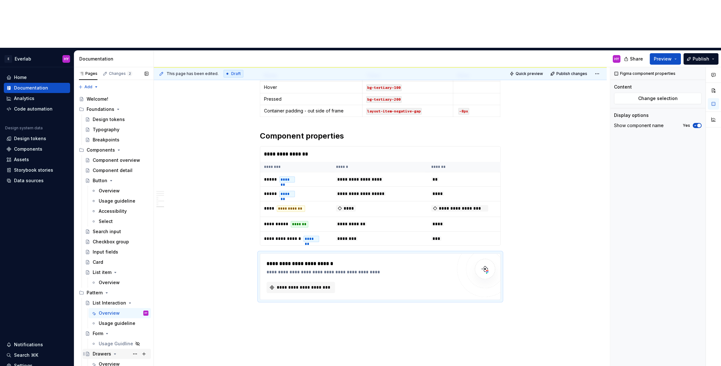
click at [96, 351] on div "Drawers" at bounding box center [102, 354] width 18 height 6
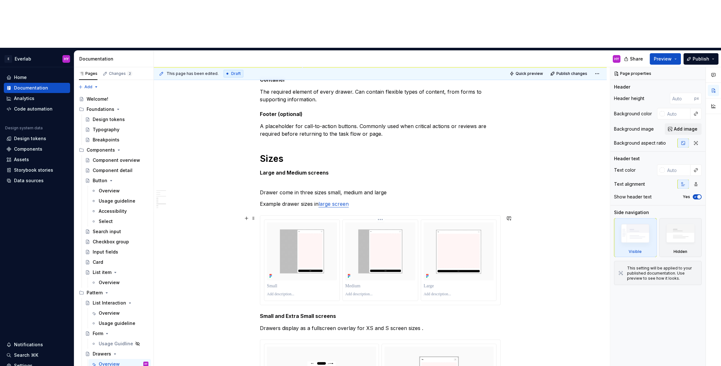
scroll to position [621, 0]
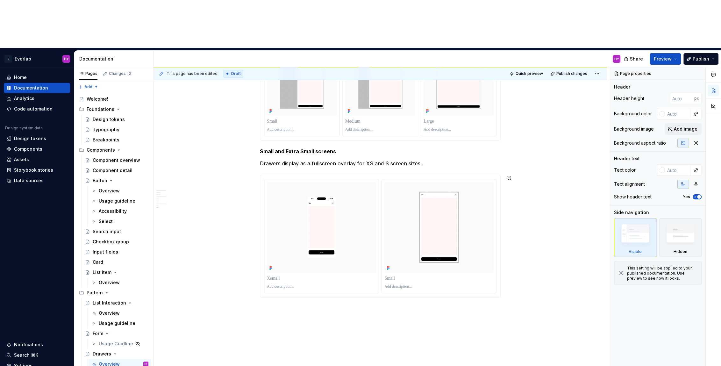
type textarea "*"
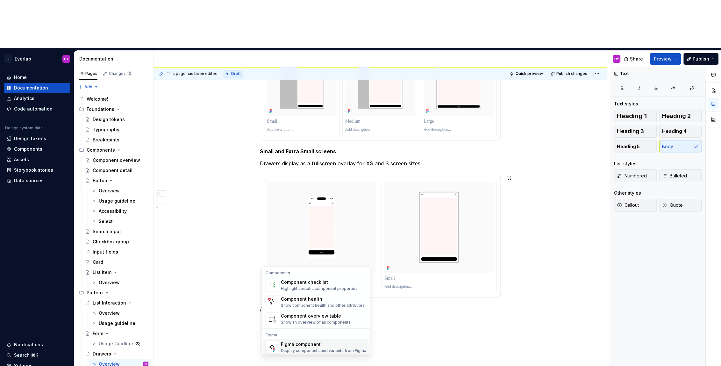
scroll to position [19, 0]
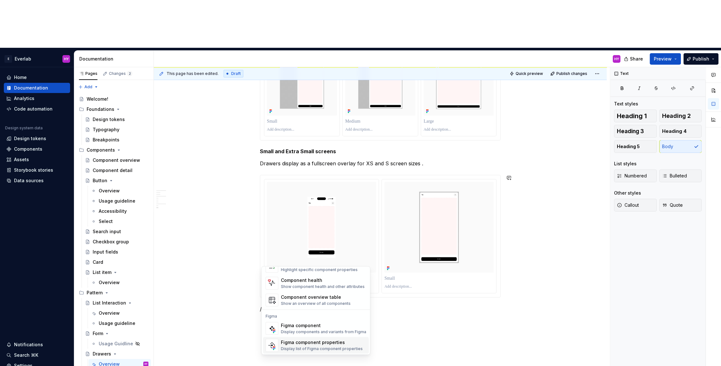
drag, startPoint x: 310, startPoint y: 334, endPoint x: 309, endPoint y: 343, distance: 8.9
click at [309, 343] on div "Figma component Display components and variants from Figma Figma component prop…" at bounding box center [316, 336] width 106 height 33
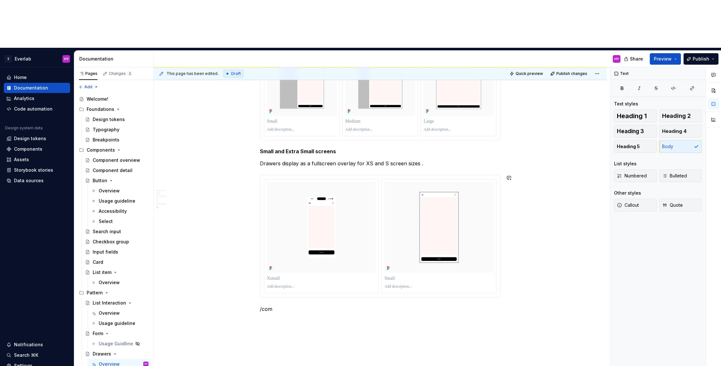
click at [297, 317] on p at bounding box center [380, 321] width 241 height 8
click at [288, 305] on p "/com" at bounding box center [380, 309] width 241 height 8
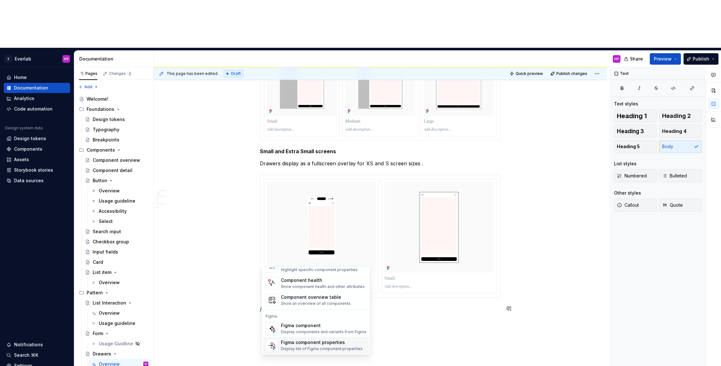
click at [302, 343] on div "Figma component properties" at bounding box center [322, 342] width 82 height 6
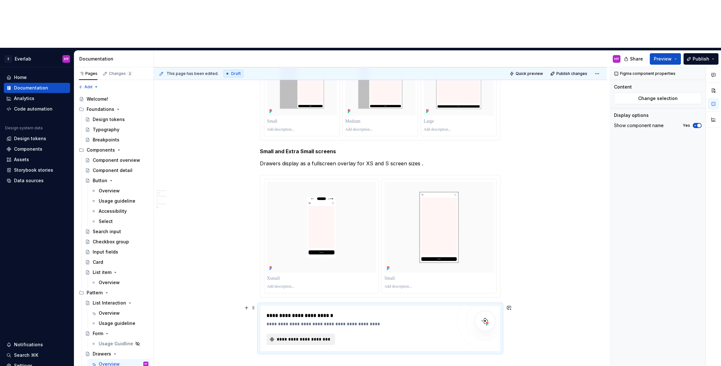
click at [317, 336] on span "**********" at bounding box center [303, 339] width 55 height 6
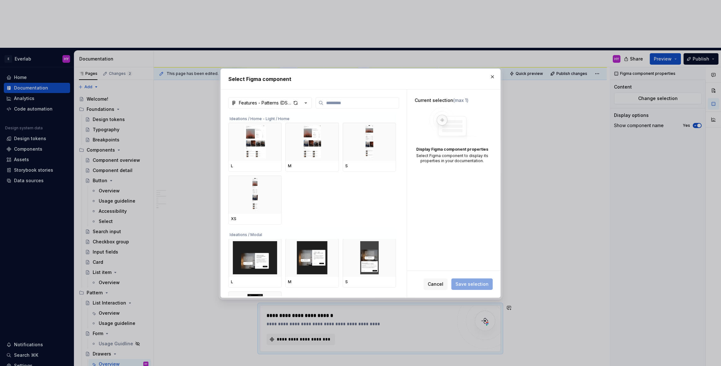
type textarea "*"
type input "*"
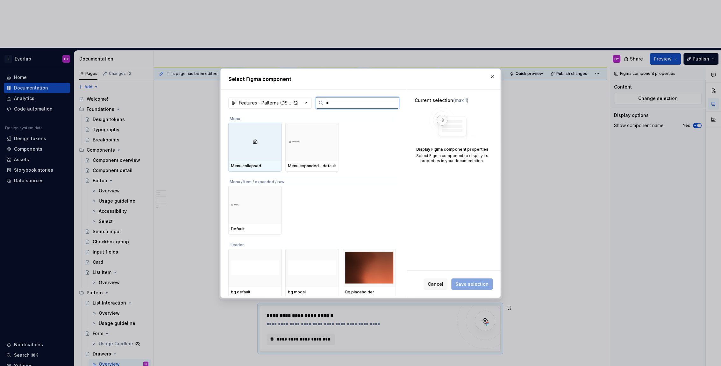
type textarea "*"
type input "**"
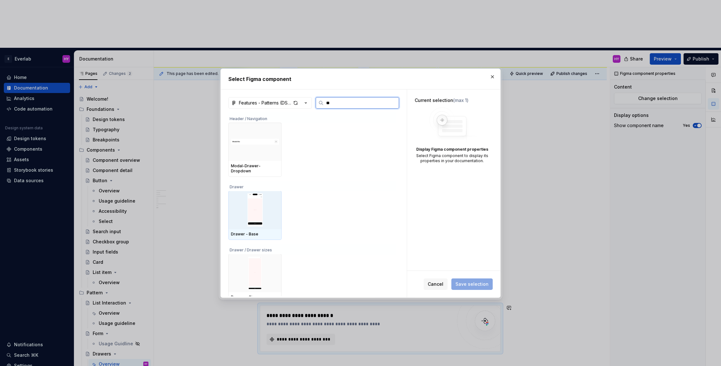
click at [242, 211] on img at bounding box center [255, 209] width 48 height 33
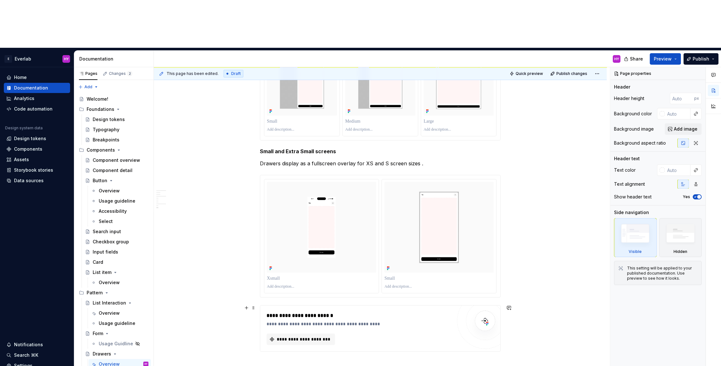
click at [261, 305] on div "**********" at bounding box center [380, 328] width 240 height 46
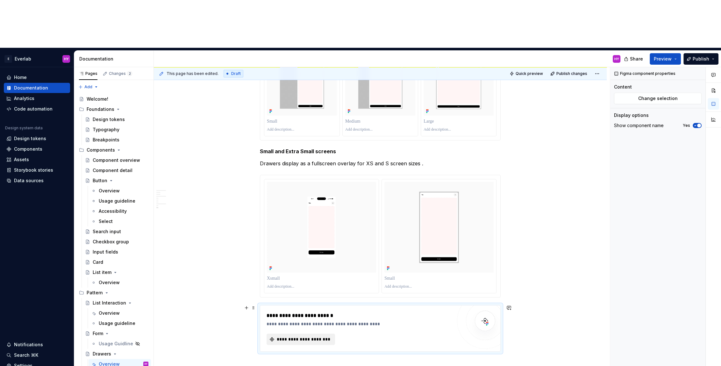
click at [294, 334] on button "**********" at bounding box center [301, 339] width 68 height 11
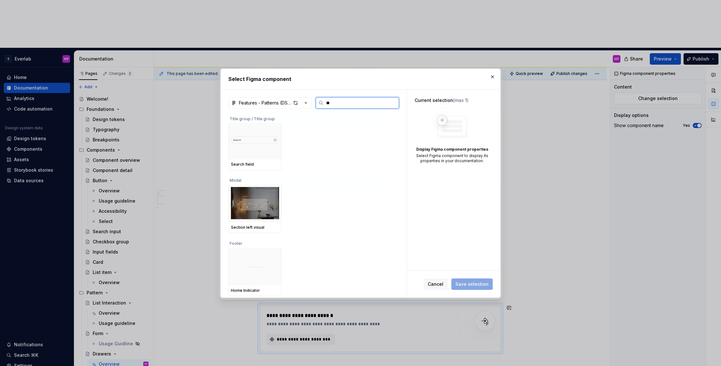
scroll to position [0, 0]
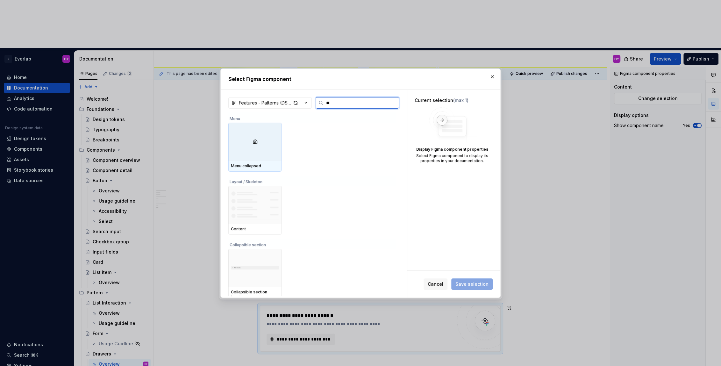
type input "*"
type input "****"
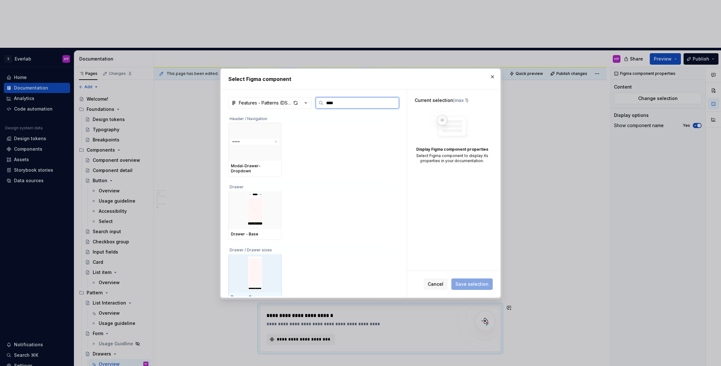
click at [261, 272] on img at bounding box center [255, 272] width 48 height 33
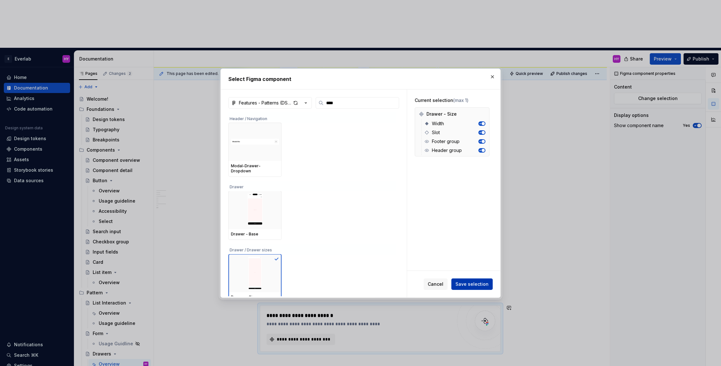
click at [485, 288] on button "Save selection" at bounding box center [471, 283] width 41 height 11
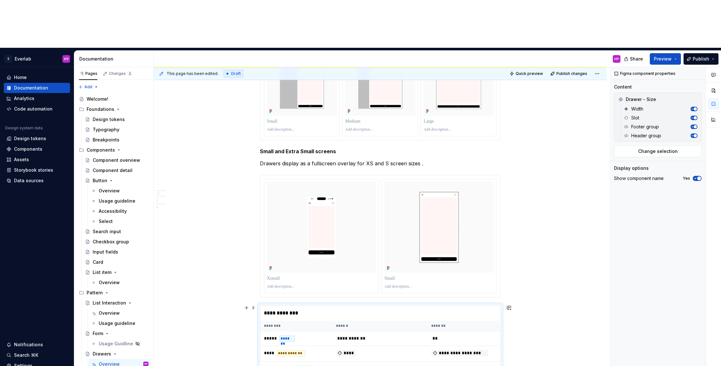
click at [287, 305] on div "**********" at bounding box center [380, 312] width 241 height 15
click at [289, 305] on div "**********" at bounding box center [380, 312] width 241 height 15
click at [253, 303] on span at bounding box center [253, 307] width 5 height 9
click at [404, 321] on th "******" at bounding box center [379, 326] width 95 height 11
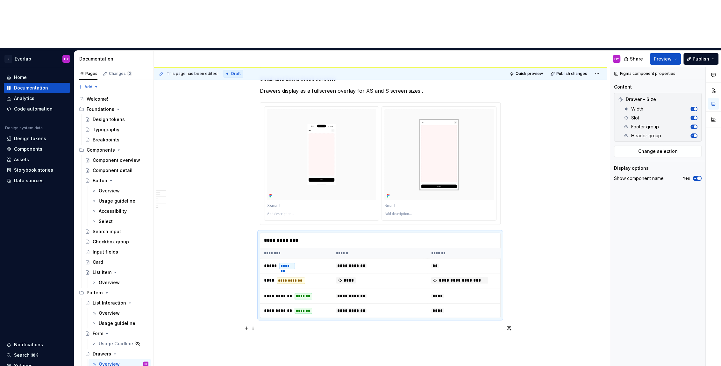
scroll to position [693, 0]
drag, startPoint x: 330, startPoint y: 276, endPoint x: 323, endPoint y: 284, distance: 11.5
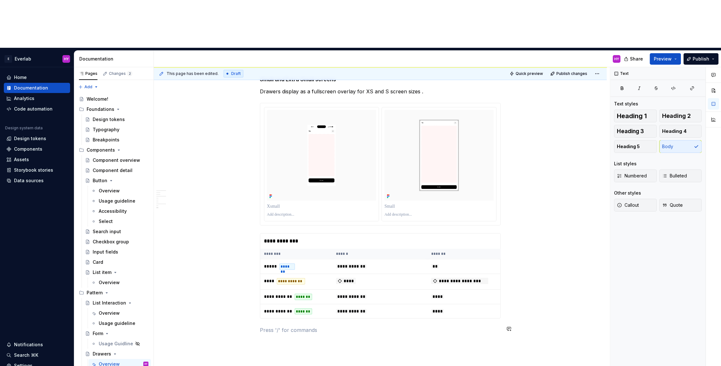
scroll to position [694, 0]
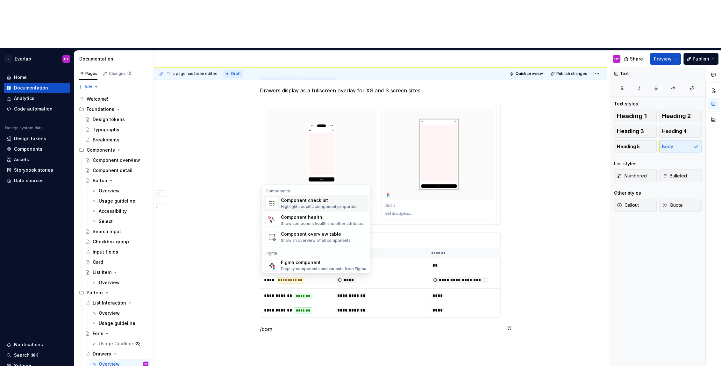
click at [335, 208] on div "Highlight specific component properties" at bounding box center [319, 206] width 77 height 5
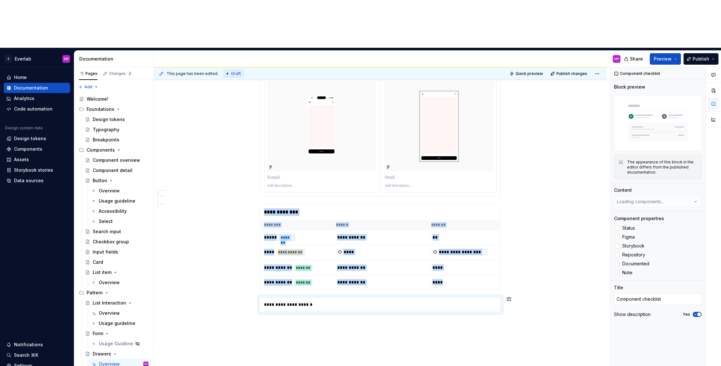
scroll to position [724, 0]
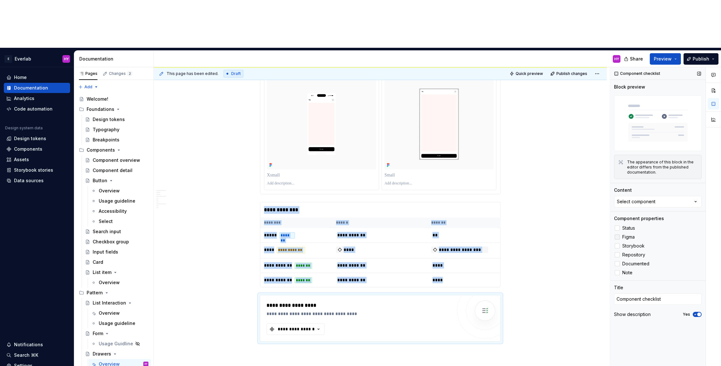
click at [618, 234] on div at bounding box center [617, 236] width 5 height 5
type textarea "*"
click at [318, 326] on icon "button" at bounding box center [318, 329] width 6 height 6
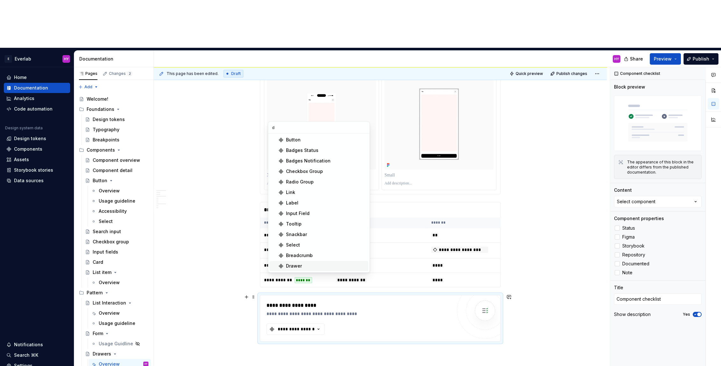
type input "d"
click at [291, 267] on div "Drawer" at bounding box center [294, 266] width 16 height 6
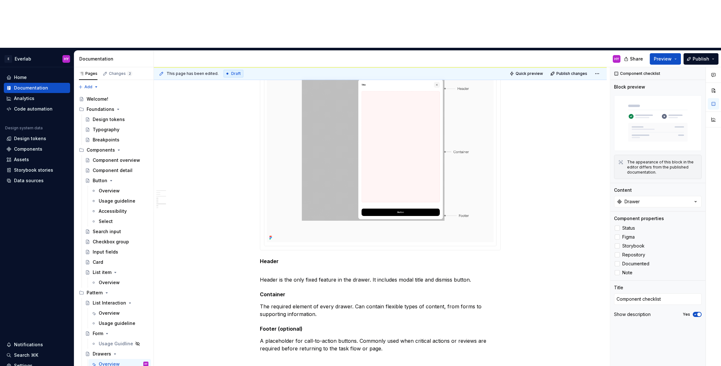
scroll to position [0, 0]
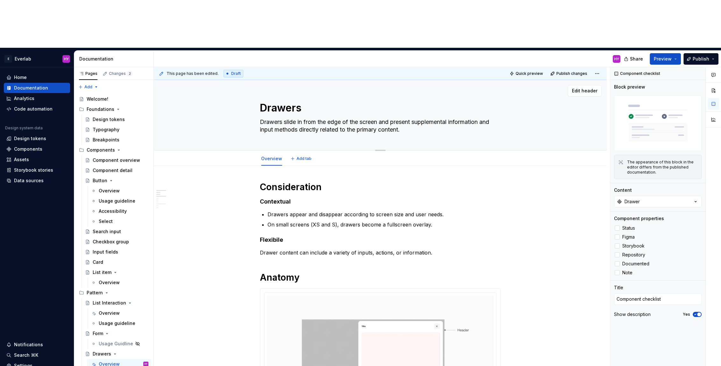
click at [366, 117] on textarea "Drawers slide in from the edge of the screen and present supplemental informati…" at bounding box center [379, 126] width 241 height 18
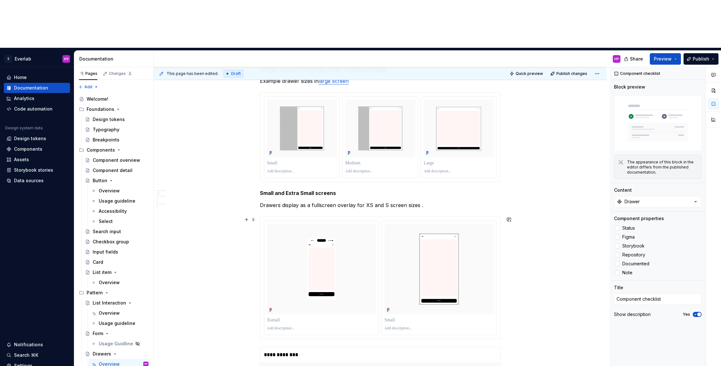
scroll to position [809, 0]
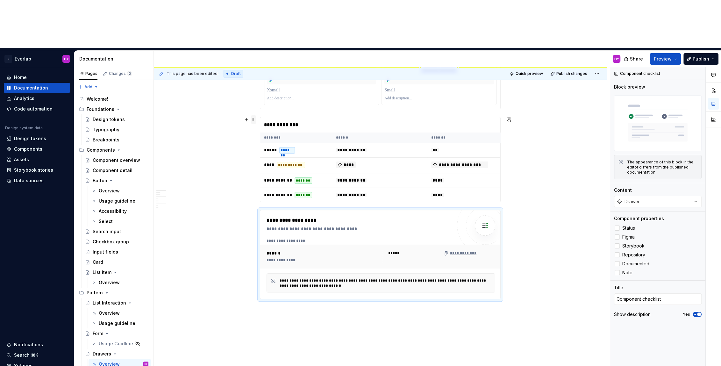
click at [255, 115] on span at bounding box center [253, 119] width 5 height 9
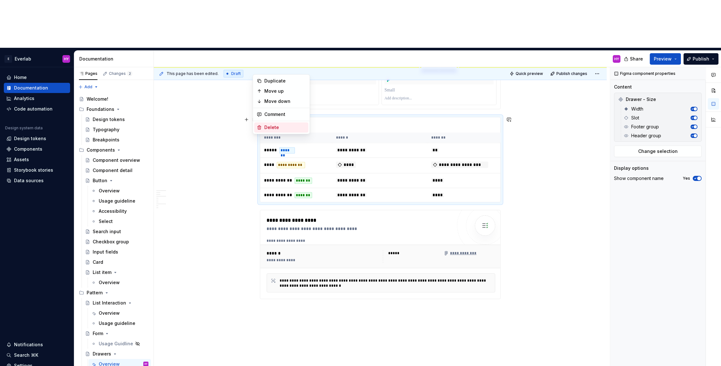
click at [275, 126] on div "Delete" at bounding box center [284, 127] width 41 height 6
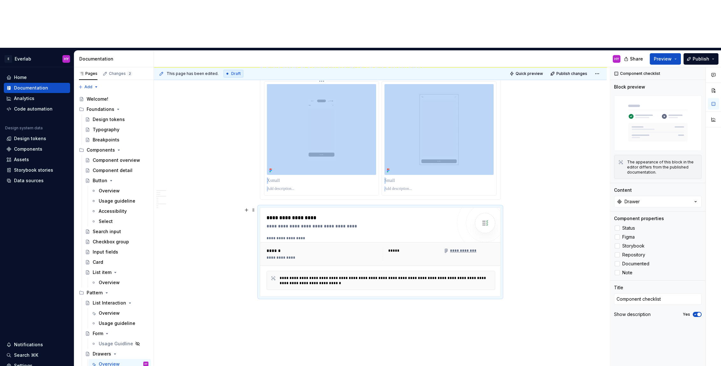
scroll to position [717, 0]
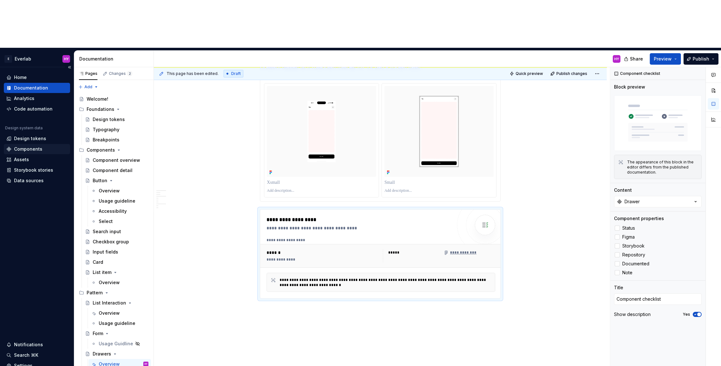
click at [36, 146] on div "Components" at bounding box center [28, 149] width 28 height 6
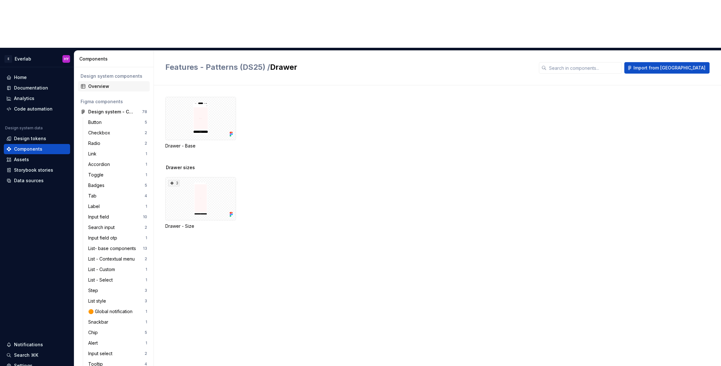
click at [101, 83] on div "Overview" at bounding box center [117, 86] width 59 height 6
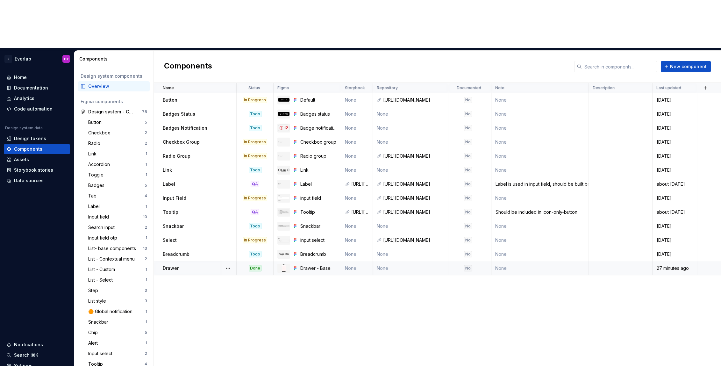
click at [607, 261] on td at bounding box center [621, 268] width 64 height 14
click at [605, 261] on td at bounding box center [621, 268] width 64 height 14
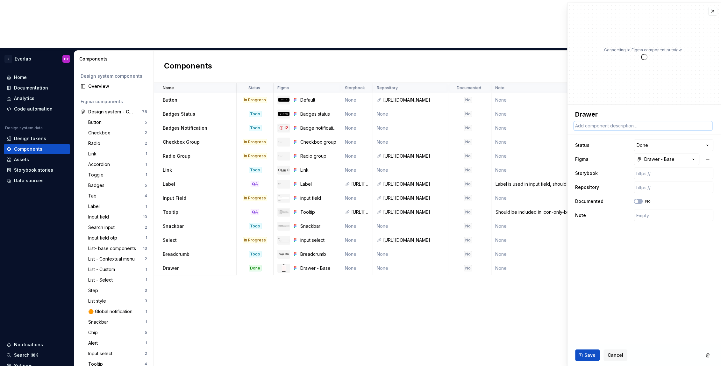
click at [607, 124] on textarea at bounding box center [643, 125] width 138 height 9
paste textarea "Drawers slide in from the edge of the screen and present supplemental informati…"
type textarea "*"
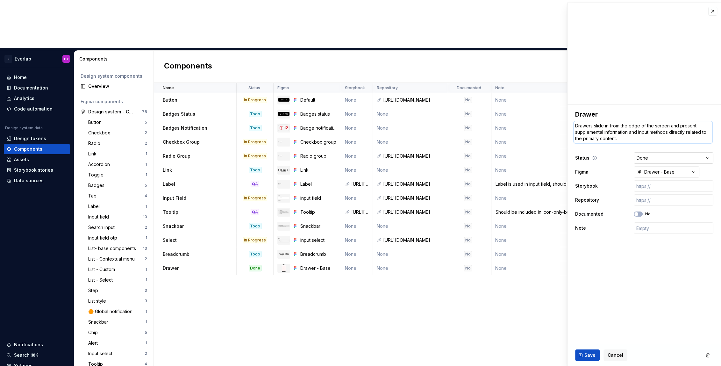
type textarea "Drawers slide in from the edge of the screen and present supplemental informati…"
click at [678, 157] on html "E Everlab HY Home Documentation Analytics Code automation Design system data De…" at bounding box center [360, 183] width 721 height 366
click at [681, 172] on button "Drawer - Base" at bounding box center [667, 171] width 66 height 11
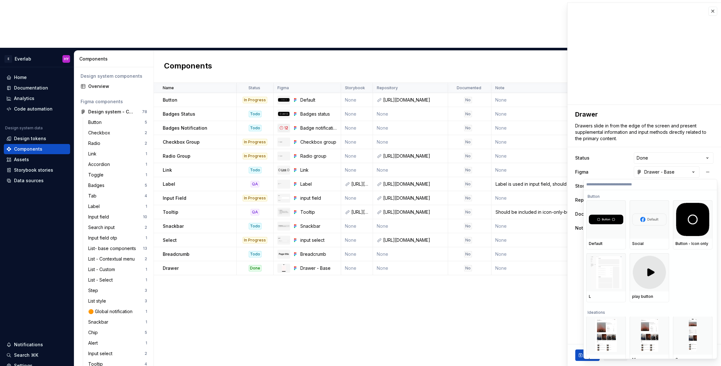
click at [608, 174] on html "E Everlab HY Home Documentation Analytics Code automation Design system data De…" at bounding box center [360, 183] width 721 height 366
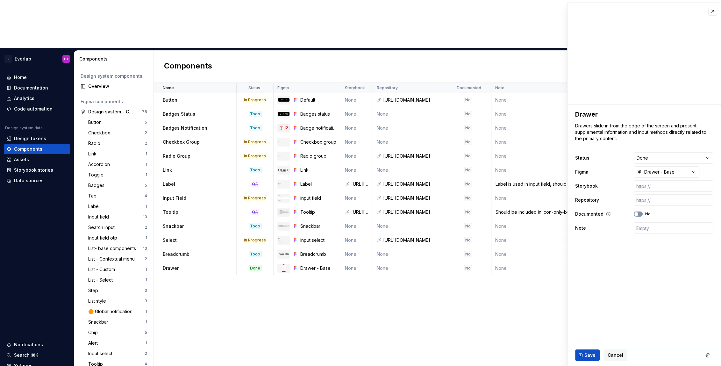
click at [636, 215] on span "button" at bounding box center [637, 214] width 4 height 4
click at [585, 359] on button "Save" at bounding box center [587, 354] width 25 height 11
type textarea "*"
type textarea "Drawers slide in from the edge of the screen and present supplemental informati…"
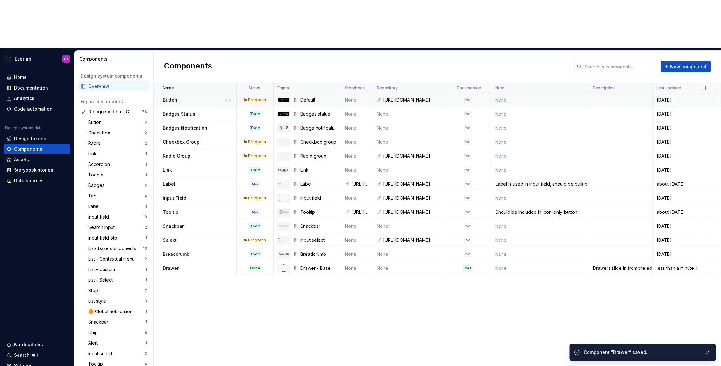
click at [470, 93] on td "No" at bounding box center [469, 100] width 43 height 14
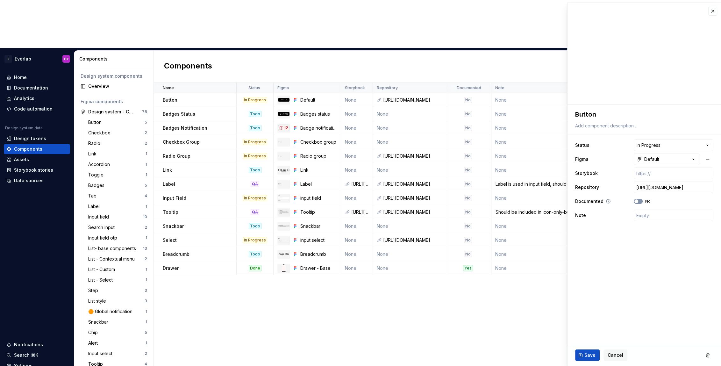
click at [638, 202] on icon "button" at bounding box center [636, 201] width 5 height 4
click at [585, 352] on span "Save" at bounding box center [590, 355] width 11 height 6
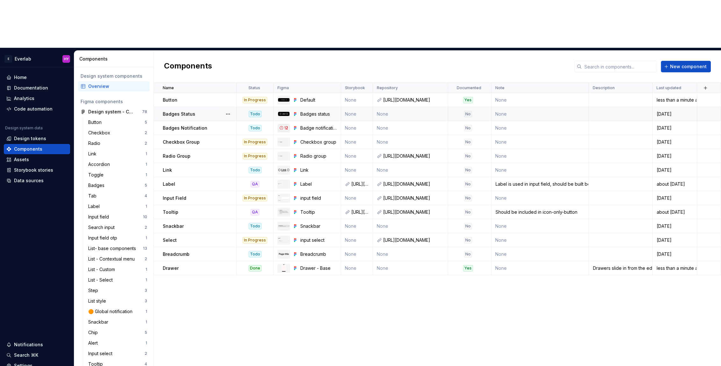
click at [470, 111] on div "No" at bounding box center [468, 114] width 8 height 6
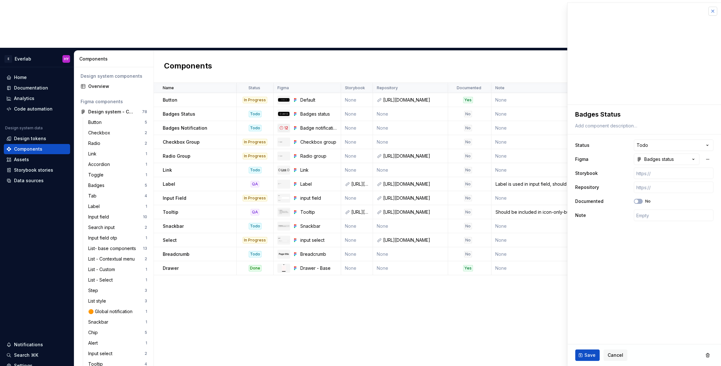
click at [712, 11] on button "button" at bounding box center [712, 11] width 9 height 9
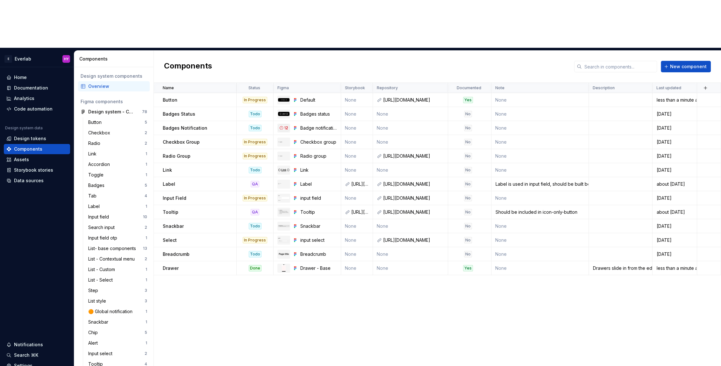
click at [714, 51] on div "Components New component" at bounding box center [437, 67] width 567 height 32
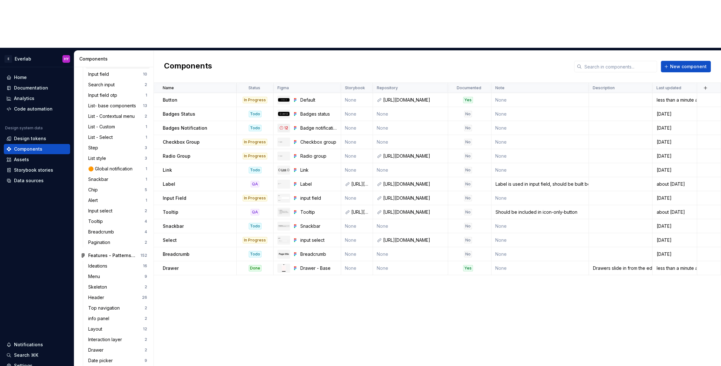
scroll to position [237, 0]
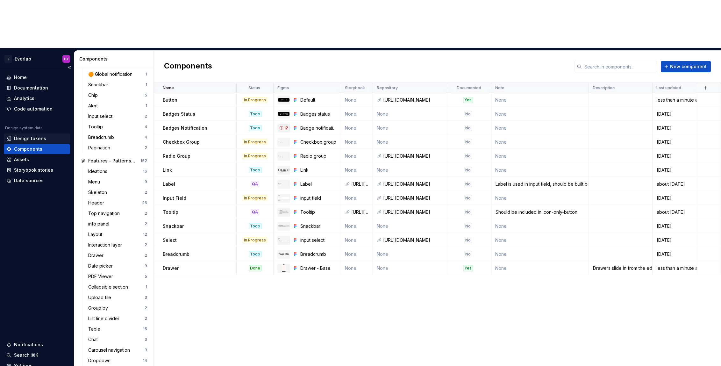
click at [37, 135] on div "Design tokens" at bounding box center [30, 138] width 32 height 6
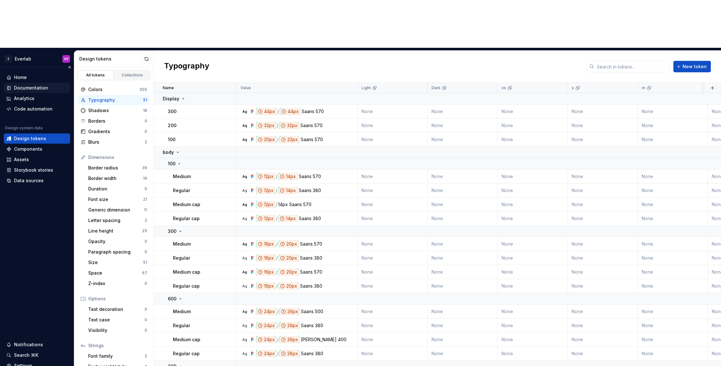
click at [38, 85] on div "Documentation" at bounding box center [31, 88] width 34 height 6
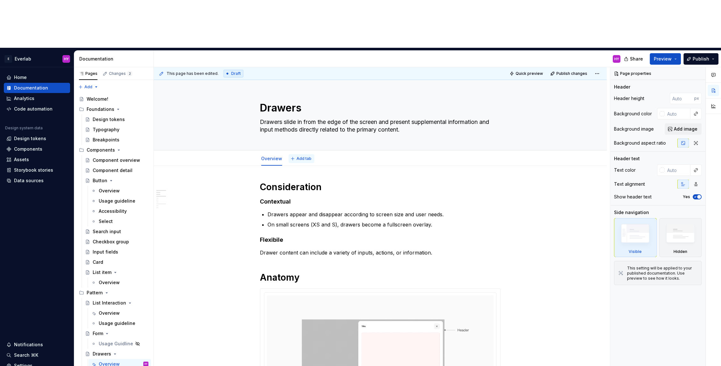
click at [309, 156] on span "Add tab" at bounding box center [304, 158] width 15 height 5
click at [108, 300] on div "List Interaction" at bounding box center [108, 303] width 30 height 6
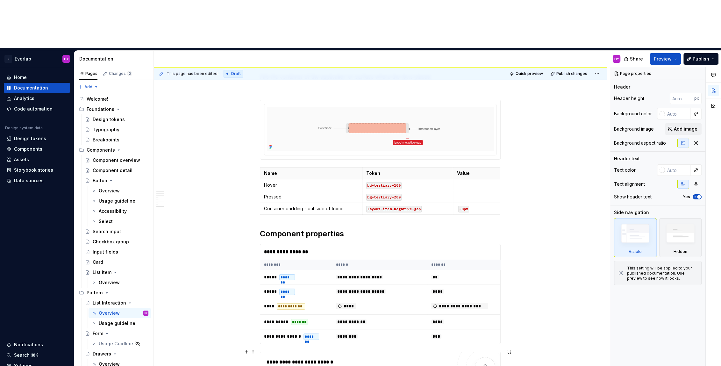
scroll to position [1091, 0]
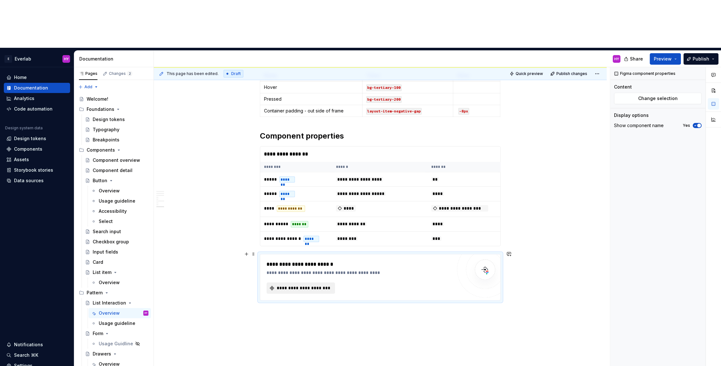
click at [323, 285] on span "**********" at bounding box center [303, 288] width 55 height 6
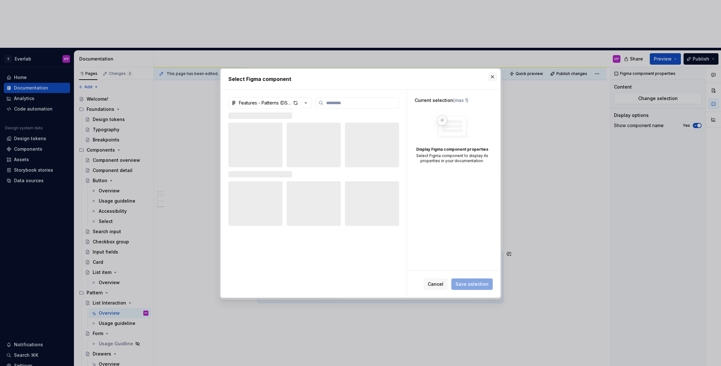
click at [494, 75] on button "button" at bounding box center [492, 76] width 9 height 9
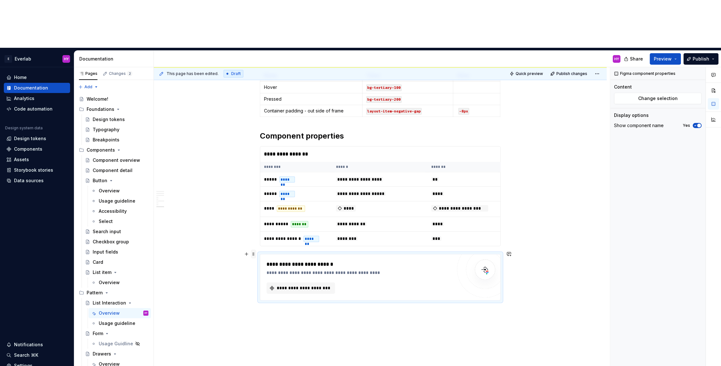
click at [254, 249] on span at bounding box center [253, 253] width 5 height 9
click at [279, 261] on div "Delete" at bounding box center [284, 262] width 41 height 6
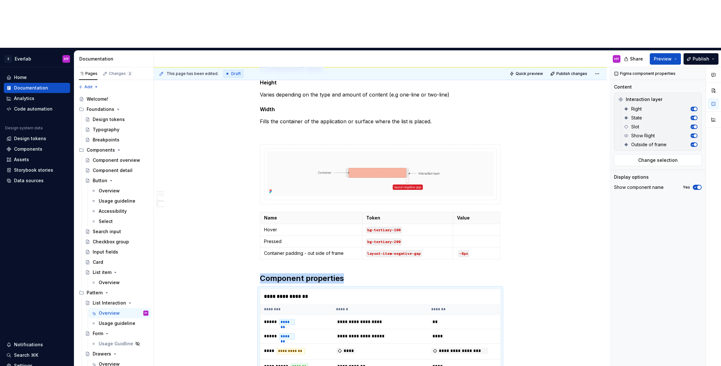
scroll to position [1037, 0]
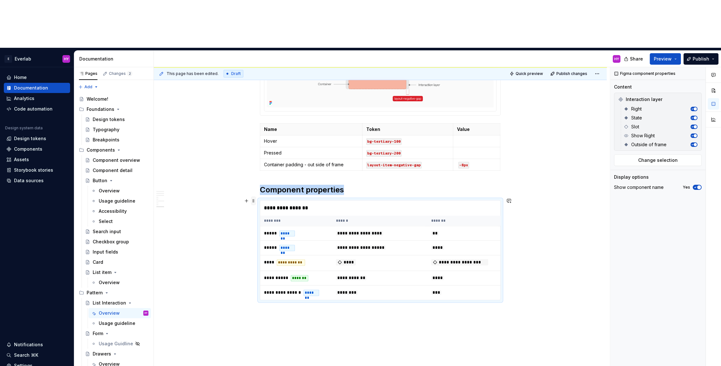
click at [253, 196] on span at bounding box center [253, 200] width 5 height 9
click at [283, 206] on div "Delete" at bounding box center [284, 209] width 41 height 6
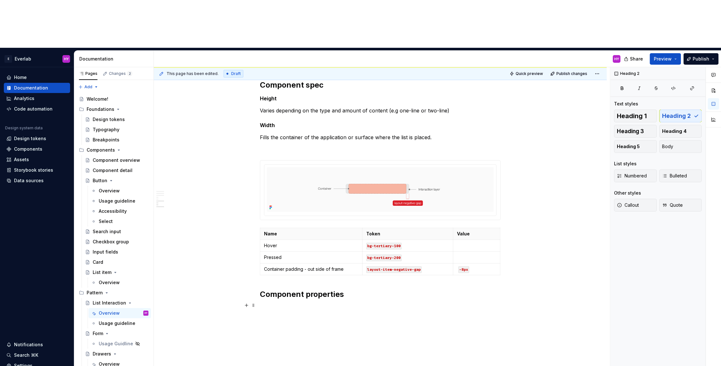
type textarea "*"
drag, startPoint x: 354, startPoint y: 243, endPoint x: 308, endPoint y: 241, distance: 46.0
click at [308, 289] on h2 "Component properties" at bounding box center [380, 294] width 241 height 10
click at [284, 289] on h2 "Component properties" at bounding box center [380, 294] width 241 height 10
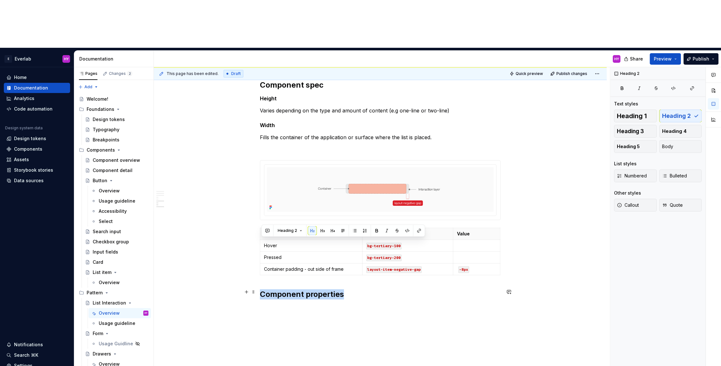
click at [284, 289] on h2 "Component properties" at bounding box center [380, 294] width 241 height 10
drag, startPoint x: 244, startPoint y: 241, endPoint x: 248, endPoint y: 242, distance: 3.5
click at [244, 287] on button "button" at bounding box center [246, 291] width 9 height 9
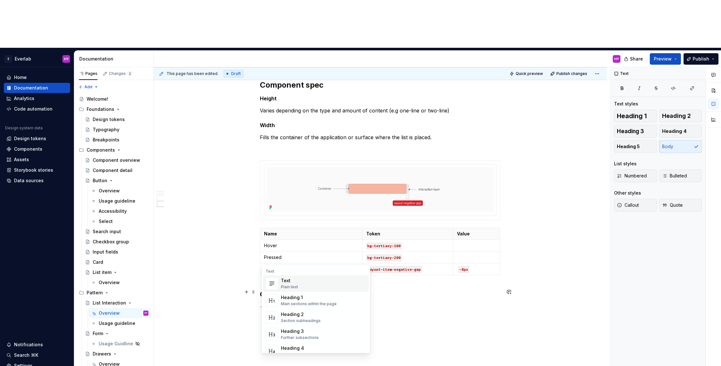
drag, startPoint x: 280, startPoint y: 243, endPoint x: 320, endPoint y: 245, distance: 40.2
click at [282, 289] on h2 "Component properties" at bounding box center [380, 294] width 241 height 10
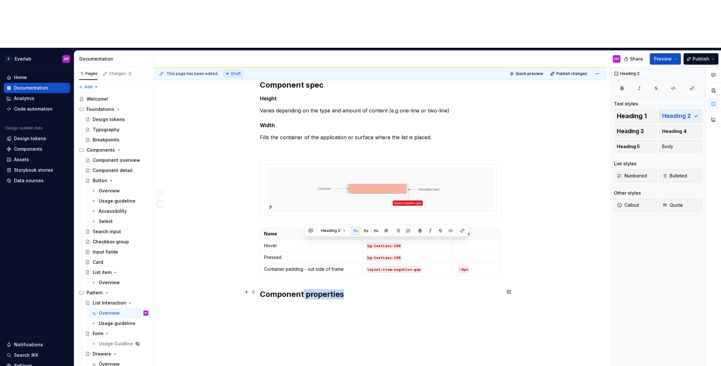
drag, startPoint x: 349, startPoint y: 244, endPoint x: 306, endPoint y: 243, distance: 42.7
click at [306, 289] on h2 "Component properties" at bounding box center [380, 294] width 241 height 10
click at [305, 305] on p at bounding box center [380, 309] width 241 height 8
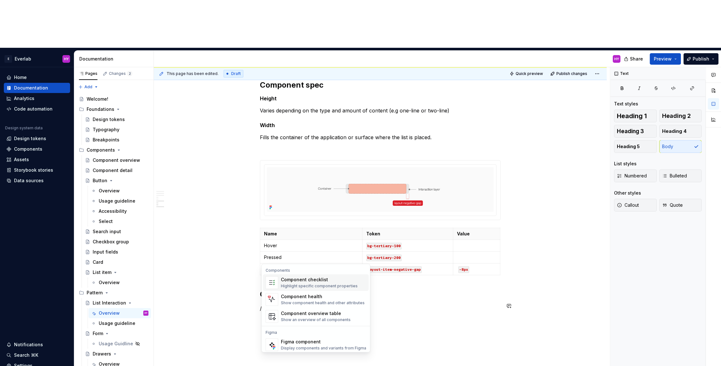
click at [308, 280] on div "Component checklist" at bounding box center [319, 280] width 77 height 6
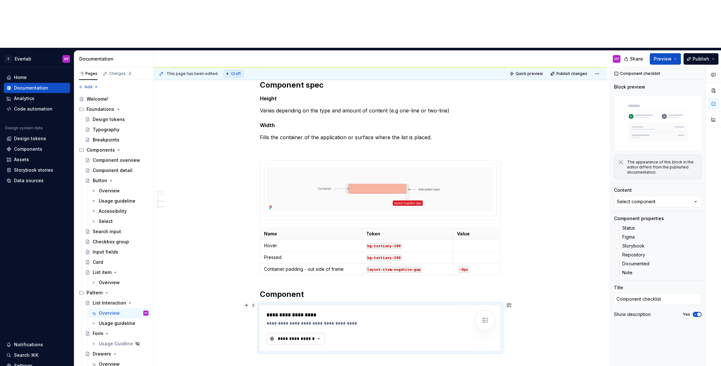
click at [297, 335] on div "**********" at bounding box center [296, 338] width 38 height 6
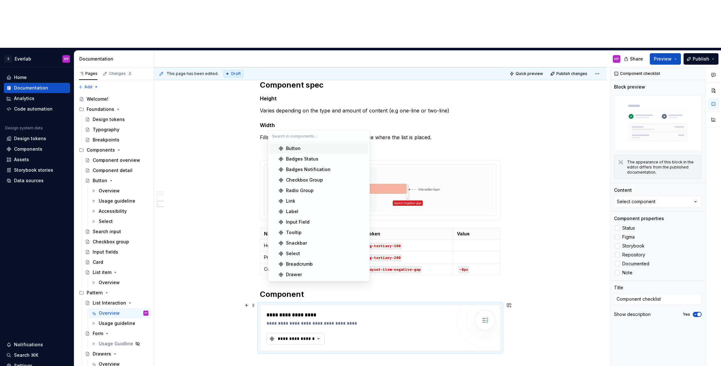
type textarea "*"
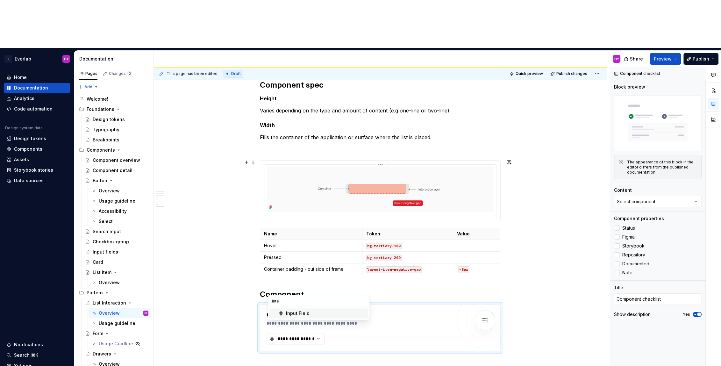
type input "inter"
click at [41, 146] on div "Components" at bounding box center [36, 149] width 61 height 6
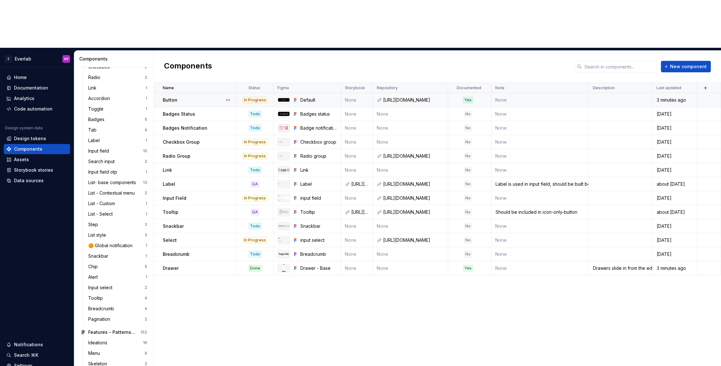
scroll to position [69, 0]
click at [684, 63] on span "New component" at bounding box center [688, 66] width 37 height 6
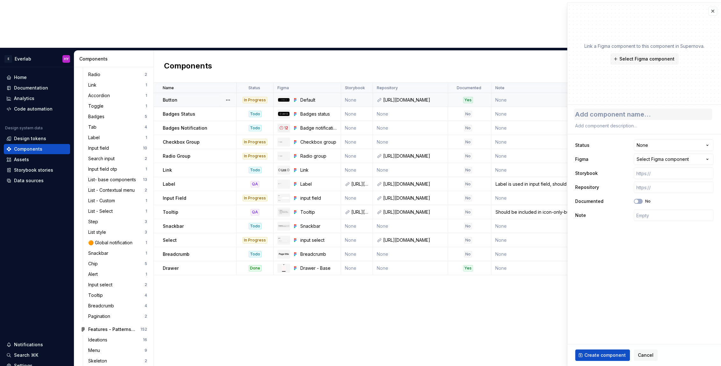
click at [609, 114] on textarea at bounding box center [643, 114] width 138 height 11
type textarea "*"
type textarea "I"
type textarea "*"
type textarea "In"
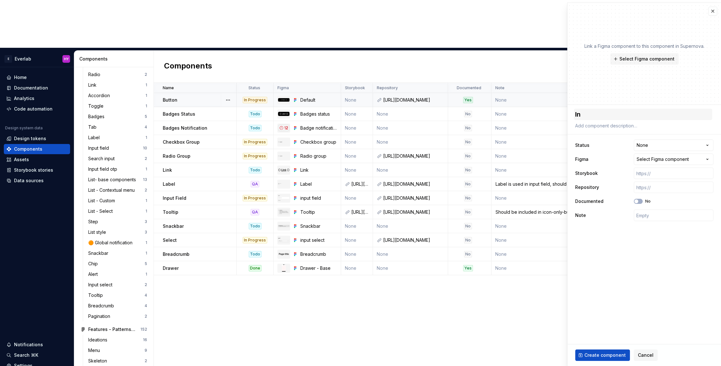
type textarea "*"
type textarea "Int"
type textarea "*"
type textarea "Inte"
type textarea "*"
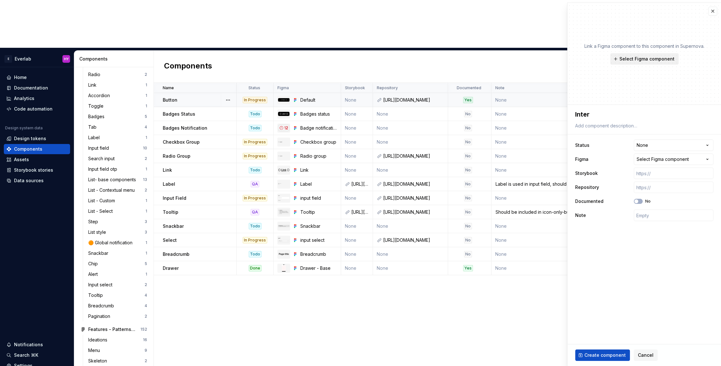
type textarea "Inter"
click at [665, 58] on span "Select Figma component" at bounding box center [647, 59] width 55 height 6
type textarea "*"
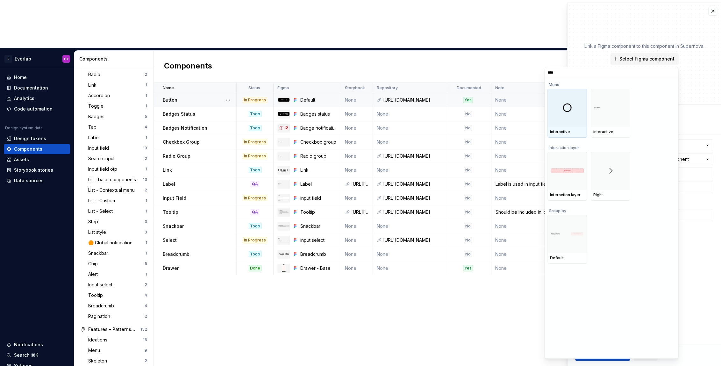
type input "*****"
click at [556, 176] on div at bounding box center [568, 171] width 40 height 38
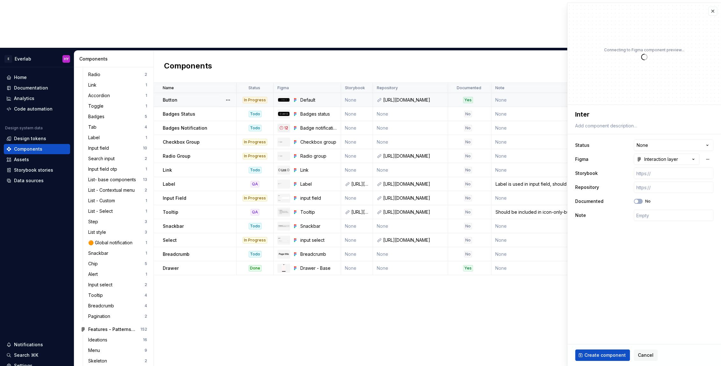
click at [600, 355] on span "Create component" at bounding box center [605, 355] width 41 height 6
type textarea "*"
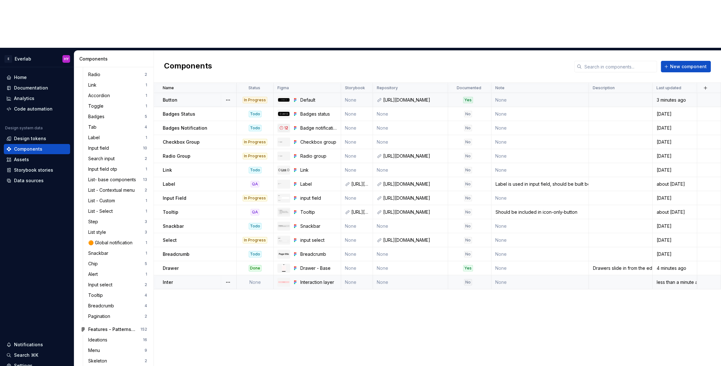
click at [467, 279] on div "No" at bounding box center [468, 282] width 8 height 6
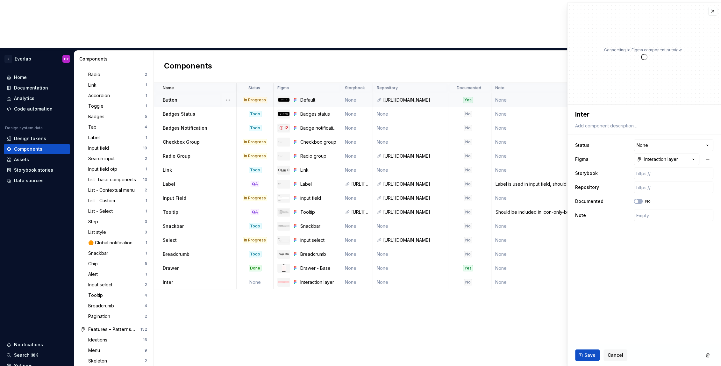
type textarea "*"
click at [700, 145] on html "E Everlab HY Home Documentation Analytics Code automation Design system data De…" at bounding box center [360, 183] width 721 height 366
select select "**********"
click at [641, 201] on button "No" at bounding box center [638, 201] width 9 height 5
click at [589, 356] on span "Save" at bounding box center [590, 355] width 11 height 6
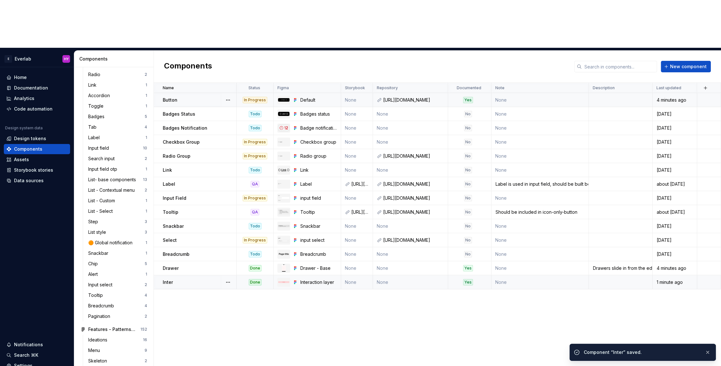
click at [173, 279] on div "Inter" at bounding box center [199, 282] width 73 height 6
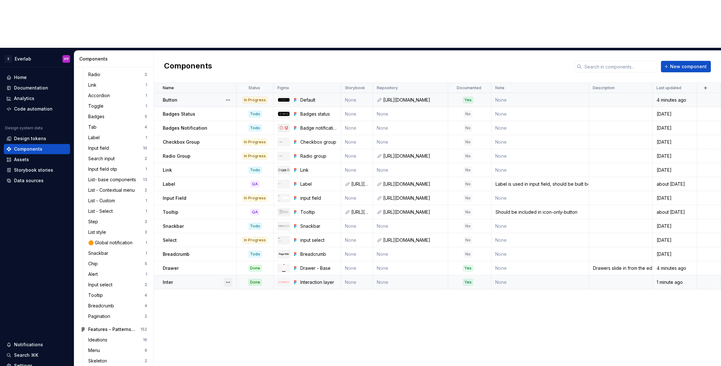
click at [224, 278] on button "button" at bounding box center [228, 282] width 9 height 9
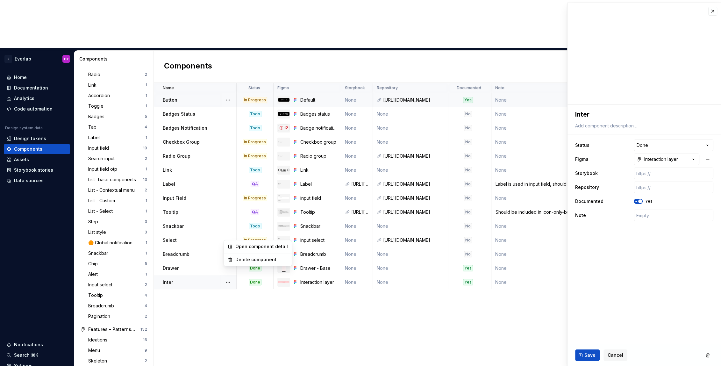
click at [594, 114] on html "E Everlab HY Home Documentation Analytics Code automation Design system data De…" at bounding box center [360, 183] width 721 height 366
click at [594, 113] on textarea "Inter" at bounding box center [643, 114] width 138 height 11
click at [596, 113] on textarea "Inter" at bounding box center [643, 114] width 138 height 11
type textarea "*"
type textarea "Intera"
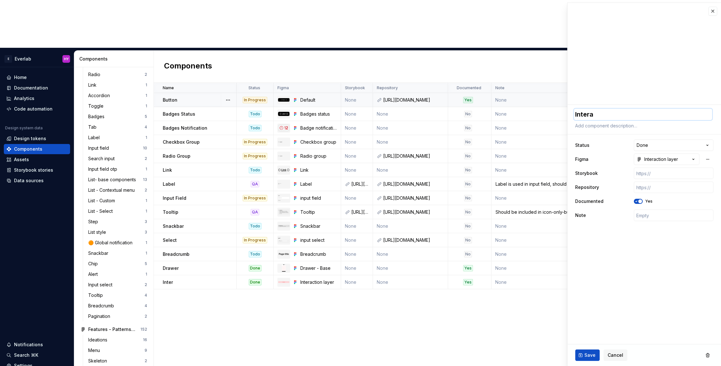
type textarea "*"
type textarea "Interac"
type textarea "*"
type textarea "Interact"
type textarea "*"
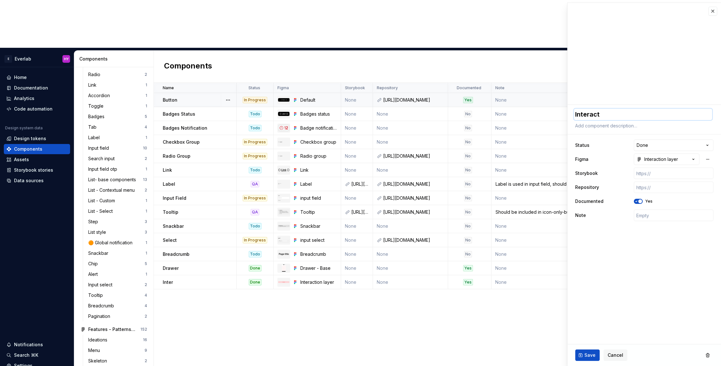
type textarea "Interacti"
type textarea "*"
type textarea "Interactio"
type textarea "*"
type textarea "Interaction"
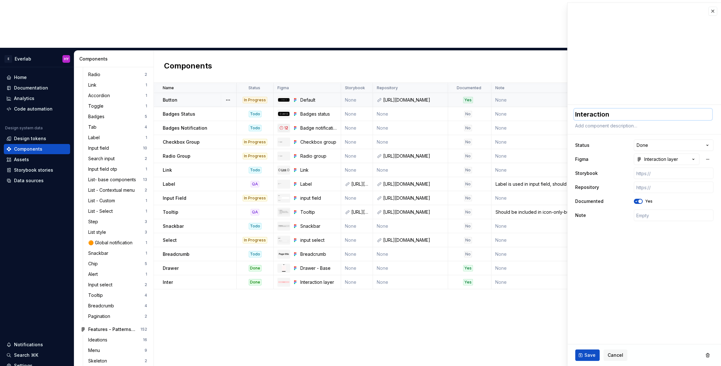
type textarea "*"
type textarea "Interaction"
type textarea "*"
type textarea "Interaction l"
type textarea "*"
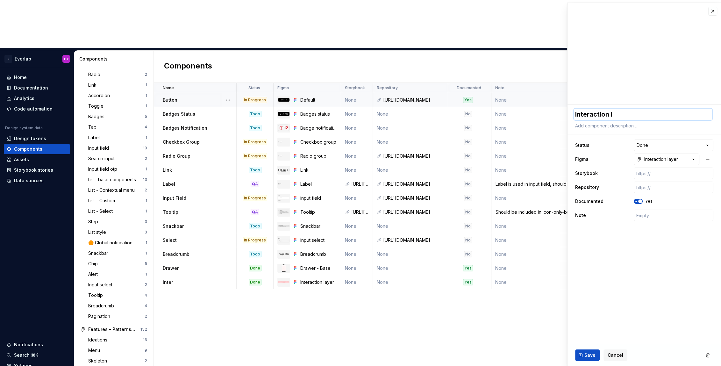
type textarea "Interaction la"
type textarea "*"
type textarea "Interaction lay"
type textarea "*"
type textarea "Interaction laye"
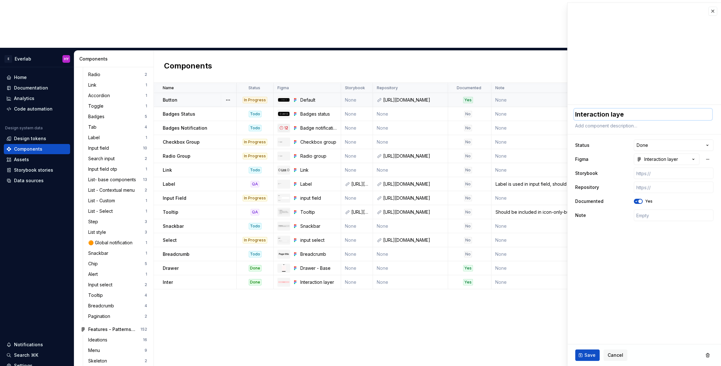
type textarea "*"
type textarea "Interaction layer"
click at [587, 355] on span "Save" at bounding box center [590, 355] width 11 height 6
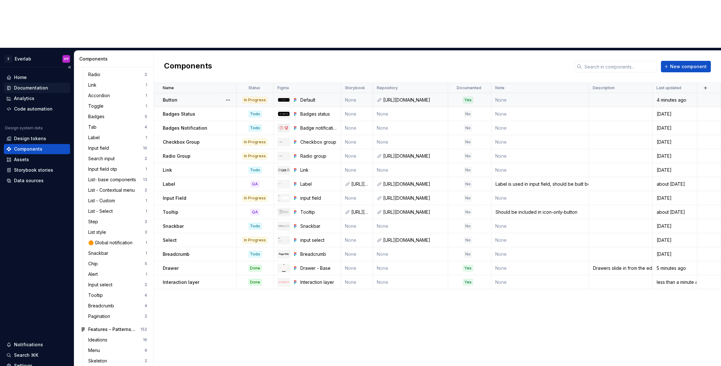
click at [42, 85] on div "Documentation" at bounding box center [31, 88] width 34 height 6
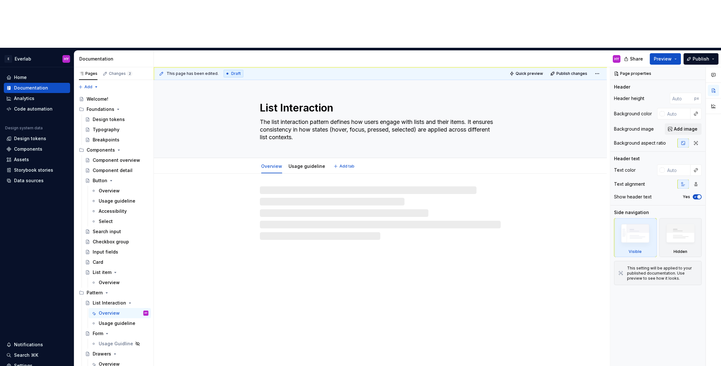
click at [313, 117] on textarea "The list interaction pattern defines how users engage with lists and their item…" at bounding box center [379, 129] width 241 height 25
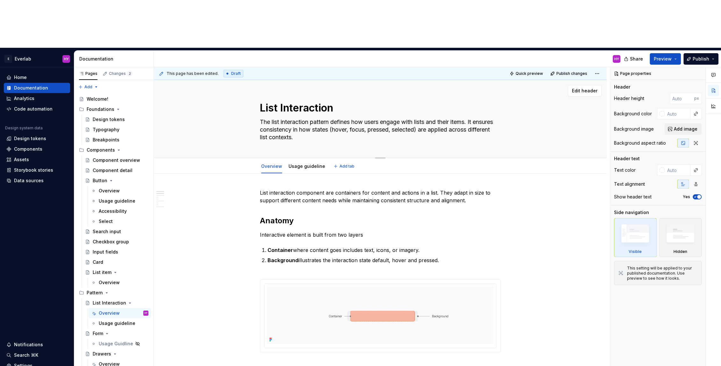
drag, startPoint x: 322, startPoint y: 91, endPoint x: 253, endPoint y: 69, distance: 72.4
click at [253, 80] on div "List Interaction The list interaction pattern defines how users engage with lis…" at bounding box center [380, 119] width 402 height 78
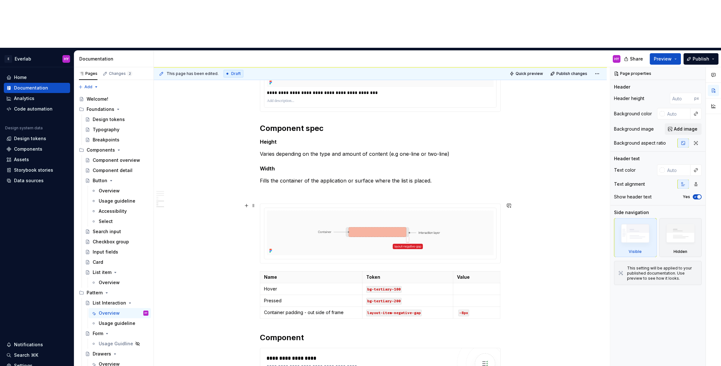
scroll to position [984, 0]
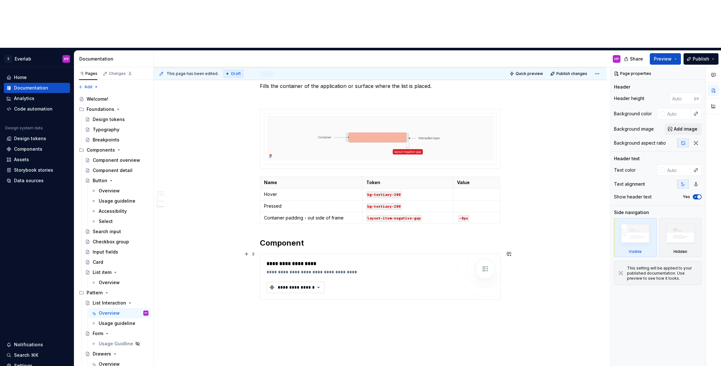
type textarea "*"
drag, startPoint x: 325, startPoint y: 236, endPoint x: 319, endPoint y: 237, distance: 6.4
click at [321, 282] on button "**********" at bounding box center [296, 287] width 58 height 11
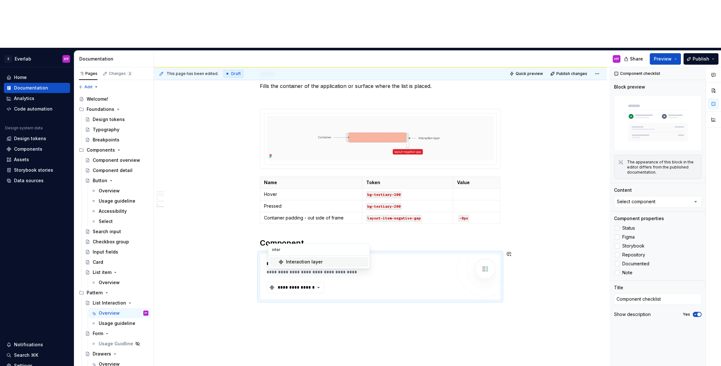
type input "inter"
click at [296, 265] on div "Interaction layer" at bounding box center [304, 262] width 37 height 6
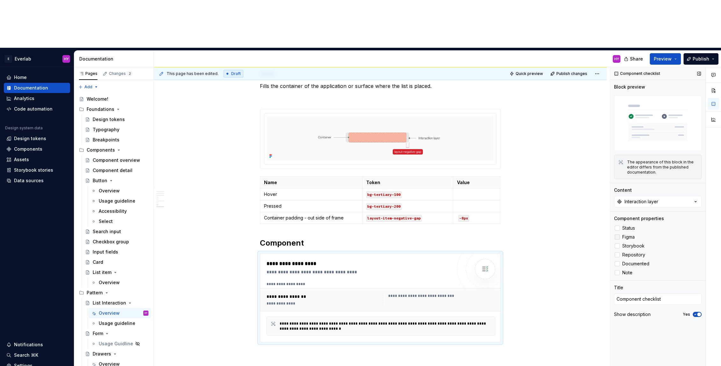
click at [621, 233] on label "Figma" at bounding box center [658, 237] width 88 height 8
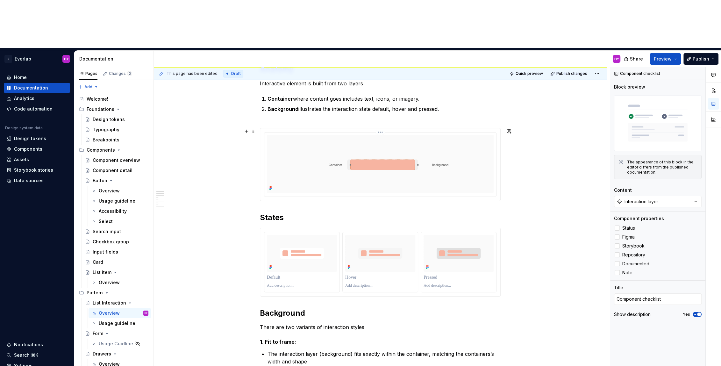
scroll to position [0, 0]
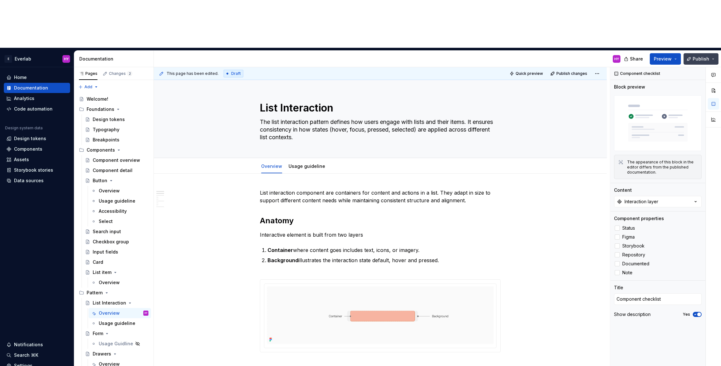
click at [699, 56] on span "Publish" at bounding box center [701, 59] width 17 height 6
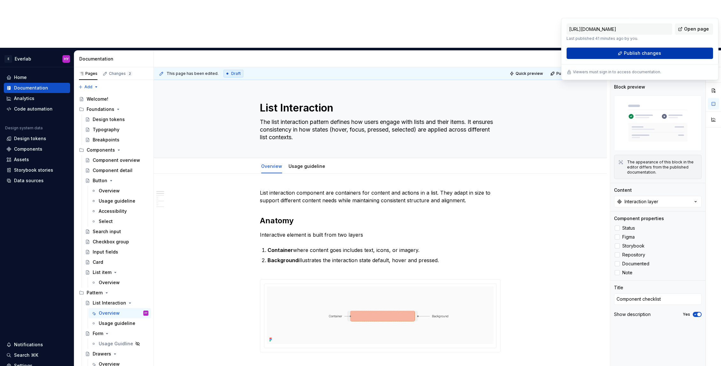
click at [672, 50] on button "Publish changes" at bounding box center [640, 52] width 147 height 11
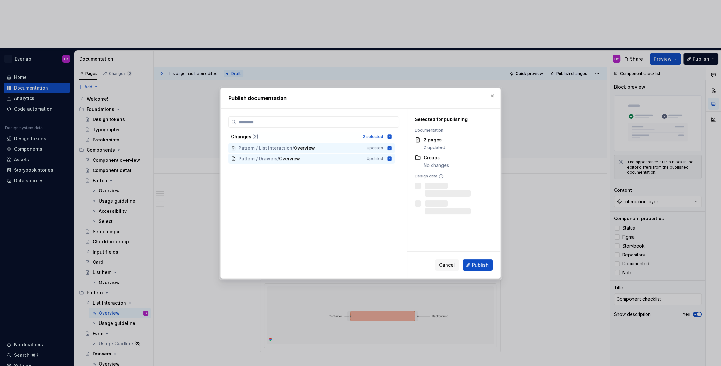
click at [479, 258] on div "Cancel Publish" at bounding box center [453, 265] width 93 height 27
drag, startPoint x: 480, startPoint y: 272, endPoint x: 481, endPoint y: 268, distance: 3.9
click at [480, 271] on div "Cancel Publish" at bounding box center [453, 265] width 93 height 27
click at [487, 259] on button "Publish" at bounding box center [478, 264] width 30 height 11
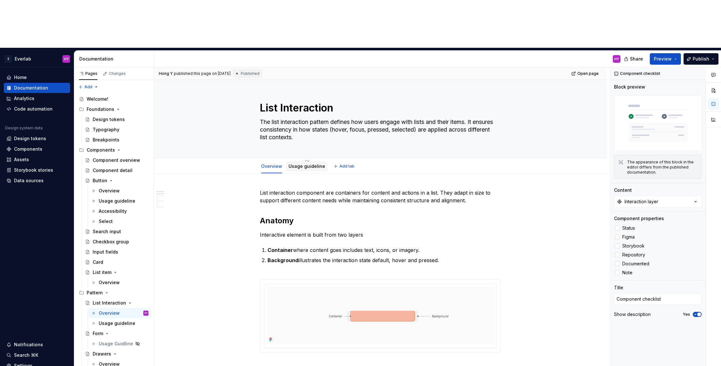
click at [299, 163] on link "Usage guideline" at bounding box center [307, 165] width 37 height 5
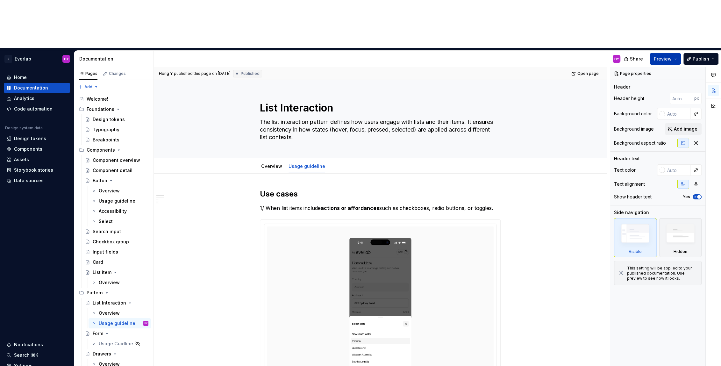
click at [671, 56] on span "Preview" at bounding box center [663, 59] width 18 height 6
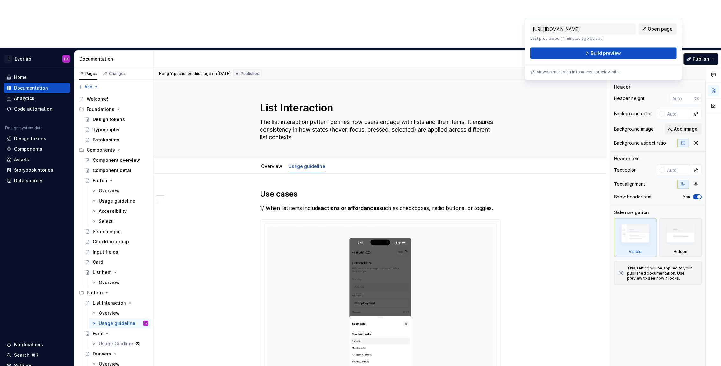
drag, startPoint x: 624, startPoint y: 49, endPoint x: 652, endPoint y: 29, distance: 35.4
click at [652, 29] on div "https://individual-pink-mouse.supernova-docs.io/latest/pattern/list-interaction…" at bounding box center [603, 41] width 147 height 36
click at [652, 29] on span "Open page" at bounding box center [660, 29] width 25 height 6
type textarea "*"
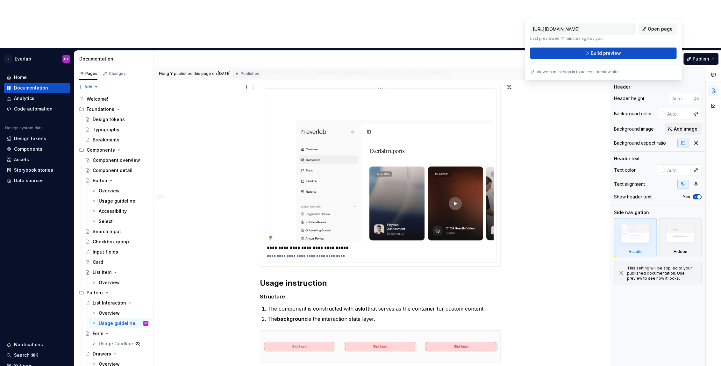
scroll to position [554, 0]
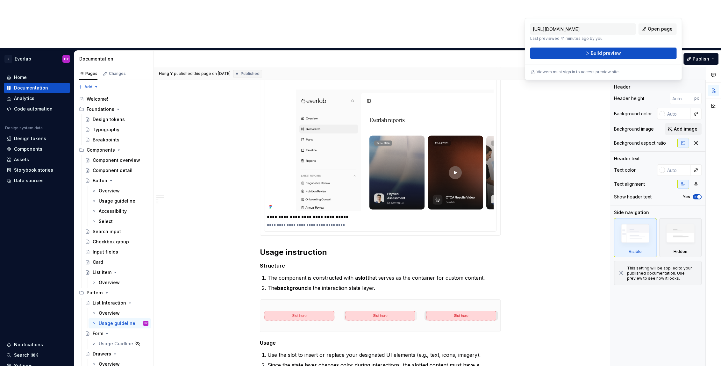
drag, startPoint x: 537, startPoint y: 187, endPoint x: 457, endPoint y: 152, distance: 86.9
click at [536, 186] on div "**********" at bounding box center [382, 240] width 456 height 347
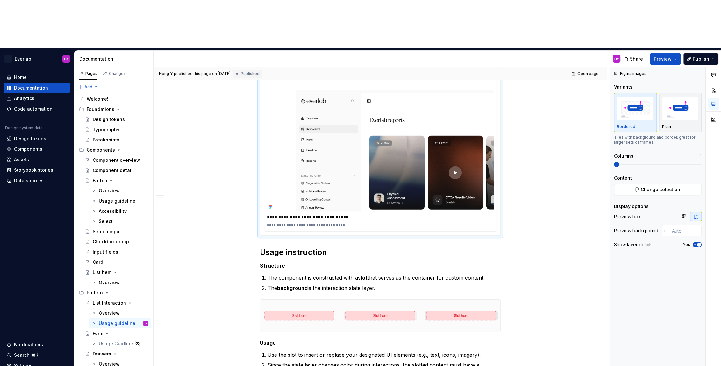
click at [354, 112] on img at bounding box center [380, 135] width 227 height 151
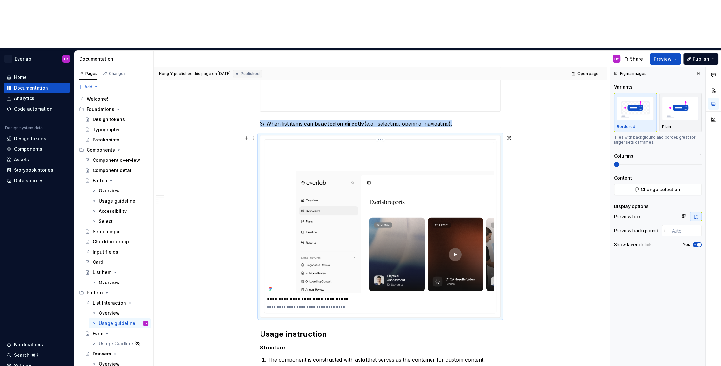
scroll to position [469, 0]
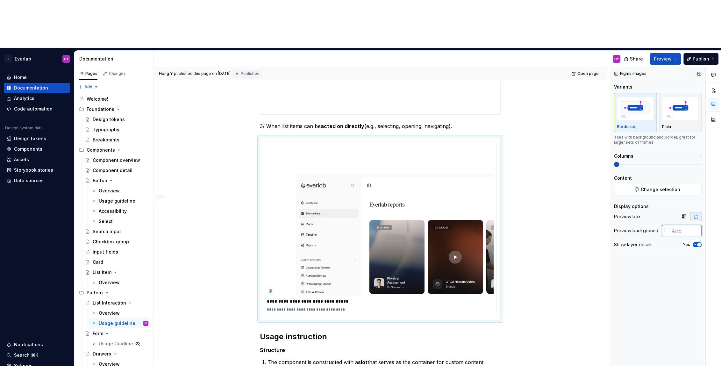
click at [688, 225] on input "text" at bounding box center [686, 230] width 32 height 11
type input "#FBFBFBFB"
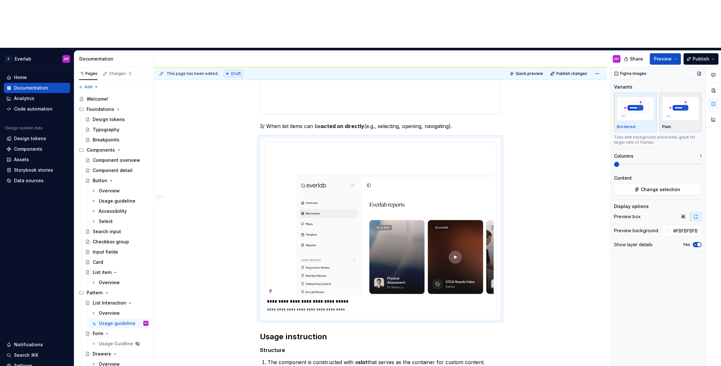
click at [679, 97] on img "button" at bounding box center [680, 108] width 37 height 23
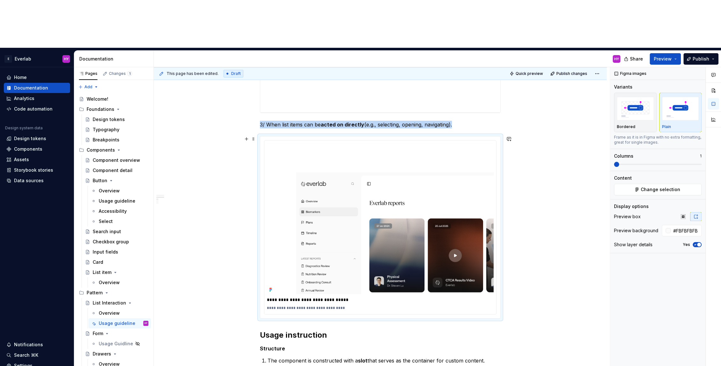
scroll to position [483, 0]
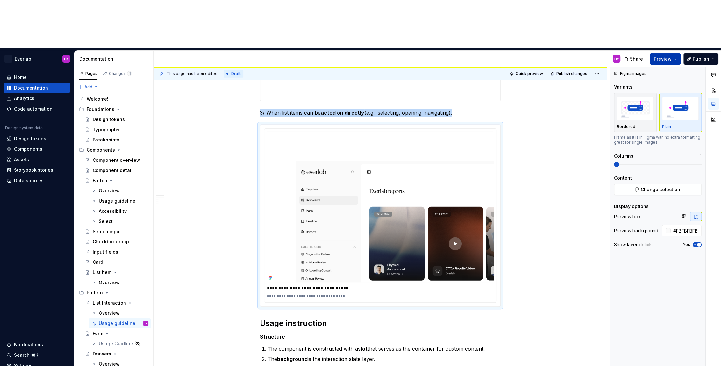
click at [658, 56] on span "Preview" at bounding box center [663, 59] width 18 height 6
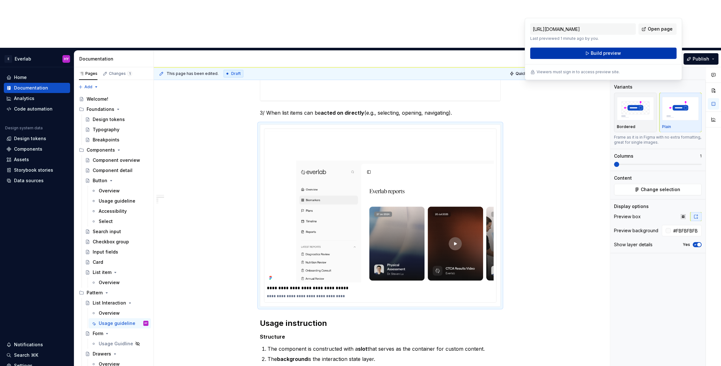
click at [623, 53] on button "Build preview" at bounding box center [603, 52] width 147 height 11
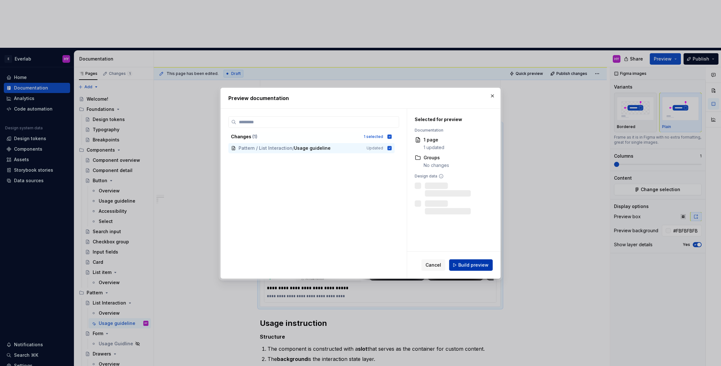
drag, startPoint x: 491, startPoint y: 258, endPoint x: 485, endPoint y: 261, distance: 6.5
click at [491, 259] on div "Cancel Build preview" at bounding box center [453, 265] width 93 height 27
click at [485, 261] on button "Build preview" at bounding box center [471, 264] width 44 height 11
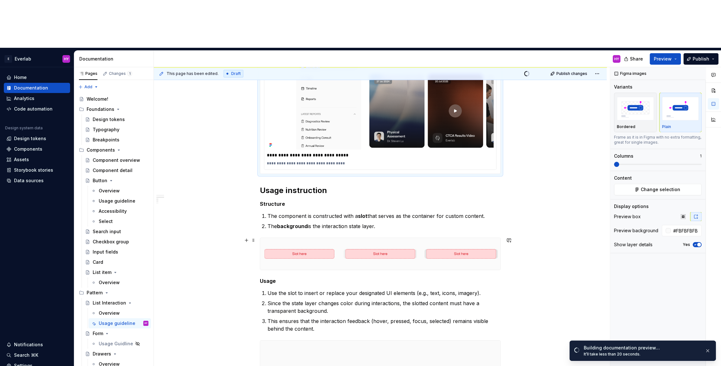
scroll to position [617, 0]
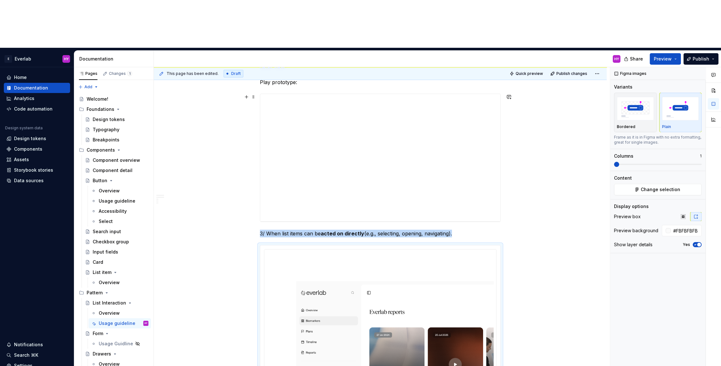
type textarea "*"
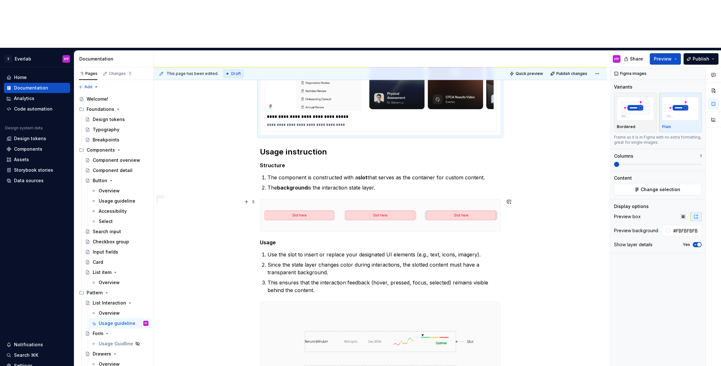
scroll to position [650, 0]
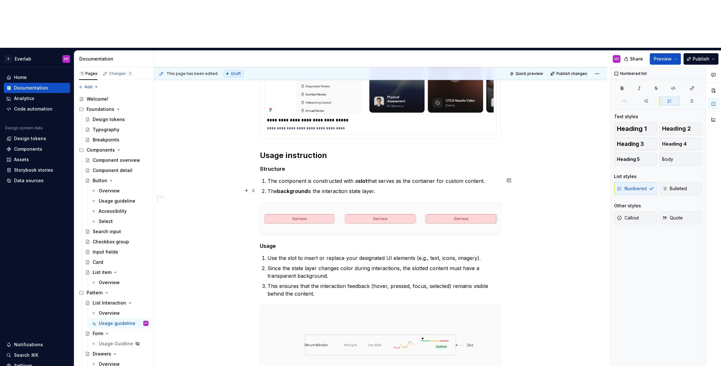
click at [402, 187] on p "The background is the interaction state layer." at bounding box center [384, 191] width 233 height 8
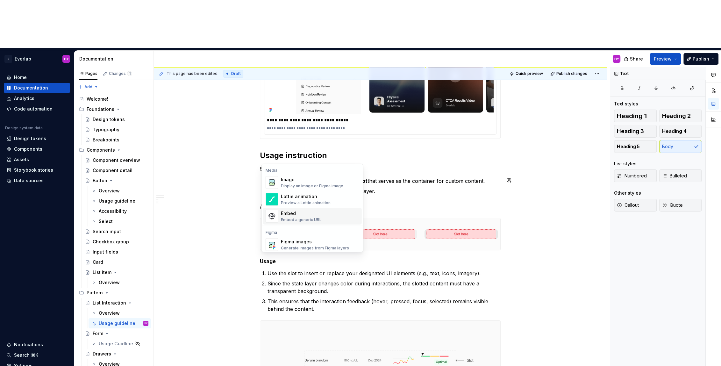
scroll to position [2, 0]
click at [306, 246] on div "Generate images from Figma layers" at bounding box center [315, 246] width 68 height 5
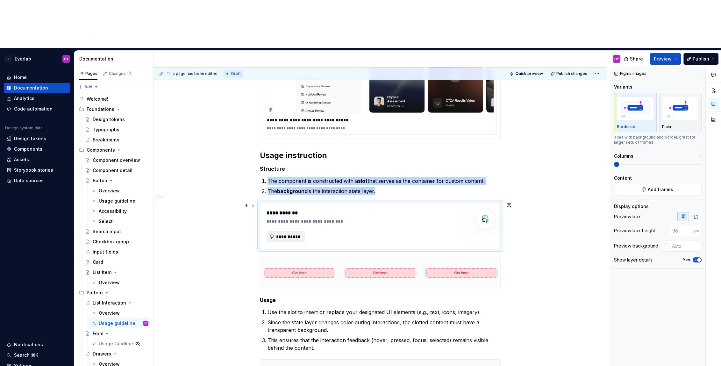
click at [287, 233] on span "**********" at bounding box center [288, 236] width 25 height 6
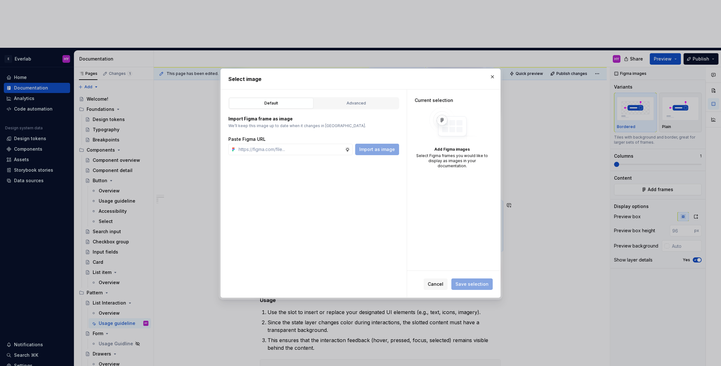
type textarea "*"
type input "https://www.figma.com/design/cisM9LjUI982Z2kwd1uPPm/Documentation?node-id=625-4…"
click at [382, 155] on div "Default Advanced Import Figma frame as image We’ll keep this image up to date w…" at bounding box center [314, 194] width 186 height 208
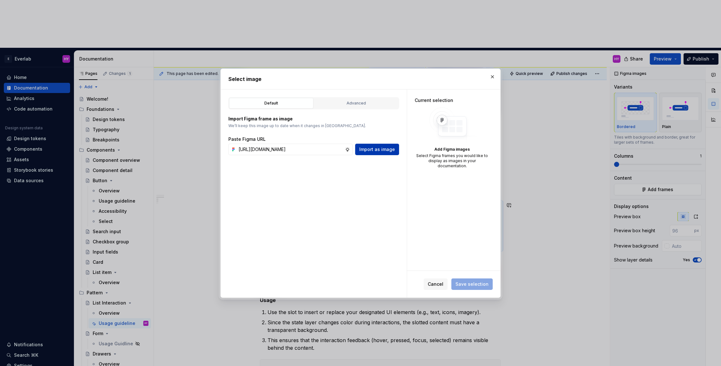
click at [381, 147] on span "Import as image" at bounding box center [377, 149] width 36 height 6
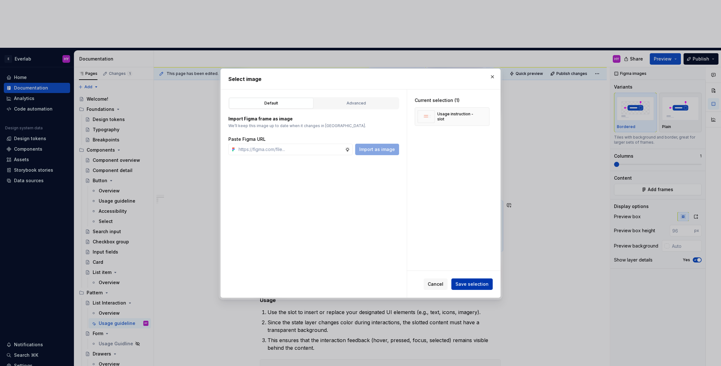
click at [480, 284] on span "Save selection" at bounding box center [472, 284] width 33 height 6
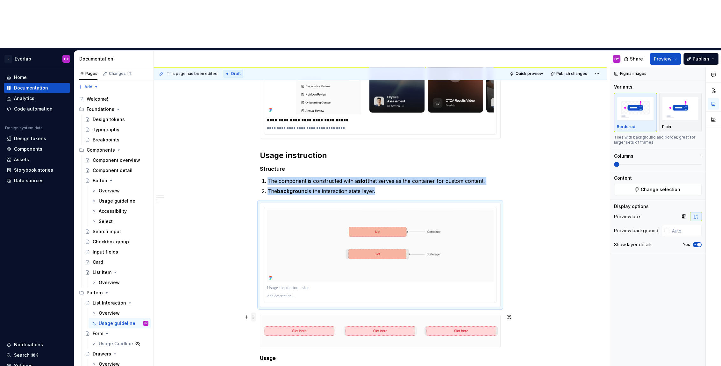
click at [256, 313] on span at bounding box center [253, 317] width 5 height 9
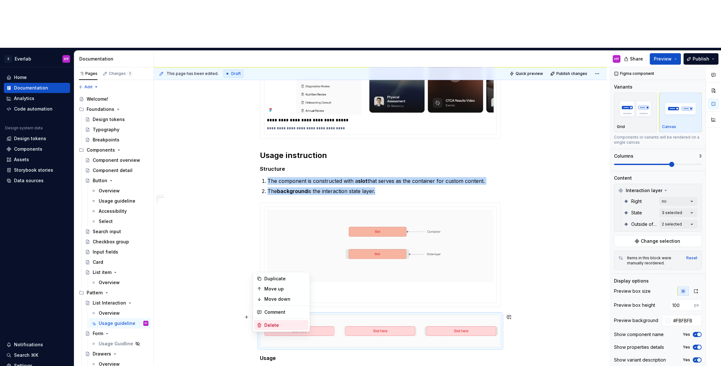
click at [278, 323] on div "Delete" at bounding box center [284, 325] width 41 height 6
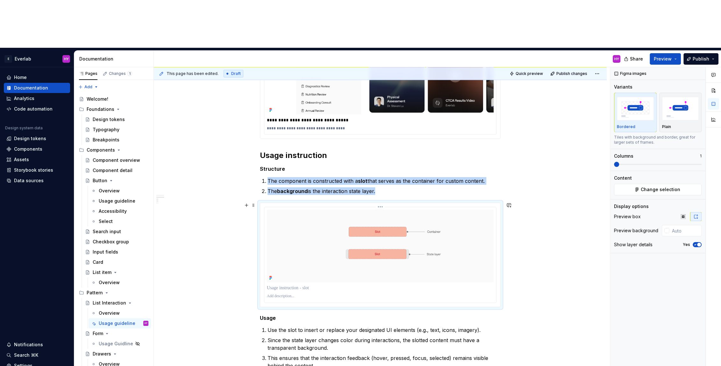
click at [393, 228] on img at bounding box center [380, 246] width 227 height 73
click at [697, 243] on span "button" at bounding box center [699, 245] width 4 height 4
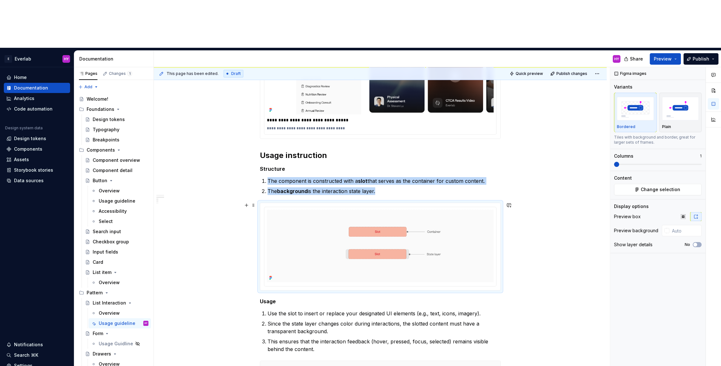
click at [557, 212] on div "**********" at bounding box center [380, 84] width 453 height 1123
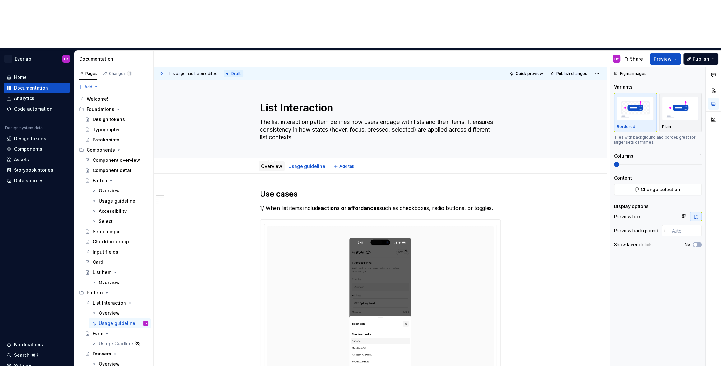
click at [271, 163] on div "Overview" at bounding box center [271, 166] width 21 height 6
click at [274, 163] on link "Overview" at bounding box center [271, 165] width 21 height 5
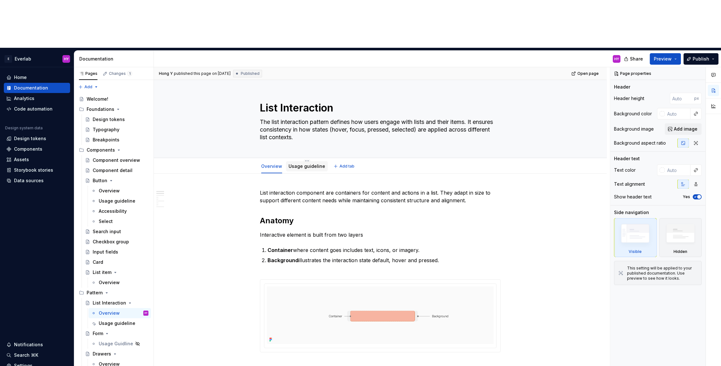
click at [307, 163] on link "Usage guideline" at bounding box center [307, 165] width 37 height 5
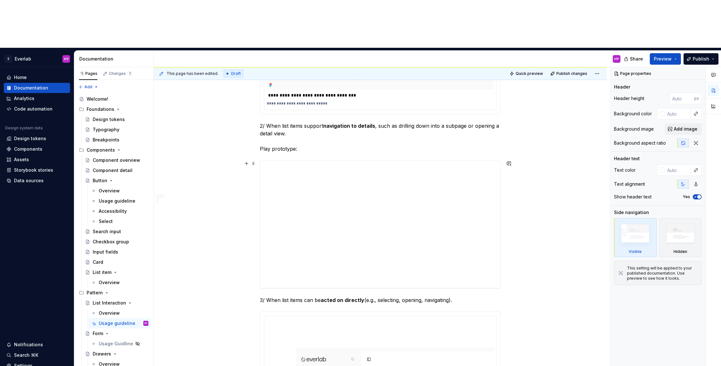
scroll to position [294, 0]
click at [701, 56] on span "Publish" at bounding box center [701, 59] width 17 height 6
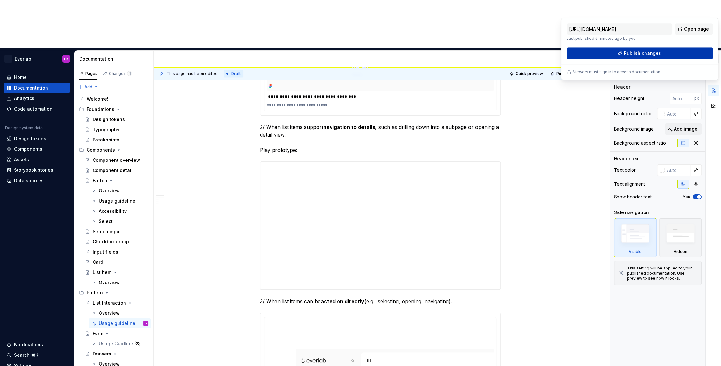
click at [640, 53] on span "Publish changes" at bounding box center [642, 53] width 37 height 6
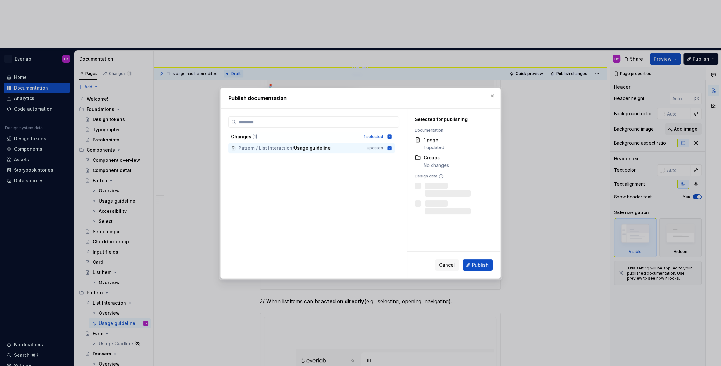
click at [481, 259] on div "Cancel Publish" at bounding box center [453, 265] width 93 height 27
click at [484, 262] on span "Publish" at bounding box center [480, 265] width 17 height 6
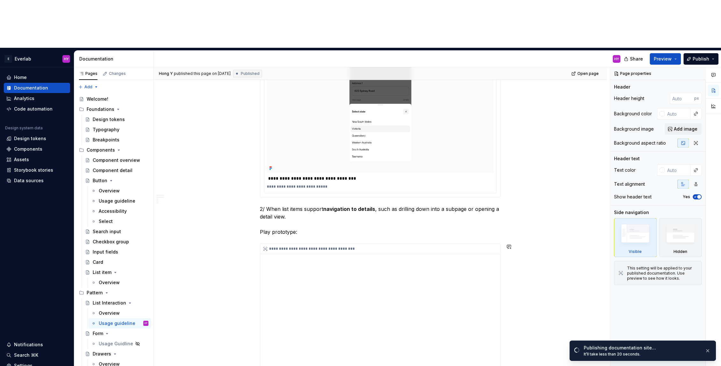
scroll to position [0, 0]
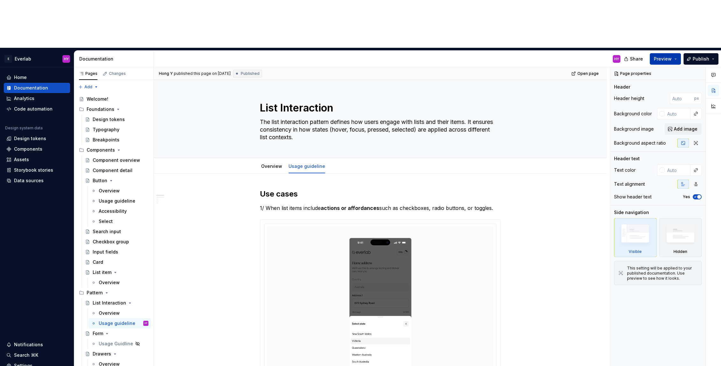
click at [676, 53] on button "Preview" at bounding box center [665, 58] width 31 height 11
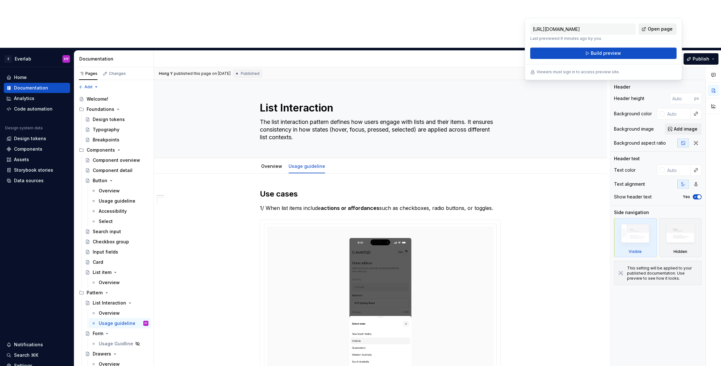
click at [665, 27] on span "Open page" at bounding box center [660, 29] width 25 height 6
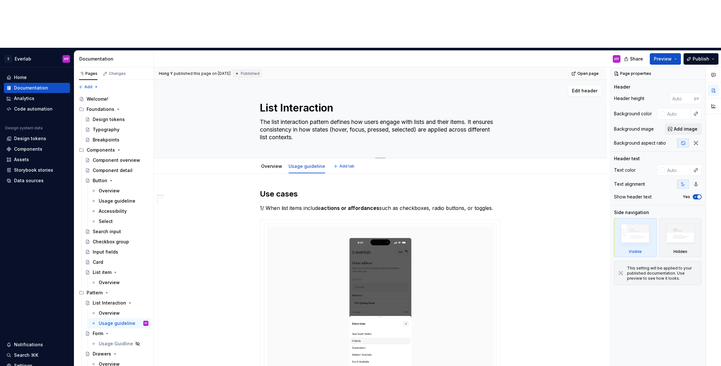
click at [563, 105] on div "List Interaction The list interaction pattern defines how users engage with lis…" at bounding box center [380, 119] width 402 height 78
click at [698, 56] on span "Publish" at bounding box center [701, 59] width 17 height 6
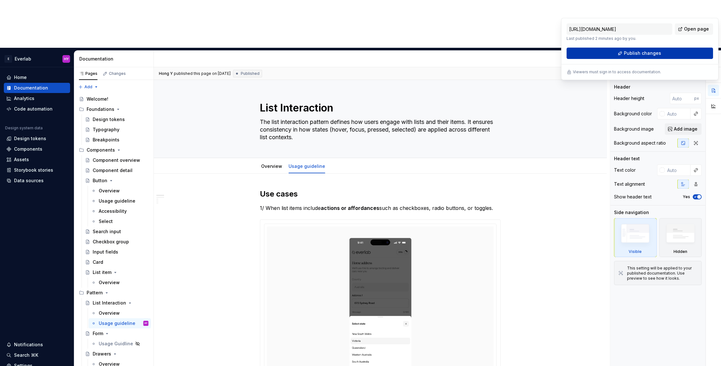
click at [619, 52] on button "Publish changes" at bounding box center [640, 52] width 147 height 11
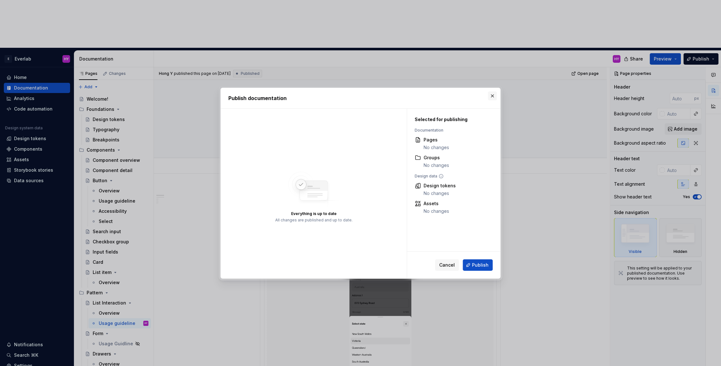
click at [493, 94] on button "button" at bounding box center [492, 95] width 9 height 9
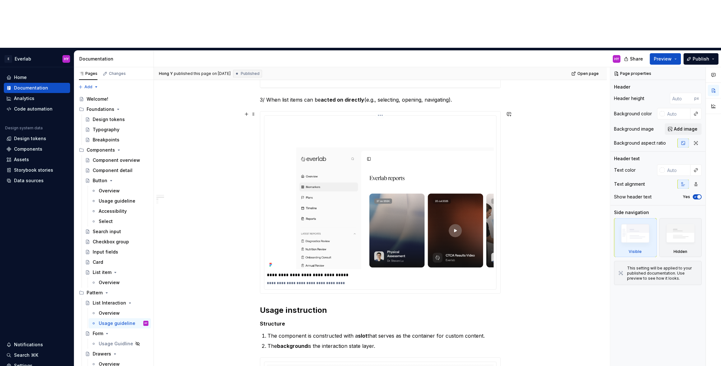
scroll to position [496, 0]
click at [380, 111] on div "**********" at bounding box center [380, 202] width 240 height 182
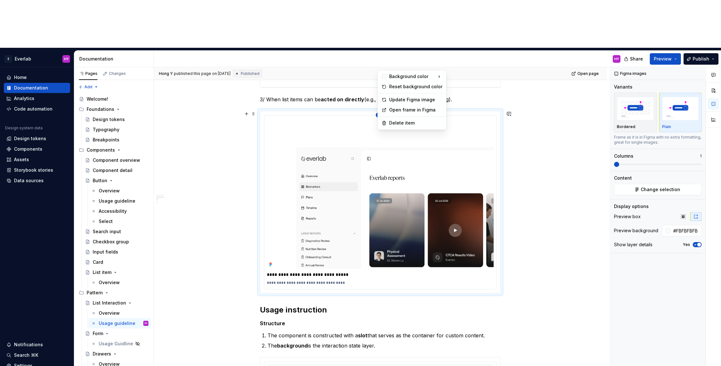
click at [383, 65] on html "E Everlab HY Home Documentation Analytics Code automation Design system data De…" at bounding box center [360, 183] width 721 height 366
click at [429, 99] on div "Update Figma image" at bounding box center [415, 100] width 53 height 6
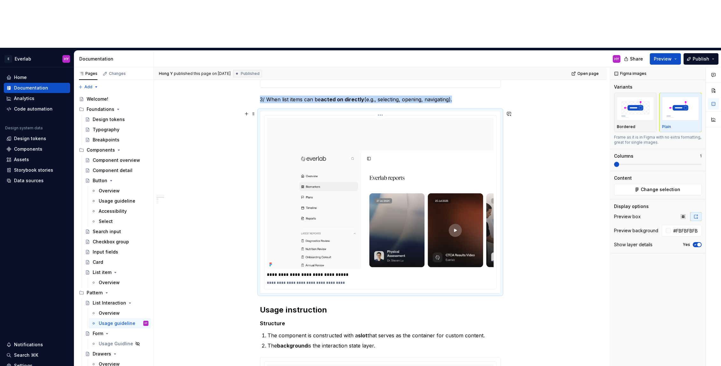
click at [381, 65] on html "E Everlab HY Home Documentation Analytics Code automation Design system data De…" at bounding box center [360, 183] width 721 height 366
click at [420, 86] on div "Reset background color" at bounding box center [415, 86] width 53 height 6
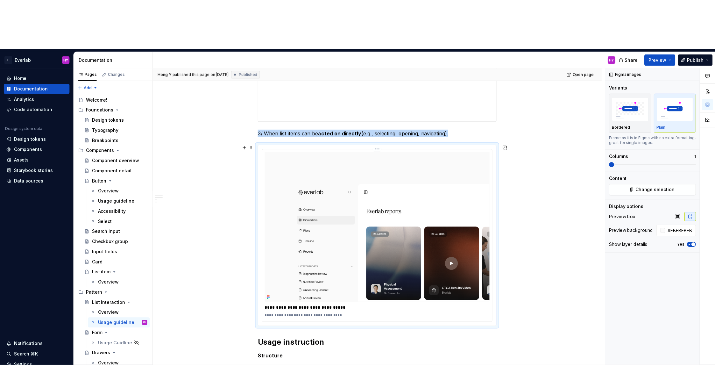
scroll to position [466, 0]
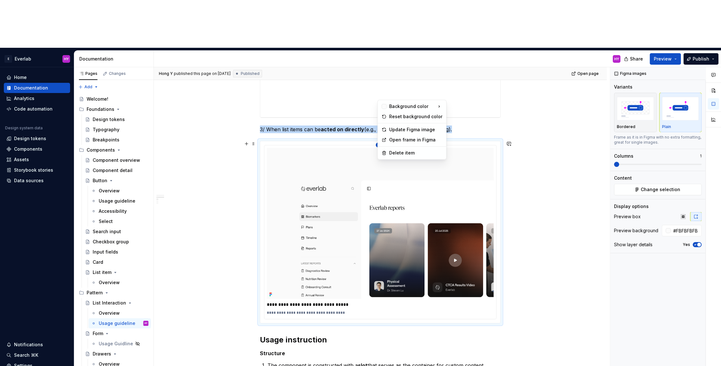
click at [381, 95] on html "E Everlab HY Home Documentation Analytics Code automation Design system data De…" at bounding box center [360, 183] width 721 height 366
click at [413, 115] on div "Reset background color" at bounding box center [415, 116] width 53 height 6
click at [710, 53] on button "Publish" at bounding box center [701, 58] width 35 height 11
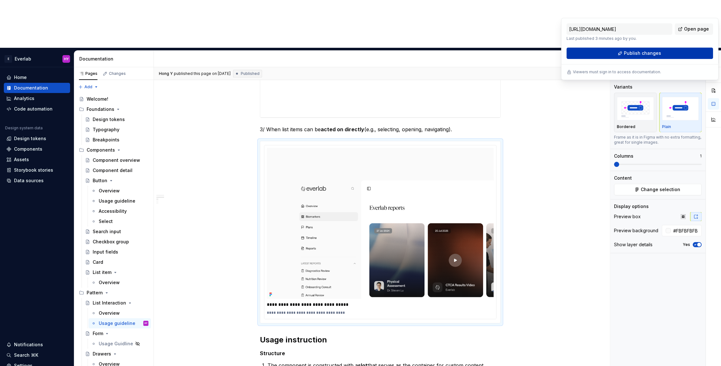
click at [598, 53] on button "Publish changes" at bounding box center [640, 52] width 147 height 11
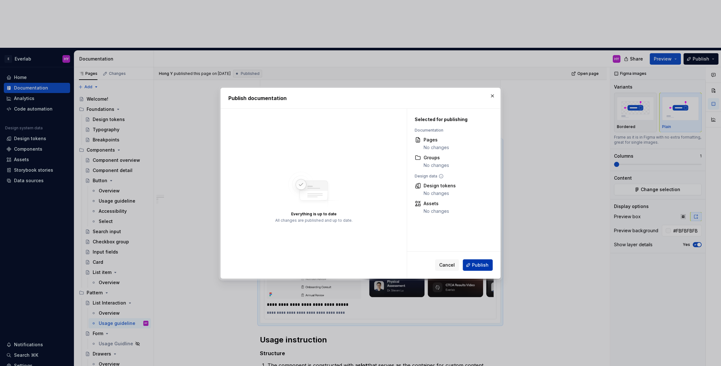
click at [488, 261] on button "Publish" at bounding box center [478, 264] width 30 height 11
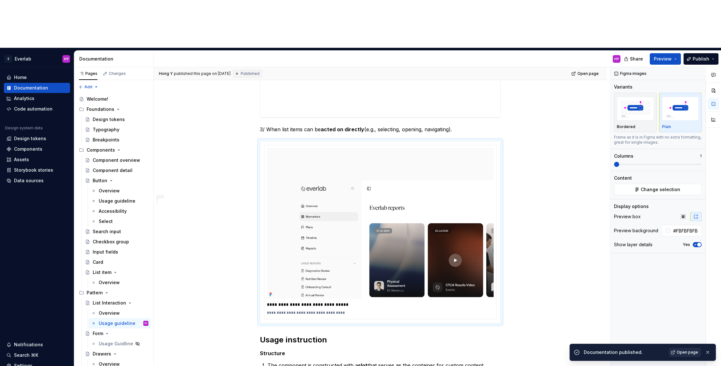
click at [690, 351] on span "Open page" at bounding box center [687, 352] width 21 height 5
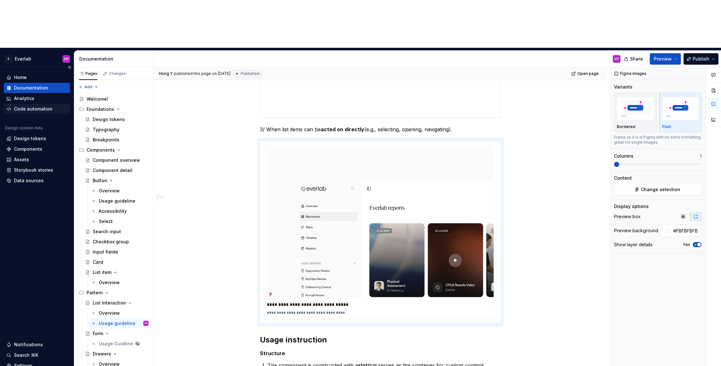
click at [45, 106] on div "Code automation" at bounding box center [33, 109] width 39 height 6
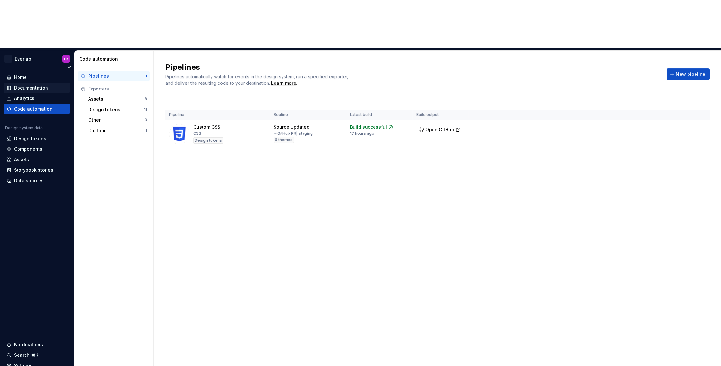
click at [33, 83] on div "Documentation" at bounding box center [37, 88] width 66 height 10
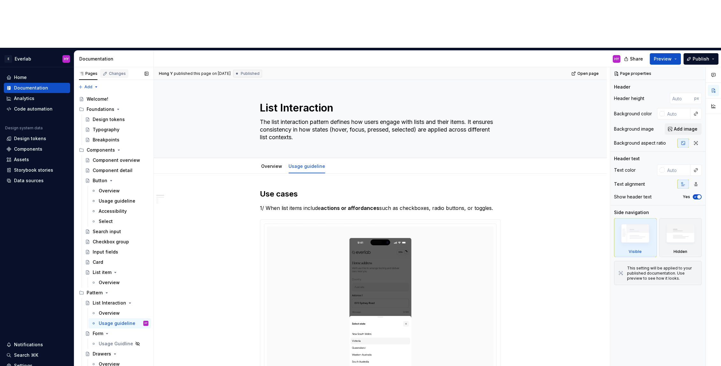
click at [119, 71] on div "Changes" at bounding box center [117, 73] width 17 height 5
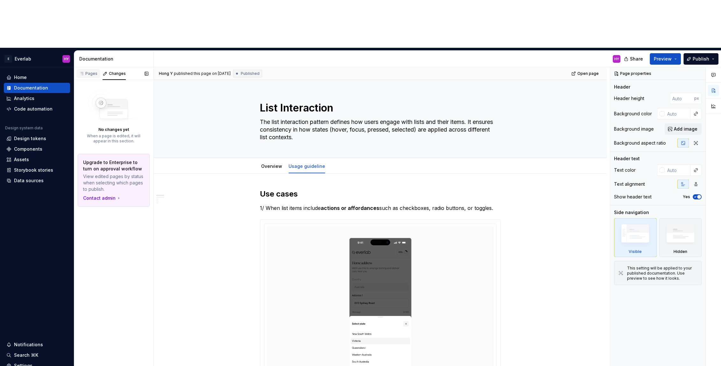
click at [85, 71] on div "Pages" at bounding box center [88, 73] width 18 height 5
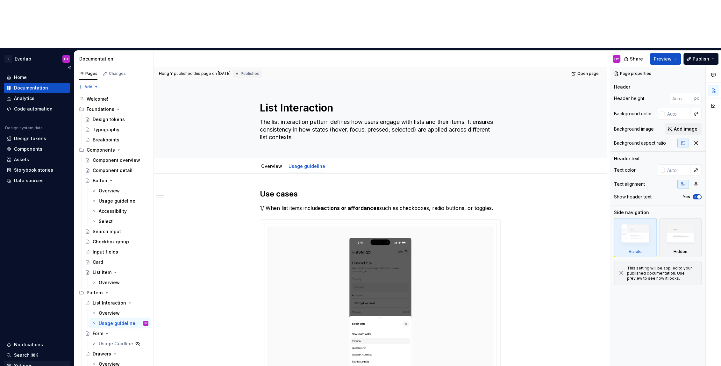
click at [28, 363] on div "Settings" at bounding box center [23, 366] width 18 height 6
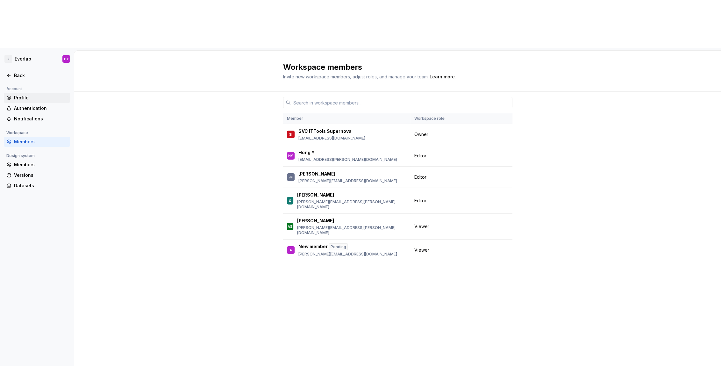
click at [41, 95] on div "Profile" at bounding box center [41, 98] width 54 height 6
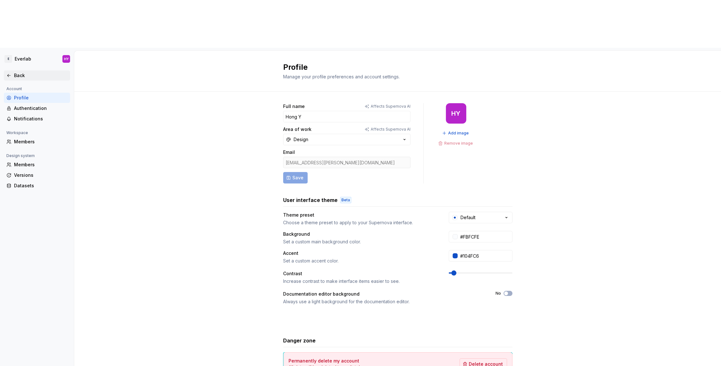
click at [8, 70] on div "Back" at bounding box center [37, 75] width 66 height 10
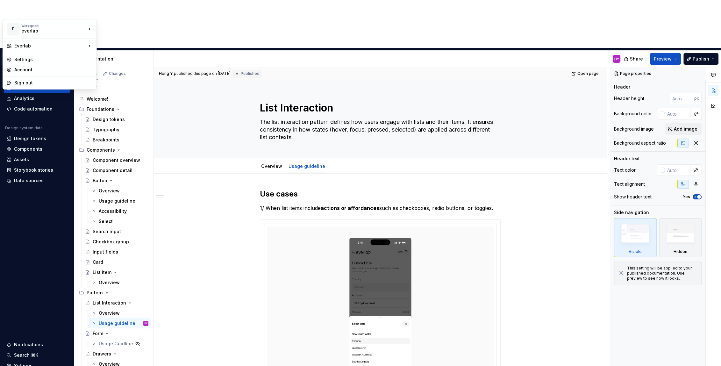
click at [33, 11] on html "E Everlab HY Home Documentation Analytics Code automation Design system data De…" at bounding box center [360, 183] width 721 height 366
click at [32, 60] on div "Settings" at bounding box center [53, 59] width 78 height 6
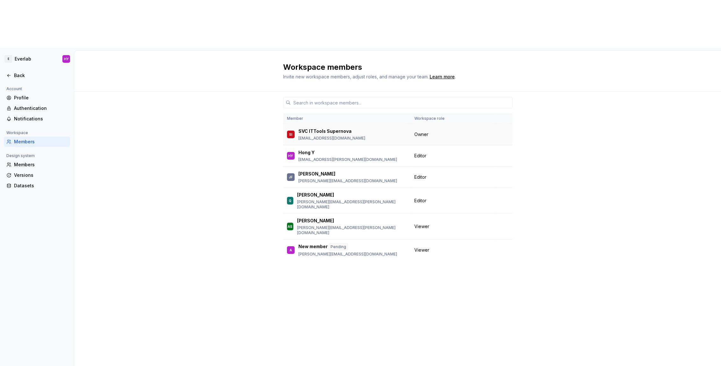
click at [424, 131] on span "Owner" at bounding box center [421, 134] width 14 height 6
drag, startPoint x: 421, startPoint y: 108, endPoint x: 301, endPoint y: 91, distance: 120.9
click at [421, 153] on span "Editor" at bounding box center [420, 156] width 12 height 6
click at [304, 149] on div "Hong Y hongy.nguyen@everlab.com.au" at bounding box center [347, 155] width 99 height 13
click at [305, 128] on p "SVC ITTools Supernova" at bounding box center [324, 131] width 53 height 6
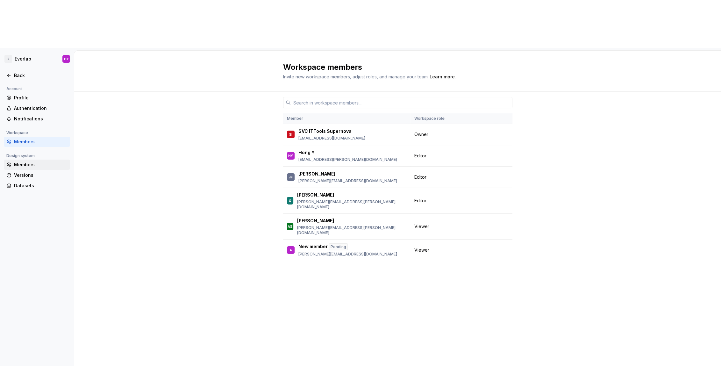
click at [41, 162] on div "Members" at bounding box center [41, 165] width 54 height 6
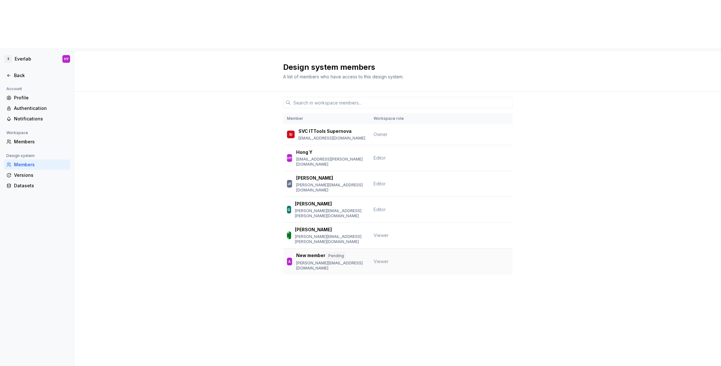
click at [385, 248] on td "Viewer" at bounding box center [391, 261] width 43 height 26
click at [345, 252] on div "Pending" at bounding box center [336, 255] width 19 height 7
click at [362, 252] on div "A New member Pending anshul@everlab.com.au" at bounding box center [326, 261] width 79 height 18
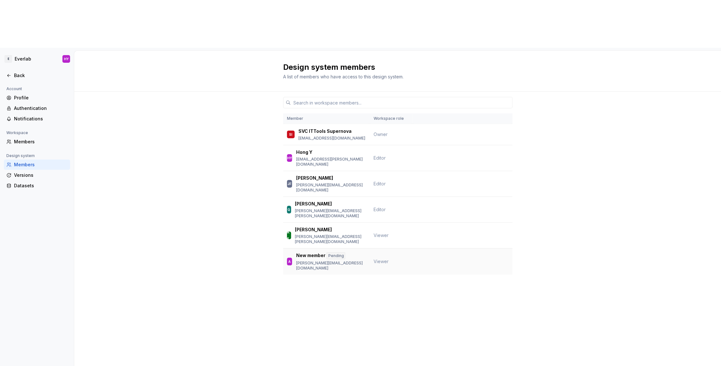
click at [378, 259] on span "Viewer" at bounding box center [381, 261] width 15 height 5
click at [24, 72] on div "Back" at bounding box center [41, 75] width 54 height 6
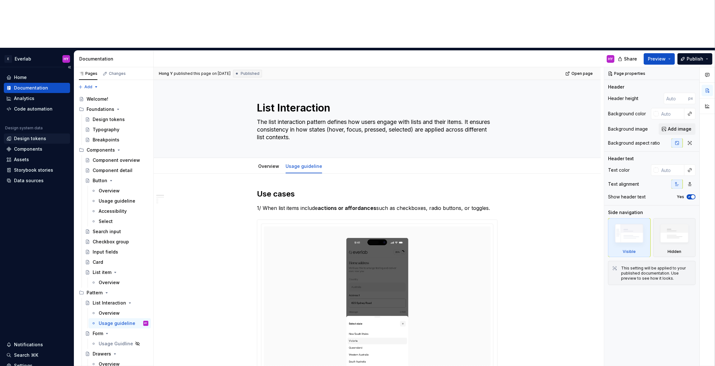
click at [47, 135] on div "Design tokens" at bounding box center [36, 138] width 61 height 6
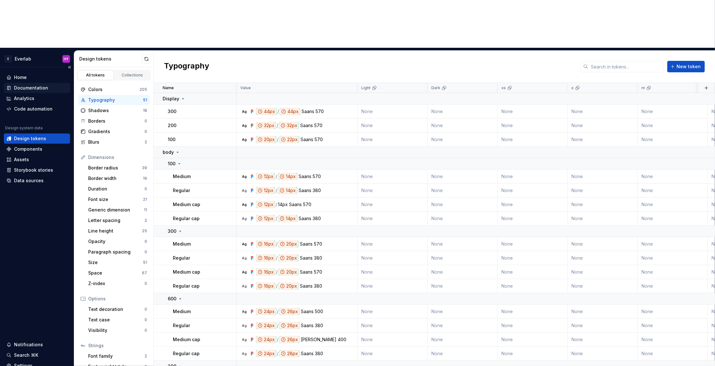
click at [49, 85] on div "Documentation" at bounding box center [36, 88] width 61 height 6
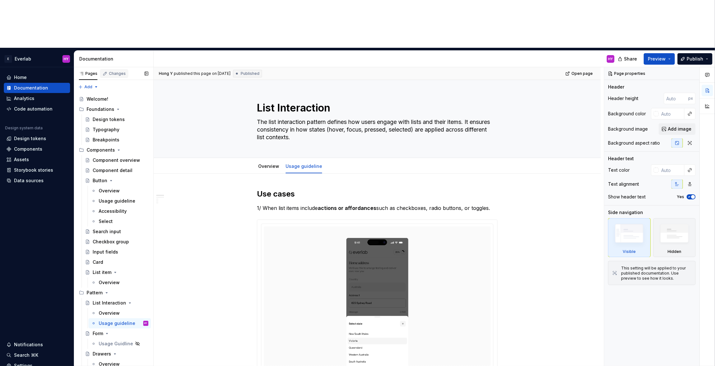
click at [110, 71] on div "Changes" at bounding box center [117, 73] width 17 height 5
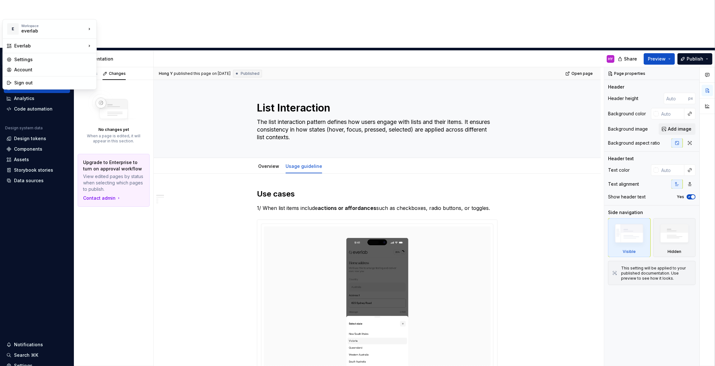
click at [38, 10] on html "E Everlab HY Home Documentation Analytics Code automation Design system data De…" at bounding box center [357, 183] width 715 height 366
click at [66, 47] on div "Everlab" at bounding box center [50, 46] width 72 height 6
click at [135, 45] on div "Everlab" at bounding box center [127, 47] width 41 height 6
click at [36, 10] on html "E Everlab HY Home Documentation Analytics Code automation Design system data De…" at bounding box center [357, 183] width 715 height 366
click at [32, 31] on div "everlab" at bounding box center [48, 31] width 54 height 6
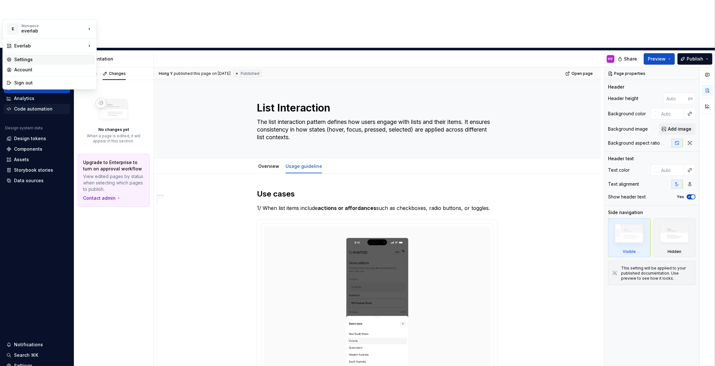
click at [20, 61] on div "Settings" at bounding box center [53, 59] width 78 height 6
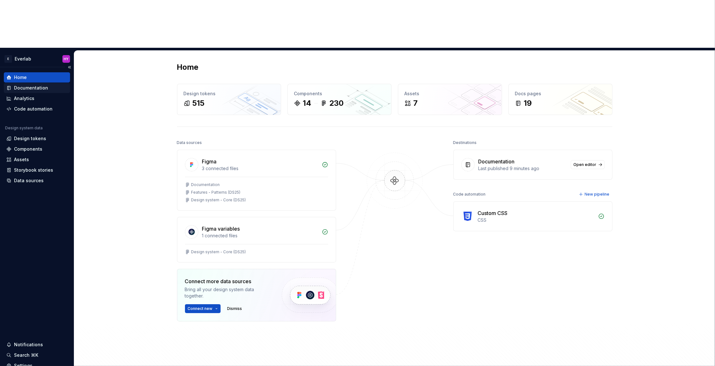
click at [47, 85] on div "Documentation" at bounding box center [36, 88] width 61 height 6
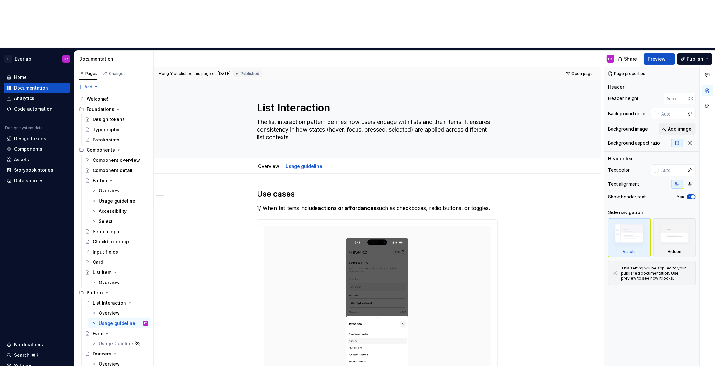
click at [260, 71] on span "Published" at bounding box center [250, 73] width 19 height 5
click at [56, 74] on div "Home" at bounding box center [36, 77] width 61 height 6
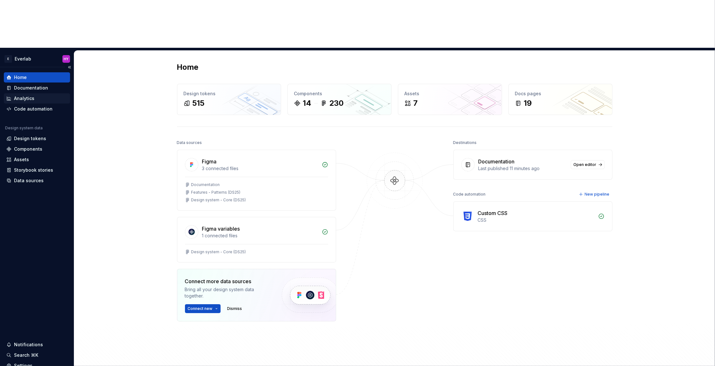
click at [58, 95] on div "Analytics" at bounding box center [36, 98] width 61 height 6
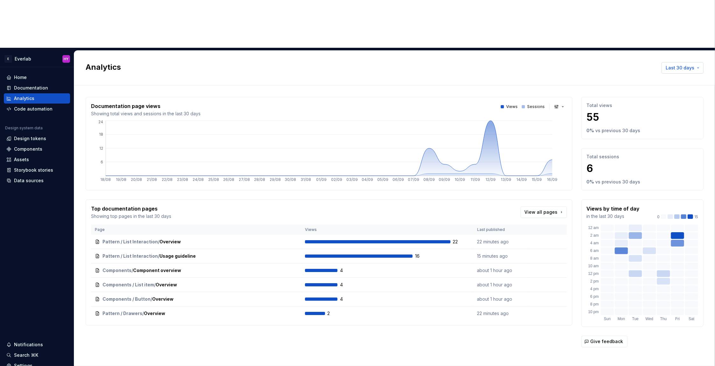
click at [691, 65] on span "Last 30 days" at bounding box center [680, 68] width 29 height 6
click at [66, 84] on html "E Everlab HY Home Documentation Analytics Code automation Design system data De…" at bounding box center [357, 183] width 715 height 366
click at [50, 135] on div "Design tokens" at bounding box center [36, 138] width 61 height 6
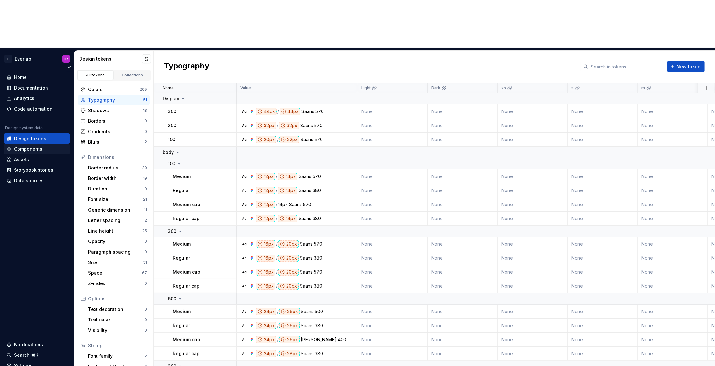
click at [47, 146] on div "Components" at bounding box center [36, 149] width 61 height 6
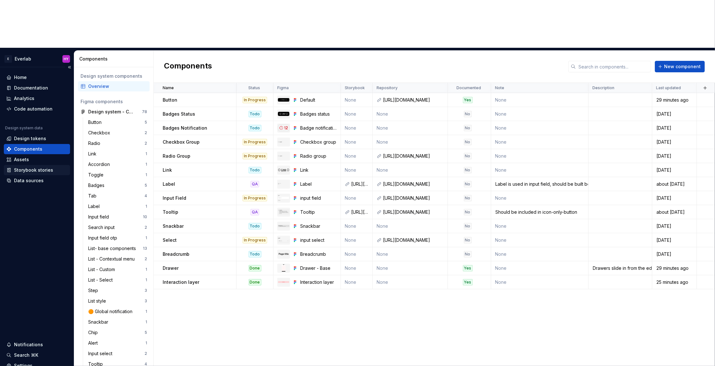
click at [52, 167] on div "Storybook stories" at bounding box center [36, 170] width 61 height 6
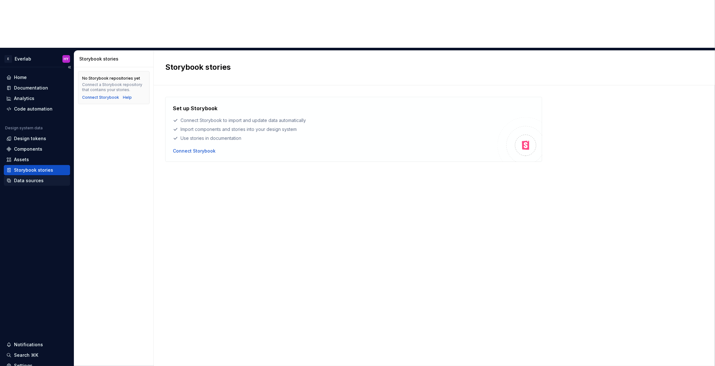
click at [50, 177] on div "Data sources" at bounding box center [36, 180] width 61 height 6
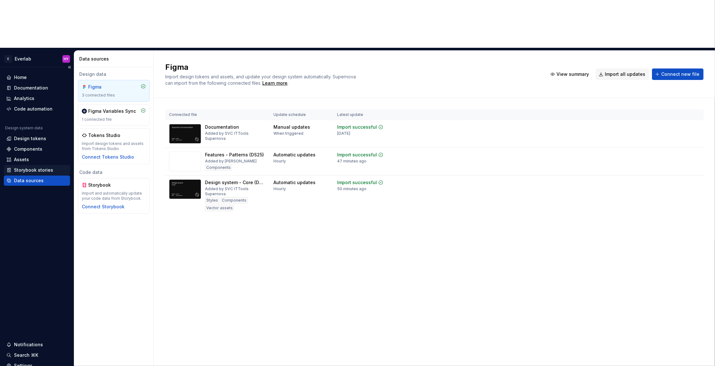
click at [50, 167] on div "Storybook stories" at bounding box center [33, 170] width 39 height 6
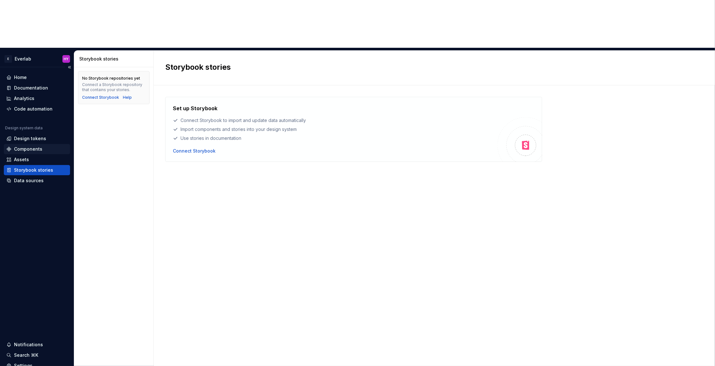
click at [54, 146] on div "Components" at bounding box center [36, 149] width 61 height 6
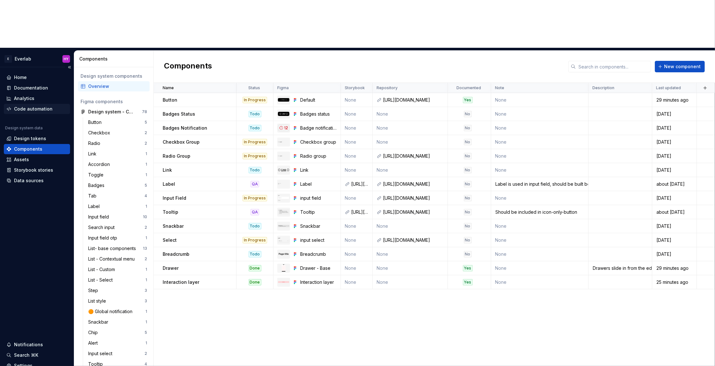
click at [50, 106] on div "Code automation" at bounding box center [33, 109] width 39 height 6
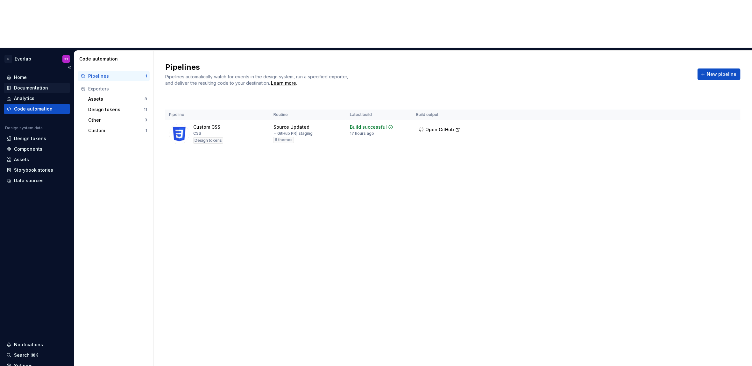
click at [33, 85] on div "Documentation" at bounding box center [31, 88] width 34 height 6
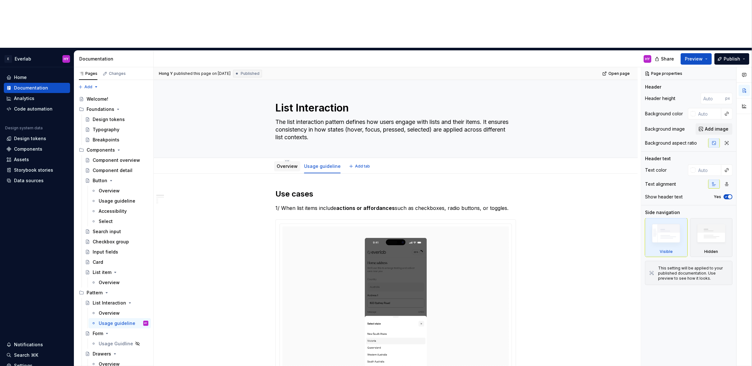
click at [292, 163] on link "Overview" at bounding box center [287, 165] width 21 height 5
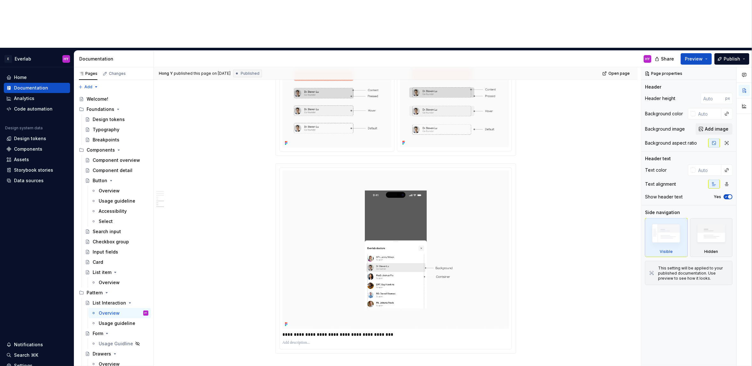
scroll to position [1026, 0]
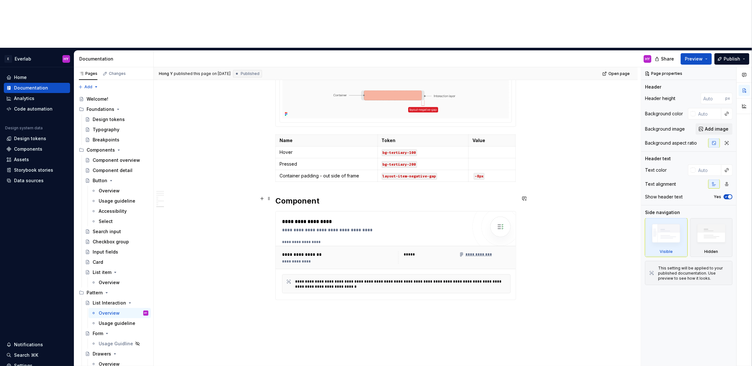
click at [342, 196] on h2 "Component" at bounding box center [396, 201] width 241 height 10
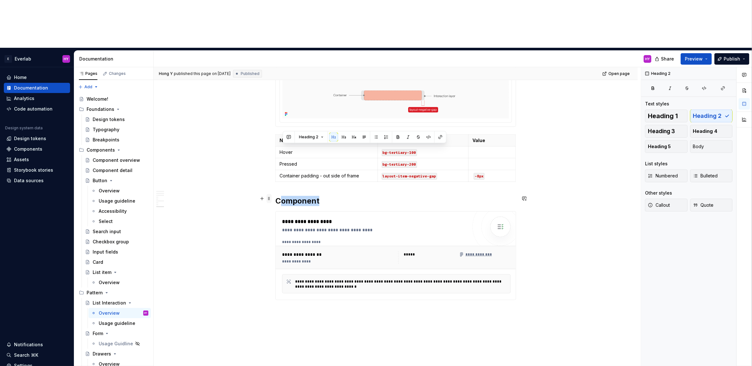
drag, startPoint x: 341, startPoint y: 152, endPoint x: 270, endPoint y: 150, distance: 70.8
click at [324, 196] on h2 "Component" at bounding box center [396, 201] width 241 height 10
drag, startPoint x: 329, startPoint y: 150, endPoint x: 276, endPoint y: 150, distance: 52.6
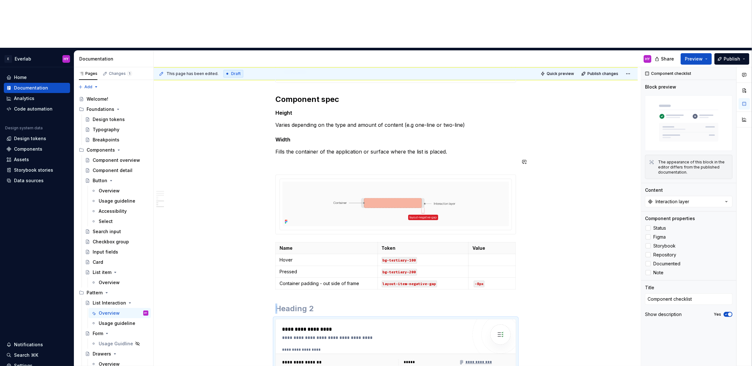
scroll to position [919, 0]
click at [702, 56] on span "Preview" at bounding box center [694, 59] width 18 height 6
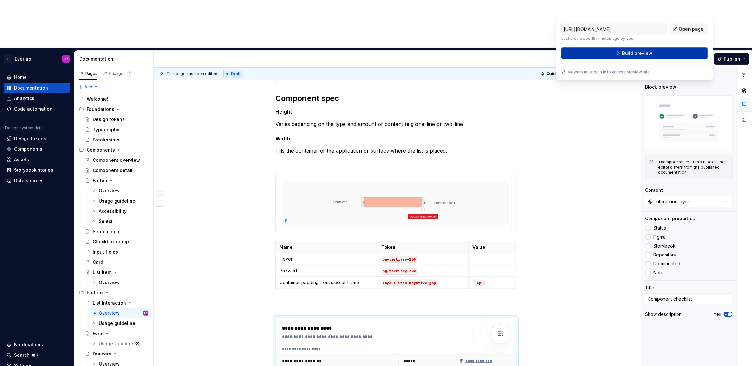
click at [668, 52] on button "Build preview" at bounding box center [635, 52] width 147 height 11
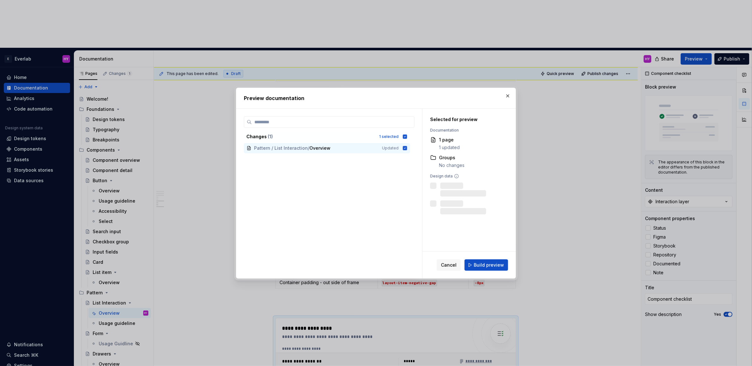
click at [496, 264] on span "Build preview" at bounding box center [489, 265] width 30 height 6
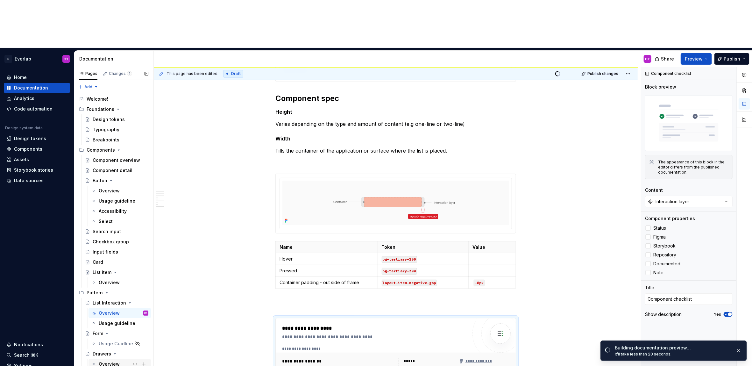
click at [111, 361] on div "Overview" at bounding box center [109, 364] width 21 height 6
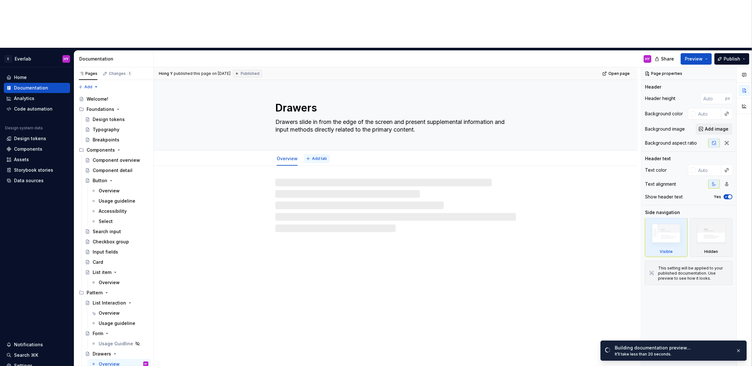
click at [318, 156] on span "Add tab" at bounding box center [319, 158] width 15 height 5
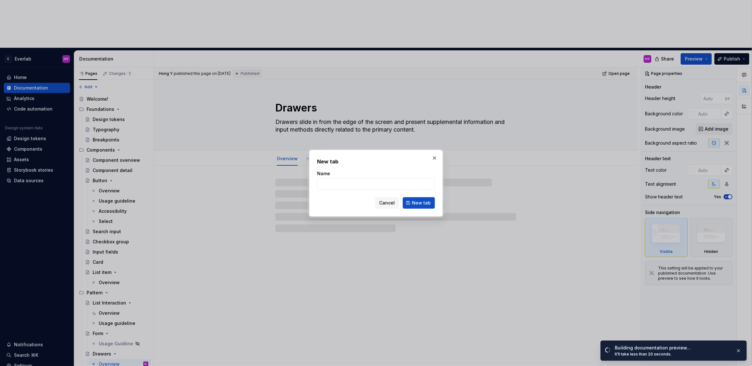
type textarea "*"
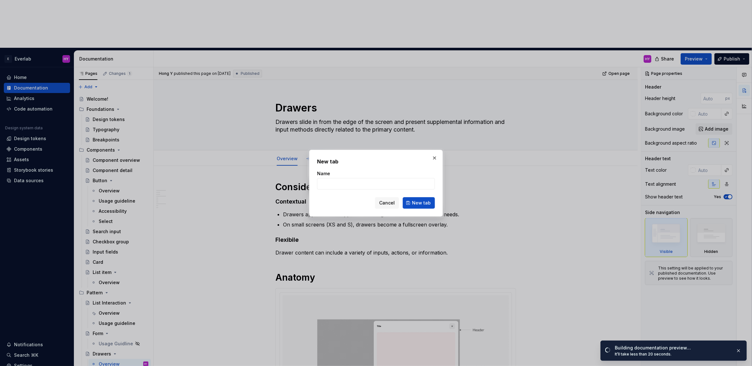
type input "Y"
type input "Usage"
type textarea "*"
type input "Usage guideline"
click at [428, 202] on span "New tab" at bounding box center [421, 203] width 19 height 6
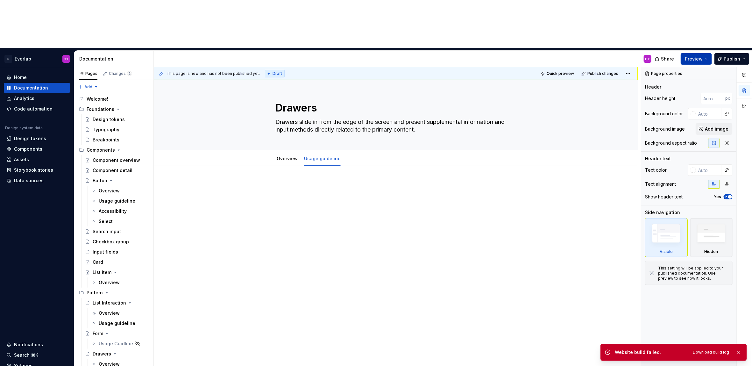
click at [692, 53] on button "Preview" at bounding box center [696, 58] width 31 height 11
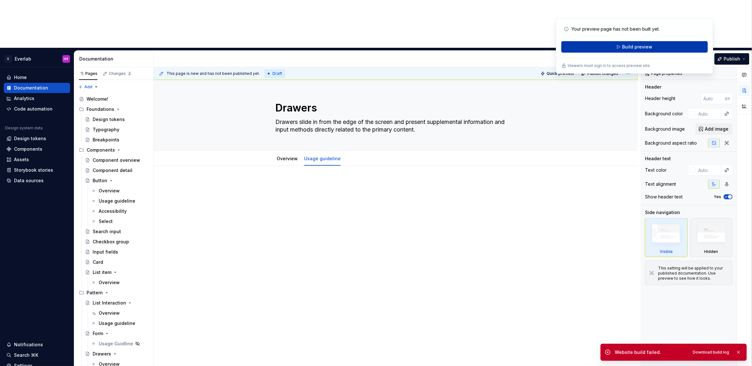
click at [650, 44] on span "Build preview" at bounding box center [637, 47] width 30 height 6
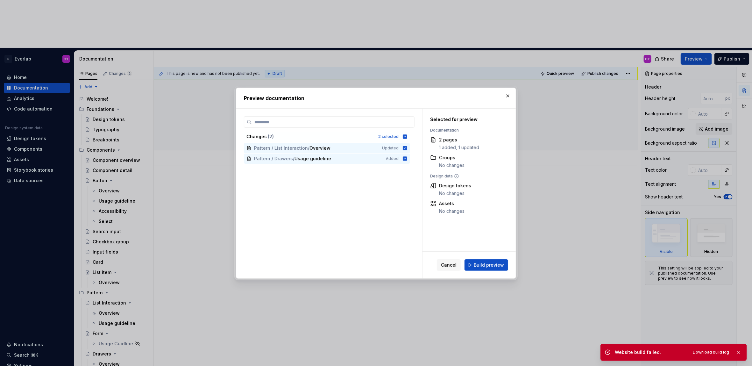
click at [490, 268] on span "Build preview" at bounding box center [489, 265] width 30 height 6
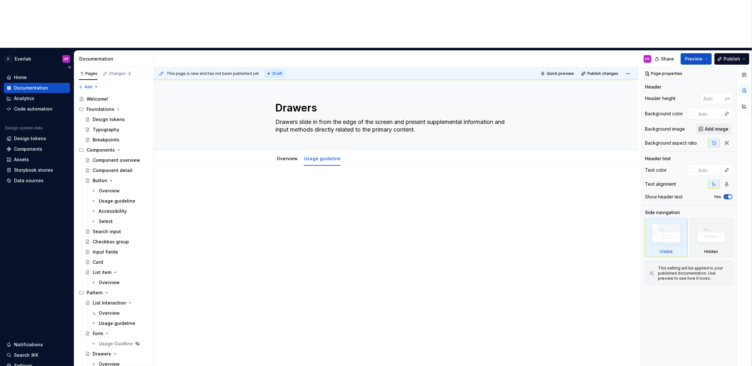
type textarea "*"
